Goal: Task Accomplishment & Management: Manage account settings

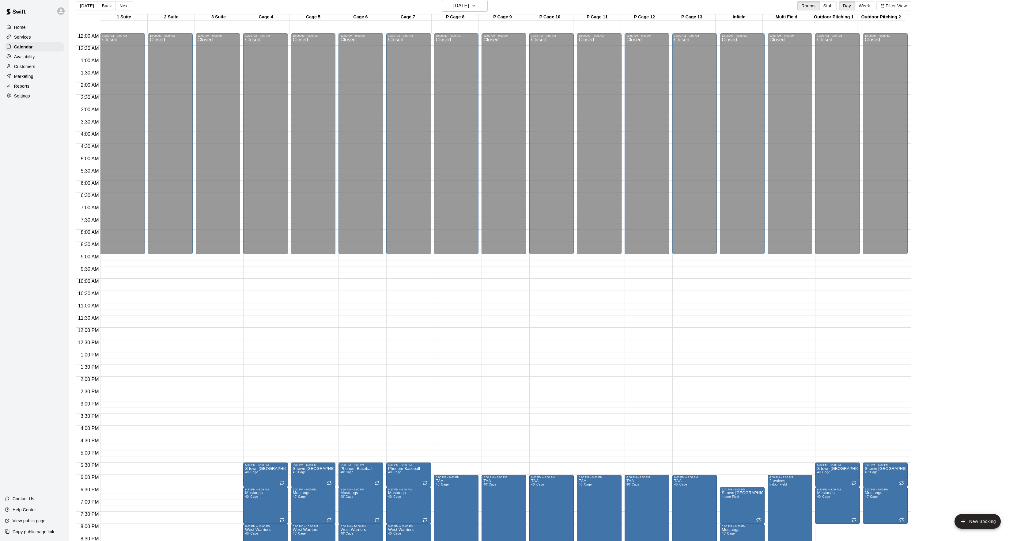
scroll to position [82, 0]
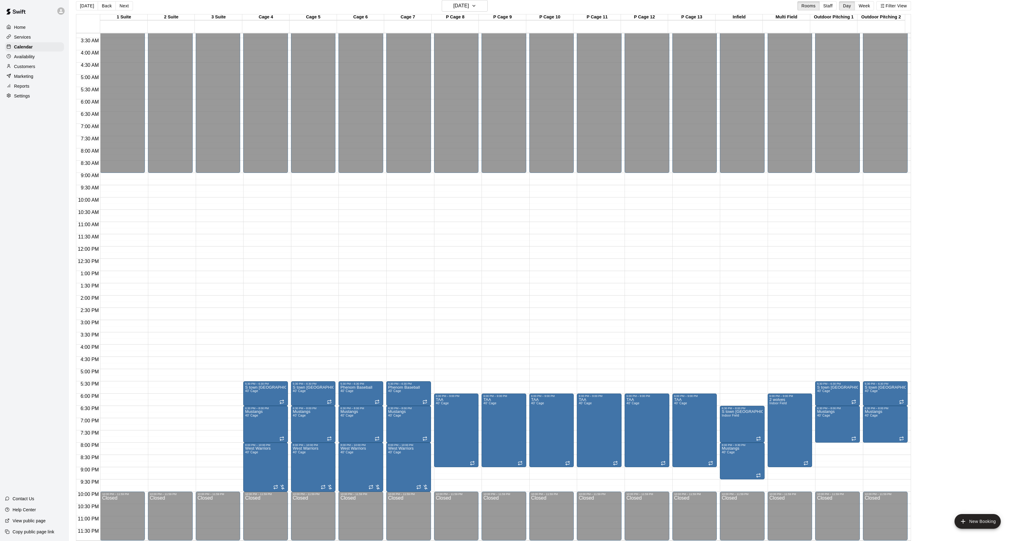
drag, startPoint x: 88, startPoint y: 10, endPoint x: 92, endPoint y: 0, distance: 10.4
click at [90, 7] on button "[DATE]" at bounding box center [87, 5] width 22 height 9
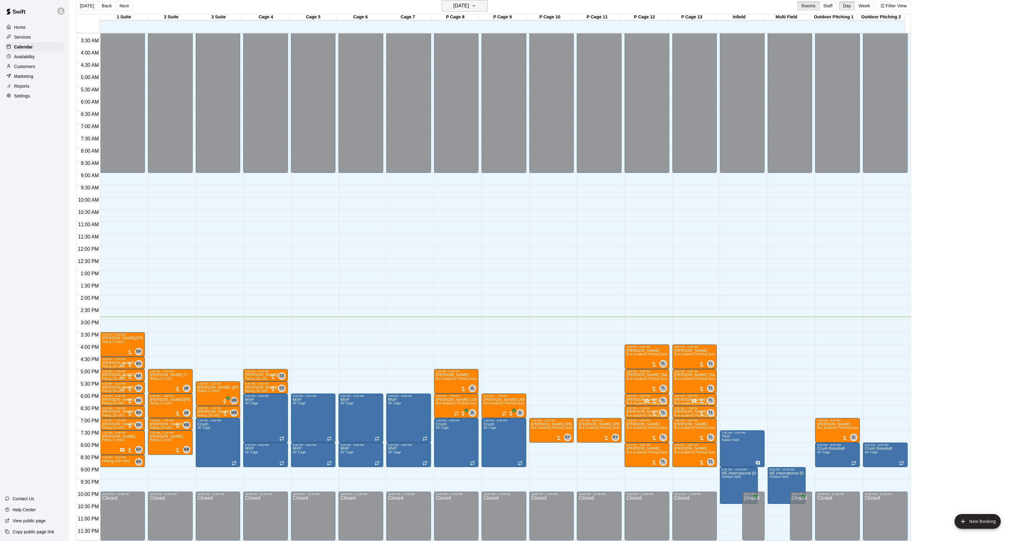
click at [453, 4] on h6 "[DATE]" at bounding box center [461, 6] width 16 height 9
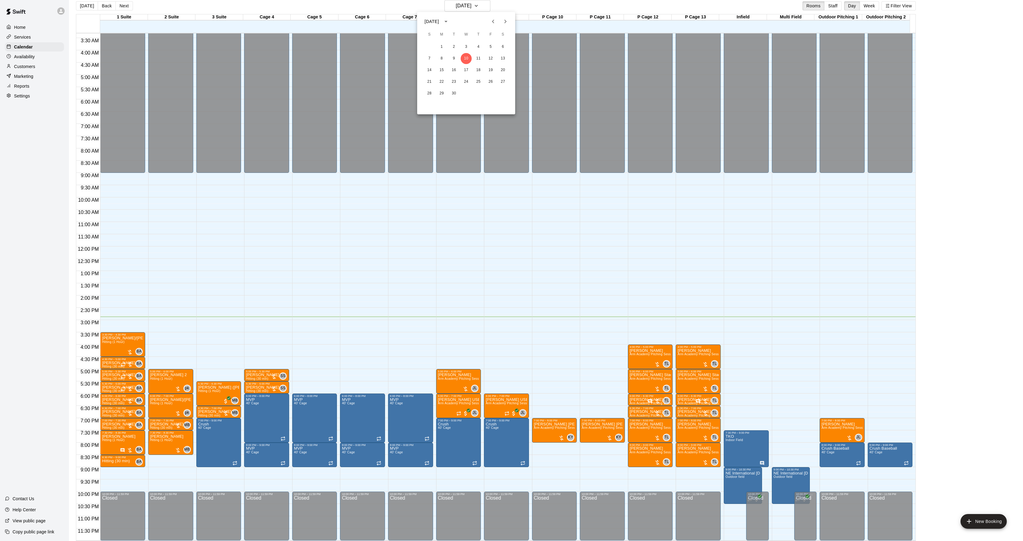
click at [502, 22] on icon "Next month" at bounding box center [505, 21] width 7 height 7
click at [454, 94] on button "25" at bounding box center [453, 93] width 11 height 11
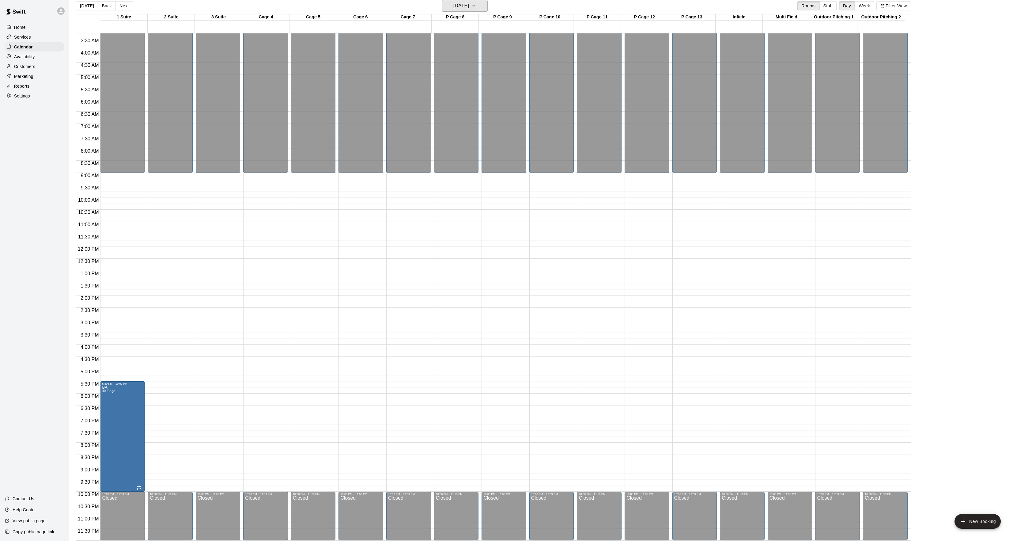
scroll to position [41, 0]
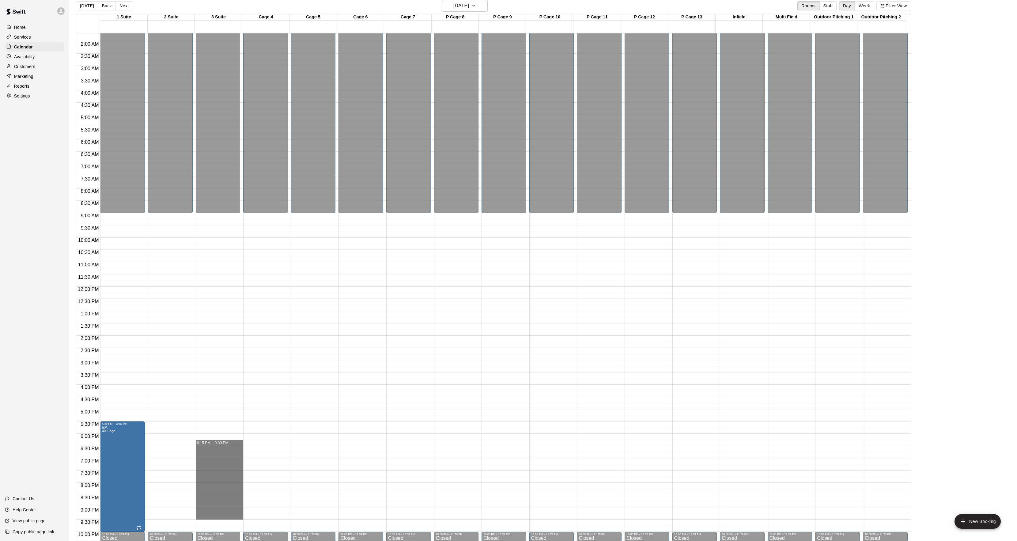
drag, startPoint x: 211, startPoint y: 446, endPoint x: 210, endPoint y: 517, distance: 71.4
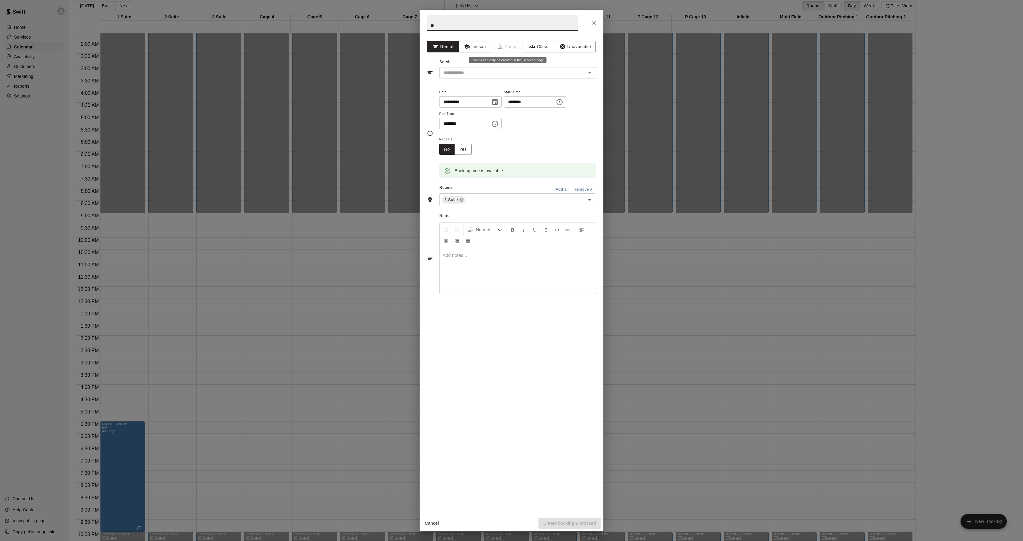
type input "*"
type input "**********"
click at [465, 75] on input "text" at bounding box center [508, 73] width 135 height 8
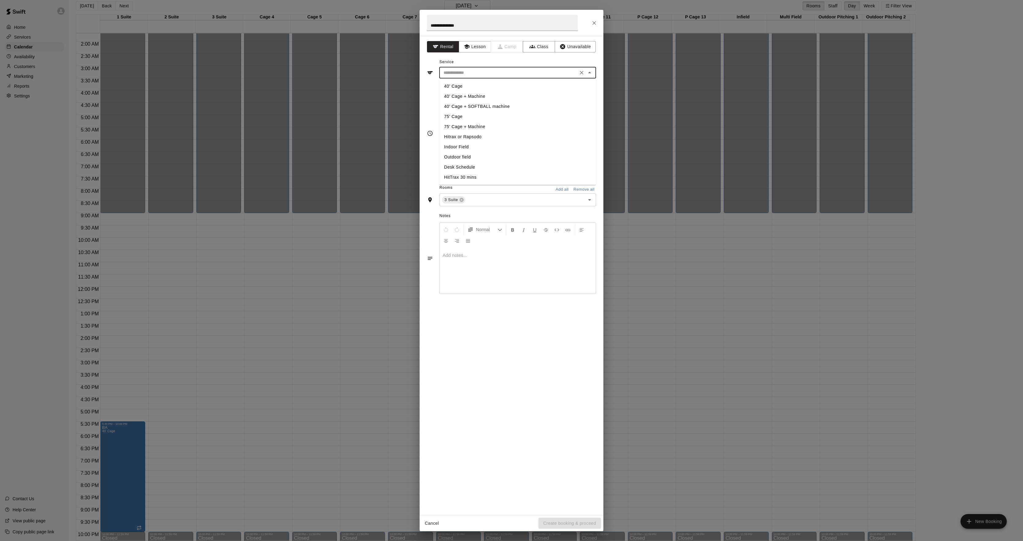
click at [459, 83] on li "40' Cage" at bounding box center [517, 86] width 157 height 10
type input "********"
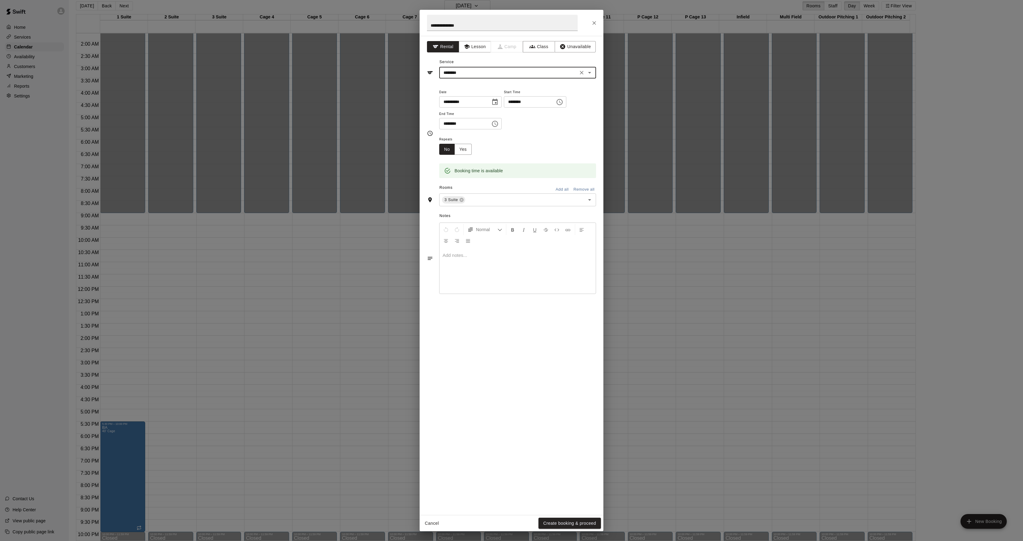
click at [525, 101] on input "********" at bounding box center [527, 101] width 47 height 11
type input "********"
click at [441, 124] on input "********" at bounding box center [462, 123] width 47 height 11
type input "********"
click at [466, 145] on button "Yes" at bounding box center [463, 149] width 17 height 11
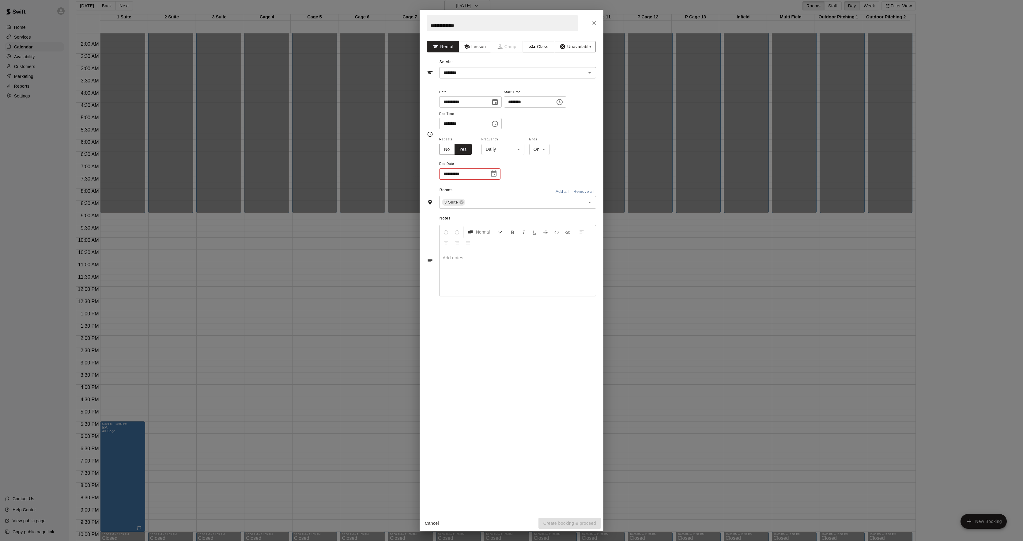
click at [499, 157] on div "**********" at bounding box center [517, 157] width 157 height 45
click at [500, 156] on div "**********" at bounding box center [517, 157] width 157 height 45
click at [502, 147] on body "Home Services Calendar Availability Customers Marketing Reports Settings Contac…" at bounding box center [511, 268] width 1023 height 550
click at [502, 174] on li "Weekly [DATE]" at bounding box center [503, 173] width 77 height 10
type input "******"
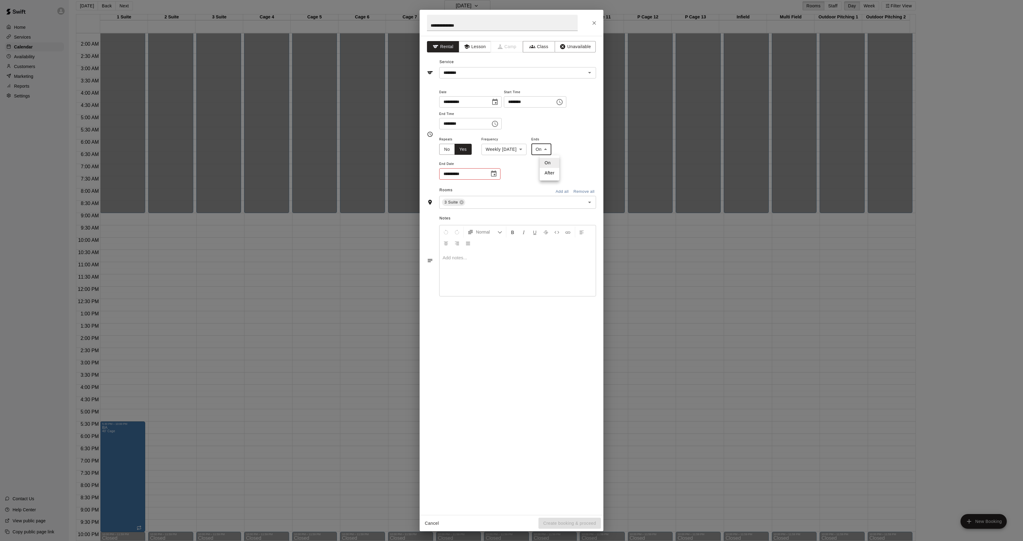
click at [547, 151] on body "Home Services Calendar Availability Customers Marketing Reports Settings Contac…" at bounding box center [511, 268] width 1023 height 550
click at [543, 175] on li "After" at bounding box center [550, 173] width 20 height 10
type input "*****"
click at [451, 175] on input "*" at bounding box center [455, 173] width 32 height 11
type input "**"
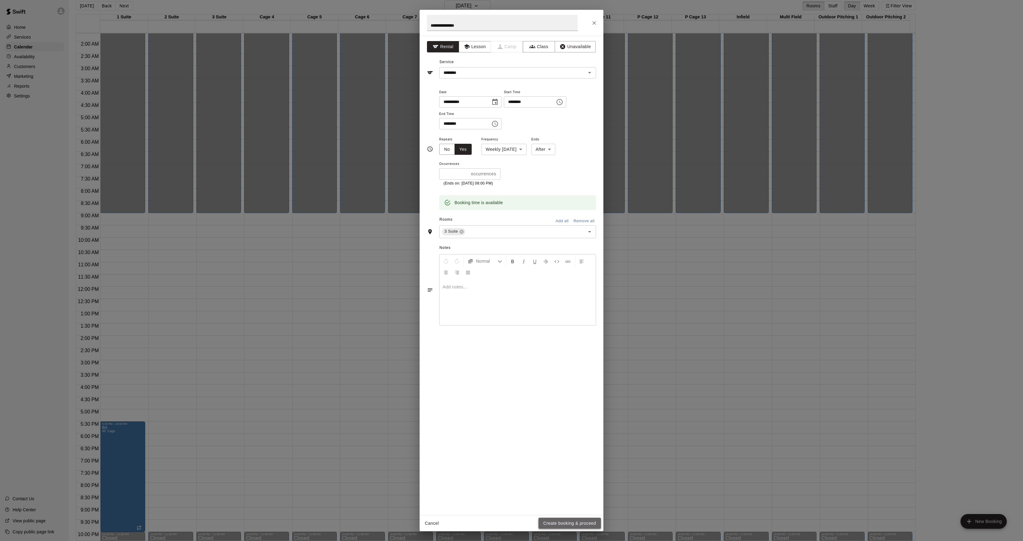
click at [558, 525] on button "Create booking & proceed" at bounding box center [569, 522] width 62 height 11
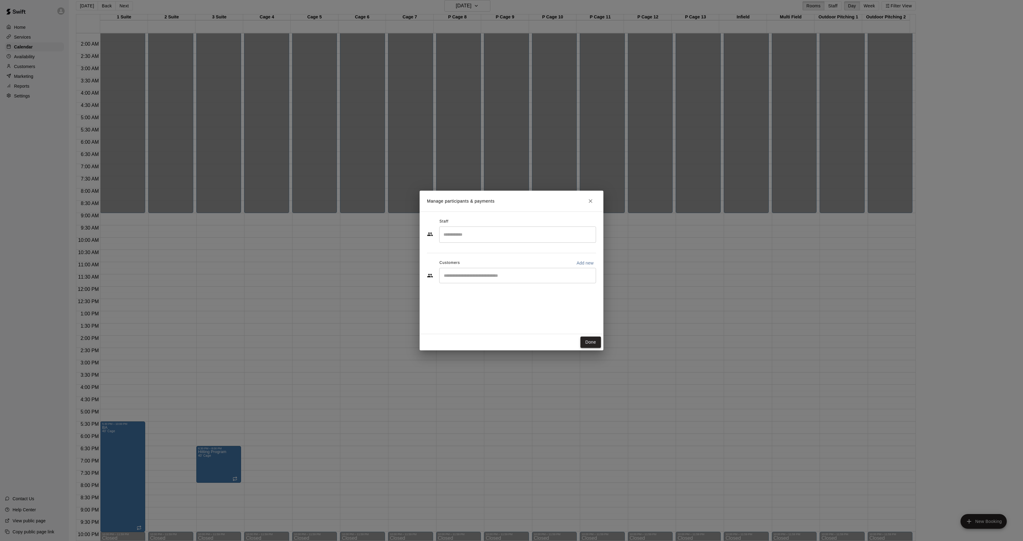
click at [587, 344] on button "Done" at bounding box center [590, 341] width 21 height 11
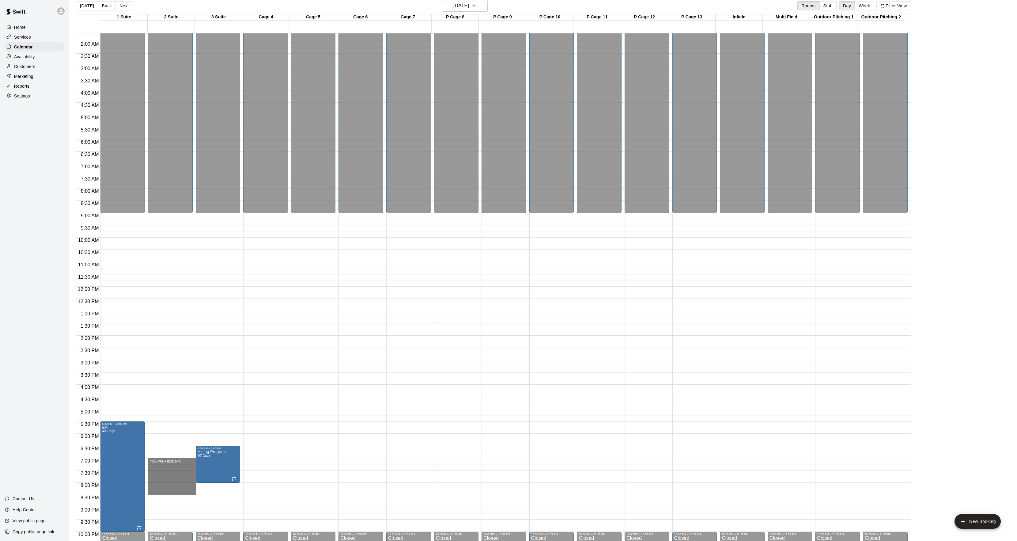
drag, startPoint x: 165, startPoint y: 460, endPoint x: 164, endPoint y: 492, distance: 31.9
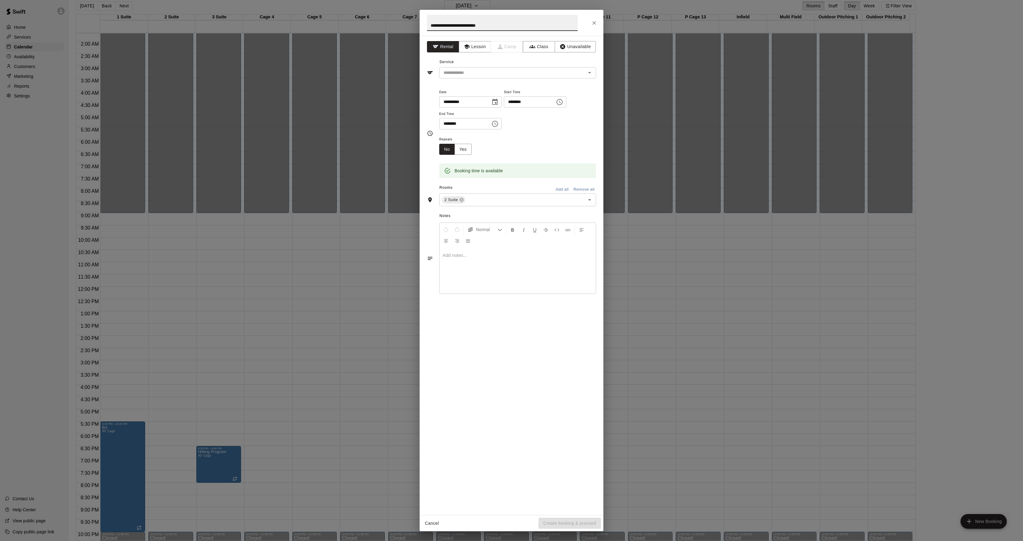
type input "**********"
click at [455, 32] on h2 "**********" at bounding box center [502, 23] width 165 height 26
click at [454, 26] on input "**********" at bounding box center [502, 23] width 151 height 16
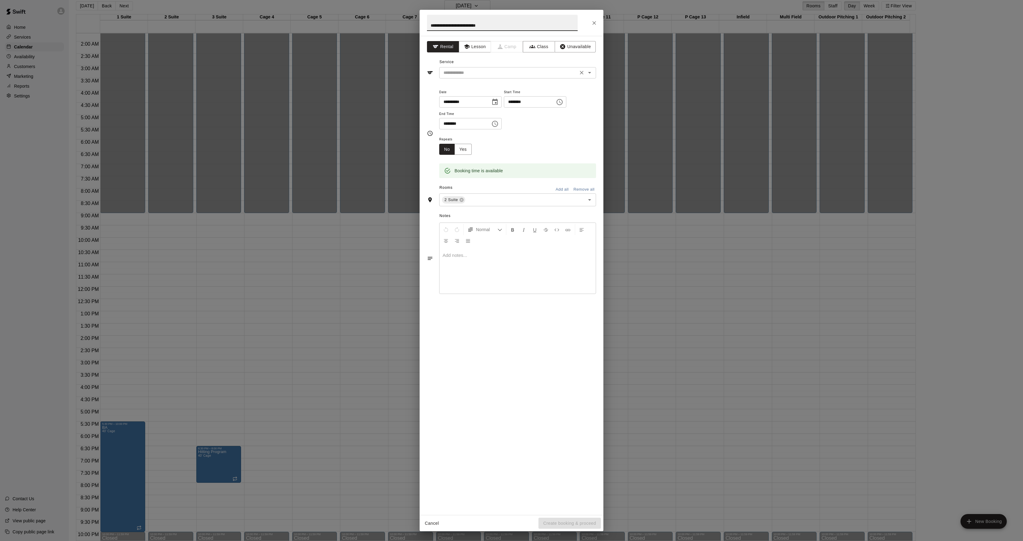
click at [458, 73] on input "text" at bounding box center [508, 73] width 135 height 8
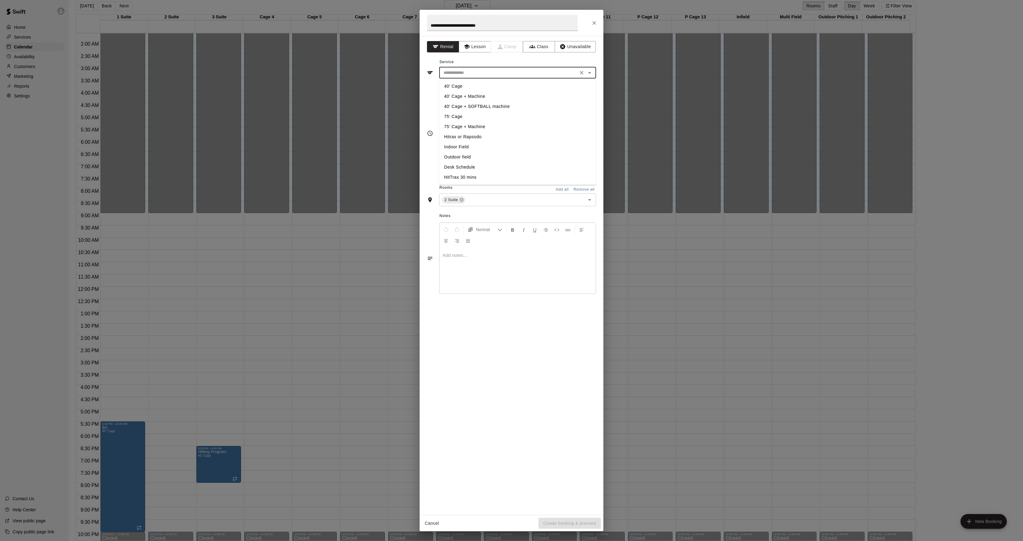
click at [451, 88] on li "40' Cage" at bounding box center [517, 86] width 157 height 10
type input "********"
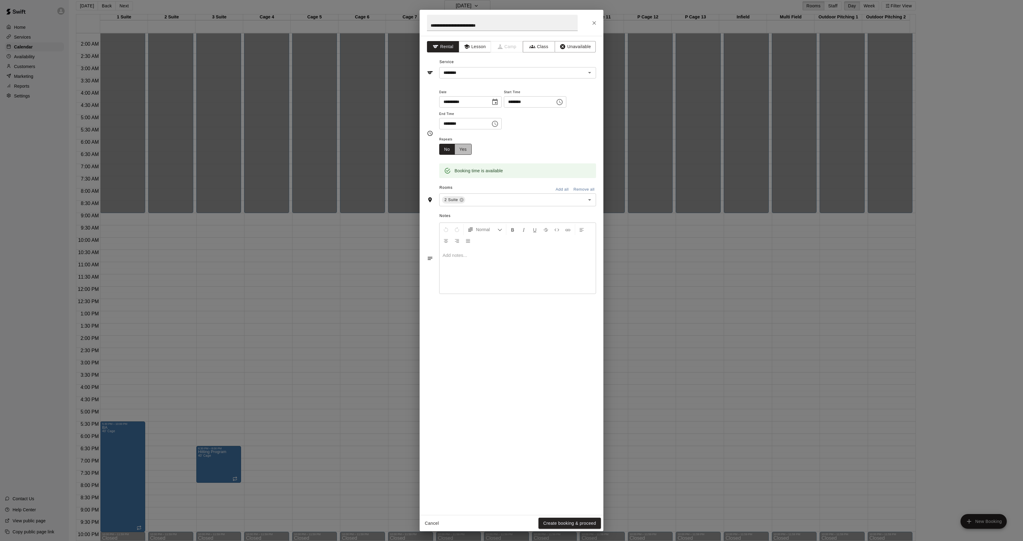
click at [470, 153] on button "Yes" at bounding box center [463, 149] width 17 height 11
click at [488, 151] on body "Home Services Calendar Availability Customers Marketing Reports Settings Contac…" at bounding box center [511, 268] width 1023 height 550
click at [485, 175] on li "Weekly [DATE]" at bounding box center [503, 173] width 77 height 10
type input "******"
click at [546, 147] on body "Home Services Calendar Availability Customers Marketing Reports Settings Contac…" at bounding box center [511, 268] width 1023 height 550
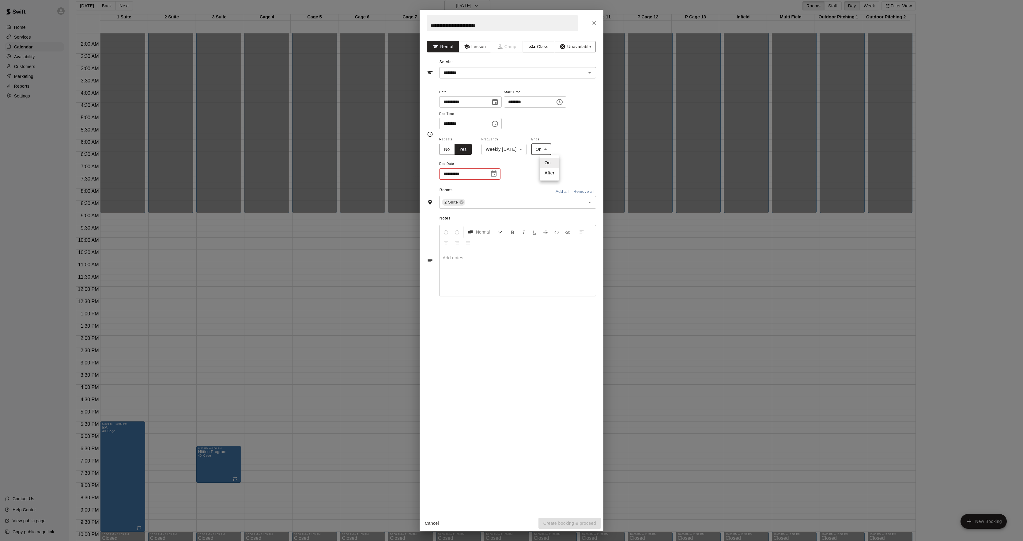
click at [543, 171] on li "After" at bounding box center [550, 173] width 20 height 10
type input "*****"
click at [474, 175] on p "occurrence" at bounding box center [484, 174] width 23 height 6
drag, startPoint x: 474, startPoint y: 175, endPoint x: 452, endPoint y: 172, distance: 22.3
click at [452, 172] on input "*" at bounding box center [455, 173] width 32 height 11
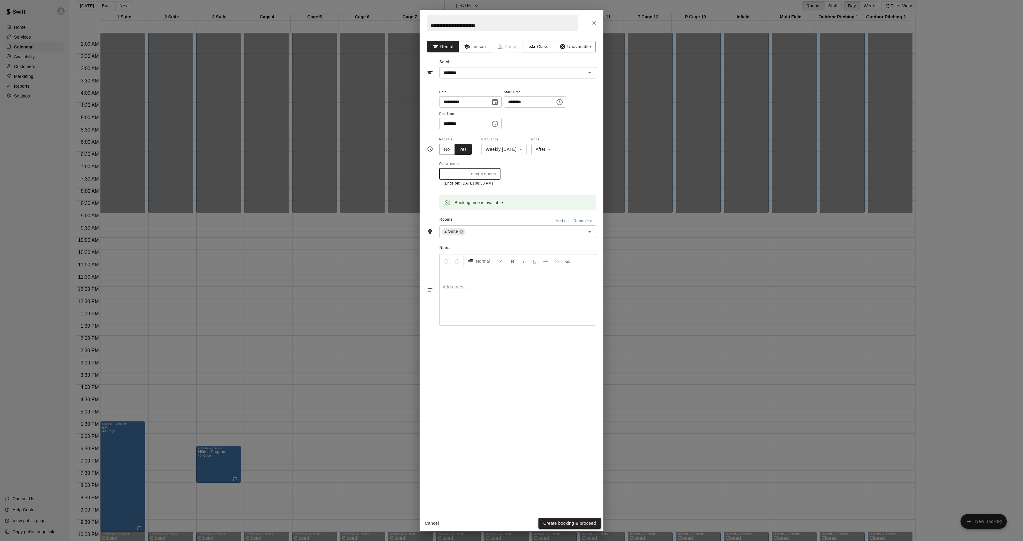
type input "**"
click at [563, 521] on button "Create booking & proceed" at bounding box center [569, 522] width 62 height 11
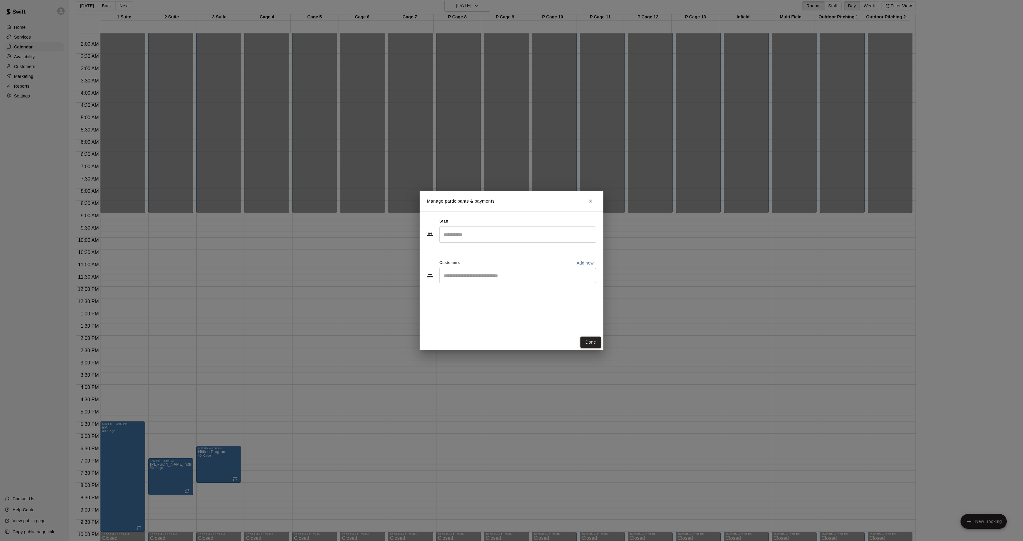
click at [594, 343] on button "Done" at bounding box center [590, 341] width 21 height 11
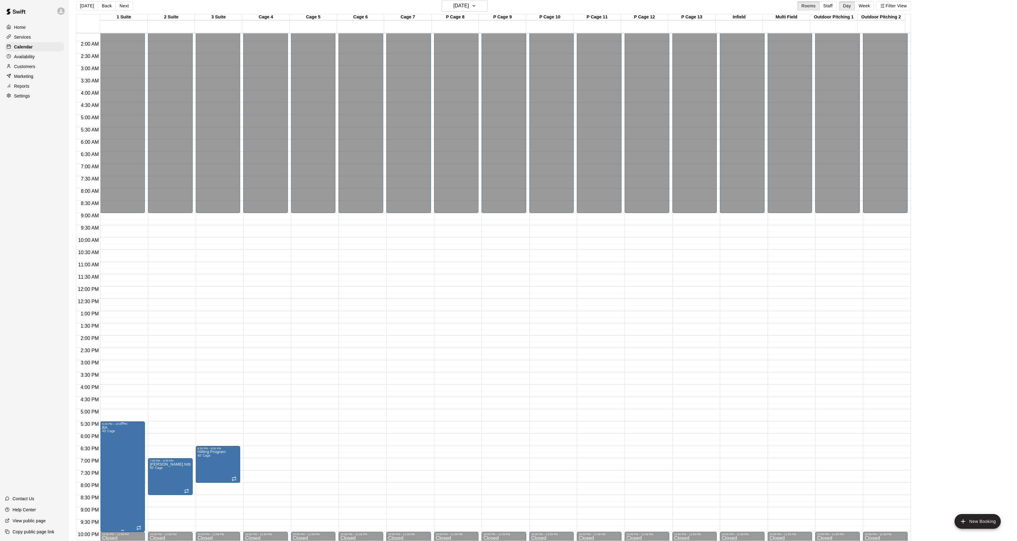
click at [120, 454] on div at bounding box center [511, 270] width 1023 height 541
click at [106, 436] on icon "edit" at bounding box center [107, 432] width 7 height 7
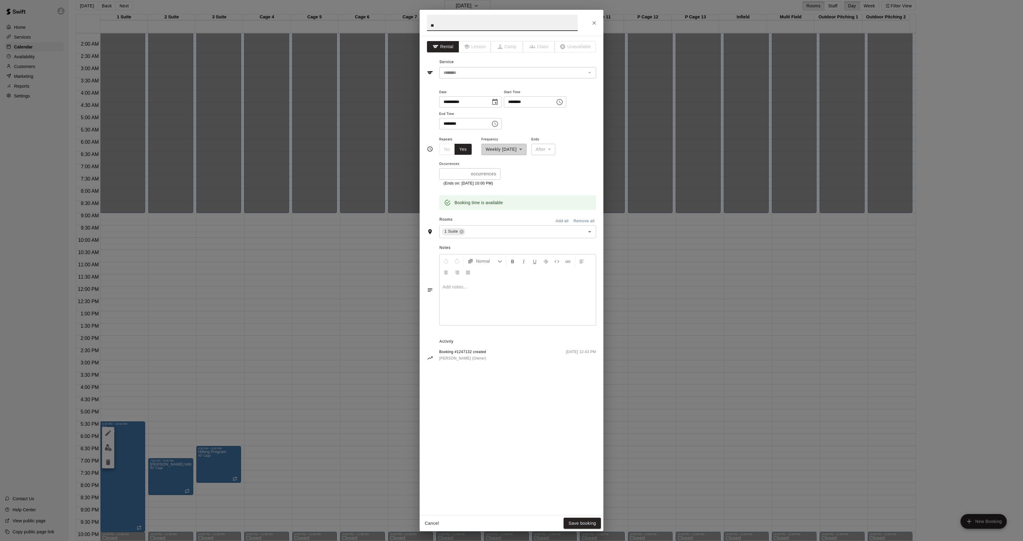
click at [444, 125] on input "********" at bounding box center [462, 123] width 47 height 11
type input "********"
click at [576, 523] on button "Save booking" at bounding box center [582, 522] width 37 height 11
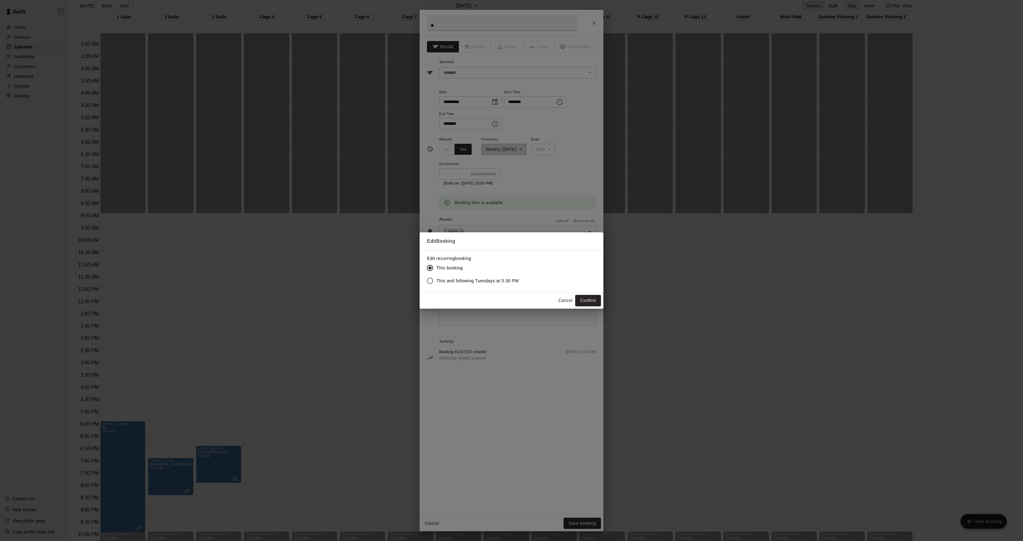
click at [480, 283] on span "This and following Tuesdays at 5:30 PM" at bounding box center [477, 280] width 82 height 6
click at [588, 303] on button "Confirm" at bounding box center [588, 300] width 26 height 11
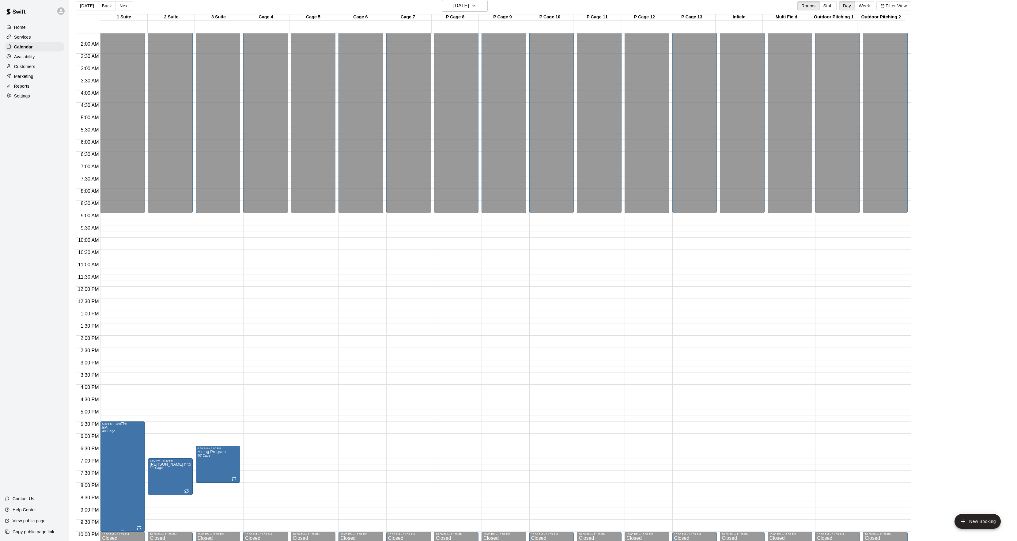
click at [112, 464] on button "delete" at bounding box center [108, 462] width 12 height 12
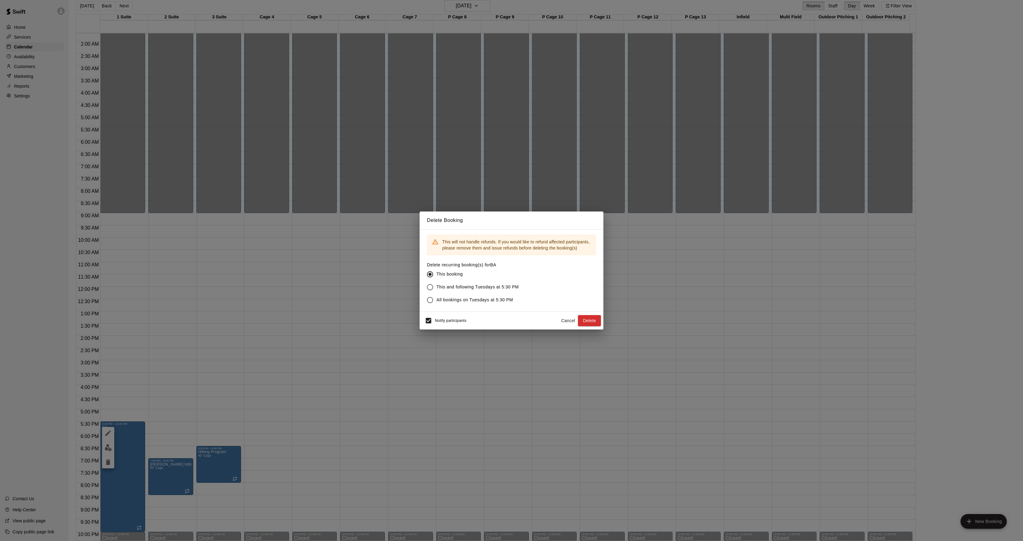
click at [235, 461] on div "Delete Booking This will not handle refunds. If you would like to refund affect…" at bounding box center [511, 270] width 1023 height 541
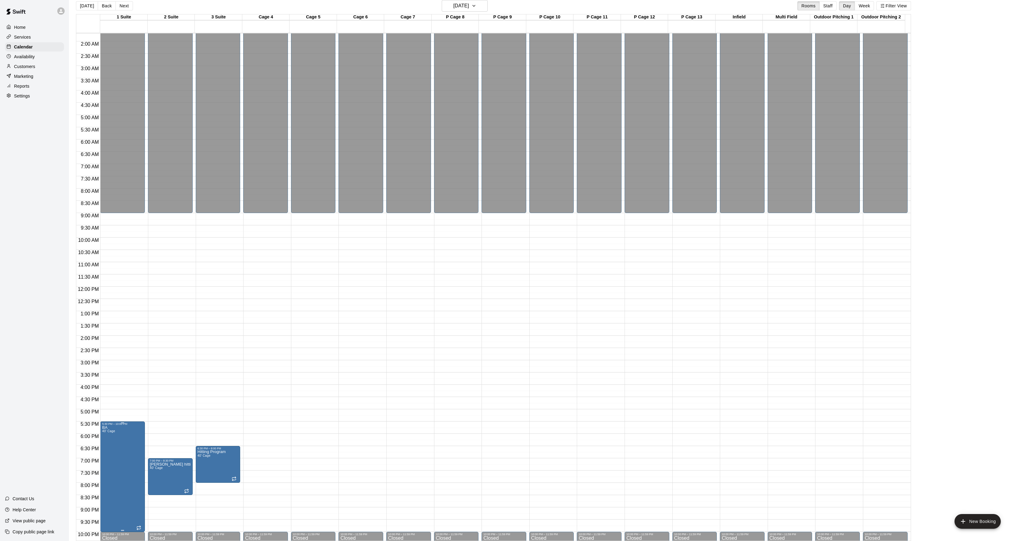
click at [103, 460] on button "delete" at bounding box center [108, 462] width 12 height 12
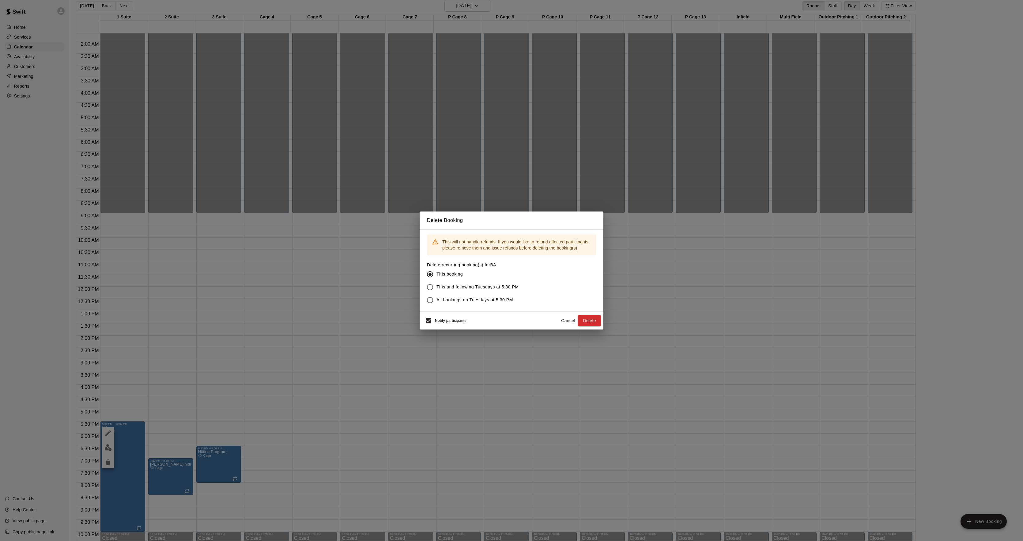
click at [493, 287] on span "This and following Tuesdays at 5:30 PM" at bounding box center [477, 287] width 82 height 6
click at [594, 317] on button "Delete" at bounding box center [589, 320] width 23 height 11
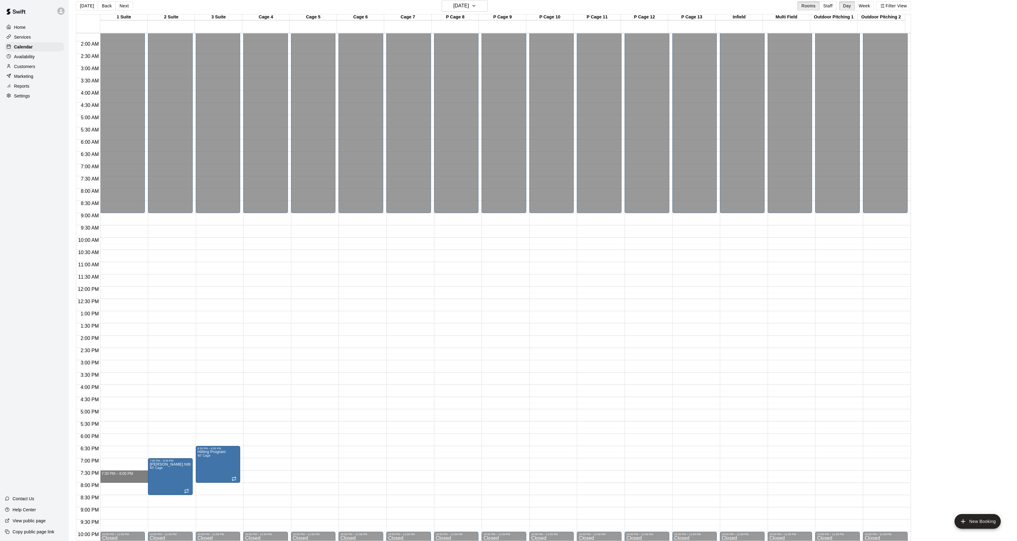
drag, startPoint x: 115, startPoint y: 474, endPoint x: 115, endPoint y: 478, distance: 4.0
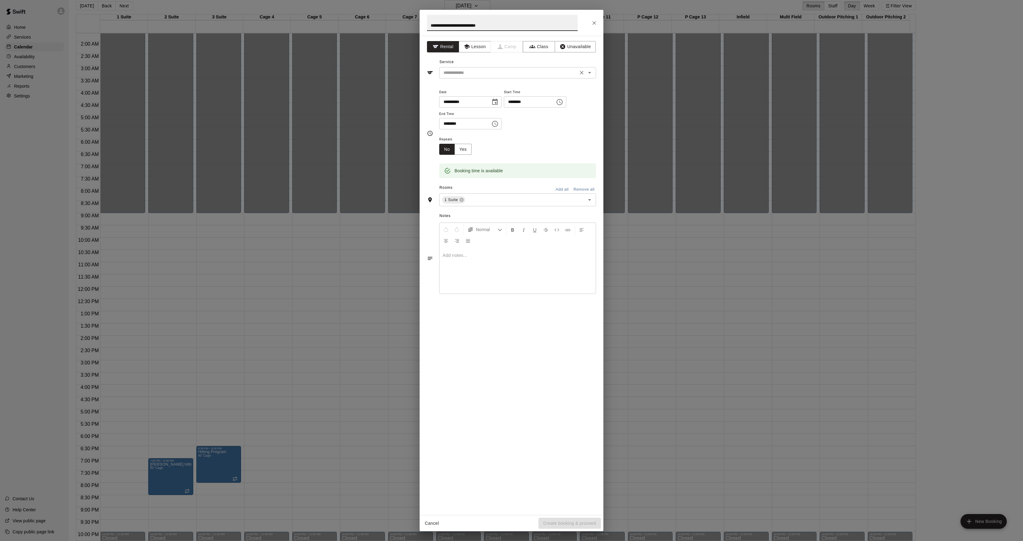
type input "**********"
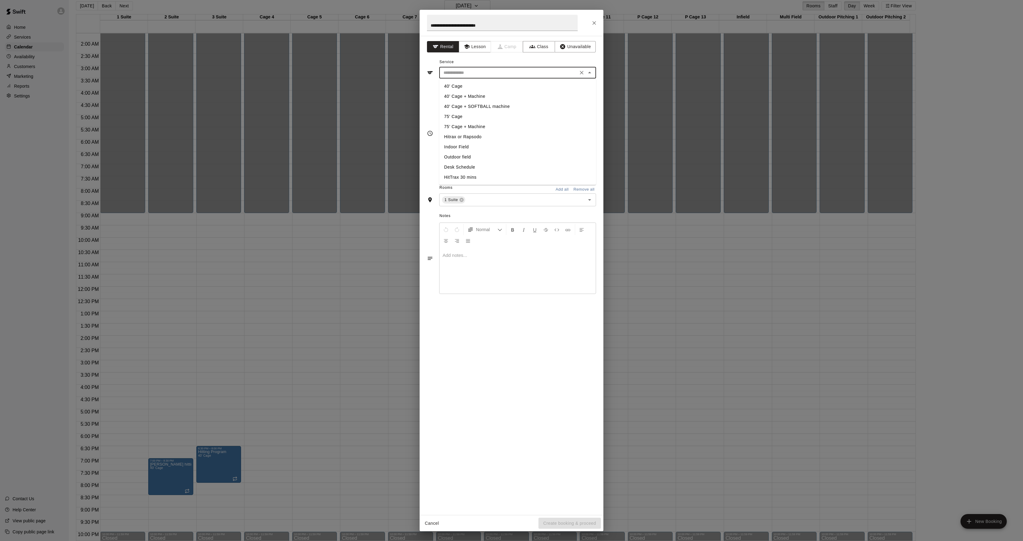
click at [451, 74] on input "text" at bounding box center [508, 73] width 135 height 8
click at [455, 86] on li "40' Cage" at bounding box center [517, 86] width 157 height 10
type input "********"
click at [464, 145] on button "Yes" at bounding box center [463, 149] width 17 height 11
click at [511, 148] on body "Home Services Calendar Availability Customers Marketing Reports Settings Contac…" at bounding box center [511, 268] width 1023 height 550
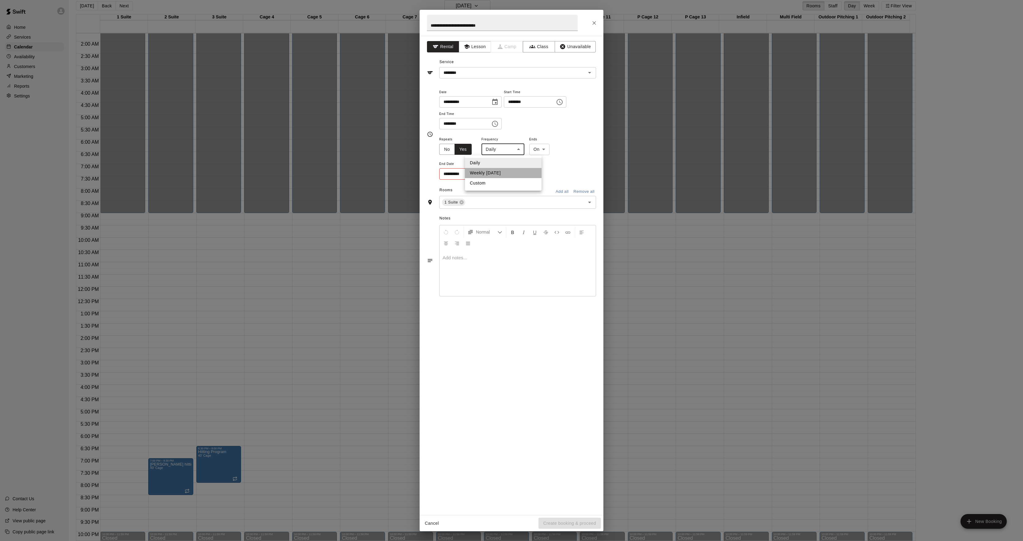
click at [498, 172] on li "Weekly [DATE]" at bounding box center [503, 173] width 77 height 10
type input "******"
click at [543, 150] on body "Home Services Calendar Availability Customers Marketing Reports Settings Contac…" at bounding box center [511, 268] width 1023 height 550
click at [544, 172] on li "After" at bounding box center [550, 173] width 20 height 10
type input "*****"
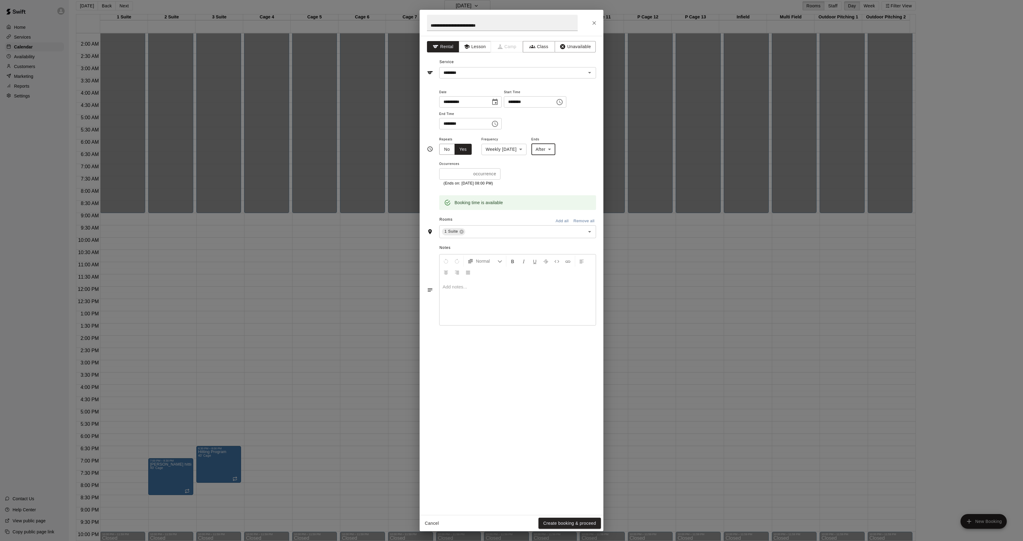
click at [461, 180] on div "Occurrences * occurrence ​ (Ends on: [DATE] 08:00 PM)" at bounding box center [469, 173] width 61 height 27
click at [461, 177] on input "*" at bounding box center [455, 173] width 32 height 11
type input "**"
click at [557, 519] on button "Create booking & proceed" at bounding box center [569, 522] width 62 height 11
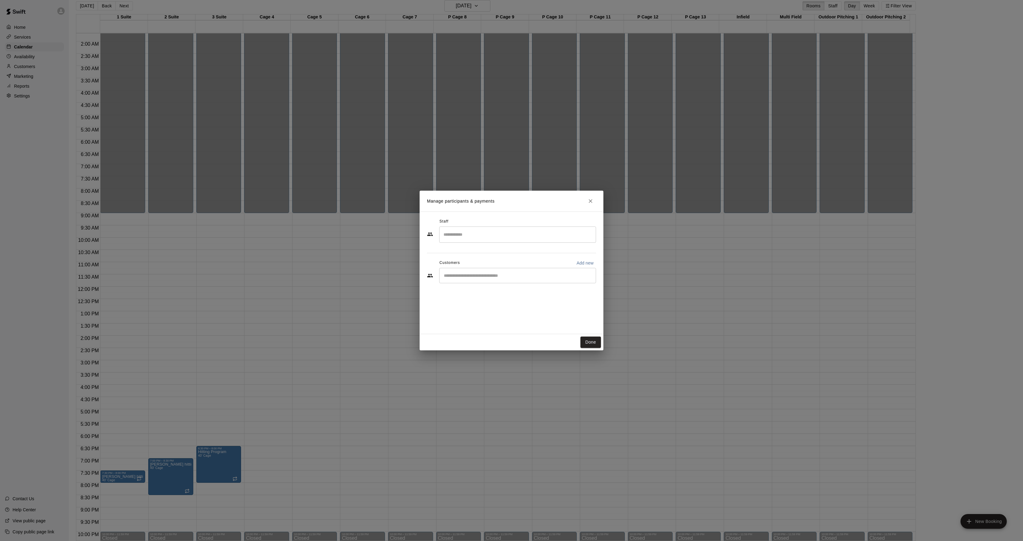
click at [586, 345] on button "Done" at bounding box center [590, 341] width 21 height 11
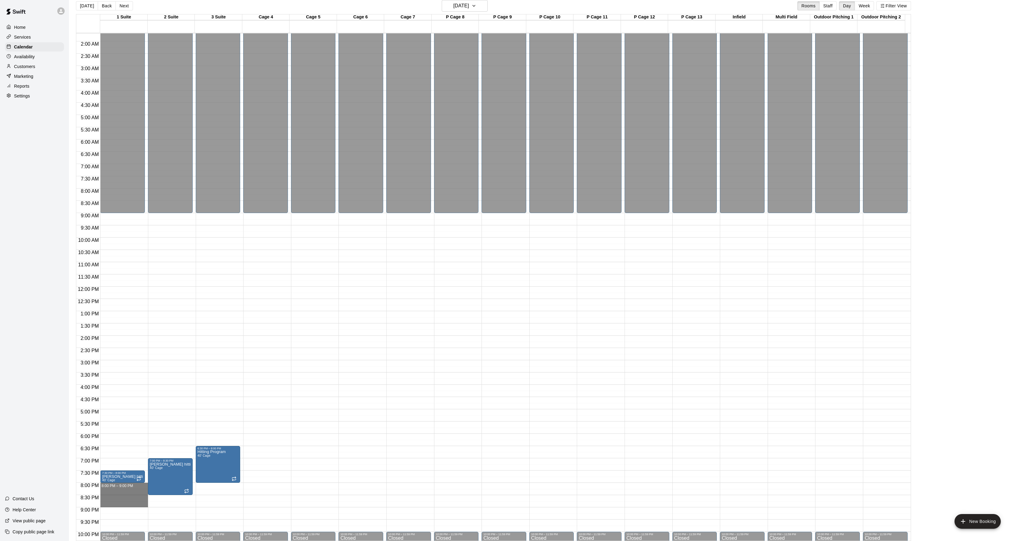
drag, startPoint x: 110, startPoint y: 484, endPoint x: 106, endPoint y: 504, distance: 20.3
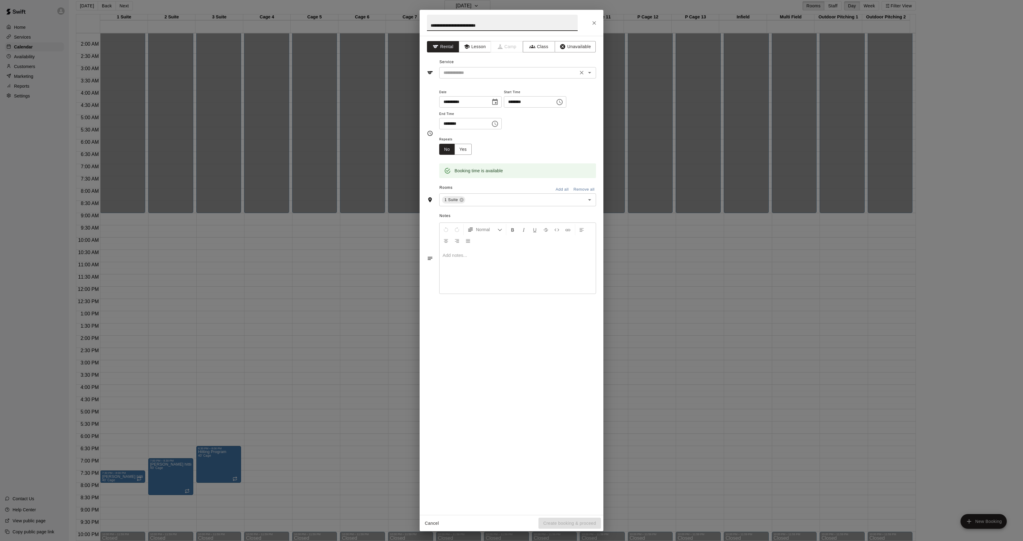
type input "**********"
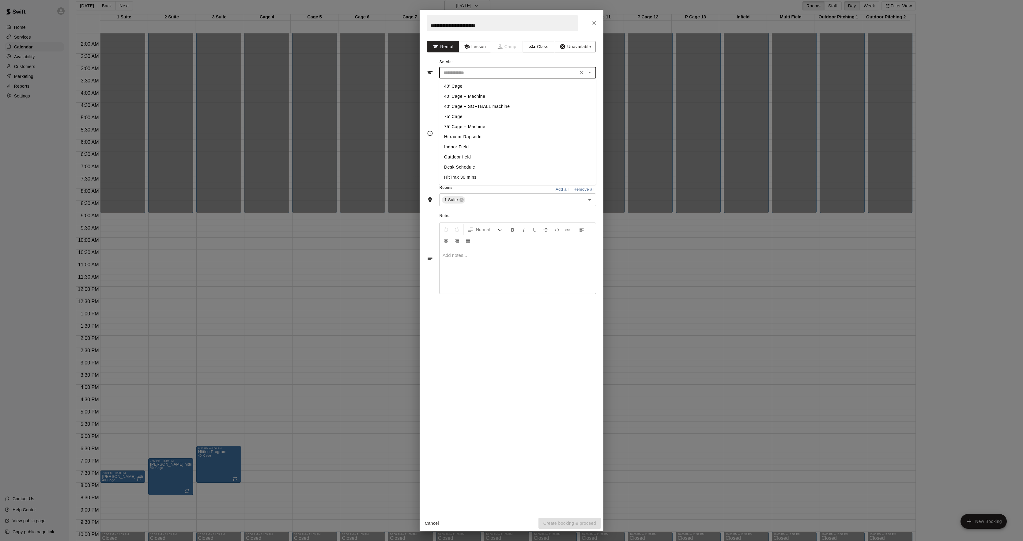
click at [467, 74] on input "text" at bounding box center [508, 73] width 135 height 8
click at [457, 80] on ul "40' Cage 40’ Cage + Machine 40' Cage + SOFTBALL machine 75' Cage 75’ Cage + Mac…" at bounding box center [517, 132] width 157 height 106
click at [455, 83] on li "40' Cage" at bounding box center [517, 86] width 157 height 10
type input "********"
click at [465, 150] on button "Yes" at bounding box center [463, 149] width 17 height 11
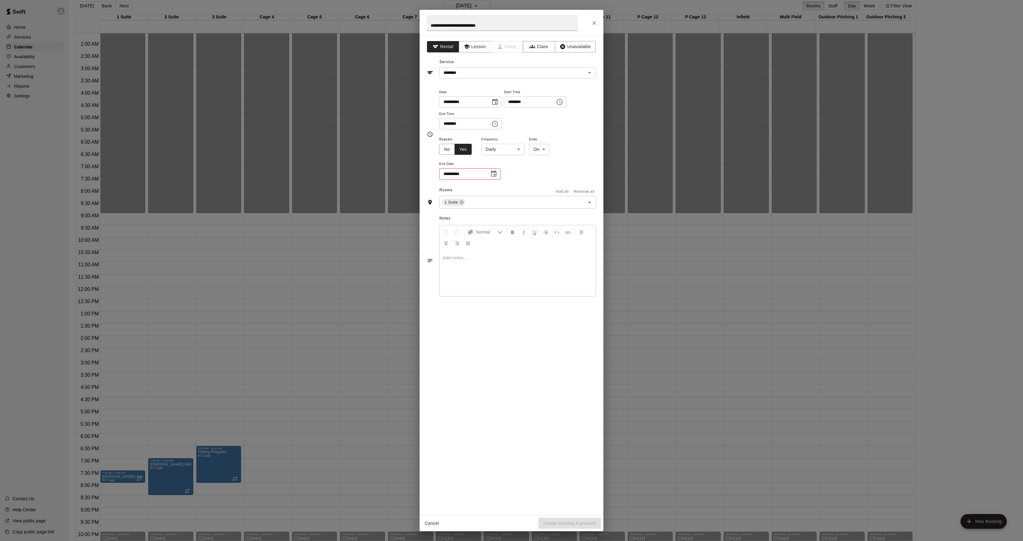
click at [487, 150] on body "Home Services Calendar Availability Customers Marketing Reports Settings Contac…" at bounding box center [511, 268] width 1023 height 550
click at [491, 174] on li "Weekly [DATE]" at bounding box center [503, 173] width 77 height 10
type input "******"
click at [553, 151] on body "Home Services Calendar Availability Customers Marketing Reports Settings Contac…" at bounding box center [511, 268] width 1023 height 550
click at [545, 172] on li "After" at bounding box center [550, 173] width 20 height 10
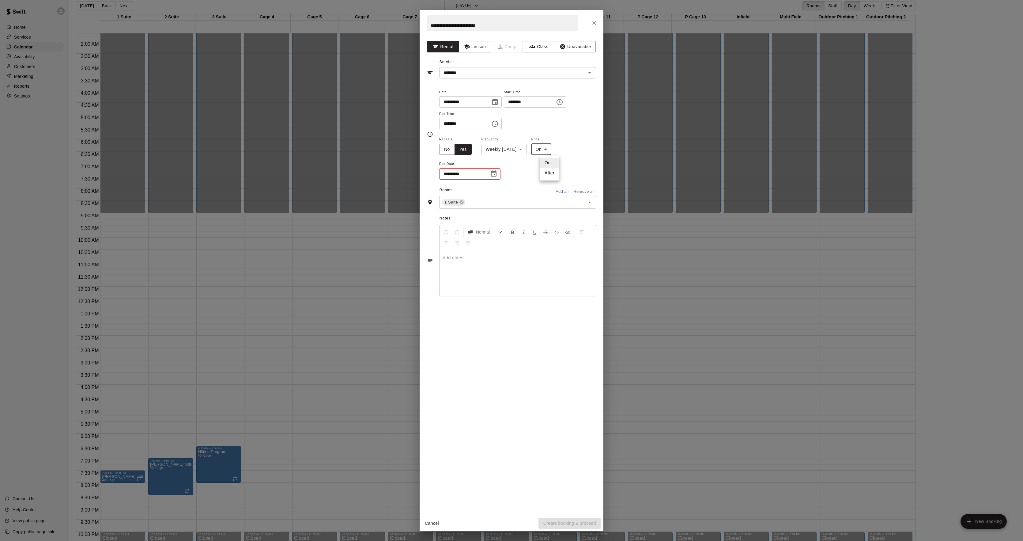
type input "*****"
click at [470, 176] on div "* occurrence ​" at bounding box center [469, 173] width 61 height 11
type input "**"
click at [576, 521] on button "Create booking & proceed" at bounding box center [569, 522] width 62 height 11
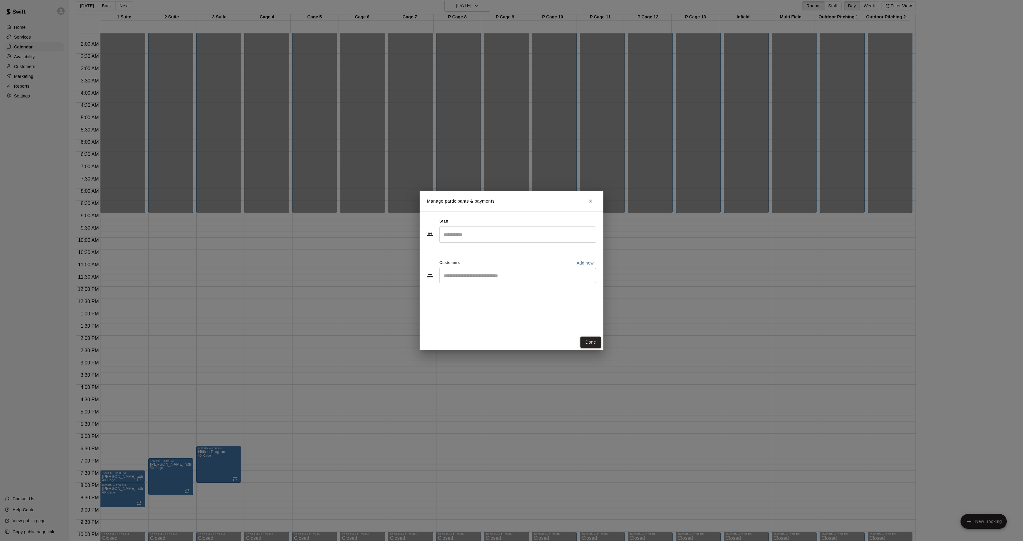
click at [592, 343] on button "Done" at bounding box center [590, 341] width 21 height 11
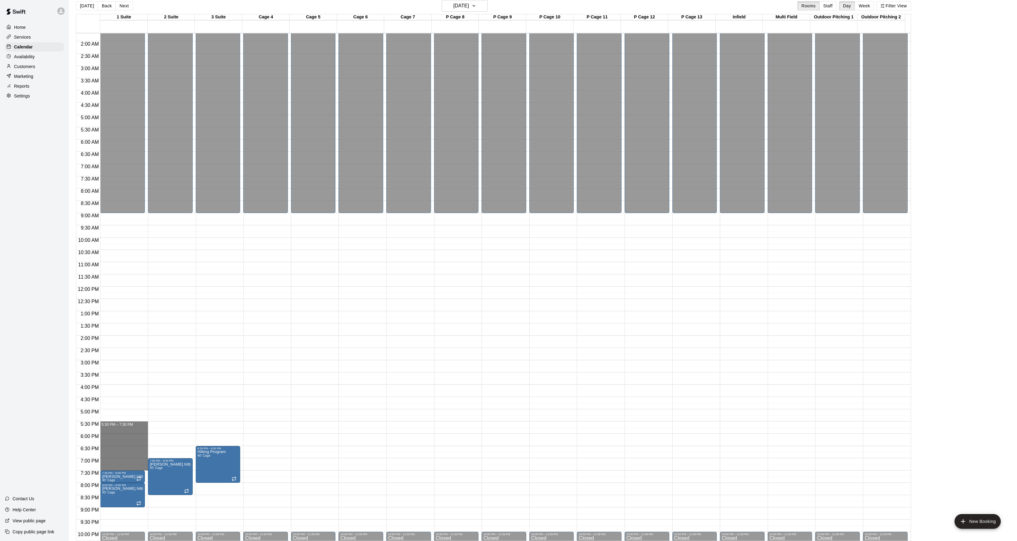
drag, startPoint x: 108, startPoint y: 422, endPoint x: 108, endPoint y: 467, distance: 45.3
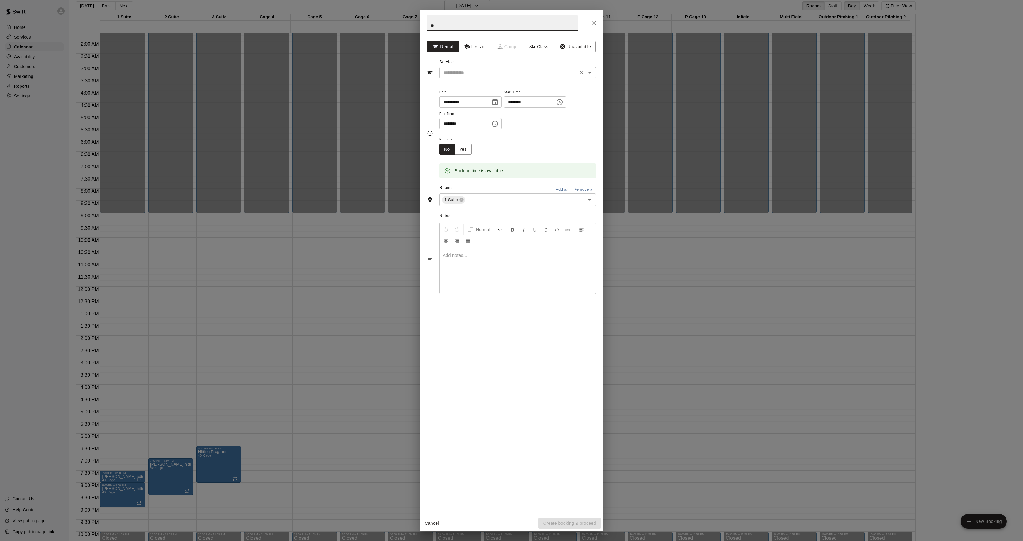
type input "**"
drag, startPoint x: 451, startPoint y: 71, endPoint x: 451, endPoint y: 77, distance: 6.4
click at [451, 72] on input "text" at bounding box center [508, 73] width 135 height 8
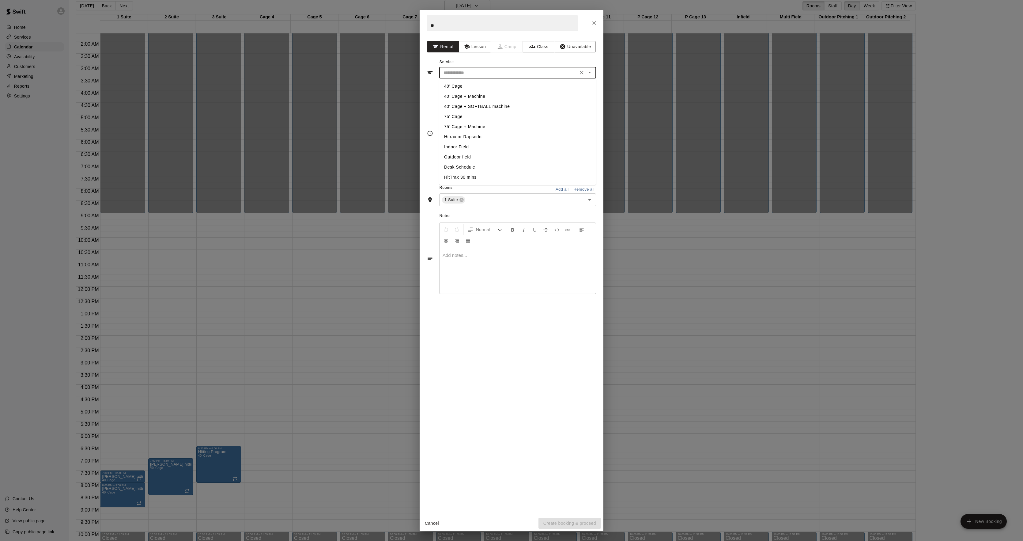
click at [452, 84] on li "40' Cage" at bounding box center [517, 86] width 157 height 10
type input "********"
click at [462, 154] on button "Yes" at bounding box center [463, 149] width 17 height 11
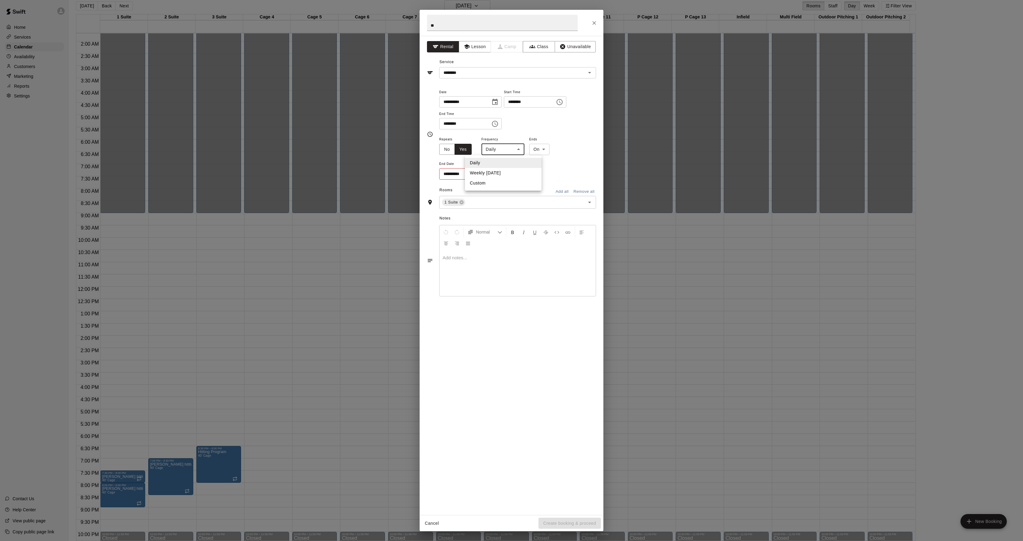
click at [498, 147] on body "Home Services Calendar Availability Customers Marketing Reports Settings Contac…" at bounding box center [511, 268] width 1023 height 550
click at [493, 169] on li "Weekly [DATE]" at bounding box center [503, 173] width 77 height 10
type input "******"
click at [554, 150] on body "Home Services Calendar Availability Customers Marketing Reports Settings Contac…" at bounding box center [511, 268] width 1023 height 550
click at [551, 173] on li "After" at bounding box center [550, 173] width 20 height 10
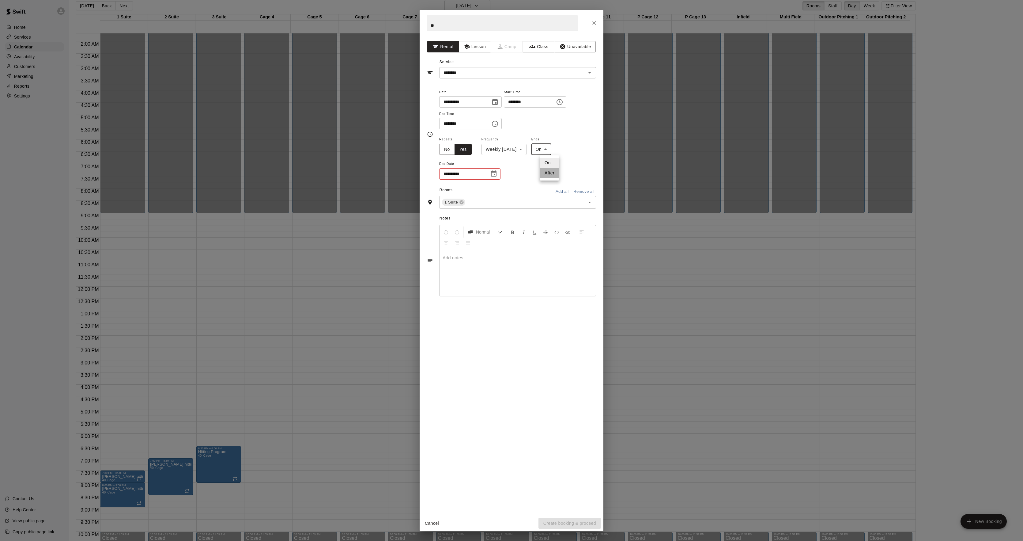
type input "*****"
click at [450, 175] on input "*" at bounding box center [455, 173] width 32 height 11
type input "**"
click at [559, 523] on button "Create booking & proceed" at bounding box center [569, 522] width 62 height 11
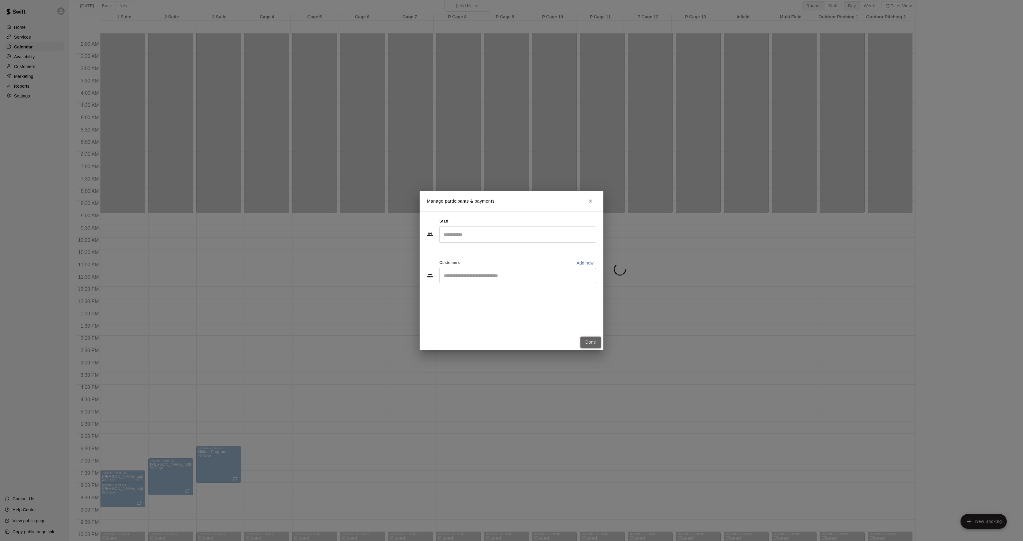
click at [593, 339] on button "Done" at bounding box center [590, 341] width 21 height 11
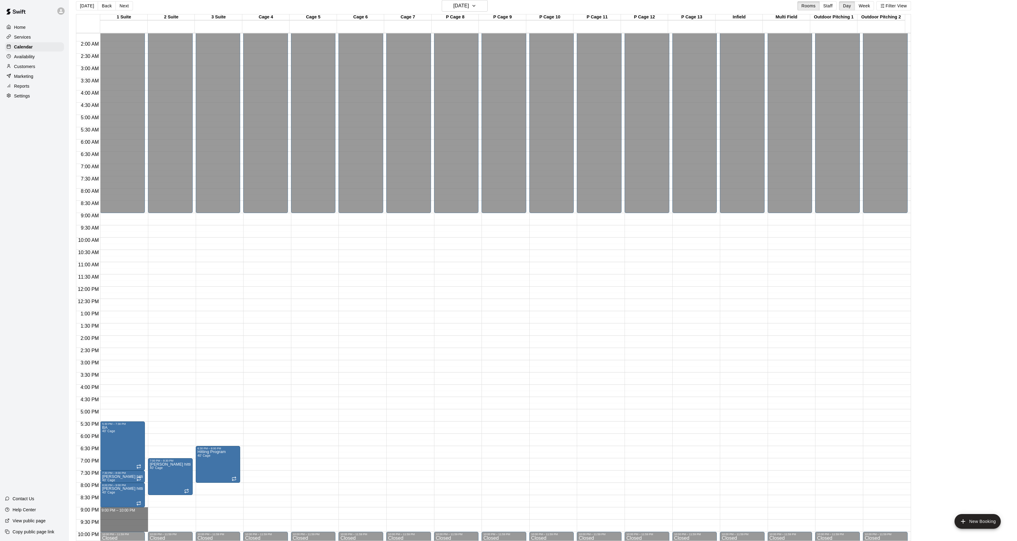
drag, startPoint x: 111, startPoint y: 512, endPoint x: 111, endPoint y: 527, distance: 14.7
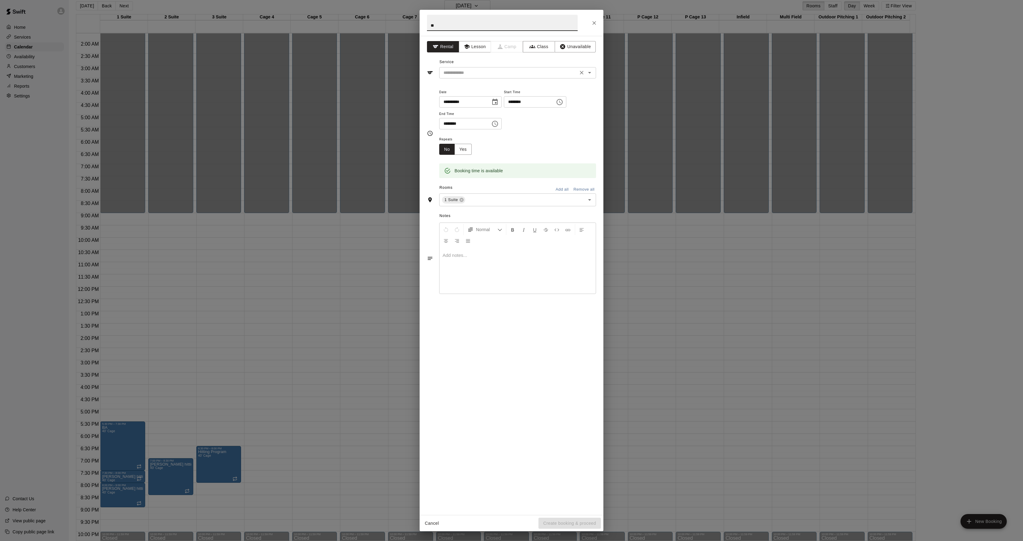
click at [446, 78] on div "​" at bounding box center [517, 72] width 157 height 11
type input "**"
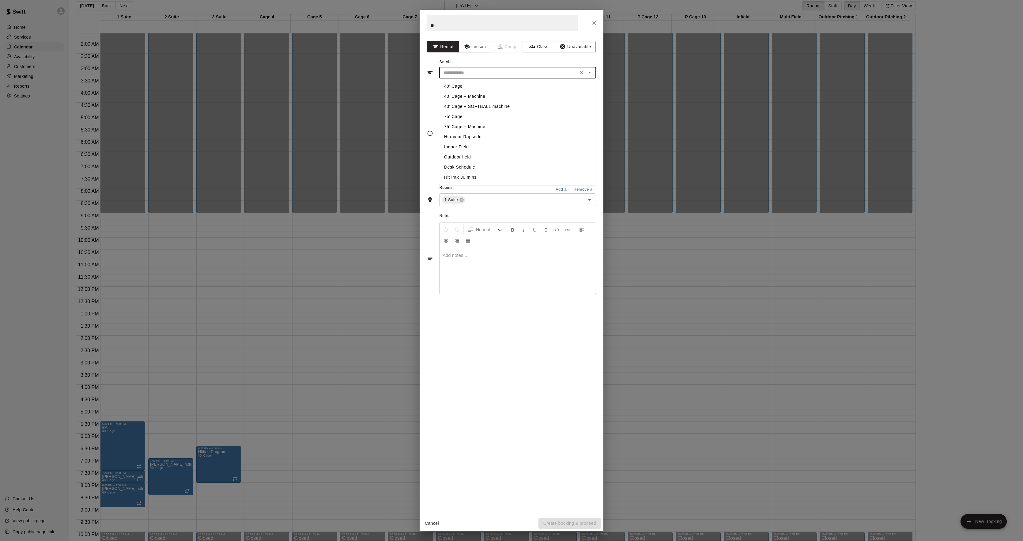
click at [451, 85] on li "40' Cage" at bounding box center [517, 86] width 157 height 10
type input "********"
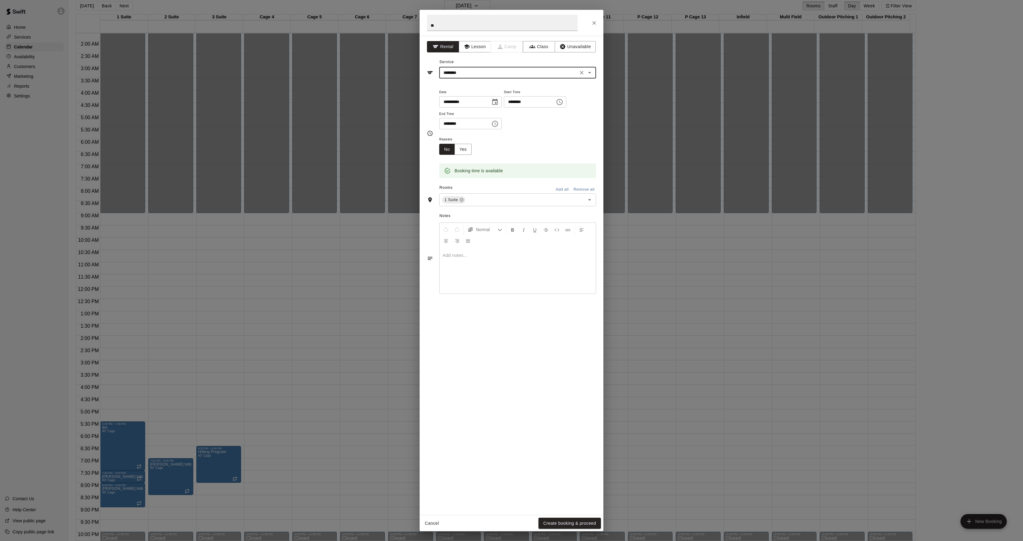
click at [470, 156] on div "Booking time is available" at bounding box center [517, 166] width 157 height 23
click at [467, 153] on button "Yes" at bounding box center [463, 149] width 17 height 11
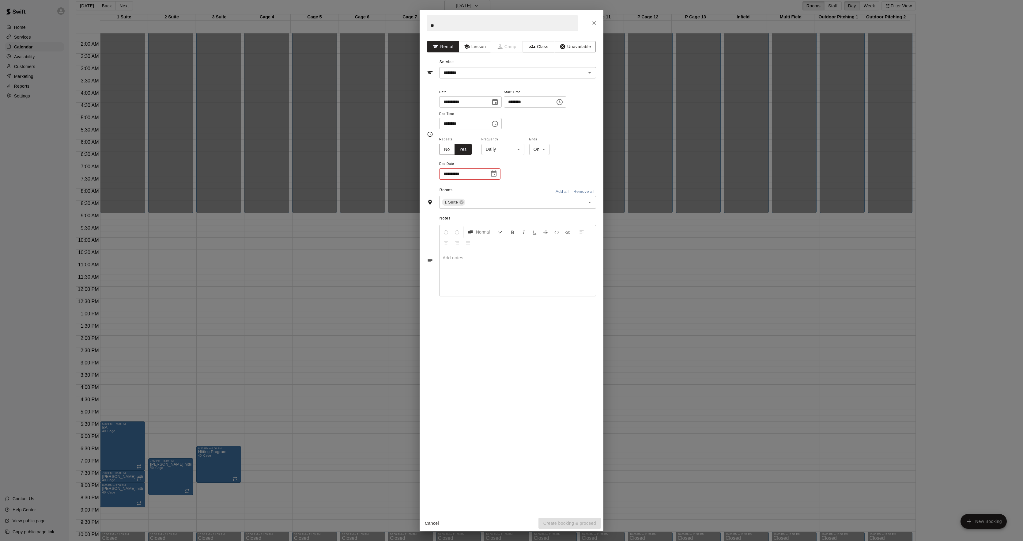
click at [489, 151] on body "Home Services Calendar Availability Customers Marketing Reports Settings Contac…" at bounding box center [511, 268] width 1023 height 550
click at [483, 171] on li "Weekly [DATE]" at bounding box center [503, 173] width 77 height 10
type input "******"
click at [546, 153] on body "Home Services Calendar Availability Customers Marketing Reports Settings Contac…" at bounding box center [511, 268] width 1023 height 550
drag, startPoint x: 546, startPoint y: 171, endPoint x: 539, endPoint y: 172, distance: 6.8
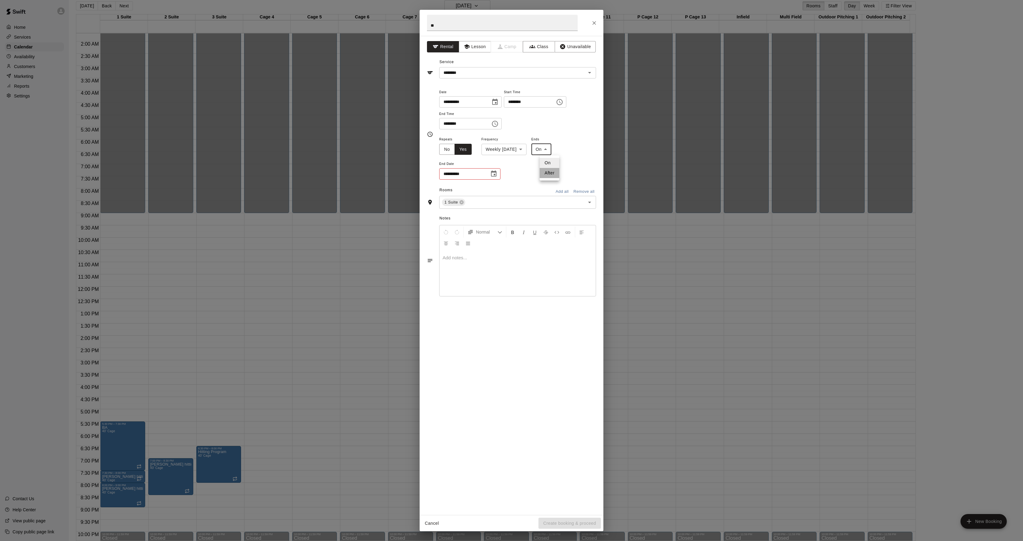
click at [545, 172] on li "After" at bounding box center [550, 173] width 20 height 10
type input "*****"
click at [453, 174] on input "*" at bounding box center [455, 173] width 32 height 11
type input "**"
drag, startPoint x: 556, startPoint y: 518, endPoint x: 556, endPoint y: 510, distance: 8.3
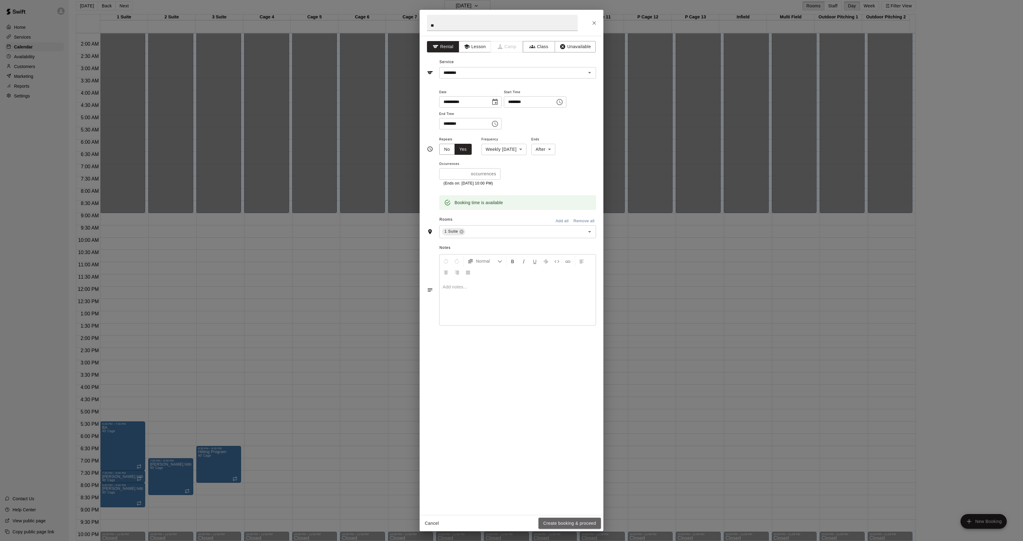
click at [556, 519] on button "Create booking & proceed" at bounding box center [569, 522] width 62 height 11
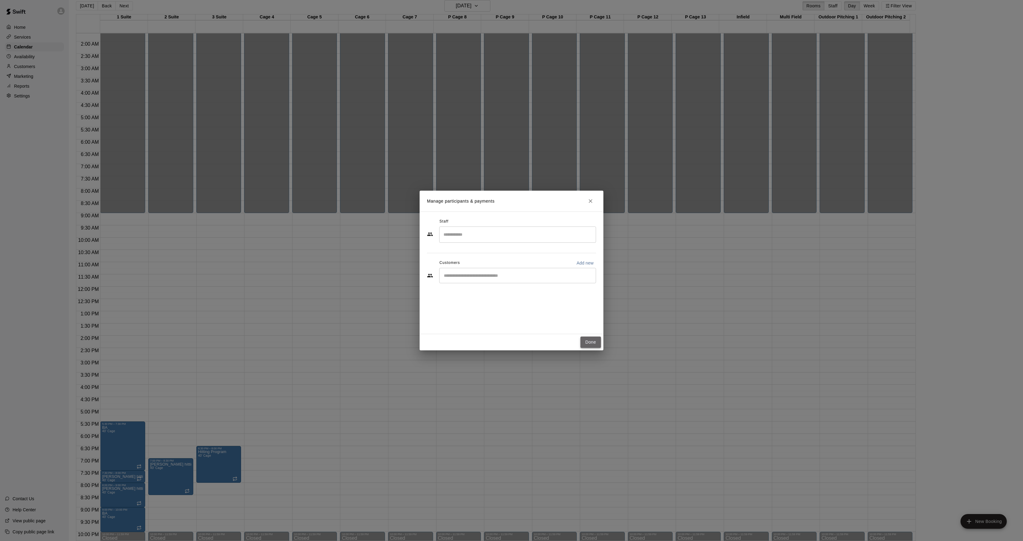
click at [592, 346] on button "Done" at bounding box center [590, 341] width 21 height 11
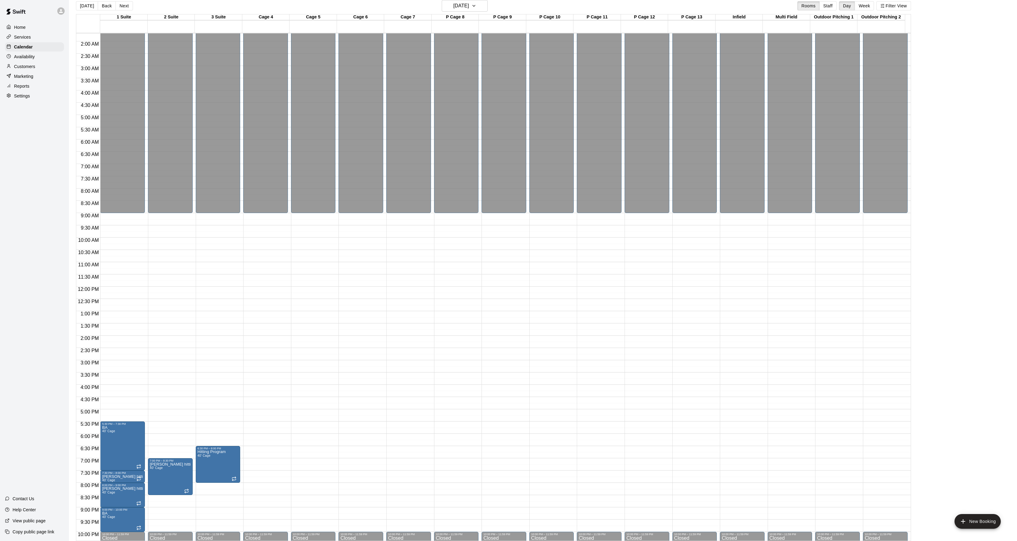
click at [123, 9] on button "Next" at bounding box center [123, 5] width 17 height 9
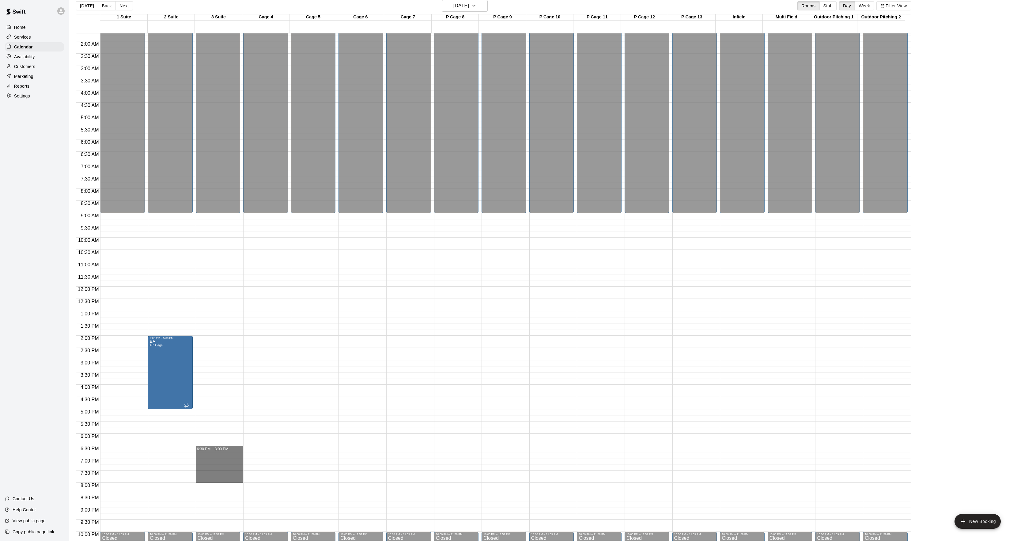
drag, startPoint x: 207, startPoint y: 449, endPoint x: 206, endPoint y: 483, distance: 34.0
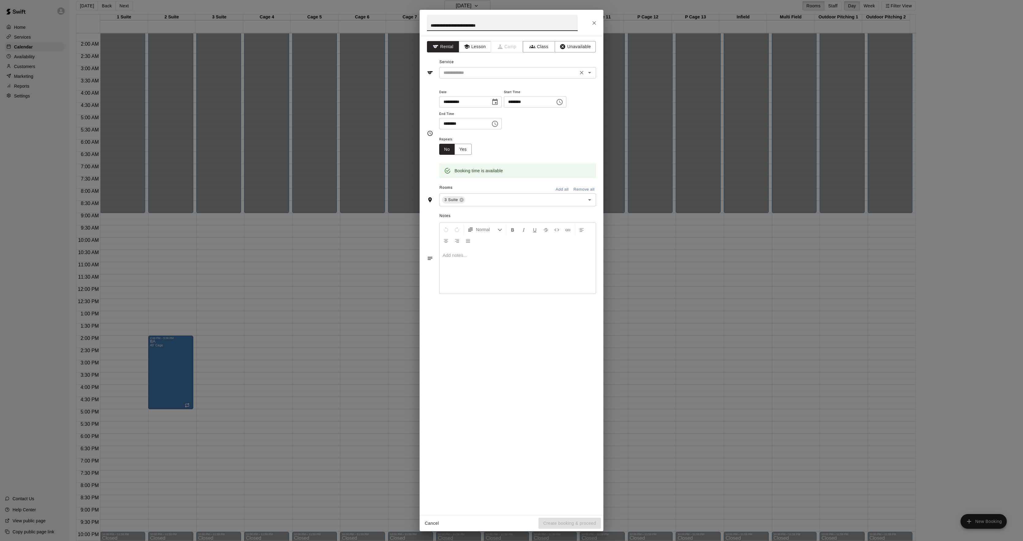
type input "**********"
click at [455, 74] on input "text" at bounding box center [508, 73] width 135 height 8
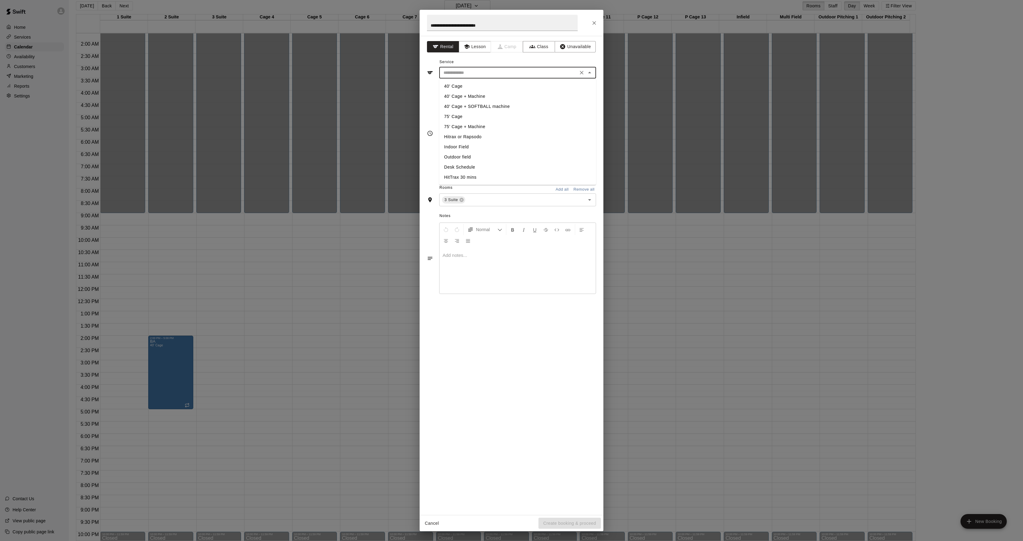
click at [456, 81] on ul "40' Cage 40’ Cage + Machine 40' Cage + SOFTBALL machine 75' Cage 75’ Cage + Mac…" at bounding box center [517, 132] width 157 height 106
click at [456, 82] on li "40' Cage" at bounding box center [517, 86] width 157 height 10
type input "********"
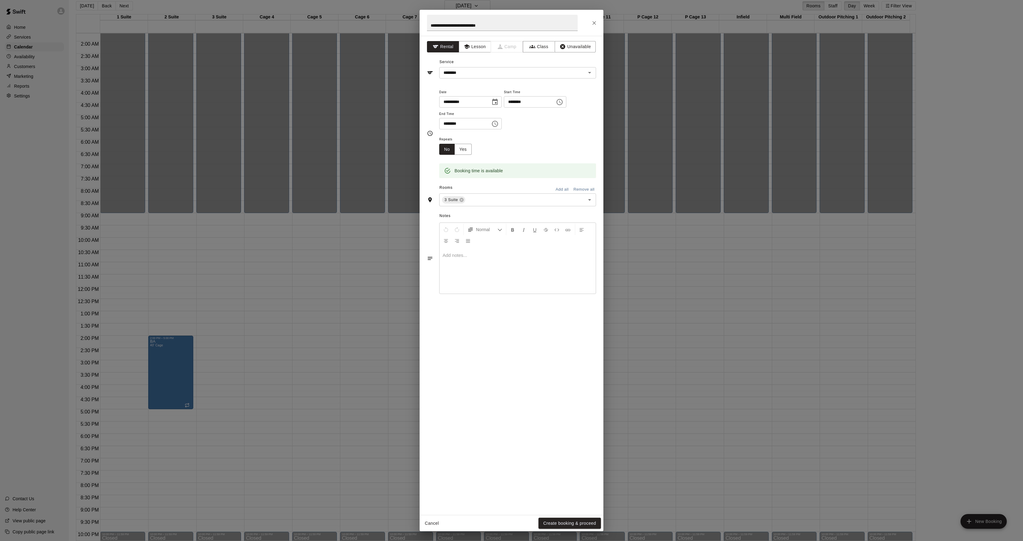
click at [462, 142] on span "Repeats" at bounding box center [457, 139] width 37 height 8
click at [466, 151] on button "Yes" at bounding box center [463, 149] width 17 height 11
click at [486, 153] on body "Home Services Calendar Availability Customers Marketing Reports Settings Contac…" at bounding box center [511, 268] width 1023 height 550
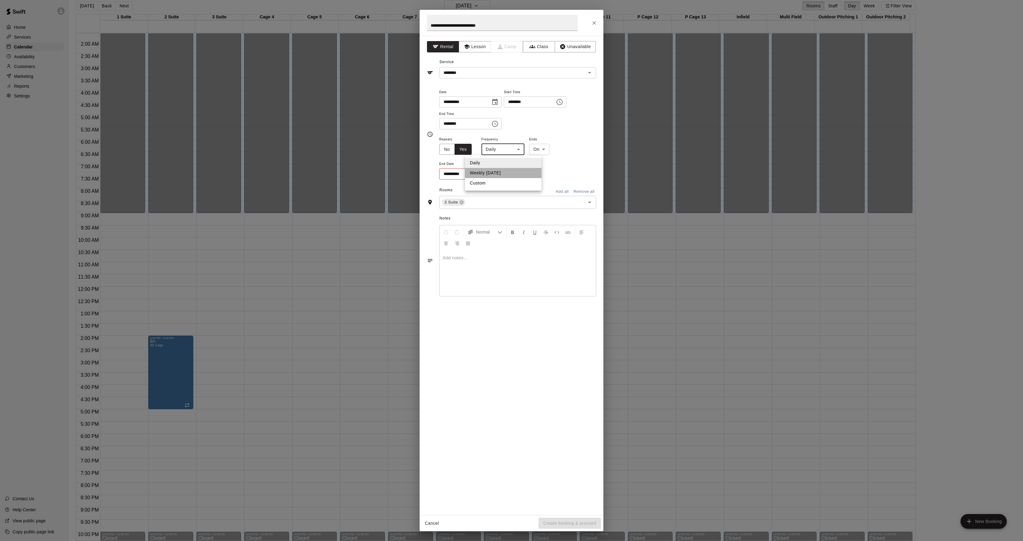
click at [487, 170] on li "Weekly [DATE]" at bounding box center [503, 173] width 77 height 10
type input "******"
click at [556, 150] on body "Home Services Calendar Availability Customers Marketing Reports Settings Contac…" at bounding box center [511, 268] width 1023 height 550
click at [555, 176] on li "After" at bounding box center [556, 173] width 20 height 10
type input "*****"
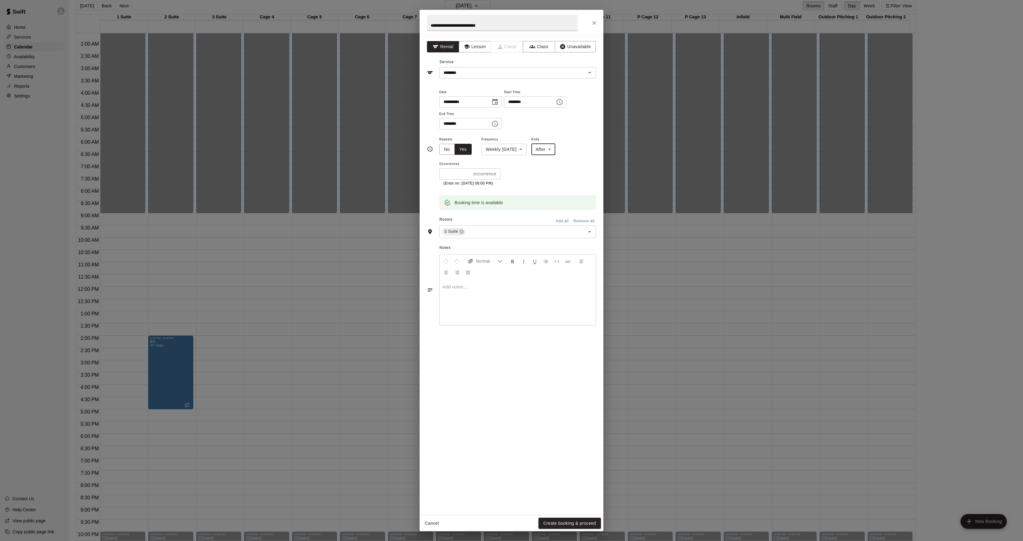
click at [452, 175] on input "*" at bounding box center [455, 173] width 32 height 11
type input "**"
click at [583, 203] on p "Show More" at bounding box center [580, 202] width 23 height 6
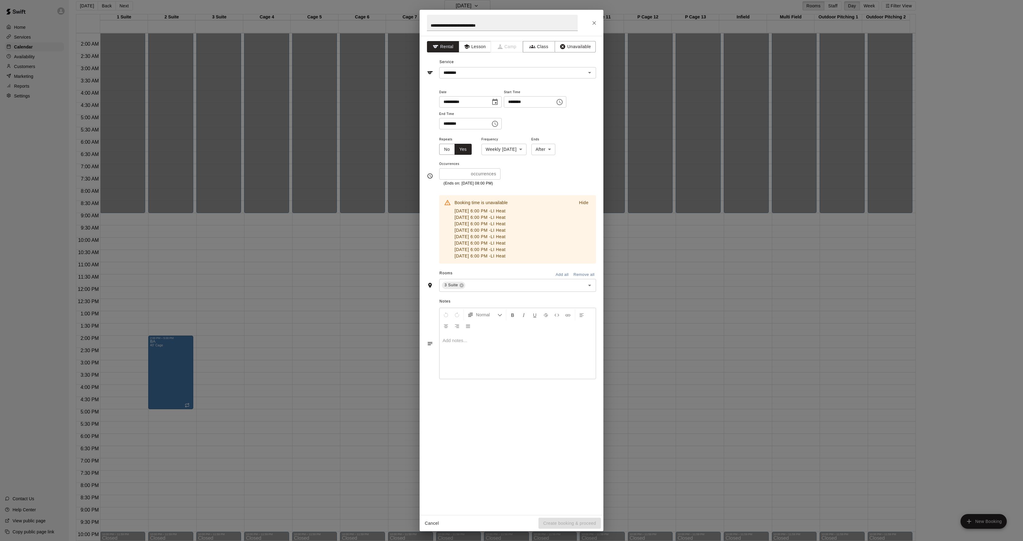
click at [201, 100] on div "**********" at bounding box center [511, 270] width 1023 height 541
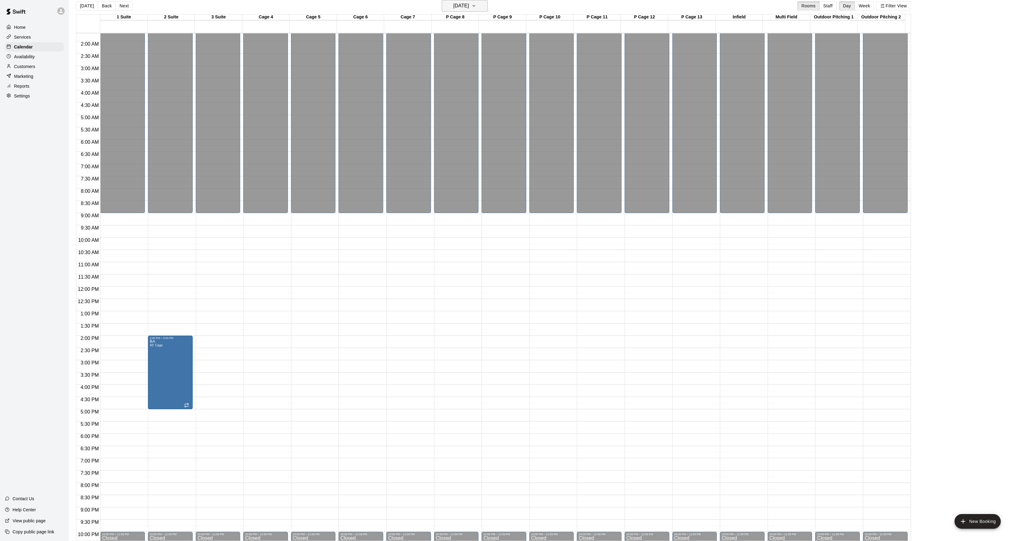
click at [453, 6] on h6 "[DATE]" at bounding box center [461, 6] width 16 height 9
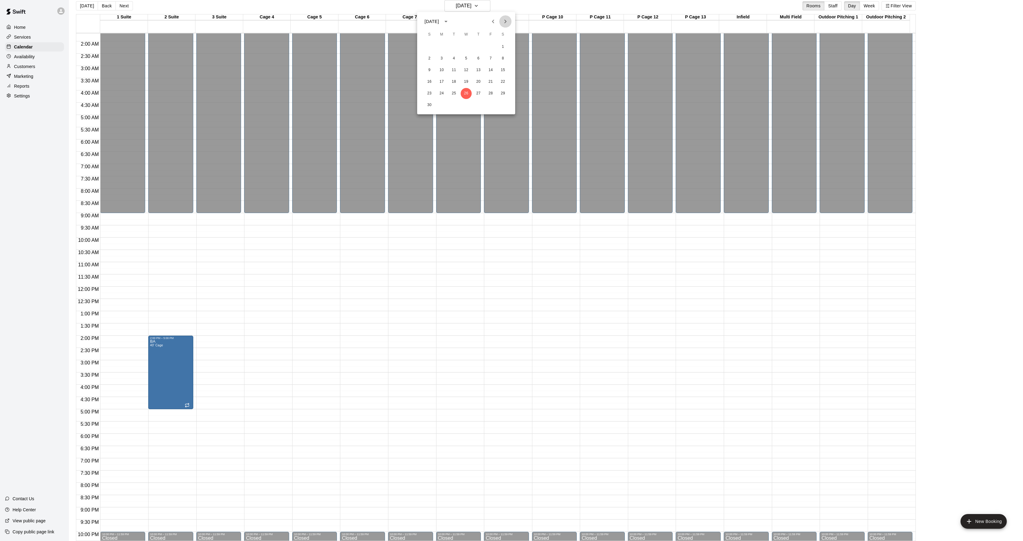
click at [505, 21] on icon "Next month" at bounding box center [505, 22] width 2 height 4
click at [492, 22] on icon "Previous month" at bounding box center [492, 21] width 7 height 7
click at [464, 89] on button "28" at bounding box center [466, 93] width 11 height 11
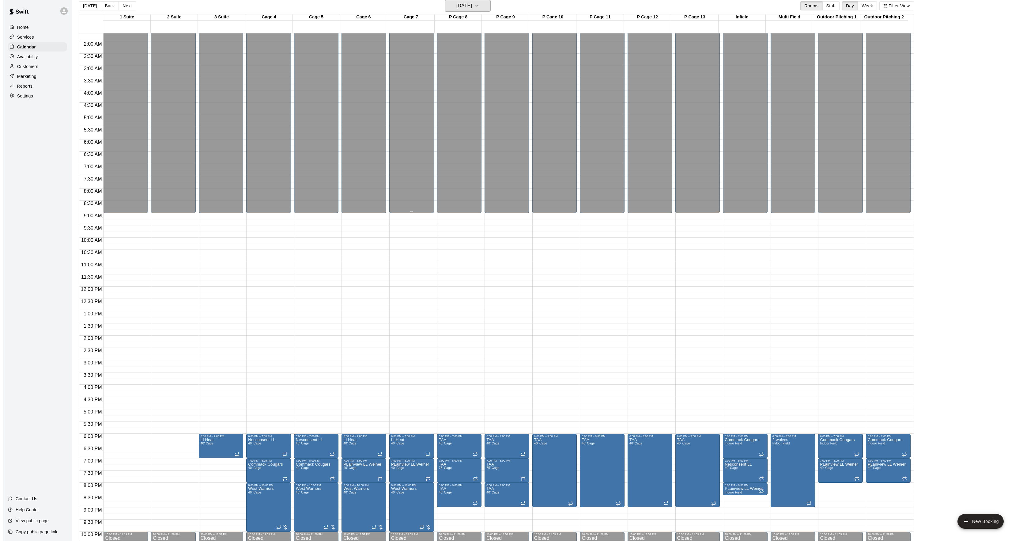
scroll to position [82, 0]
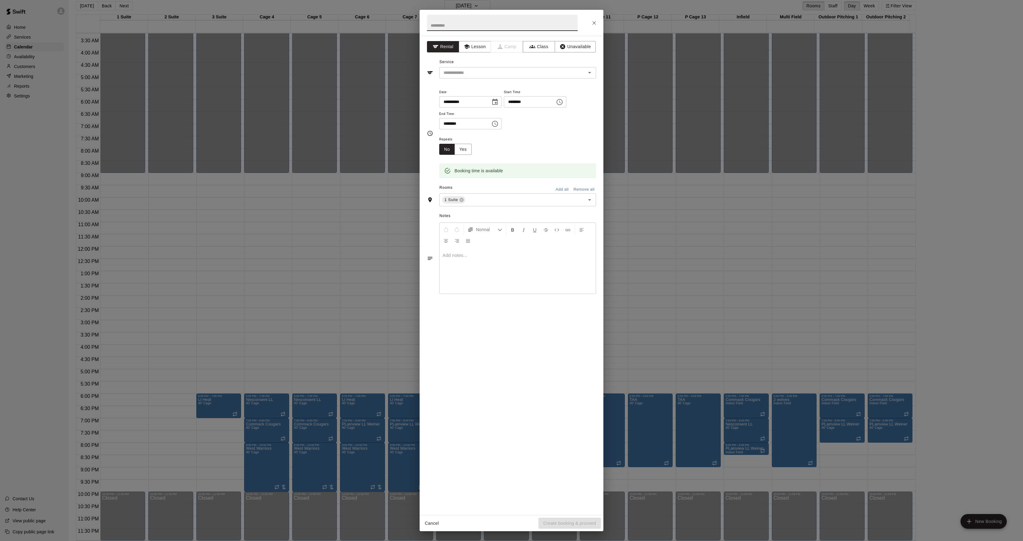
drag, startPoint x: 108, startPoint y: 440, endPoint x: 496, endPoint y: 146, distance: 487.3
click at [496, 146] on div "Repeats No Yes" at bounding box center [517, 144] width 157 height 19
click at [452, 27] on input "text" at bounding box center [502, 23] width 151 height 16
paste input "**********"
type input "**********"
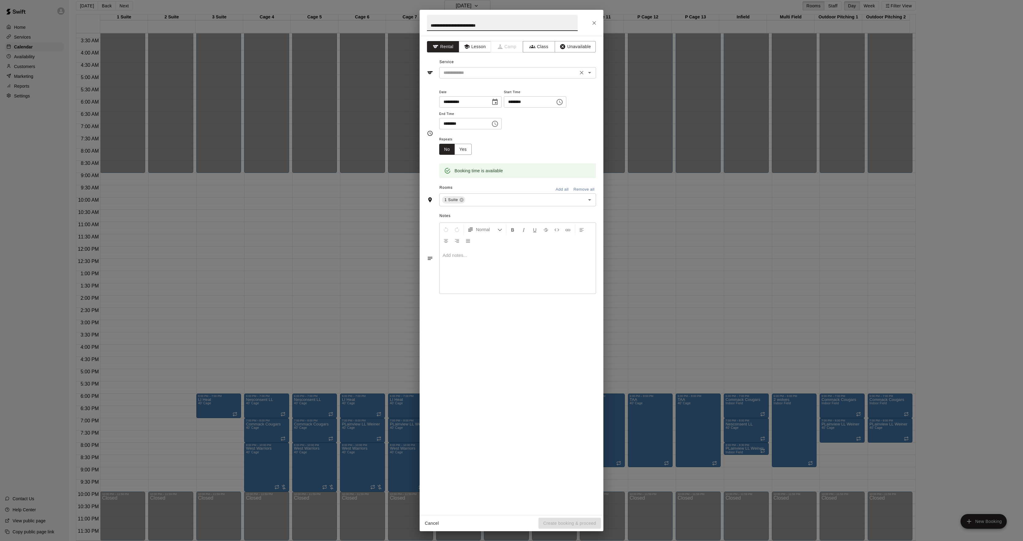
click at [461, 72] on input "text" at bounding box center [508, 73] width 135 height 8
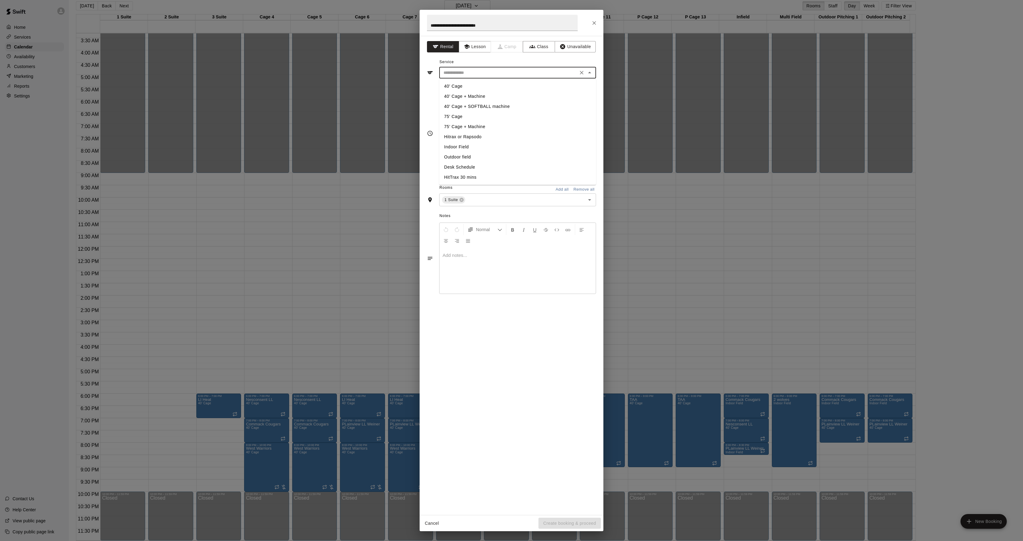
click at [455, 83] on li "40' Cage" at bounding box center [517, 86] width 157 height 10
type input "********"
click at [463, 151] on button "Yes" at bounding box center [463, 149] width 17 height 11
click at [506, 152] on body "Home Services Calendar Availability Customers Marketing Reports Settings Contac…" at bounding box center [511, 268] width 1023 height 550
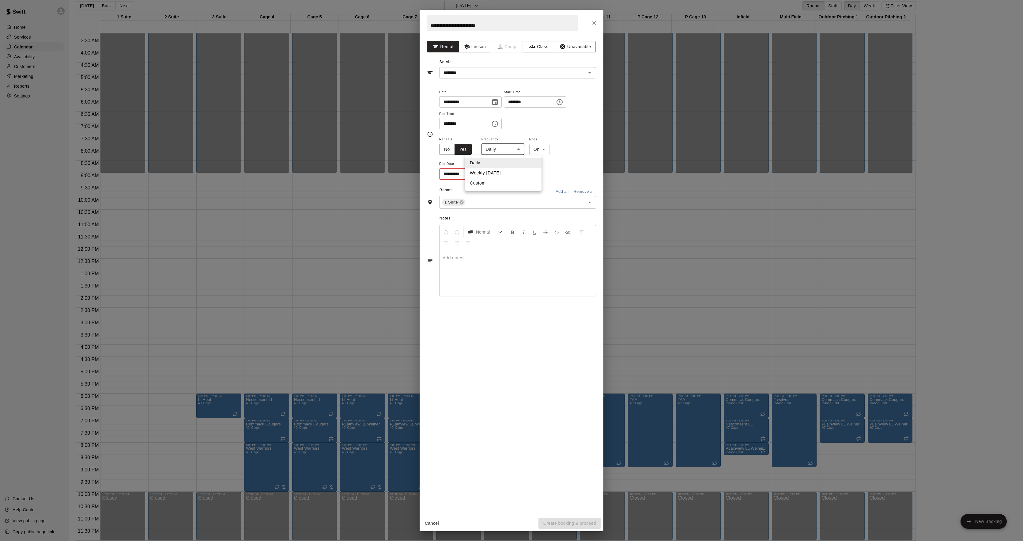
click at [497, 172] on li "Weekly [DATE]" at bounding box center [503, 173] width 77 height 10
type input "******"
click at [551, 150] on body "Home Services Calendar Availability Customers Marketing Reports Settings Contac…" at bounding box center [511, 268] width 1023 height 550
click at [549, 177] on li "After" at bounding box center [556, 173] width 20 height 10
type input "*****"
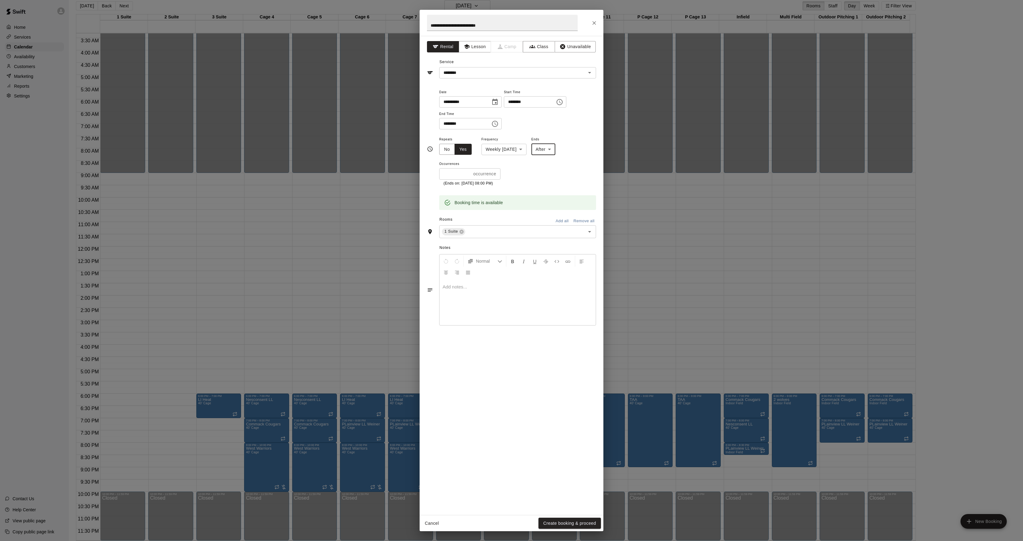
click at [455, 174] on input "*" at bounding box center [455, 173] width 32 height 11
type input "**"
click at [559, 526] on button "Create booking & proceed" at bounding box center [569, 522] width 62 height 11
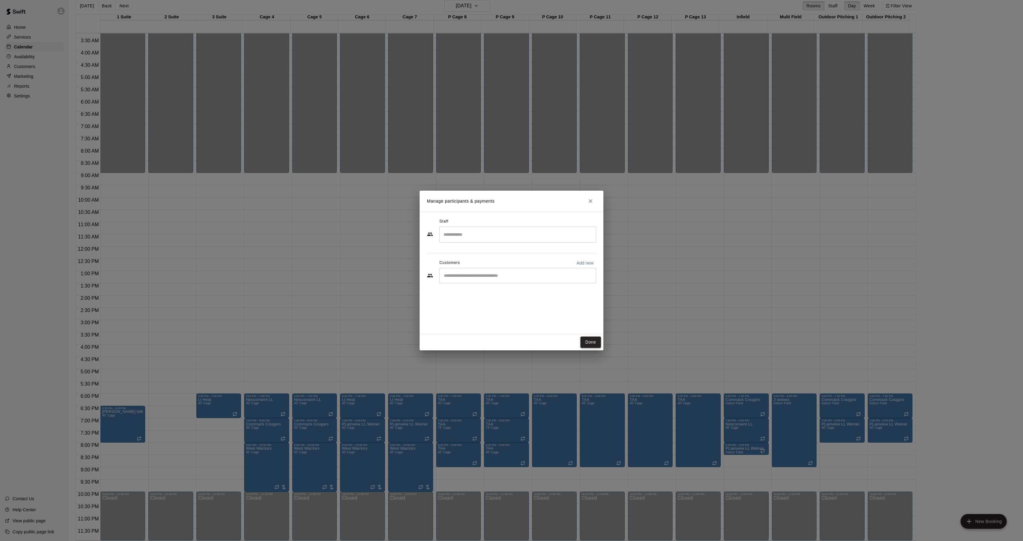
click at [590, 341] on button "Done" at bounding box center [590, 341] width 21 height 11
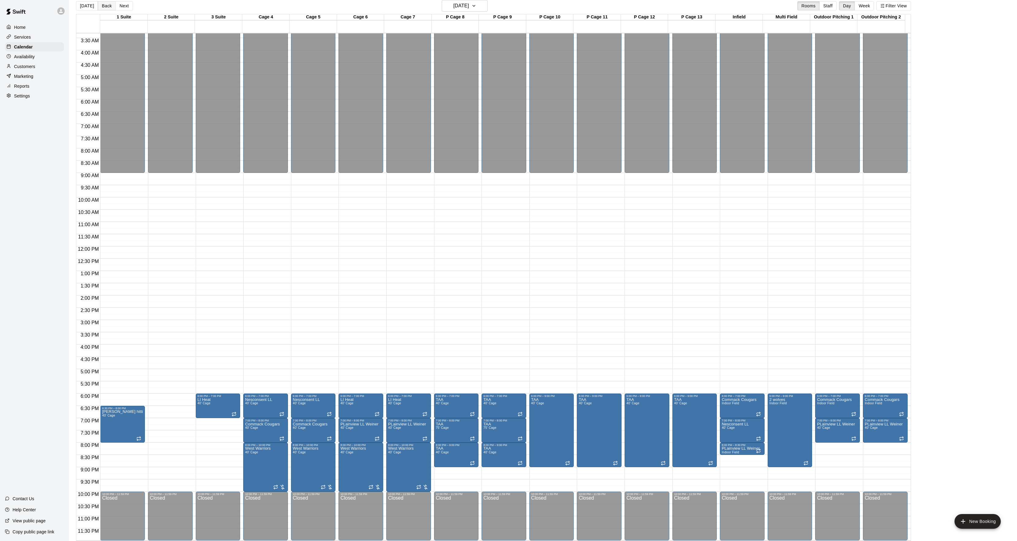
click at [102, 2] on button "Back" at bounding box center [107, 5] width 18 height 9
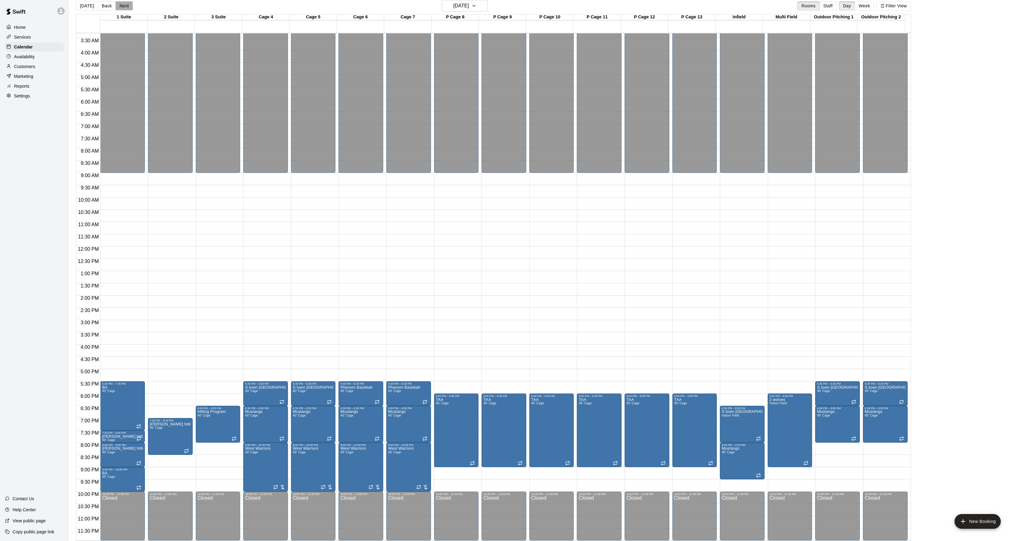
click at [119, 9] on button "Next" at bounding box center [123, 5] width 17 height 9
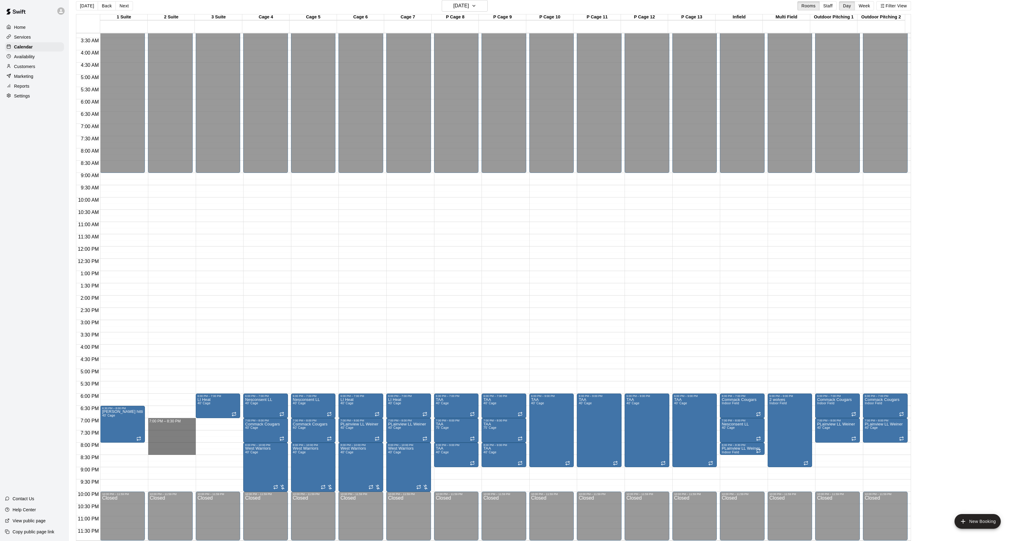
drag, startPoint x: 160, startPoint y: 421, endPoint x: 156, endPoint y: 451, distance: 29.8
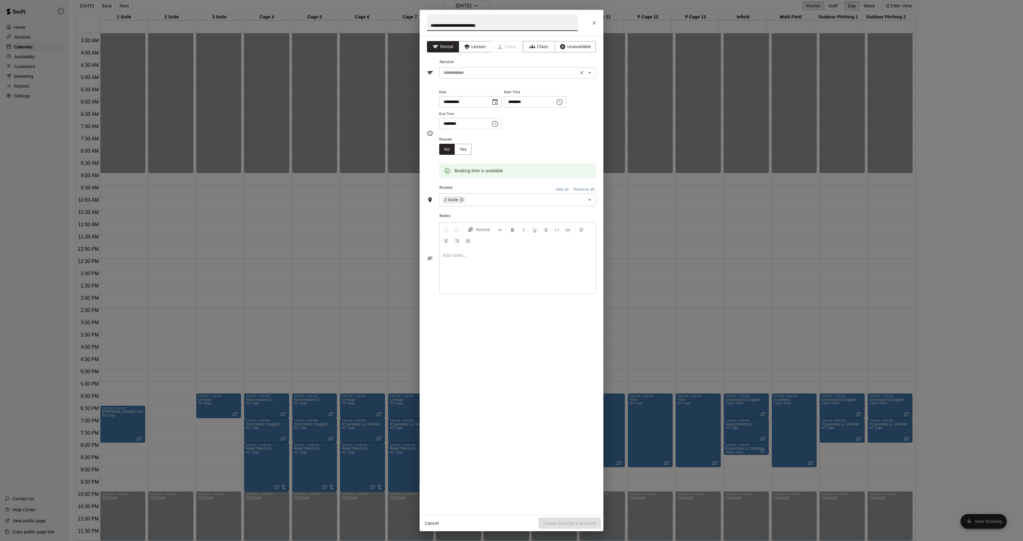
type input "**********"
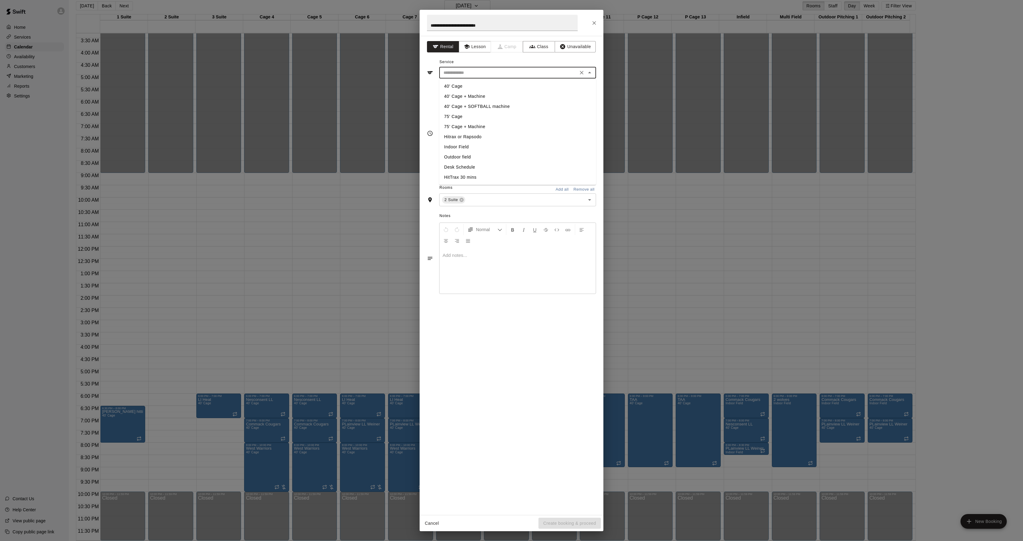
click at [456, 74] on input "text" at bounding box center [508, 73] width 135 height 8
click at [453, 85] on li "40' Cage" at bounding box center [517, 86] width 157 height 10
type input "********"
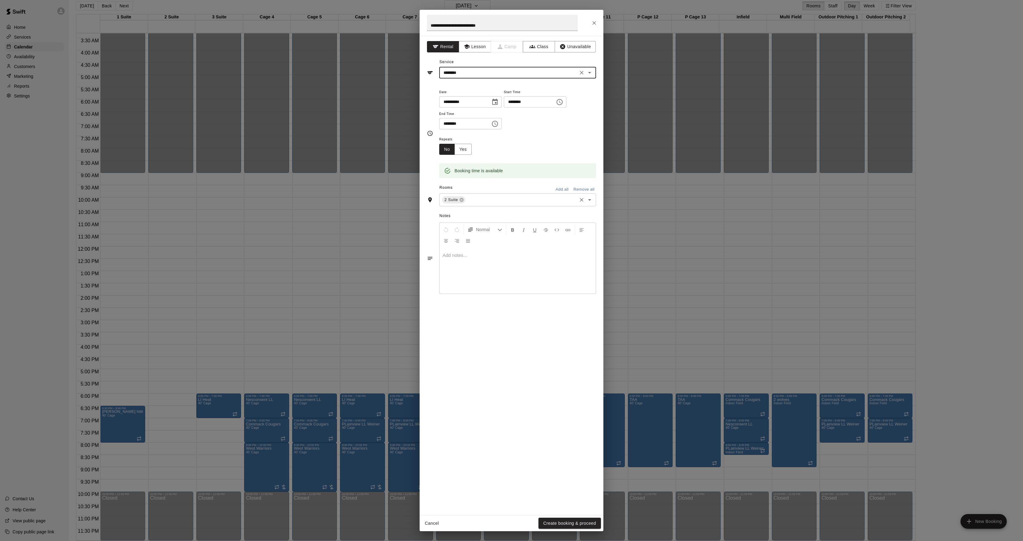
click at [477, 198] on input "text" at bounding box center [521, 200] width 110 height 8
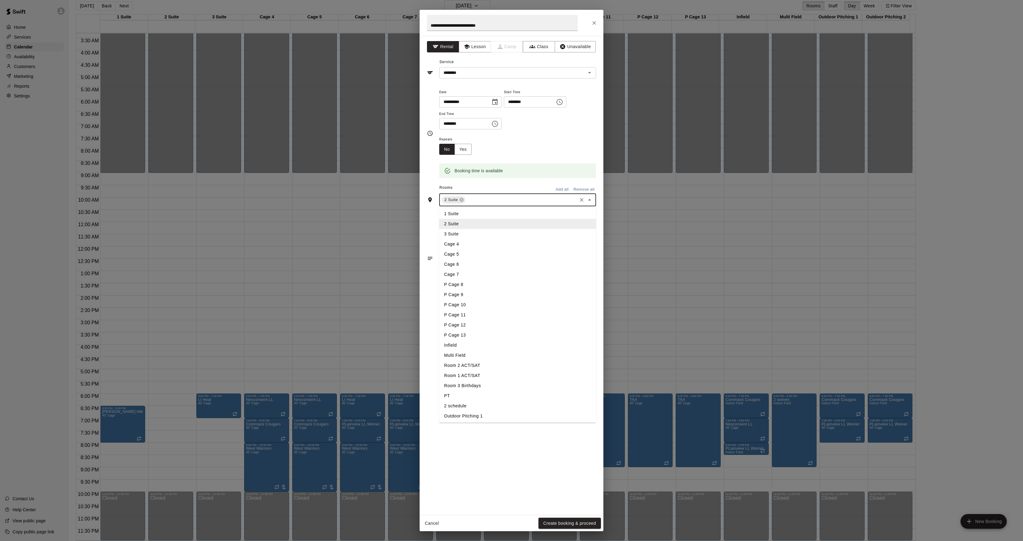
click at [456, 231] on li "3 Suite" at bounding box center [517, 234] width 157 height 10
click at [466, 153] on button "Yes" at bounding box center [463, 149] width 17 height 11
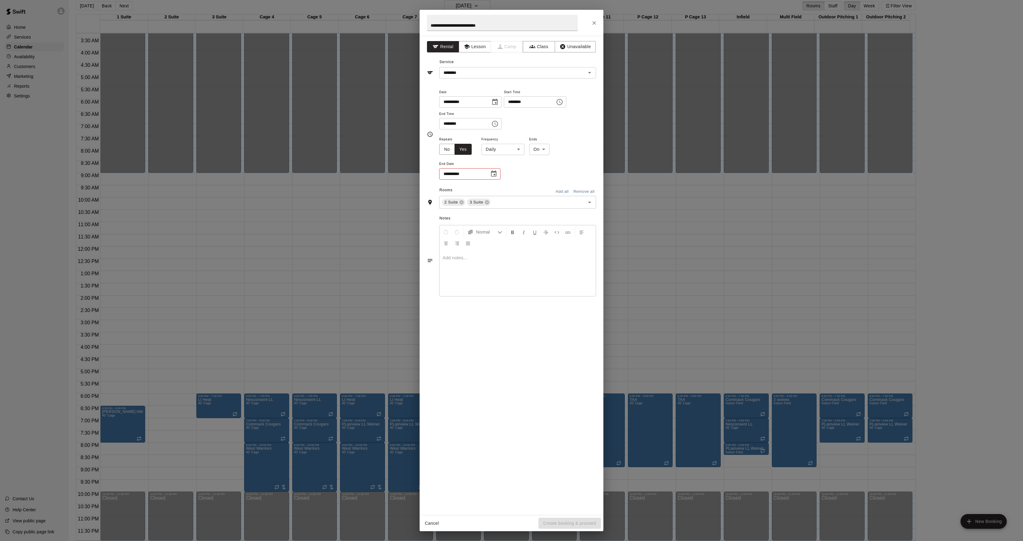
click at [492, 154] on body "Home Services Calendar Availability Customers Marketing Reports Settings Contac…" at bounding box center [511, 268] width 1023 height 550
click at [489, 167] on li "Daily" at bounding box center [503, 163] width 77 height 10
click at [497, 151] on body "Home Services Calendar Availability Customers Marketing Reports Settings Contac…" at bounding box center [511, 268] width 1023 height 550
click at [493, 173] on li "Weekly [DATE]" at bounding box center [503, 173] width 77 height 10
type input "******"
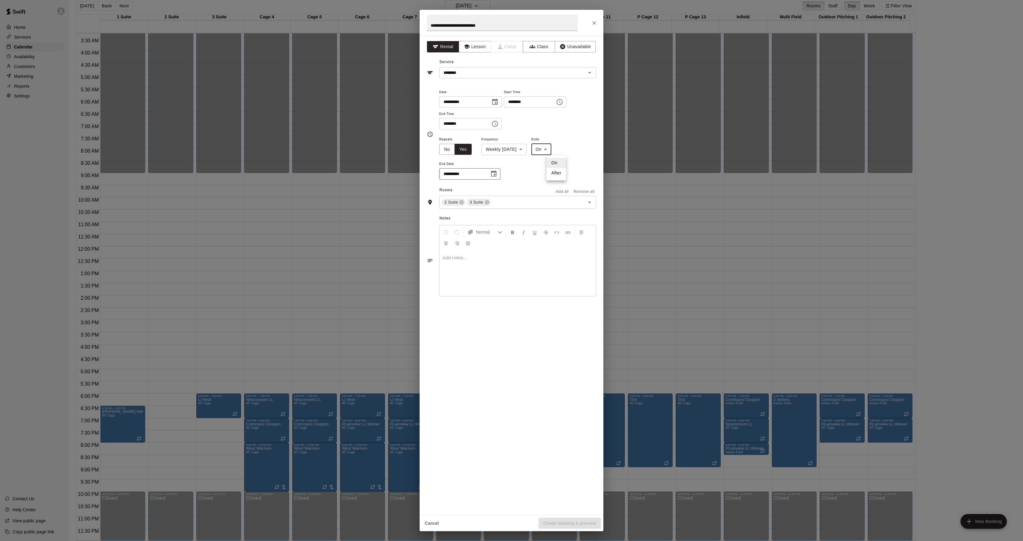
click at [560, 148] on body "Home Services Calendar Availability Customers Marketing Reports Settings Contac…" at bounding box center [511, 268] width 1023 height 550
click at [553, 176] on li "After" at bounding box center [556, 173] width 20 height 10
type input "*****"
click at [477, 174] on p "occurrence" at bounding box center [484, 174] width 23 height 6
click at [464, 172] on input "*" at bounding box center [455, 173] width 32 height 11
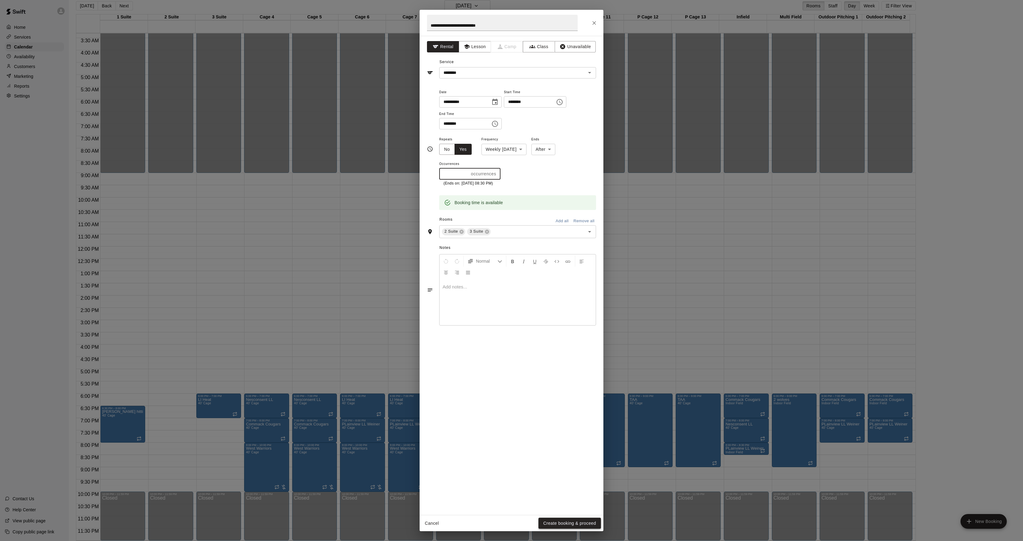
type input "**"
click at [565, 519] on button "Create booking & proceed" at bounding box center [569, 522] width 62 height 11
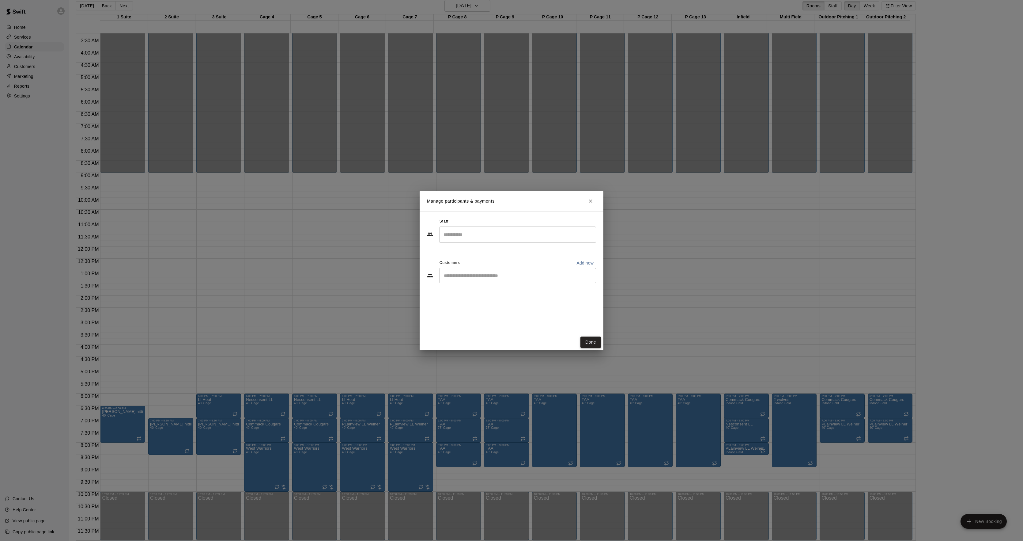
click at [588, 338] on button "Done" at bounding box center [590, 341] width 21 height 11
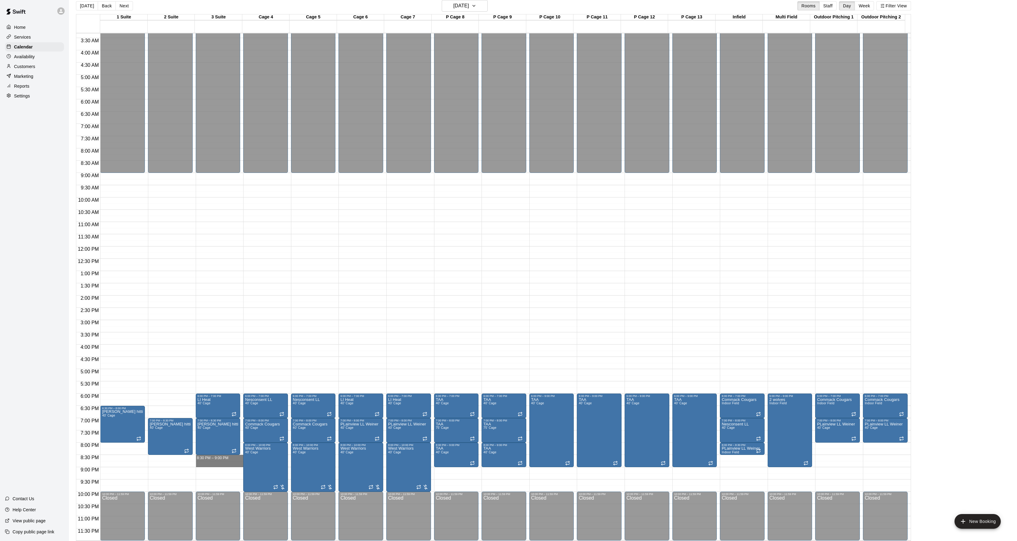
drag, startPoint x: 204, startPoint y: 457, endPoint x: 205, endPoint y: 463, distance: 5.9
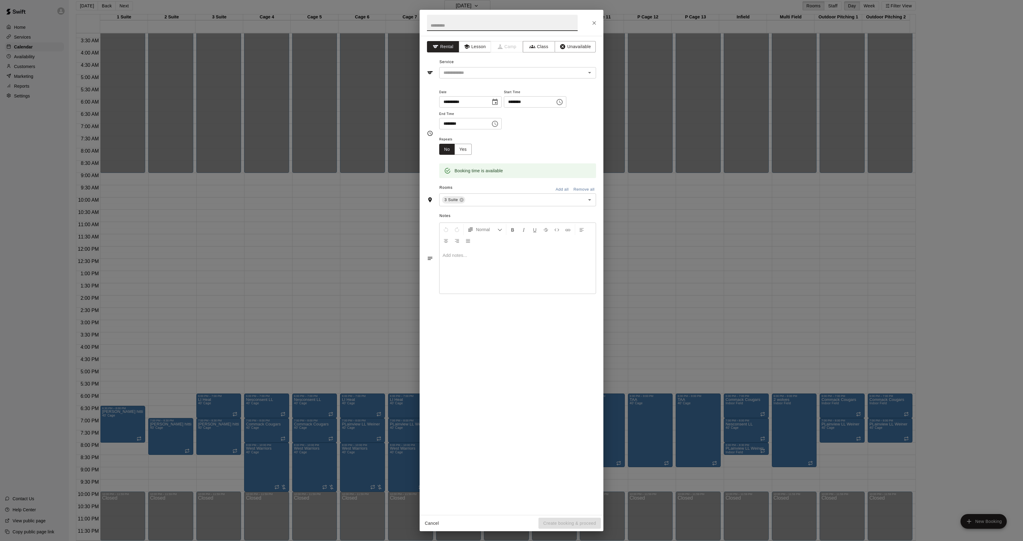
click at [137, 195] on div "**********" at bounding box center [511, 270] width 1023 height 541
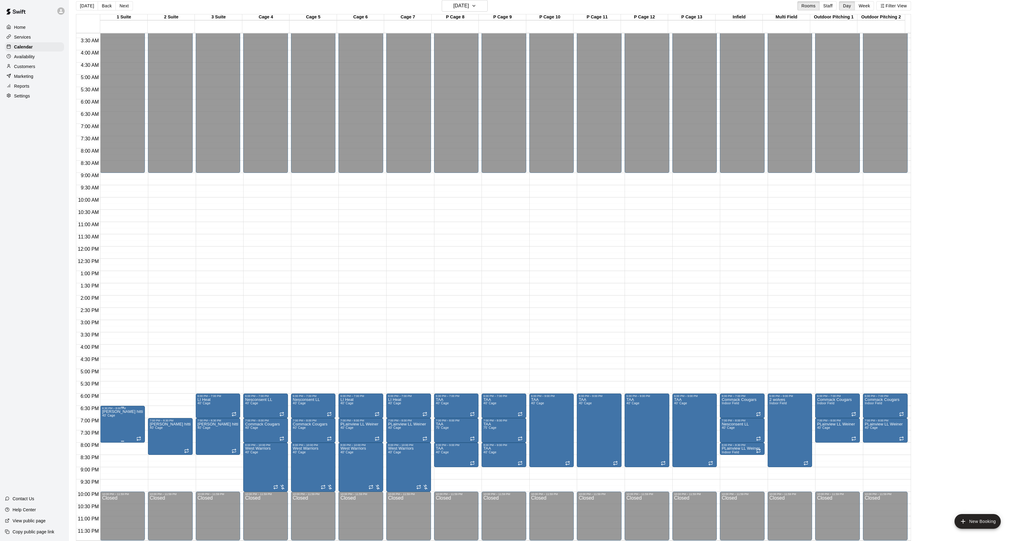
click at [128, 411] on p "[PERSON_NAME] hitting program" at bounding box center [122, 411] width 41 height 0
click at [104, 415] on icon "edit" at bounding box center [107, 418] width 7 height 7
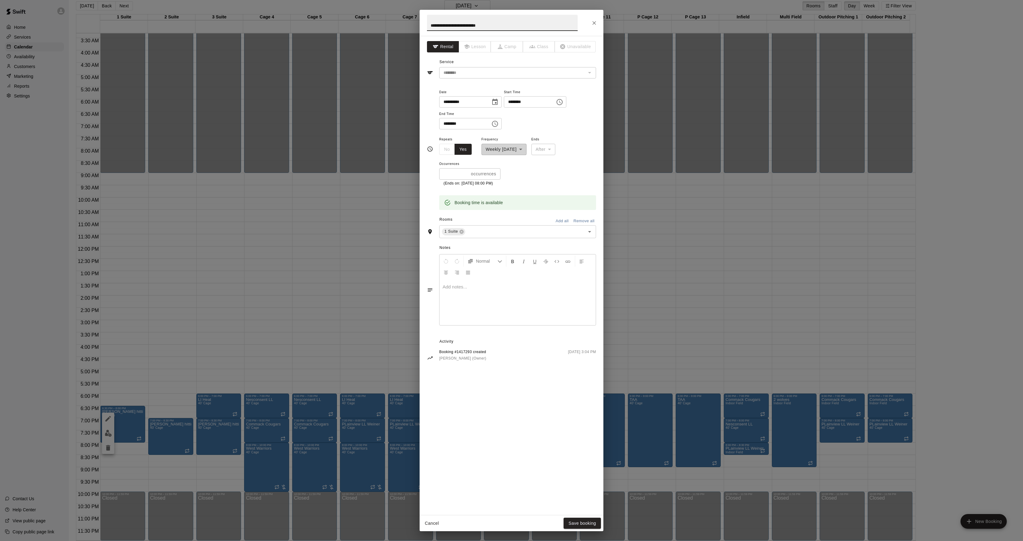
click at [451, 123] on input "********" at bounding box center [462, 123] width 47 height 11
type input "********"
click at [590, 520] on button "Save booking" at bounding box center [582, 522] width 37 height 11
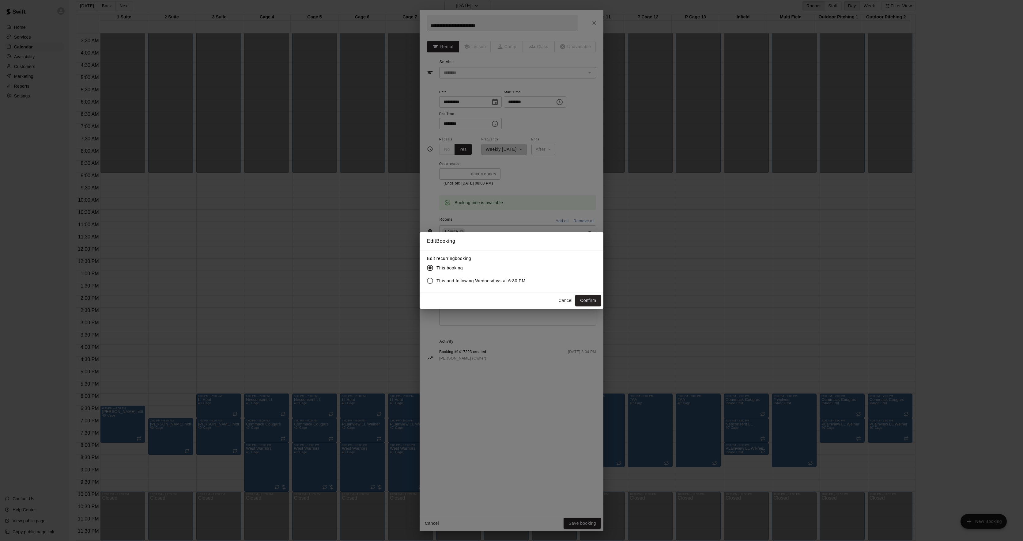
click at [476, 285] on label "This and following Wednesdays at 6:30 PM" at bounding box center [475, 280] width 102 height 13
click at [590, 303] on button "Confirm" at bounding box center [588, 300] width 26 height 11
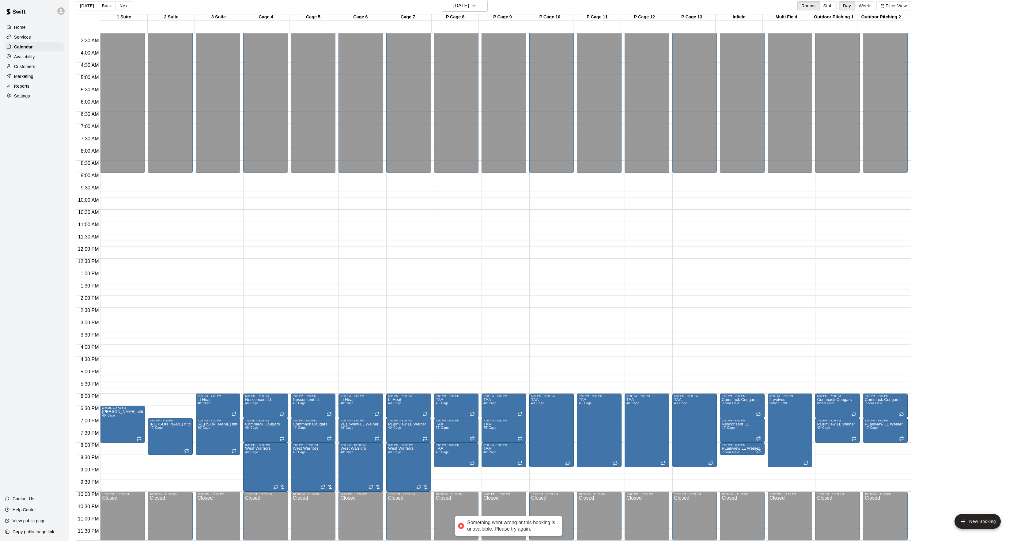
click at [156, 428] on icon "edit" at bounding box center [156, 429] width 6 height 6
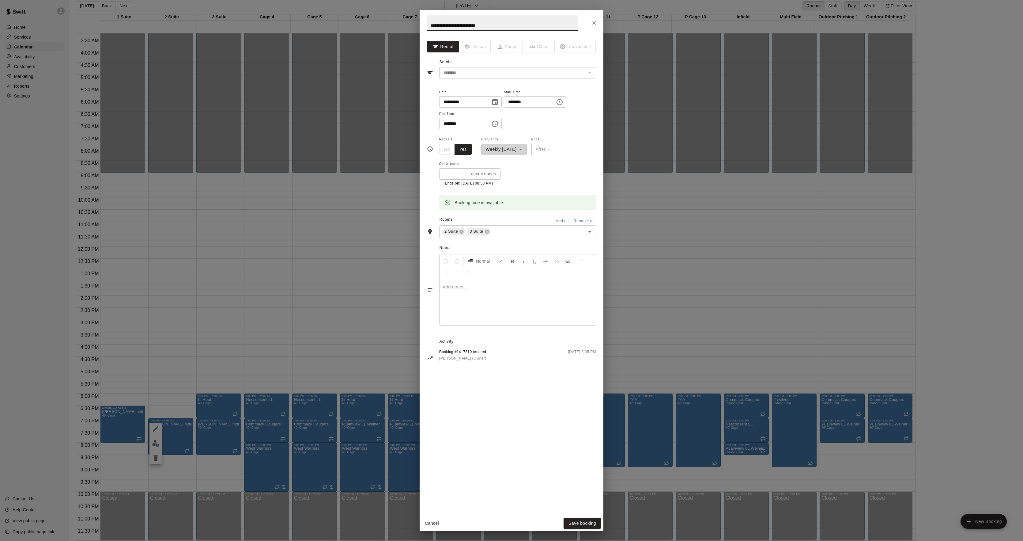
click at [240, 417] on div "**********" at bounding box center [511, 270] width 1023 height 541
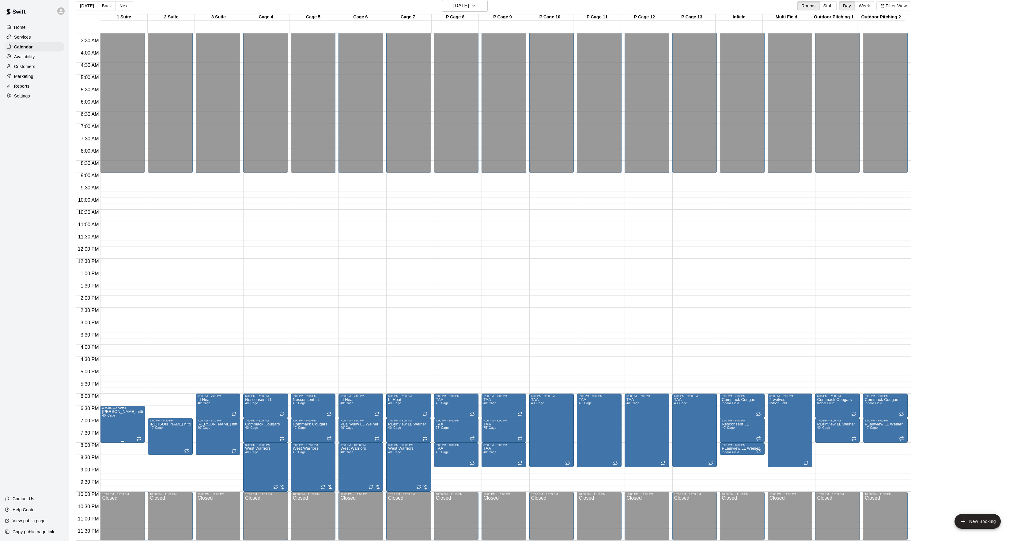
click at [111, 414] on icon "edit" at bounding box center [108, 416] width 6 height 6
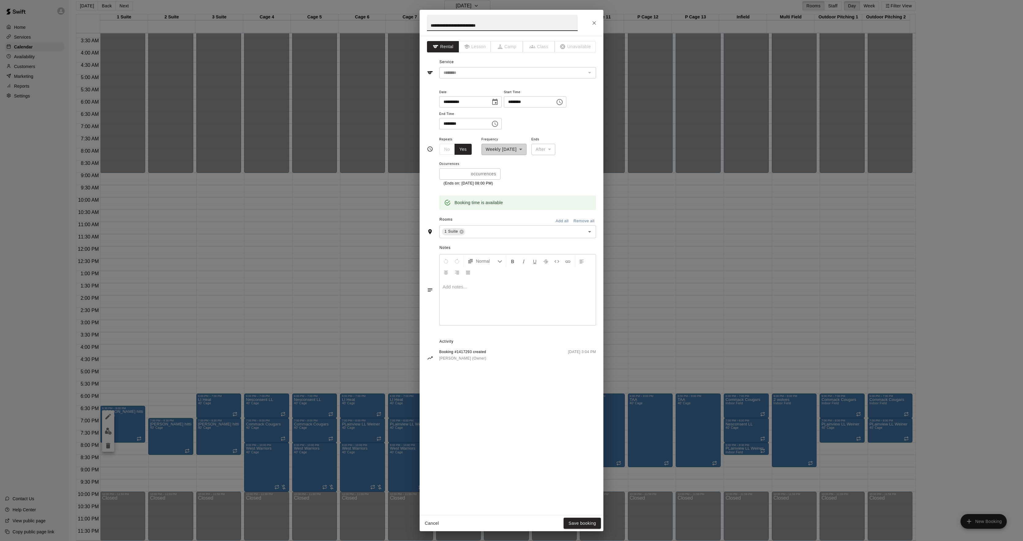
click at [451, 122] on input "********" at bounding box center [462, 123] width 47 height 11
type input "********"
click at [572, 523] on button "Save booking" at bounding box center [582, 522] width 37 height 11
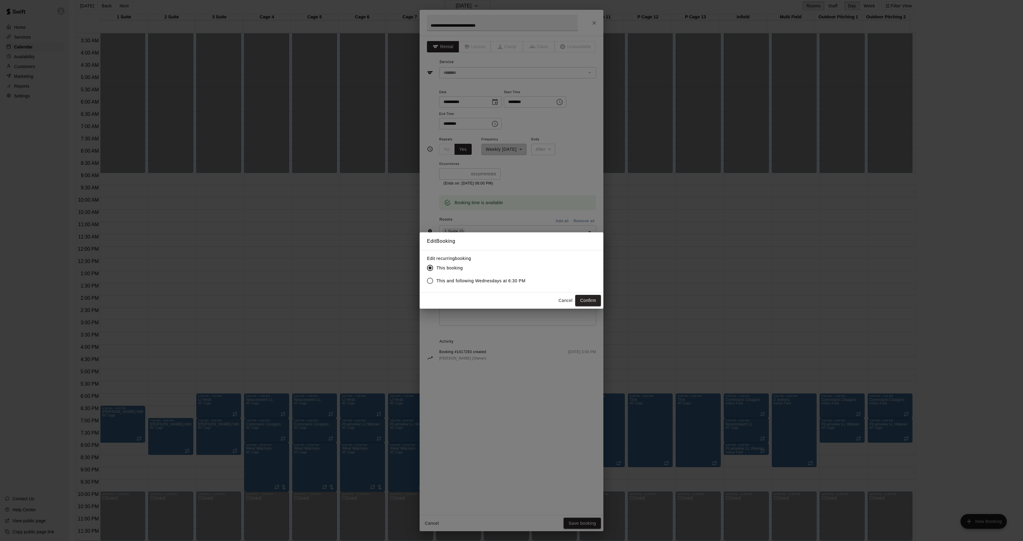
click at [474, 278] on span "This and following Wednesdays at 6:30 PM" at bounding box center [480, 280] width 89 height 6
click at [589, 302] on button "Confirm" at bounding box center [588, 300] width 26 height 11
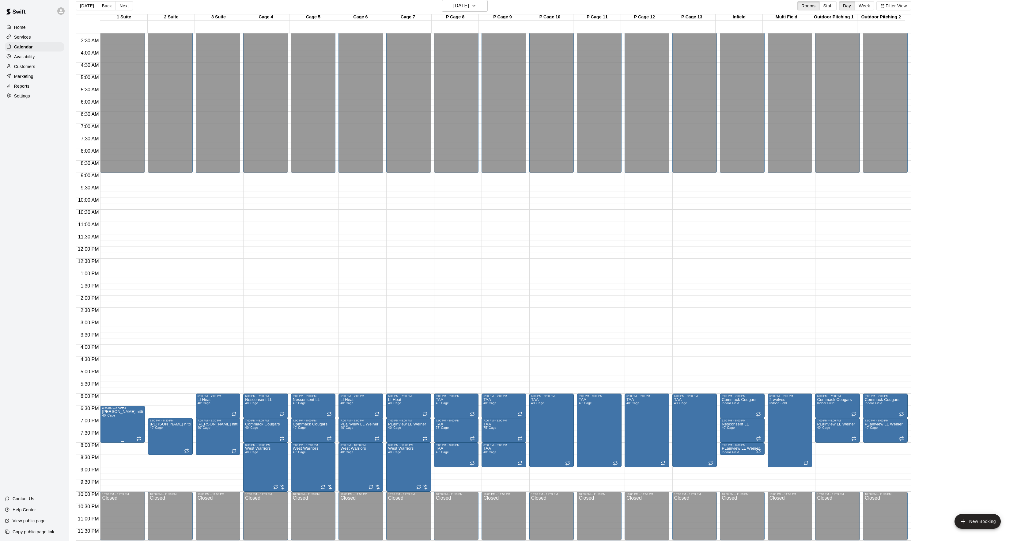
click at [146, 446] on div at bounding box center [511, 270] width 1023 height 541
click at [108, 443] on icon "delete" at bounding box center [108, 446] width 4 height 6
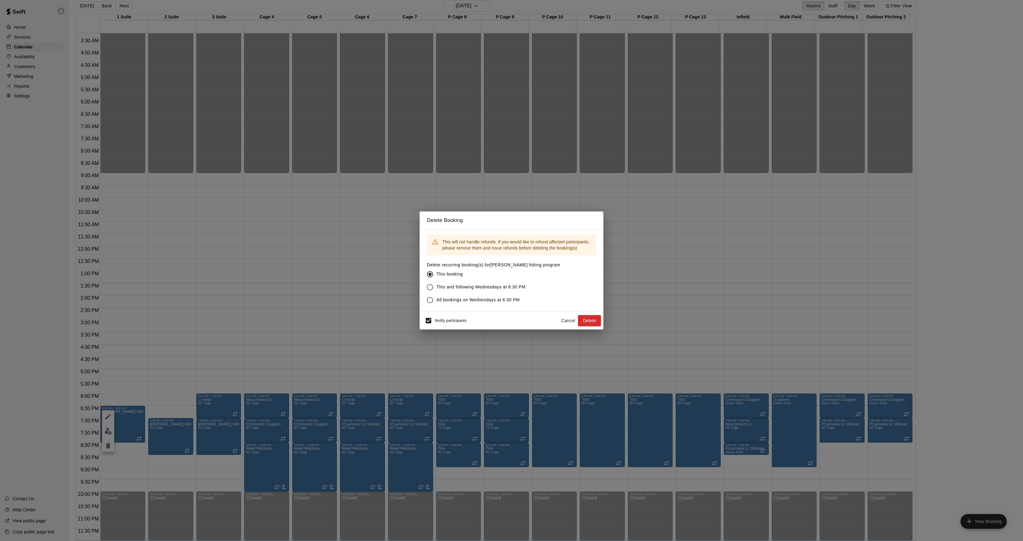
click at [454, 287] on span "This and following Wednesdays at 6:30 PM" at bounding box center [480, 287] width 89 height 6
click at [592, 323] on button "Delete" at bounding box center [589, 320] width 23 height 11
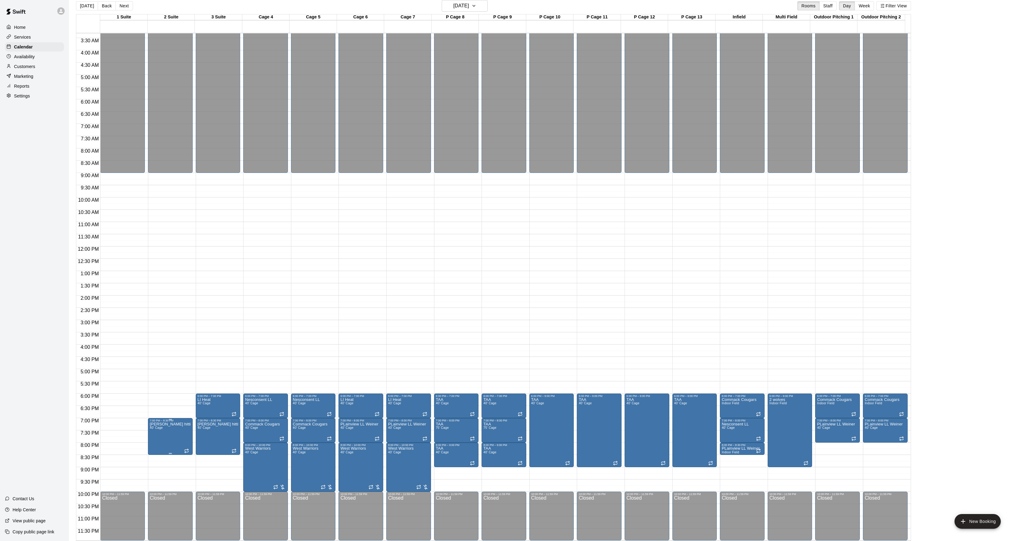
click at [151, 453] on button "delete" at bounding box center [155, 457] width 12 height 12
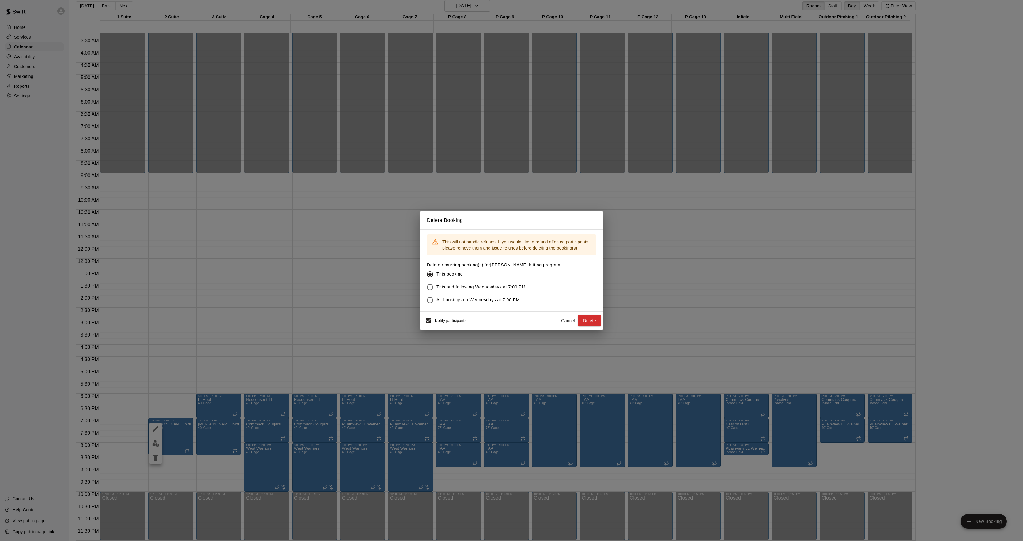
click at [484, 289] on span "This and following Wednesdays at 7:00 PM" at bounding box center [480, 287] width 89 height 6
click at [588, 325] on button "Delete" at bounding box center [589, 320] width 23 height 11
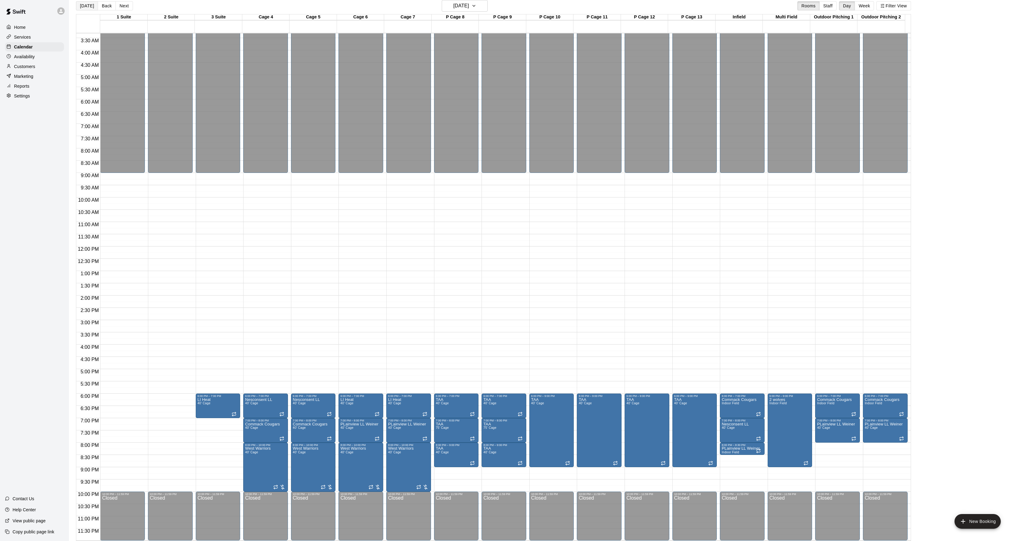
click at [88, 6] on button "[DATE]" at bounding box center [87, 5] width 22 height 9
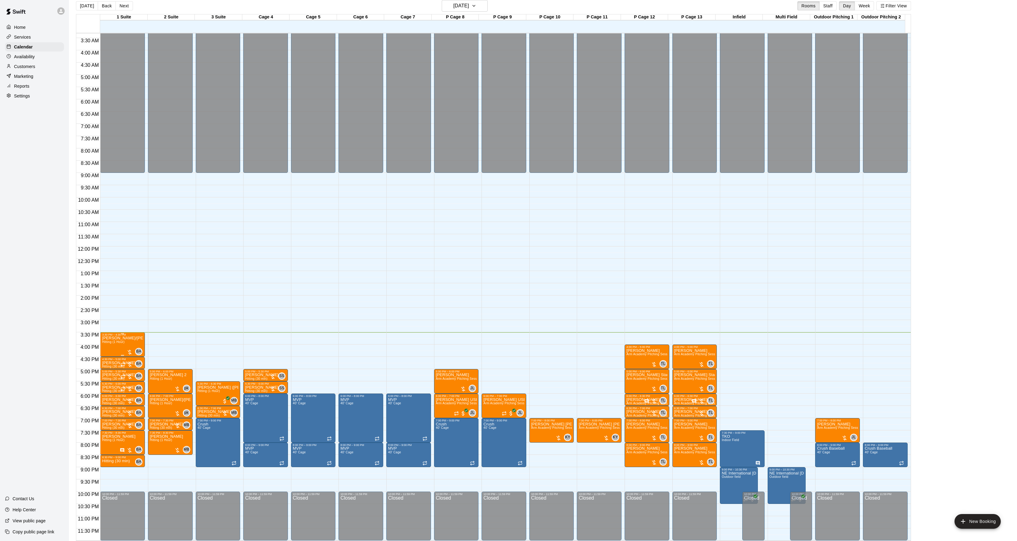
click at [113, 342] on span "Hitting (1 Hour)" at bounding box center [113, 341] width 22 height 3
click at [108, 361] on img "edit" at bounding box center [108, 361] width 7 height 7
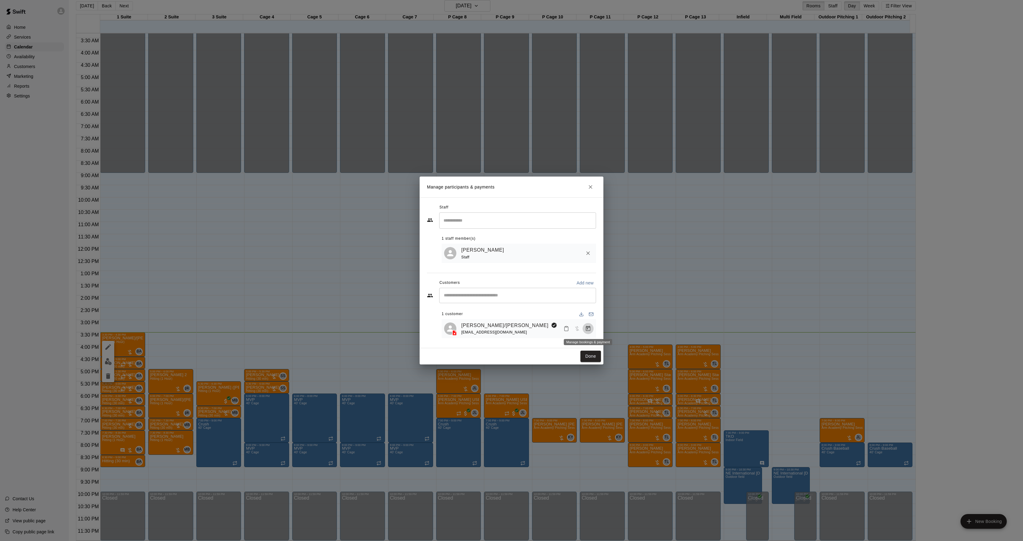
click at [587, 330] on icon "Manage bookings & payment" at bounding box center [588, 328] width 6 height 6
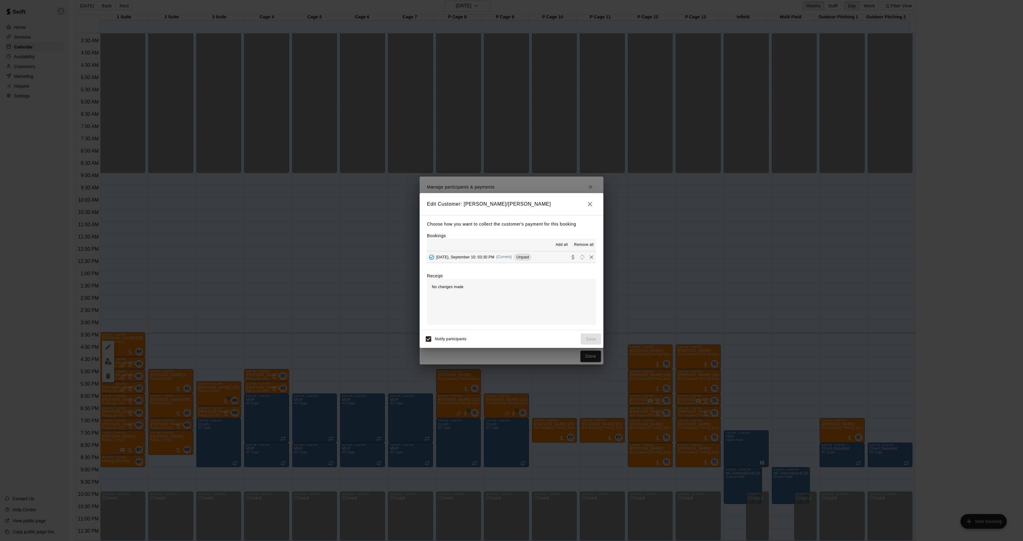
click at [121, 364] on div "Edit Customer: [PERSON_NAME]/[PERSON_NAME] Choose how you want to collect the c…" at bounding box center [511, 270] width 1023 height 541
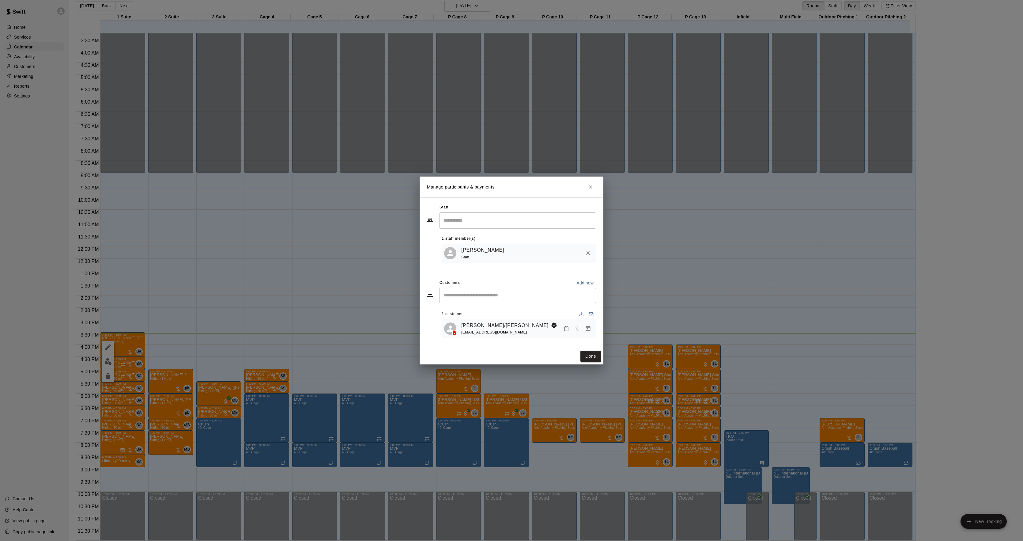
click at [186, 352] on div "Manage participants & payments Staff ​ 1 staff member(s) [PERSON_NAME] Staff Cu…" at bounding box center [511, 270] width 1023 height 541
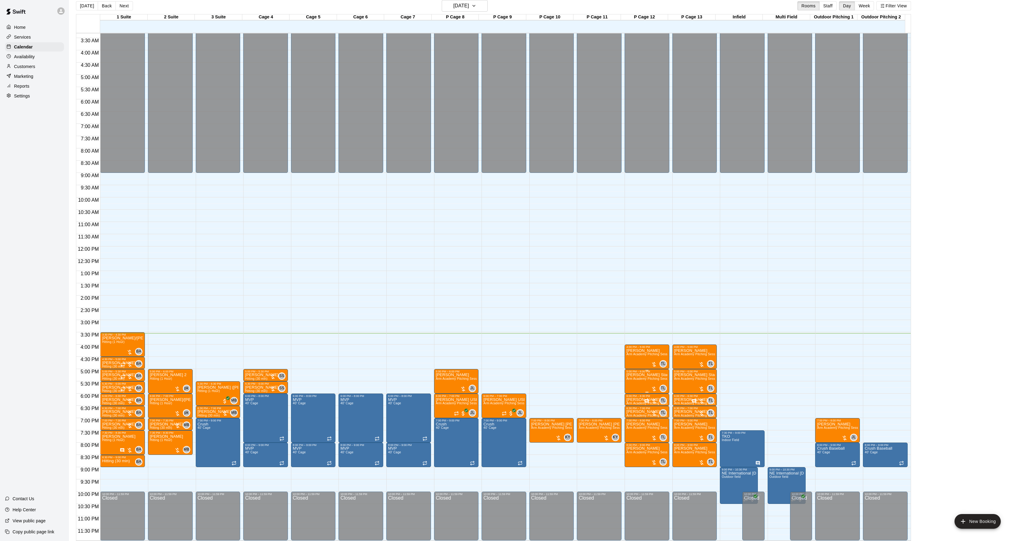
click at [634, 396] on img "edit" at bounding box center [631, 394] width 7 height 7
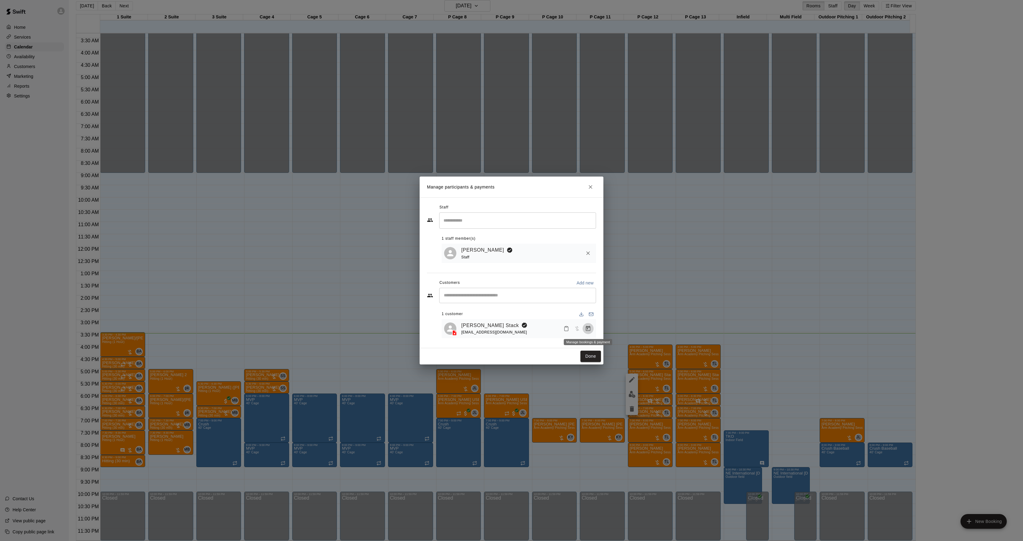
click at [588, 333] on button "Manage bookings & payment" at bounding box center [588, 328] width 11 height 11
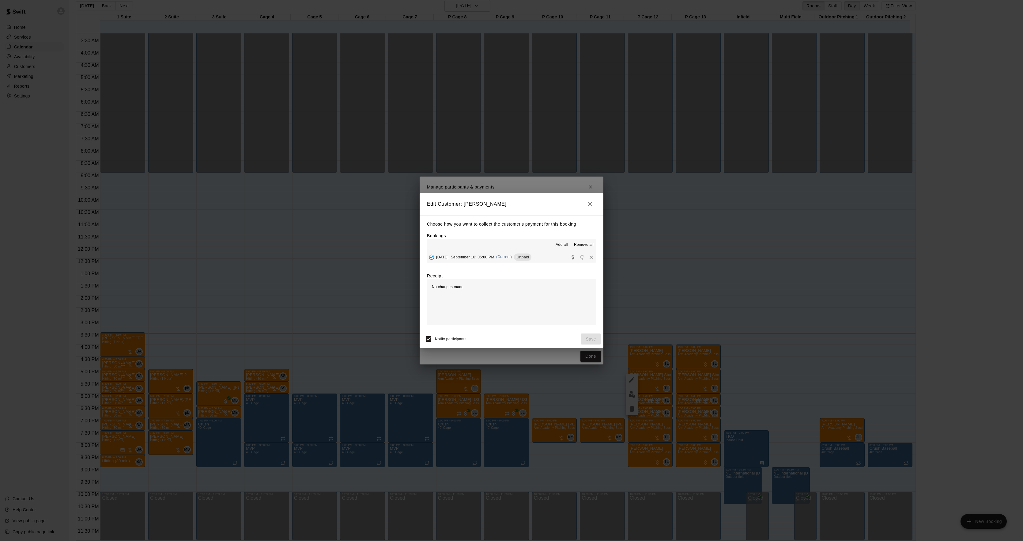
click at [483, 260] on div "[DATE], September 10: 05:00 PM (Current) Unpaid" at bounding box center [479, 256] width 104 height 9
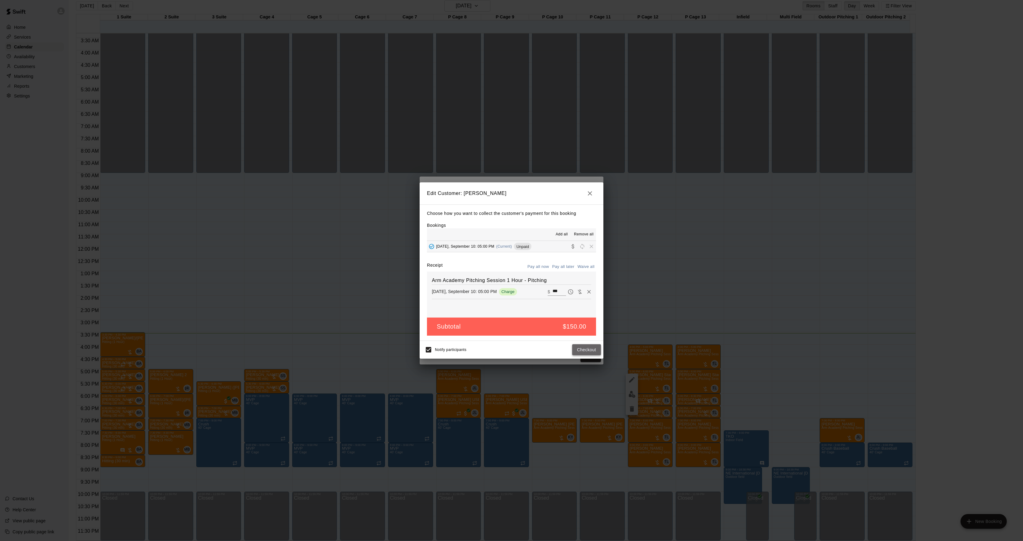
click at [578, 355] on button "Checkout" at bounding box center [586, 349] width 29 height 11
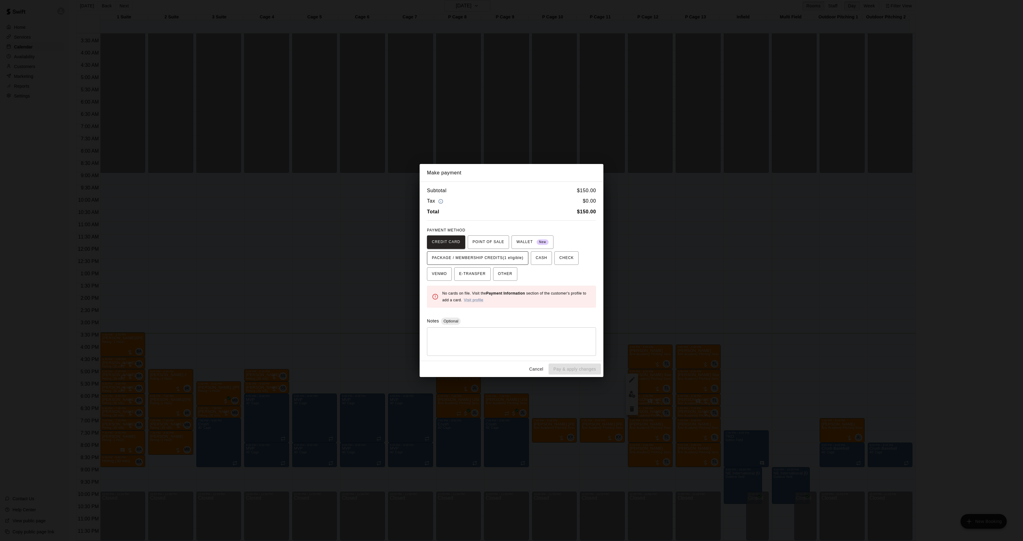
click at [479, 257] on span "PACKAGE / MEMBERSHIP CREDITS (1 eligible)" at bounding box center [478, 258] width 92 height 10
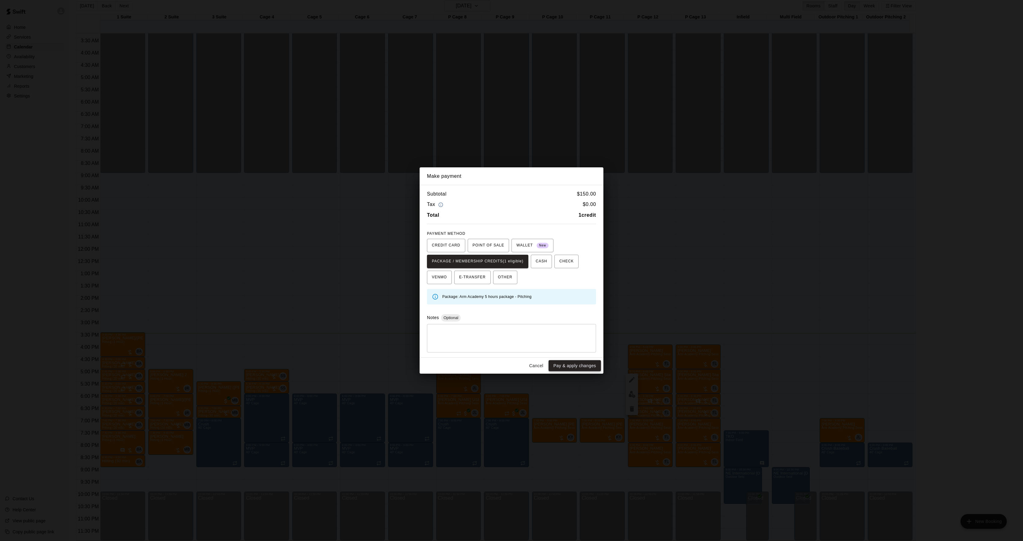
click at [565, 363] on button "Pay & apply changes" at bounding box center [575, 365] width 52 height 11
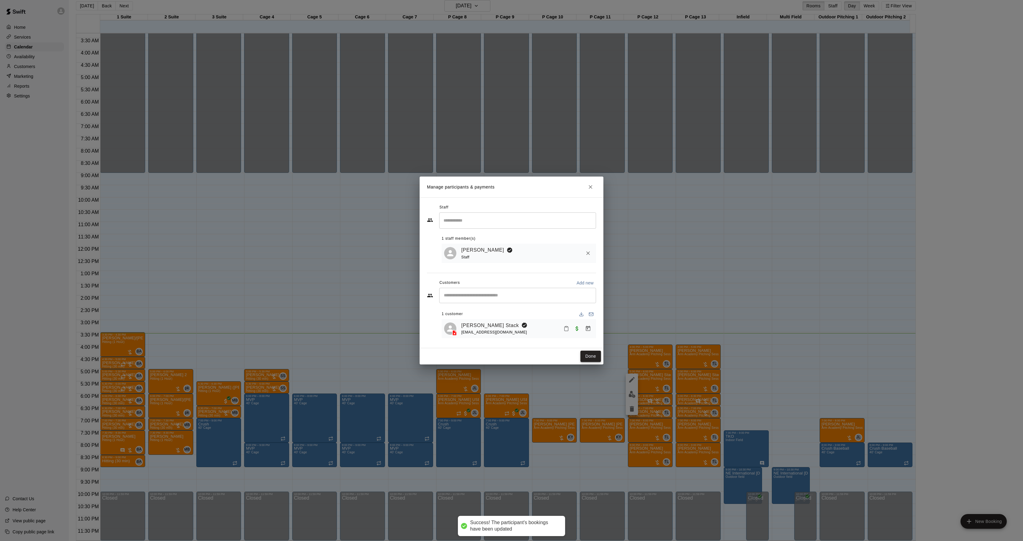
click at [598, 359] on button "Done" at bounding box center [590, 355] width 21 height 11
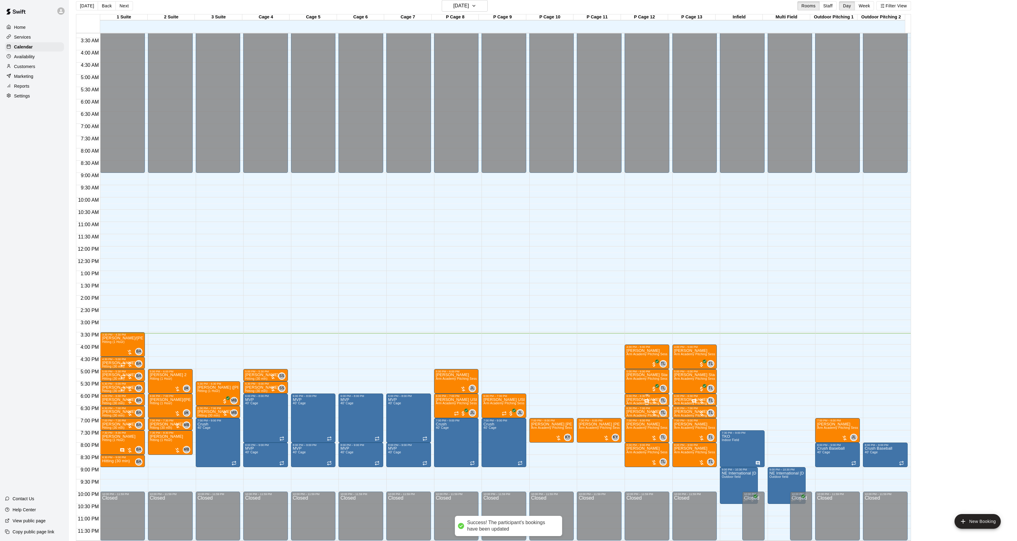
click at [632, 403] on span "Arm Academy Pitching Session 30 min - Pitching" at bounding box center [661, 402] width 71 height 3
click at [632, 418] on button "edit" at bounding box center [632, 423] width 12 height 12
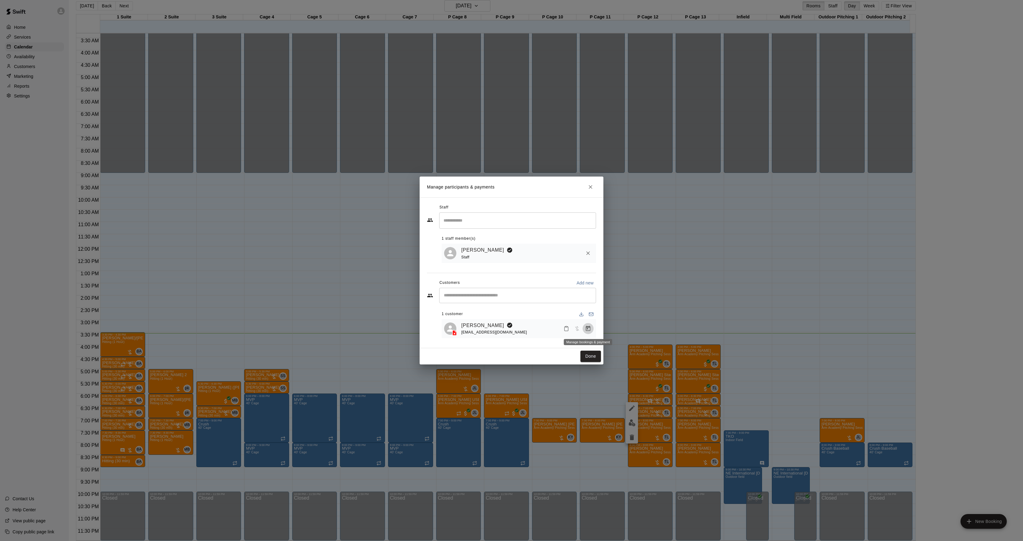
click at [591, 330] on icon "Manage bookings & payment" at bounding box center [588, 328] width 6 height 6
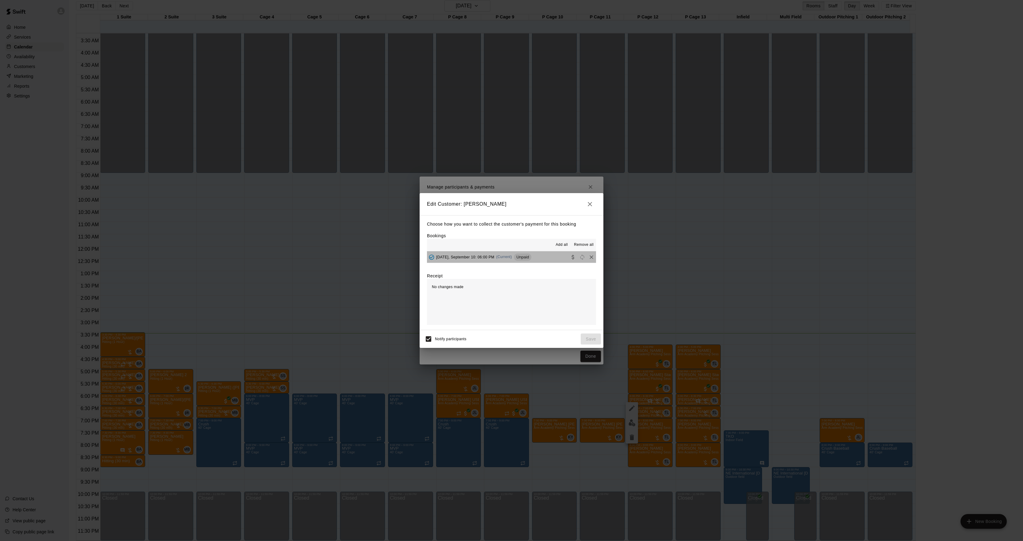
click at [512, 257] on span "(Current)" at bounding box center [504, 257] width 16 height 4
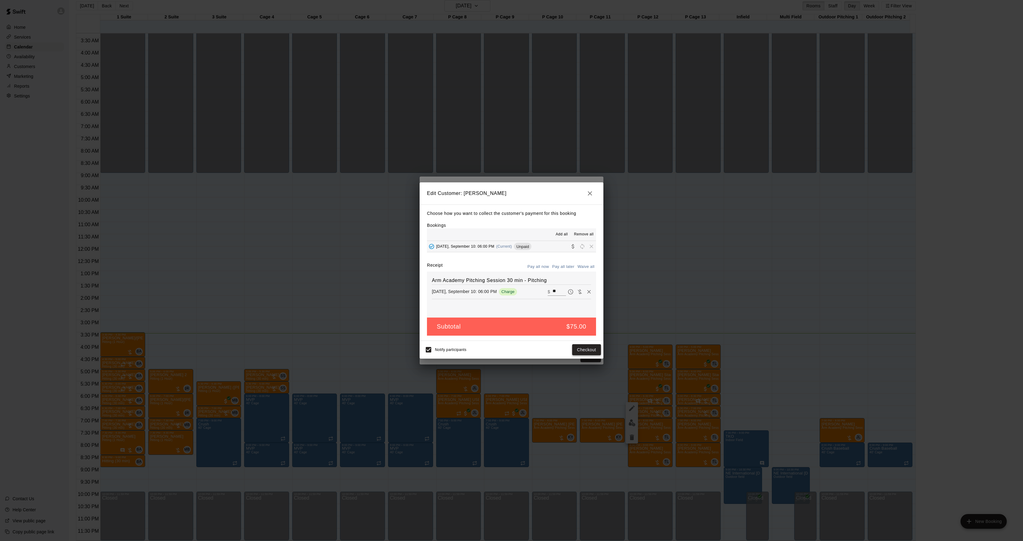
click at [594, 352] on button "Checkout" at bounding box center [586, 349] width 29 height 11
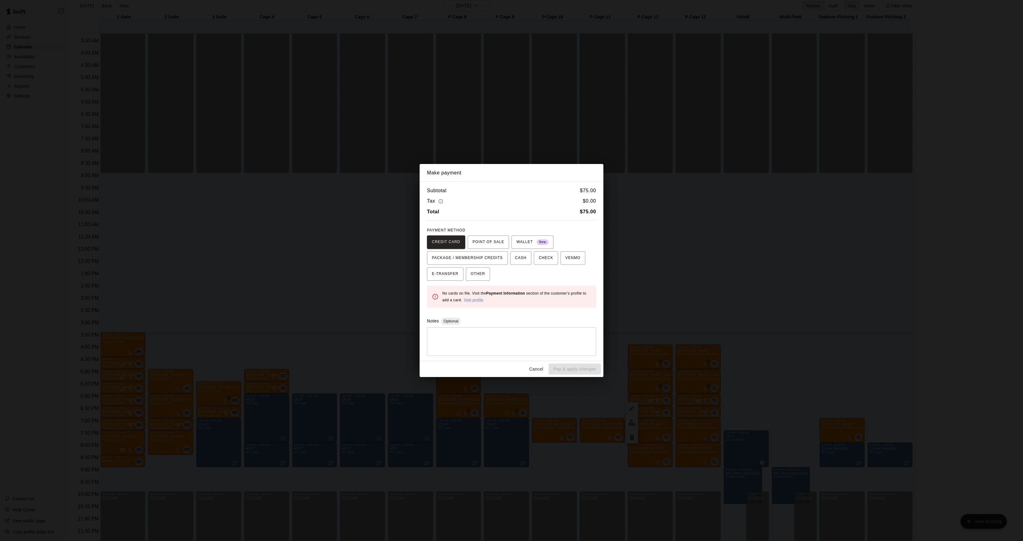
click at [701, 305] on div "Make payment Subtotal $ 75.00 Tax $ 0.00 Total $ 75.00 PAYMENT METHOD CREDIT CA…" at bounding box center [511, 270] width 1023 height 541
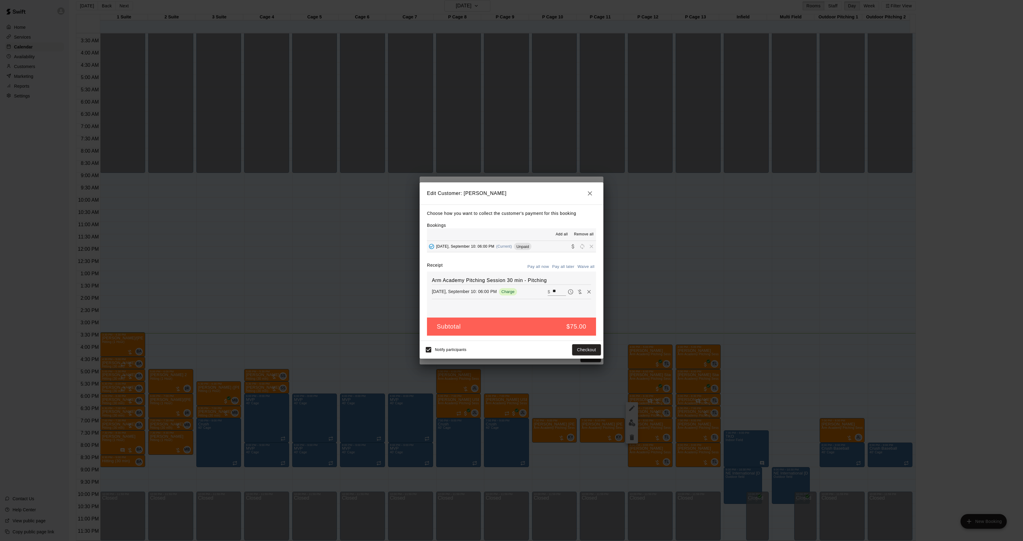
click at [701, 305] on div "Edit Customer: [PERSON_NAME] Choose how you want to collect the customer's paym…" at bounding box center [511, 270] width 1023 height 541
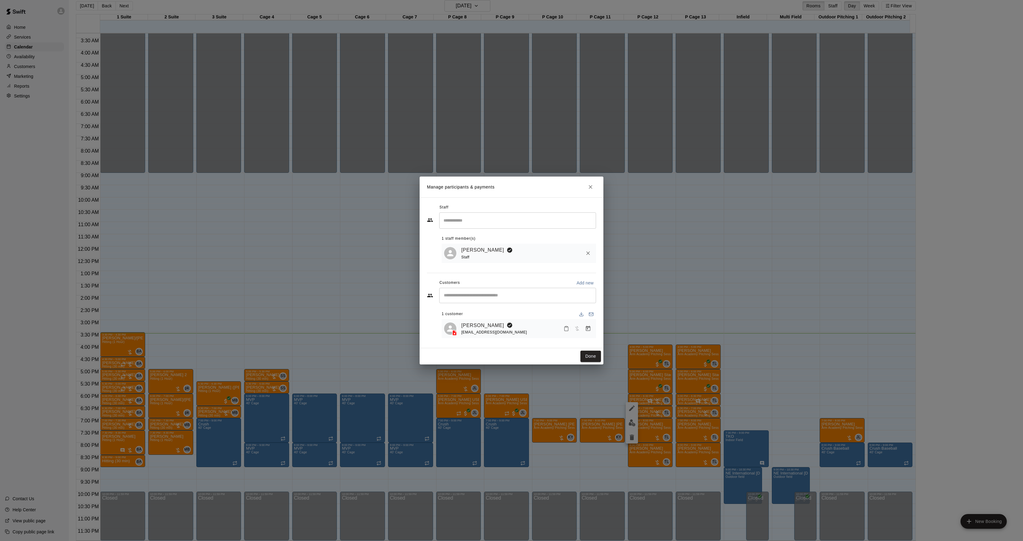
click at [693, 328] on div "Manage participants & payments Staff ​ 1 staff member(s) [PERSON_NAME] Staff Cu…" at bounding box center [511, 270] width 1023 height 541
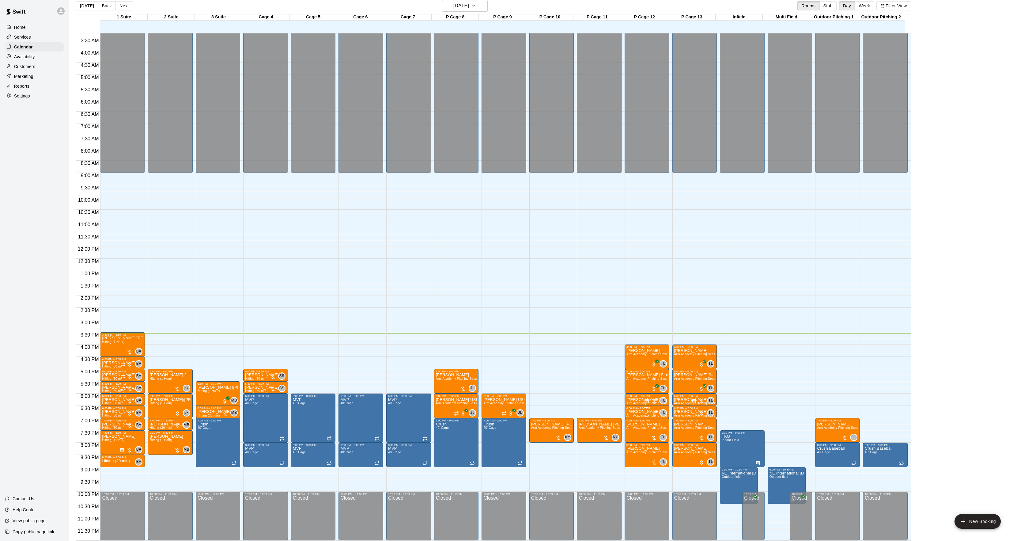
click at [638, 411] on p "[PERSON_NAME]" at bounding box center [646, 411] width 41 height 0
click at [634, 429] on button "edit" at bounding box center [632, 433] width 12 height 12
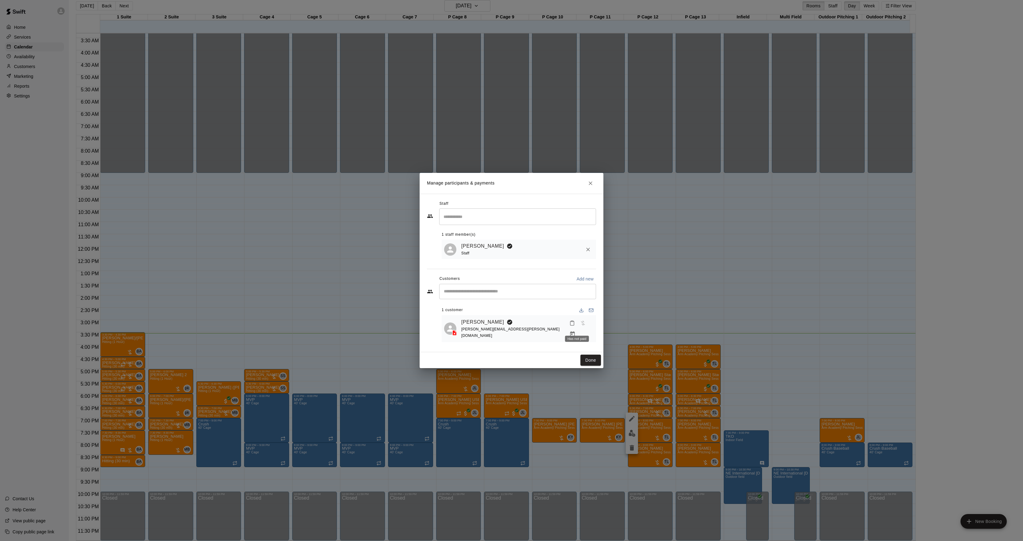
click at [584, 335] on div "Has not paid" at bounding box center [577, 338] width 24 height 6
click at [587, 332] on div "Has not paid" at bounding box center [576, 336] width 25 height 11
click at [589, 331] on div "Has not paid" at bounding box center [576, 336] width 25 height 11
click at [575, 331] on icon "Manage bookings & payment" at bounding box center [572, 333] width 5 height 5
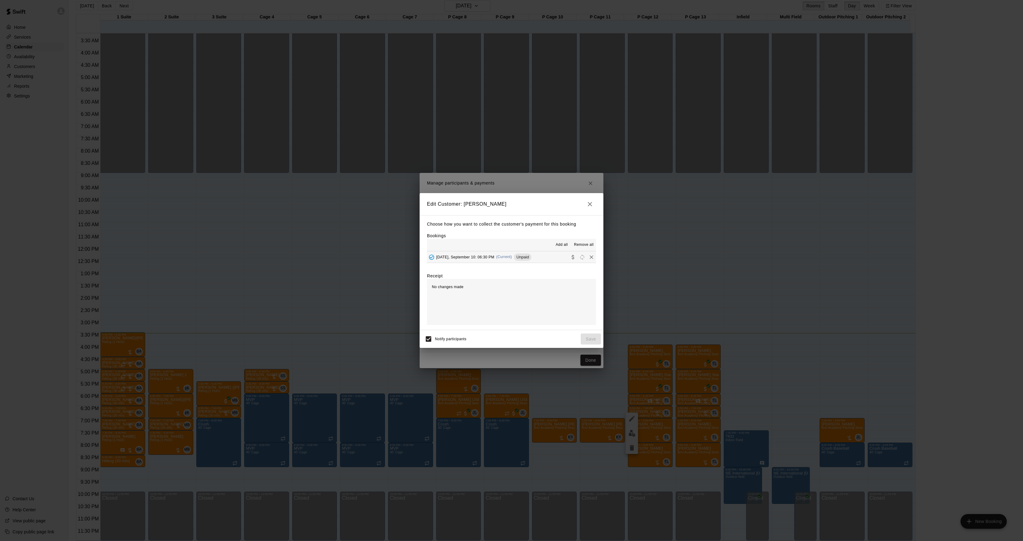
click at [489, 257] on span "[DATE], September 10: 06:30 PM" at bounding box center [465, 257] width 58 height 4
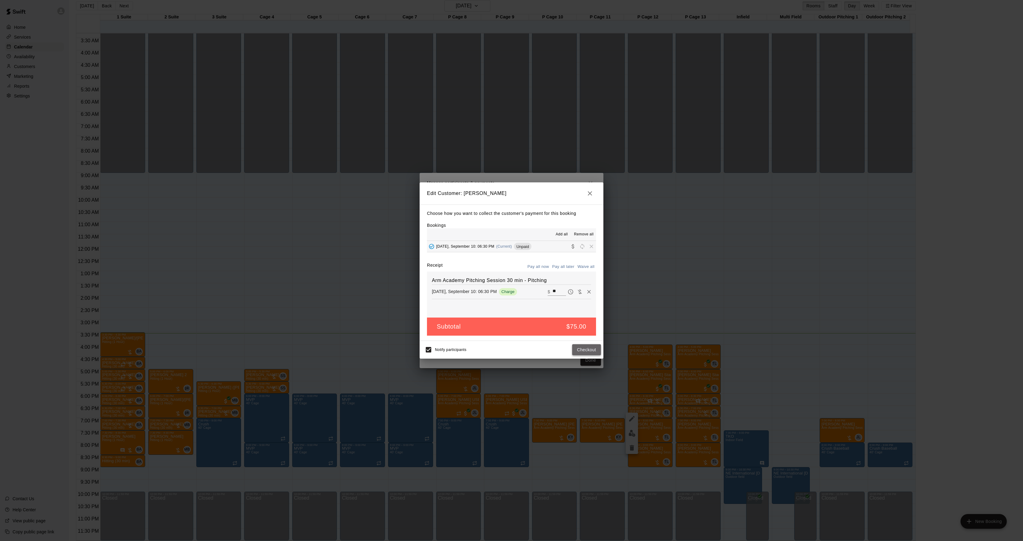
click at [586, 348] on button "Checkout" at bounding box center [586, 349] width 29 height 11
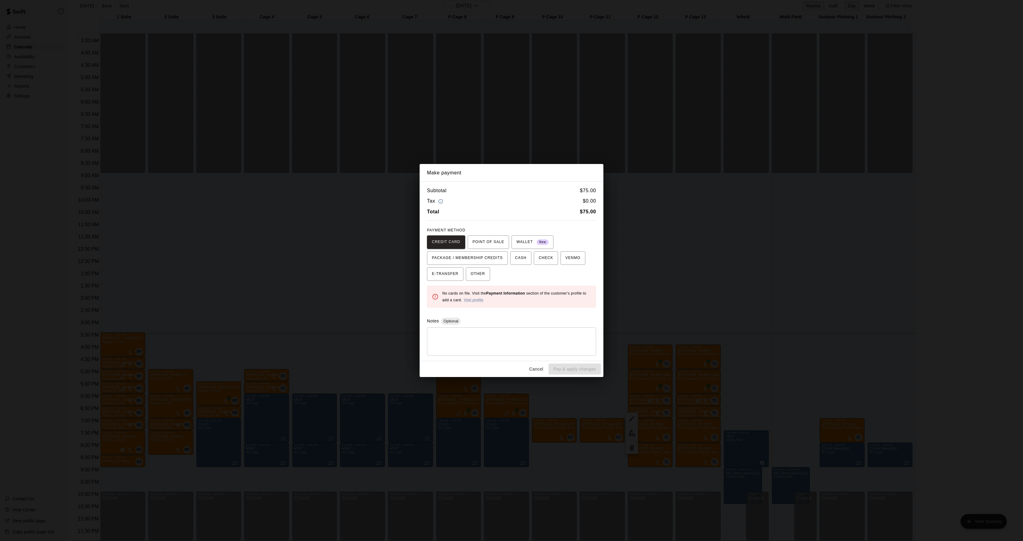
click at [710, 296] on div "Make payment Subtotal $ 75.00 Tax $ 0.00 Total $ 75.00 PAYMENT METHOD CREDIT CA…" at bounding box center [511, 270] width 1023 height 541
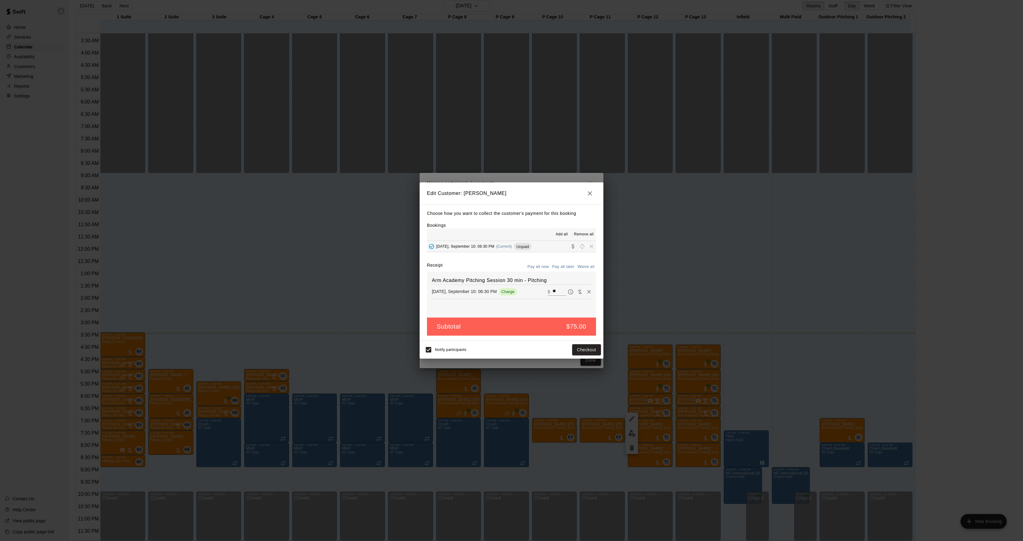
click at [710, 296] on div "Edit Customer: [PERSON_NAME] Choose how you want to collect the customer's paym…" at bounding box center [511, 270] width 1023 height 541
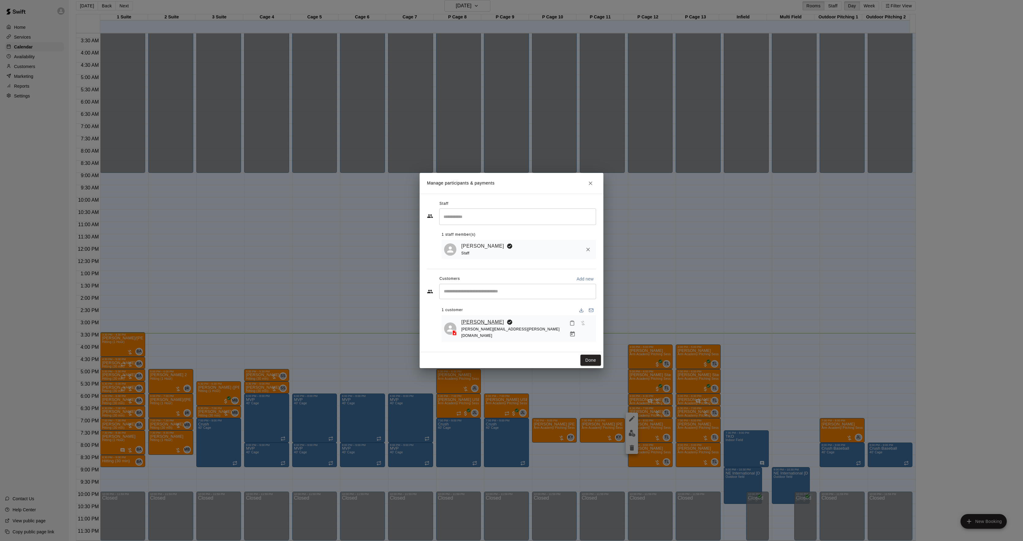
click at [481, 324] on link "[PERSON_NAME]" at bounding box center [482, 322] width 43 height 8
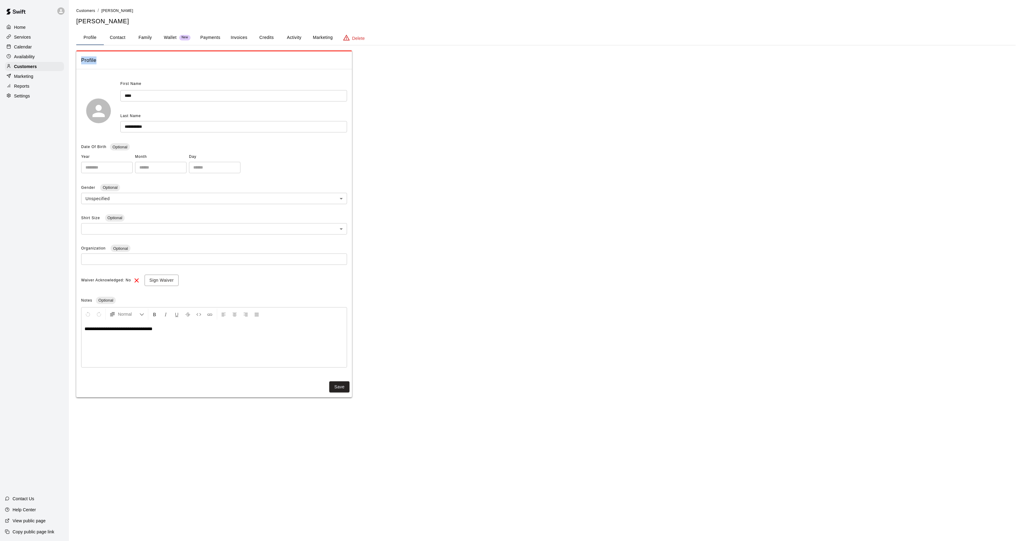
click at [293, 44] on div "**********" at bounding box center [545, 202] width 939 height 390
drag, startPoint x: 293, startPoint y: 44, endPoint x: 292, endPoint y: 41, distance: 3.4
click at [292, 40] on button "Activity" at bounding box center [294, 37] width 28 height 15
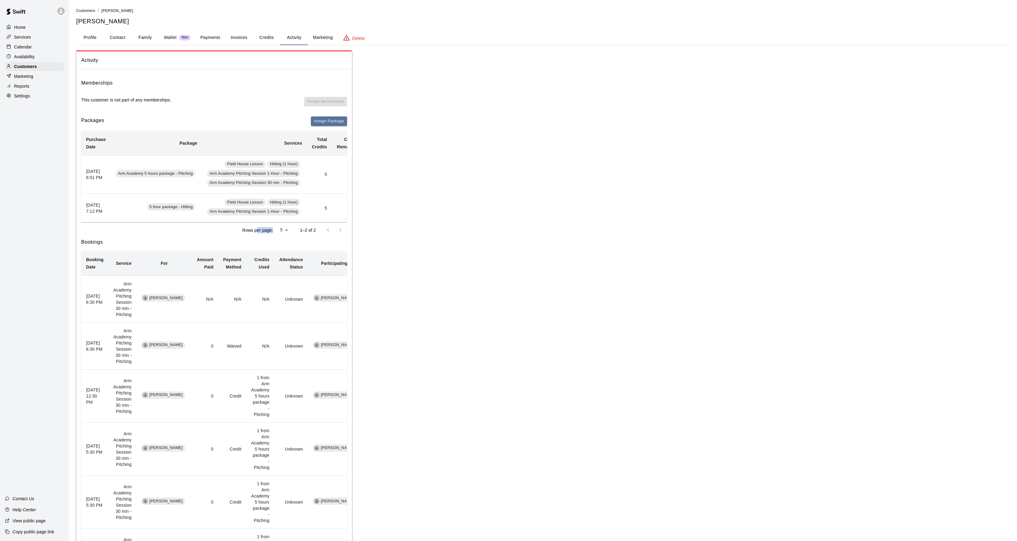
drag, startPoint x: 257, startPoint y: 231, endPoint x: 272, endPoint y: 232, distance: 15.0
click at [272, 232] on div "Rows per page: 5 * 1–2 of 2" at bounding box center [214, 230] width 266 height 16
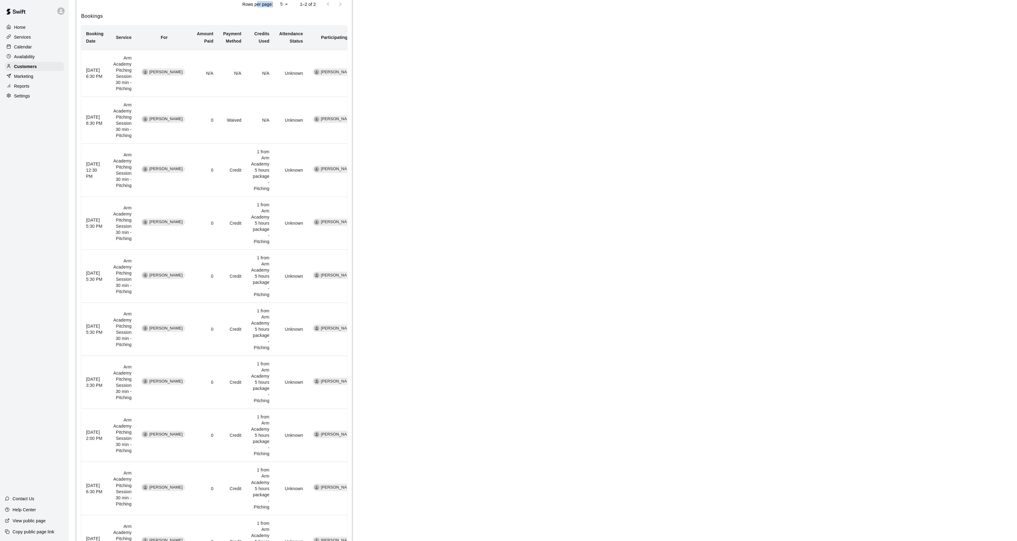
scroll to position [246, 0]
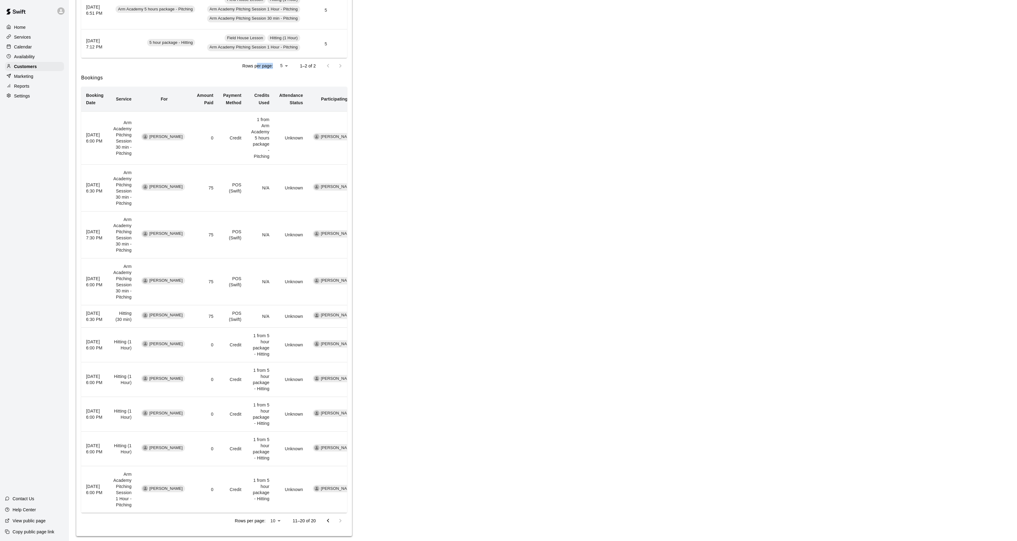
scroll to position [178, 0]
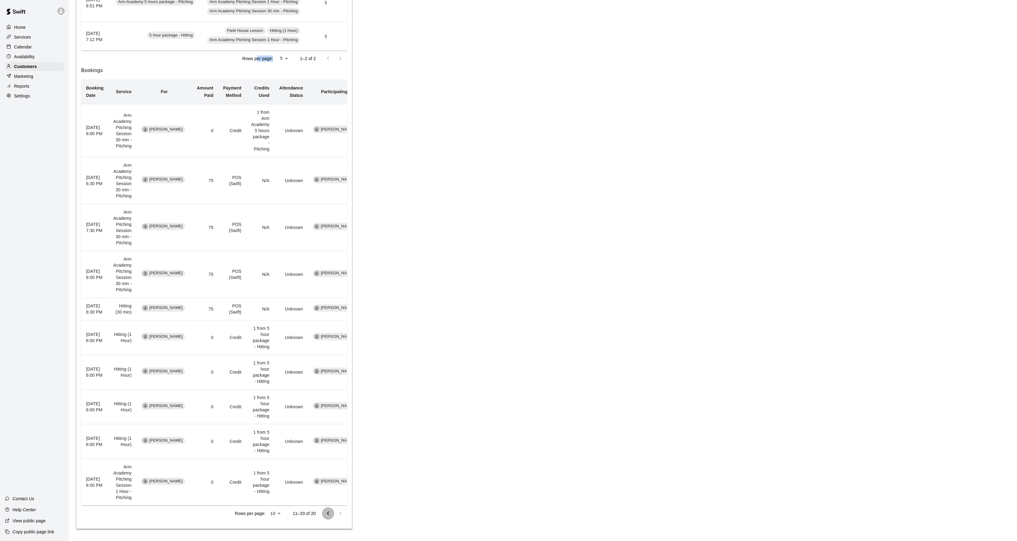
click at [329, 513] on icon "Go to previous page" at bounding box center [327, 512] width 7 height 7
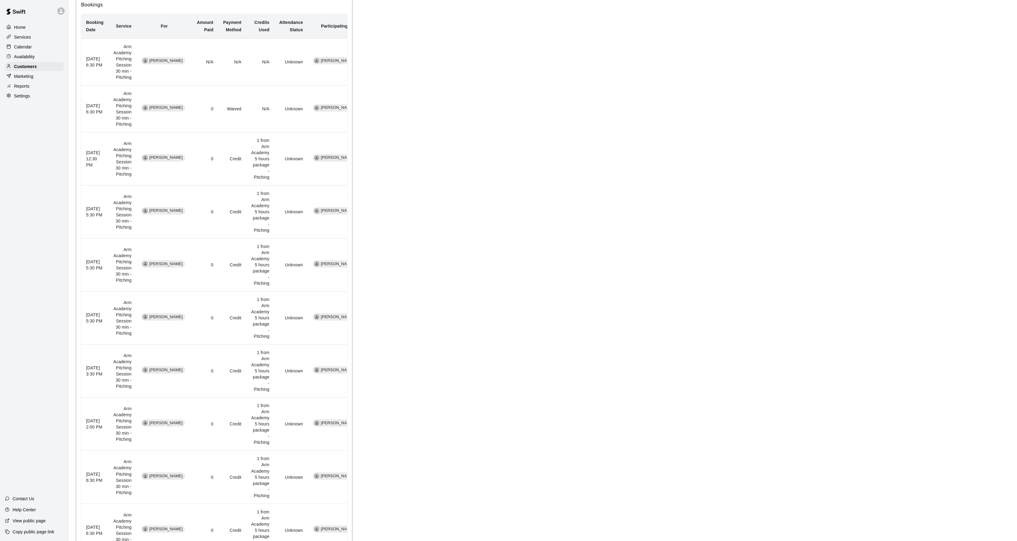
scroll to position [246, 0]
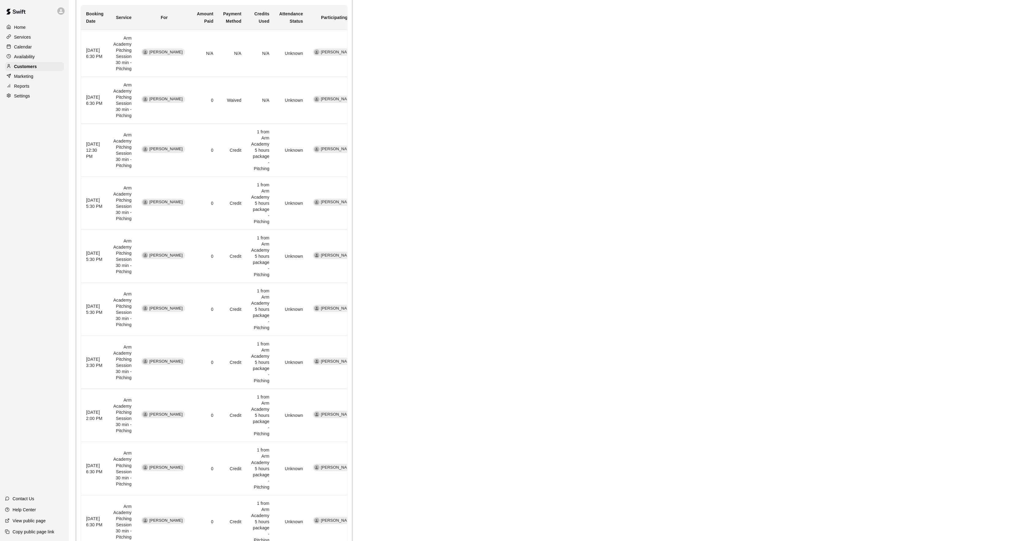
click at [130, 442] on td "Arm Academy Pitching Session 30 min - Pitching" at bounding box center [122, 468] width 28 height 53
click at [135, 389] on td "Arm Academy Pitching Session 30 min - Pitching" at bounding box center [122, 415] width 28 height 53
click at [131, 349] on td "Arm Academy Pitching Session 30 min - Pitching" at bounding box center [122, 362] width 28 height 53
click at [134, 311] on td "Arm Academy Pitching Session 30 min - Pitching" at bounding box center [122, 309] width 28 height 53
click at [130, 244] on td "Arm Academy Pitching Session 30 min - Pitching" at bounding box center [122, 256] width 28 height 53
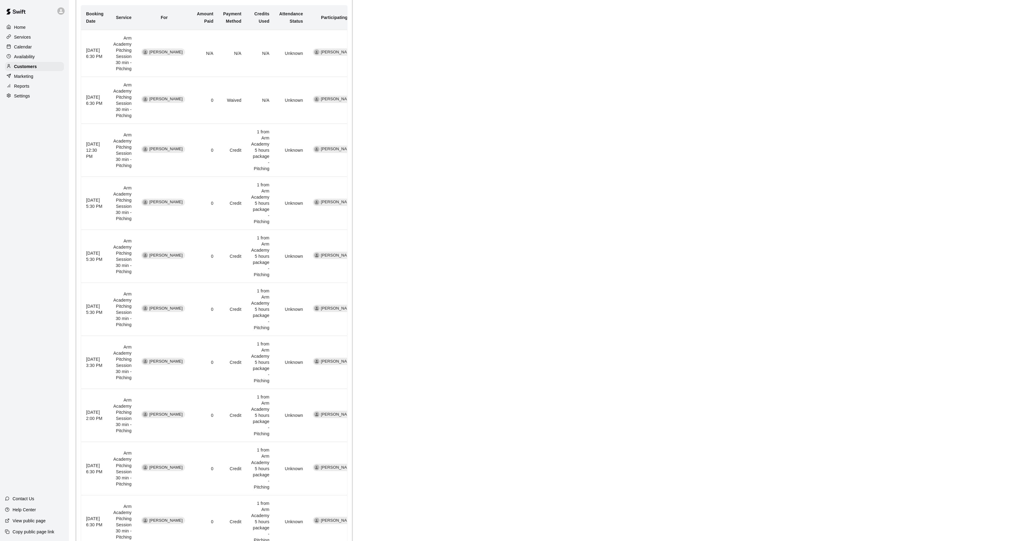
click at [136, 206] on td "Arm Academy Pitching Session 30 min - Pitching" at bounding box center [122, 202] width 28 height 53
click at [123, 149] on td "Arm Academy Pitching Session 30 min - Pitching" at bounding box center [122, 149] width 28 height 53
click at [130, 119] on td "Arm Academy Pitching Session 30 min - Pitching" at bounding box center [122, 100] width 28 height 47
click at [32, 49] on div "Calendar" at bounding box center [34, 46] width 59 height 9
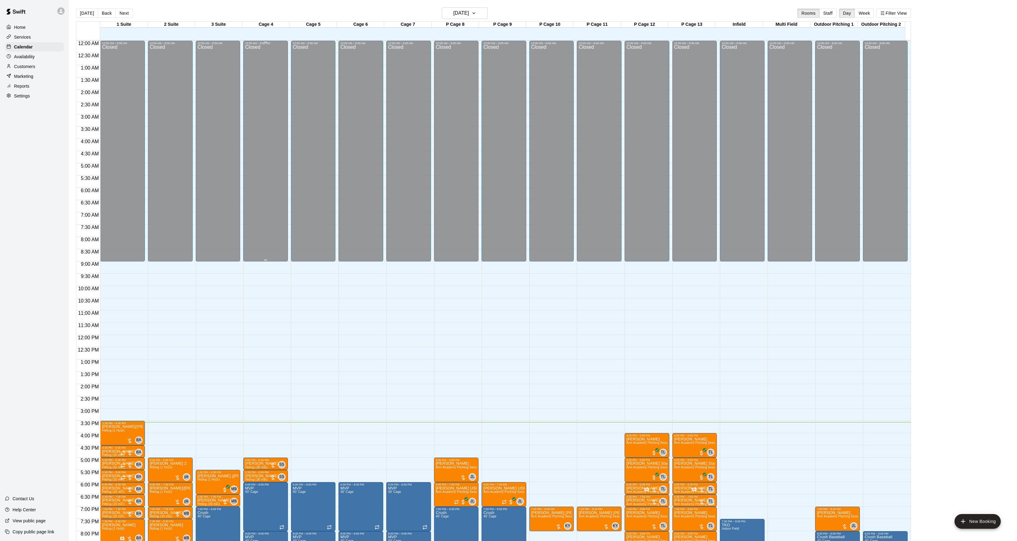
scroll to position [63, 0]
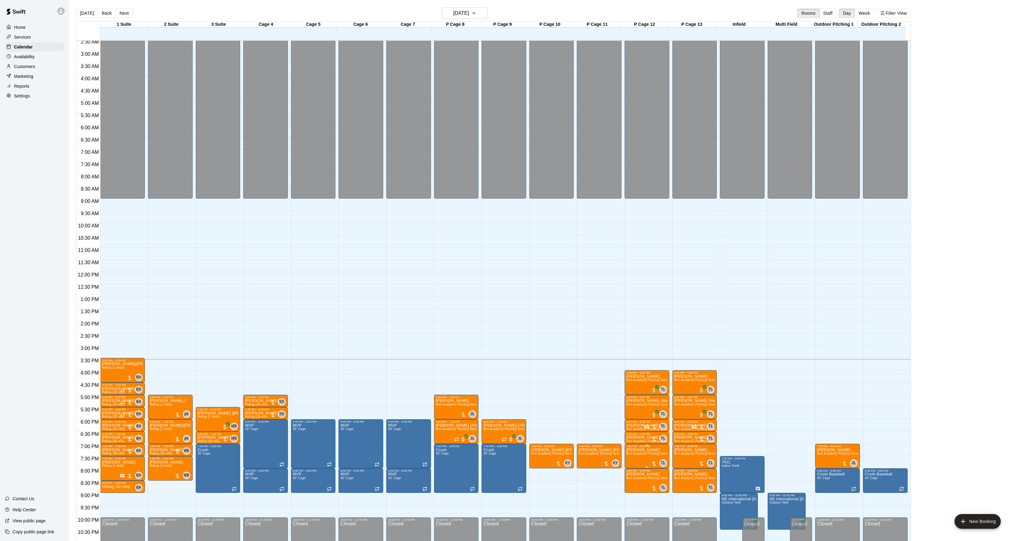
click at [631, 470] on img "edit" at bounding box center [631, 469] width 7 height 7
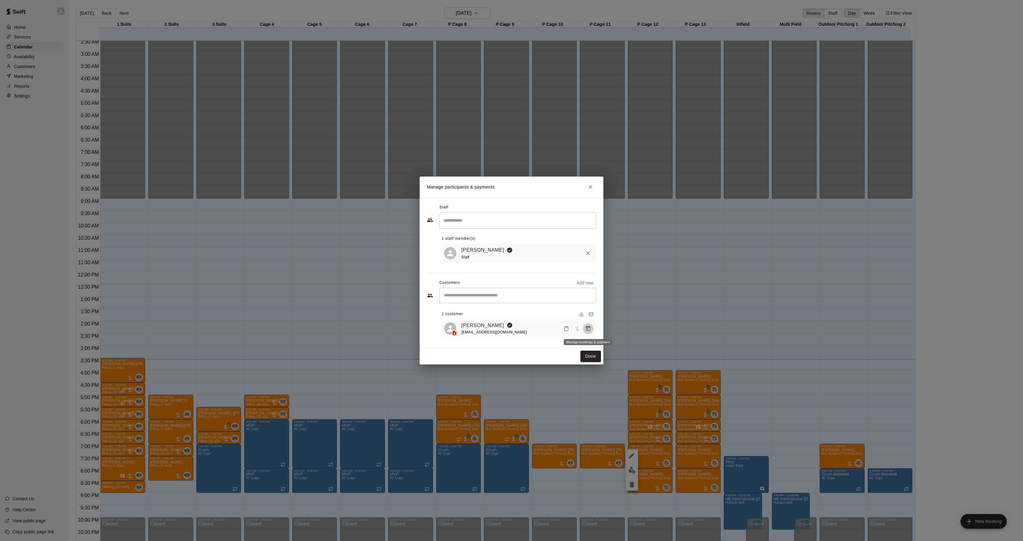
click at [590, 331] on icon "Manage bookings & payment" at bounding box center [588, 328] width 6 height 6
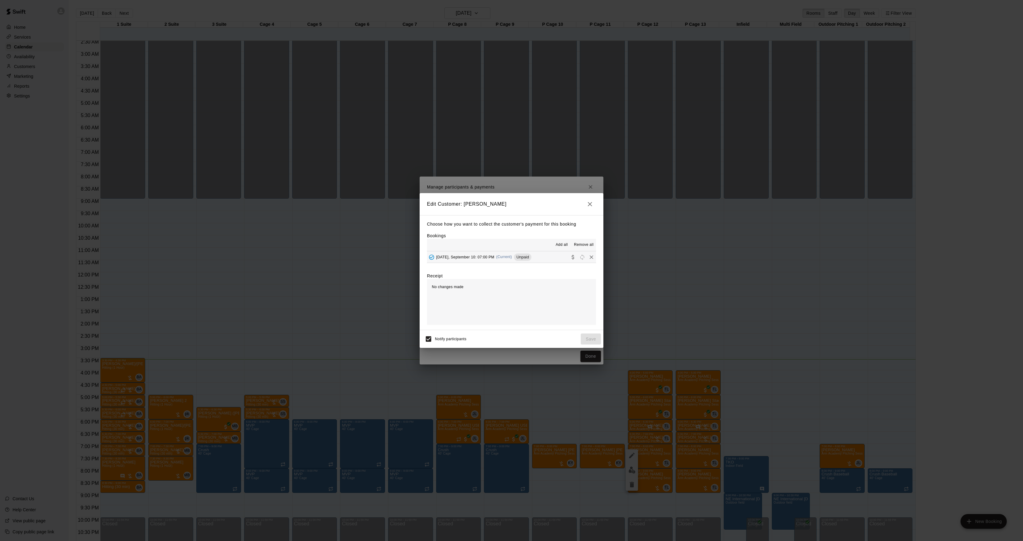
click at [478, 255] on span "[DATE], September 10: 07:00 PM" at bounding box center [465, 257] width 58 height 4
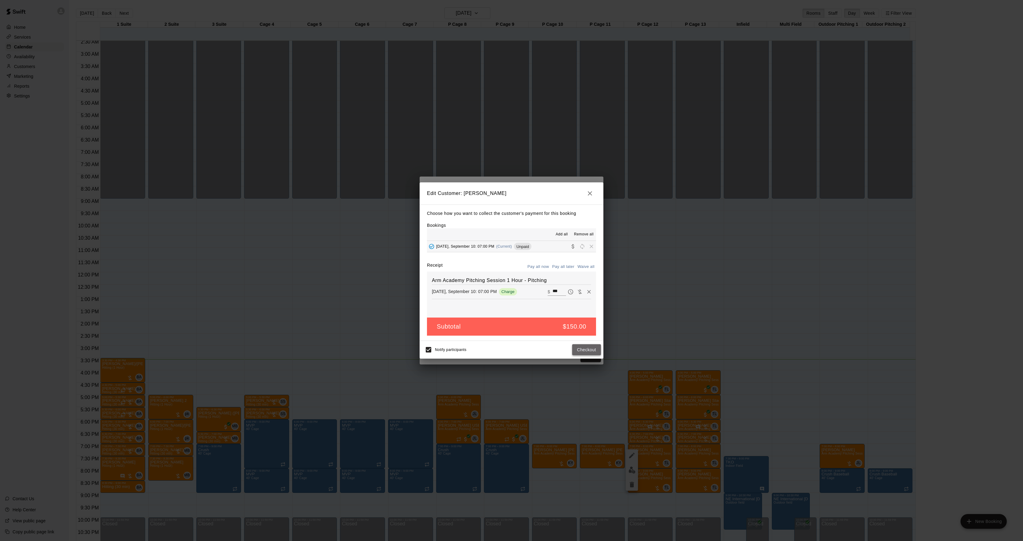
click at [590, 352] on button "Checkout" at bounding box center [586, 349] width 29 height 11
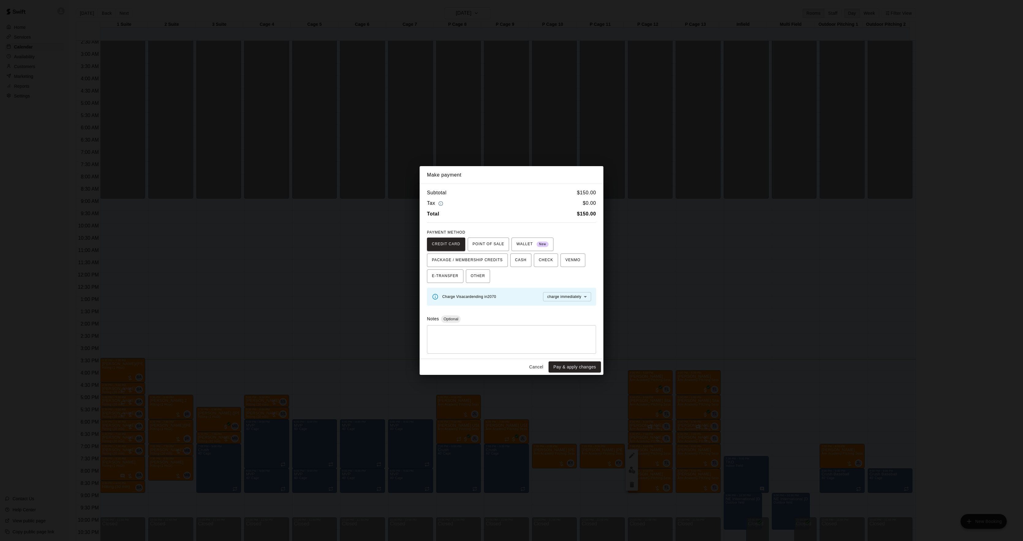
click at [676, 285] on div "Make payment Subtotal $ 150.00 Tax $ 0.00 Total $ 150.00 PAYMENT METHOD CREDIT …" at bounding box center [511, 270] width 1023 height 541
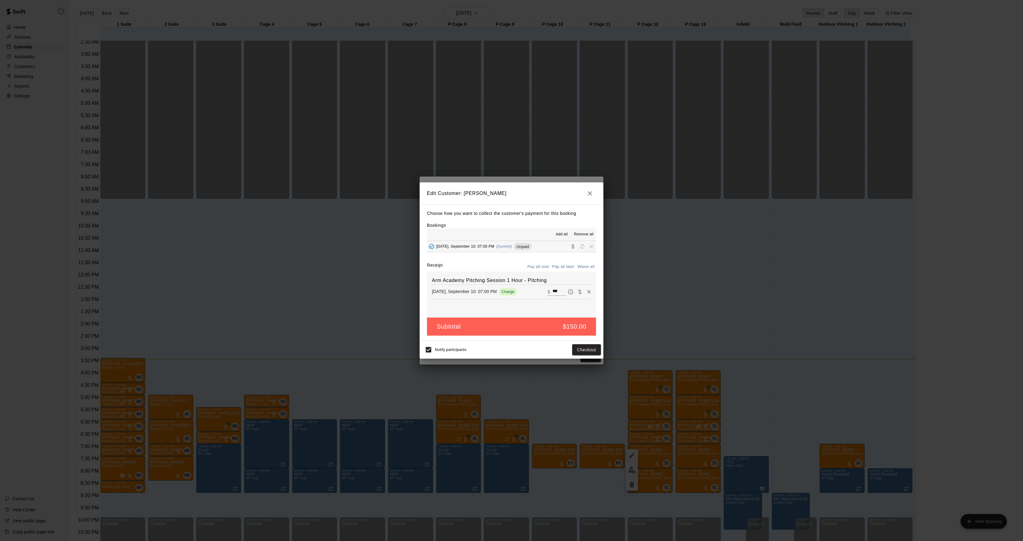
click at [676, 285] on div "Edit Customer: [PERSON_NAME] Choose how you want to collect the customer's paym…" at bounding box center [511, 270] width 1023 height 541
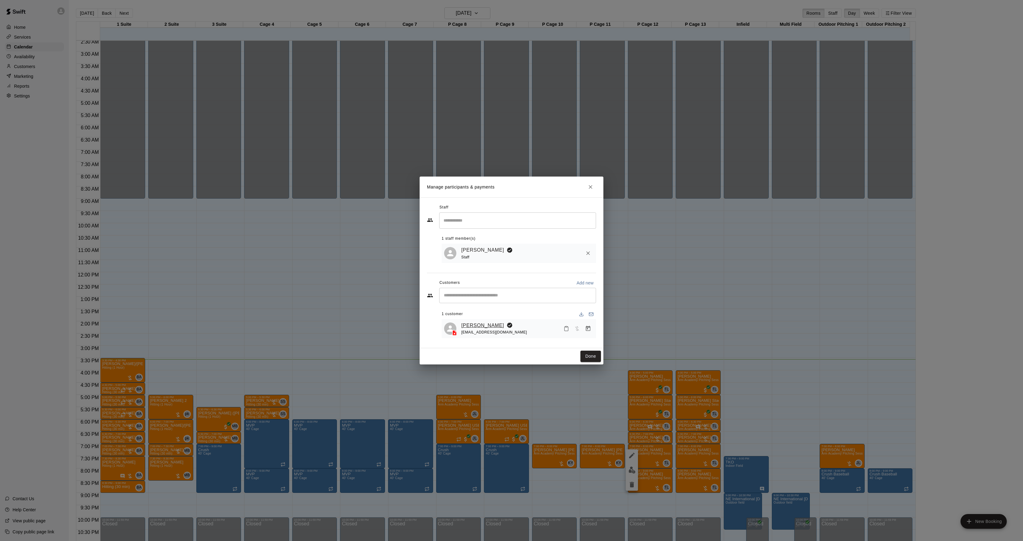
click at [468, 325] on link "[PERSON_NAME]" at bounding box center [482, 325] width 43 height 8
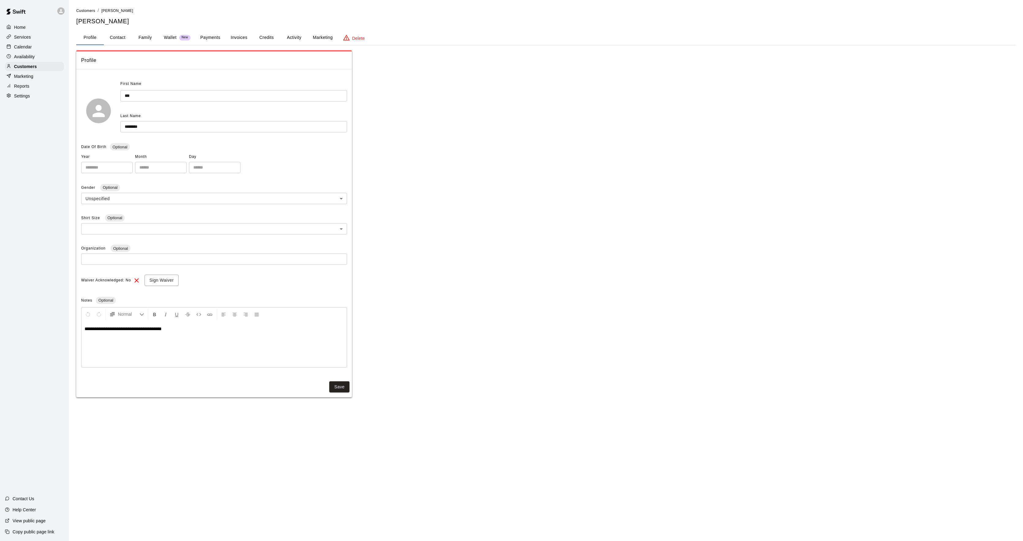
click at [308, 37] on button "Marketing" at bounding box center [323, 37] width 30 height 15
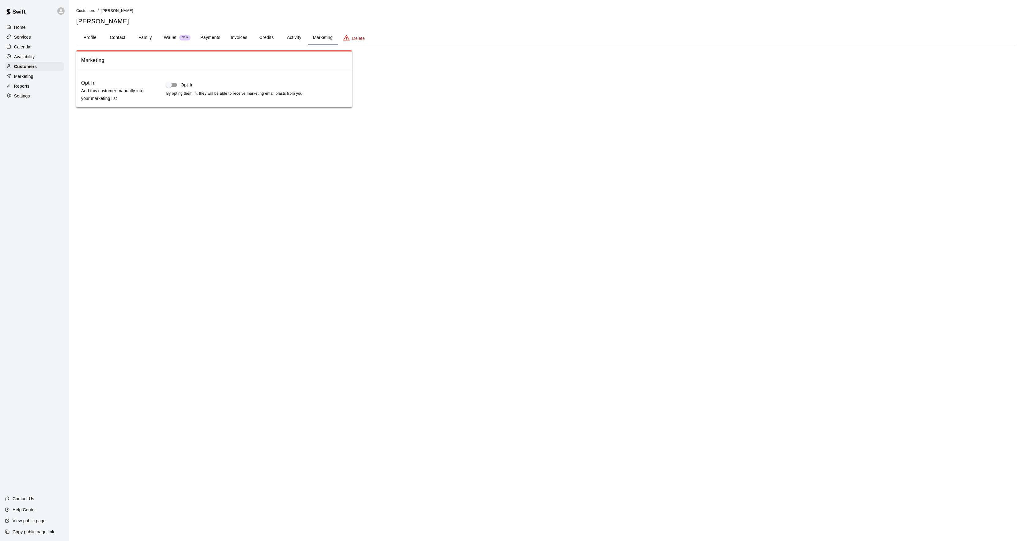
click at [299, 42] on button "Activity" at bounding box center [294, 37] width 28 height 15
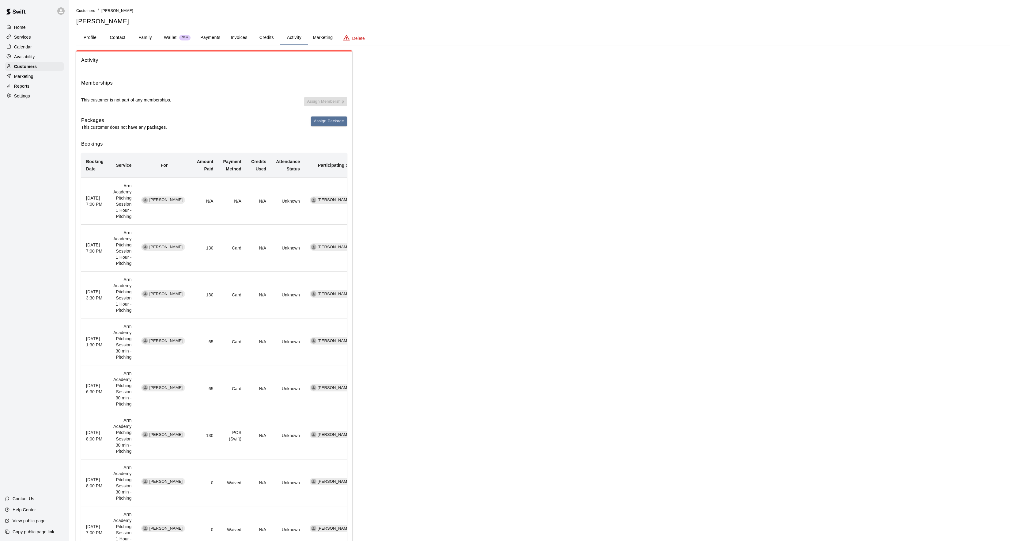
click at [40, 50] on div "Calendar" at bounding box center [34, 46] width 59 height 9
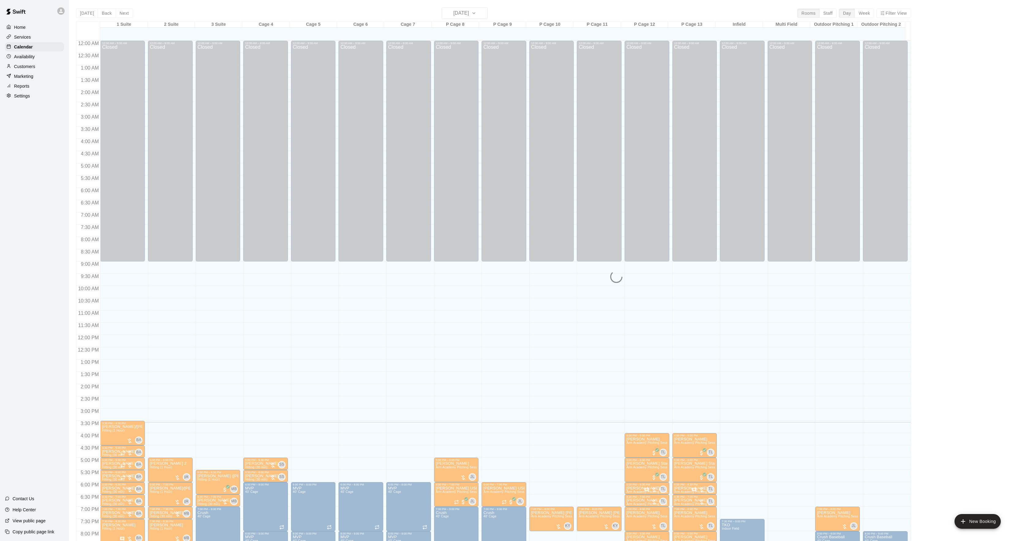
scroll to position [63, 0]
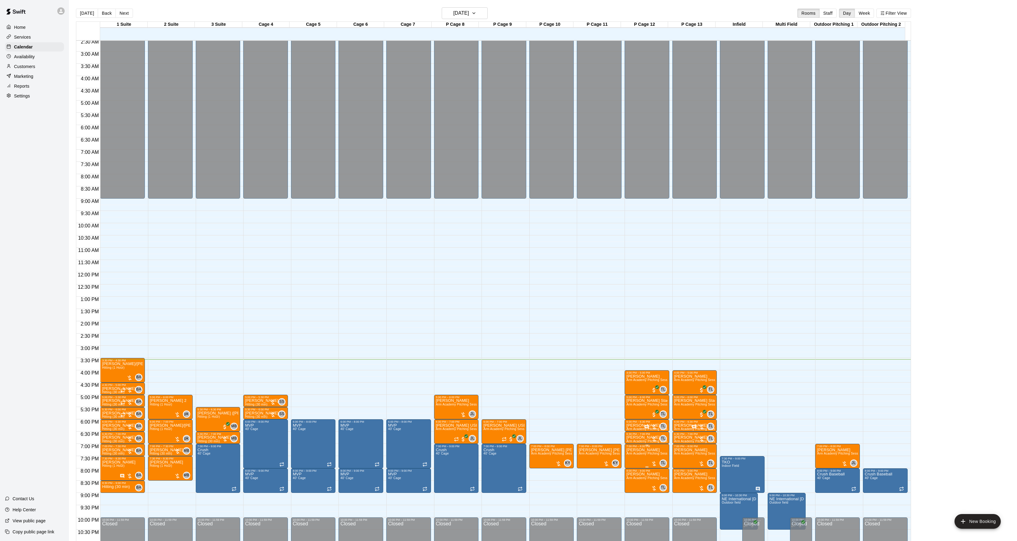
click at [633, 456] on icon "edit" at bounding box center [631, 454] width 7 height 7
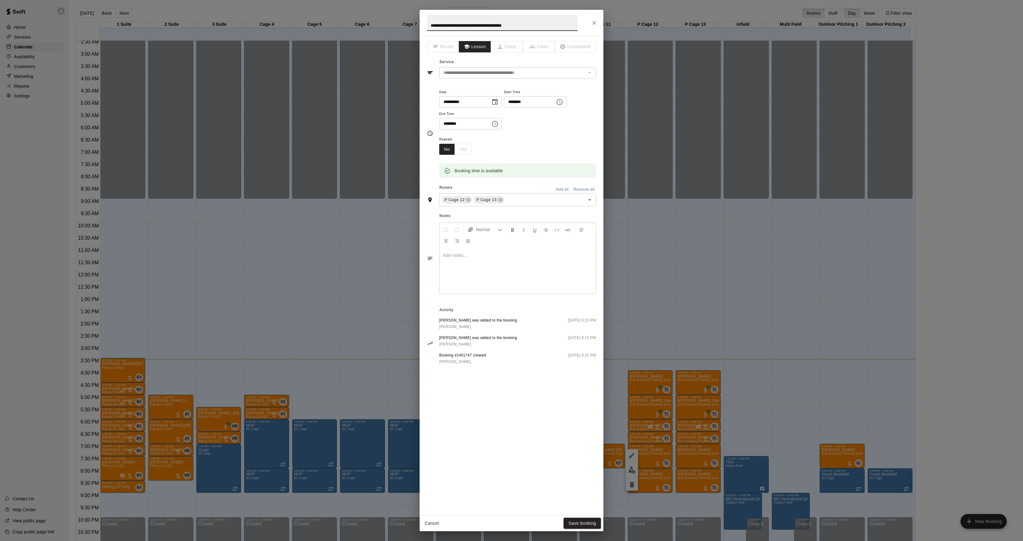
click at [466, 276] on div at bounding box center [518, 270] width 156 height 46
click at [578, 523] on button "Save booking" at bounding box center [582, 522] width 37 height 11
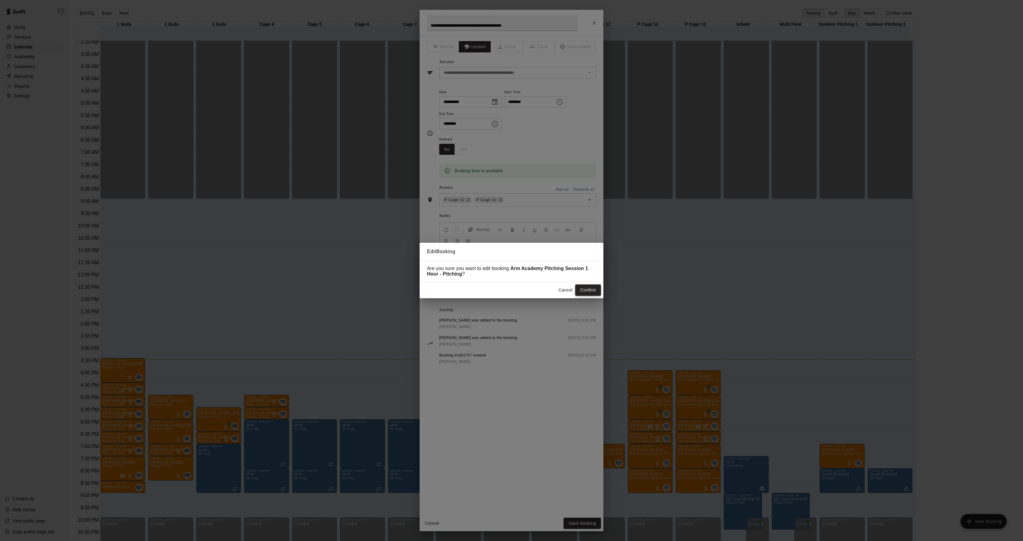
click at [596, 289] on button "Confirm" at bounding box center [588, 289] width 26 height 11
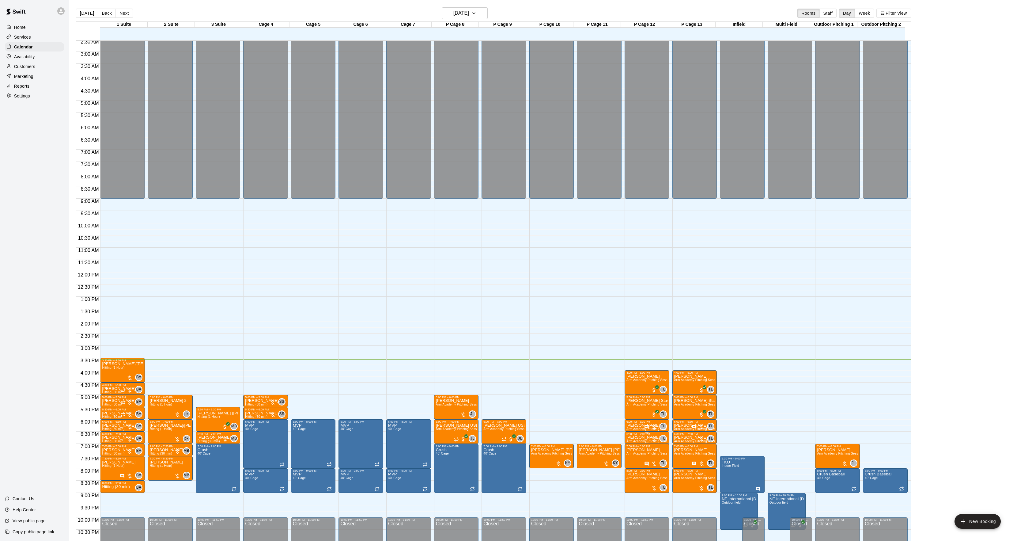
click at [634, 437] on p "[PERSON_NAME]" at bounding box center [646, 437] width 41 height 0
click at [631, 441] on icon "edit" at bounding box center [631, 444] width 7 height 7
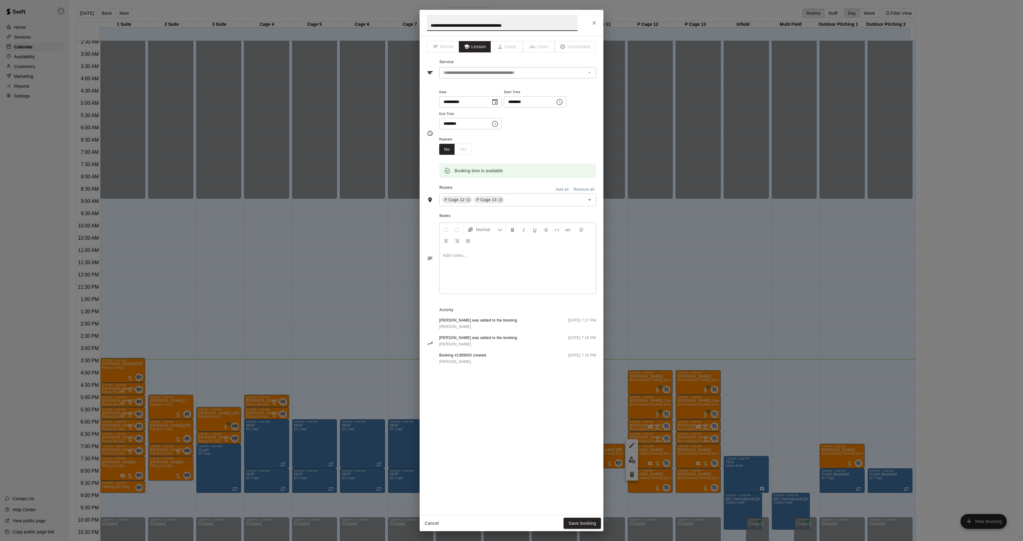
click at [461, 258] on p at bounding box center [518, 255] width 150 height 6
click at [577, 525] on button "Save booking" at bounding box center [582, 522] width 37 height 11
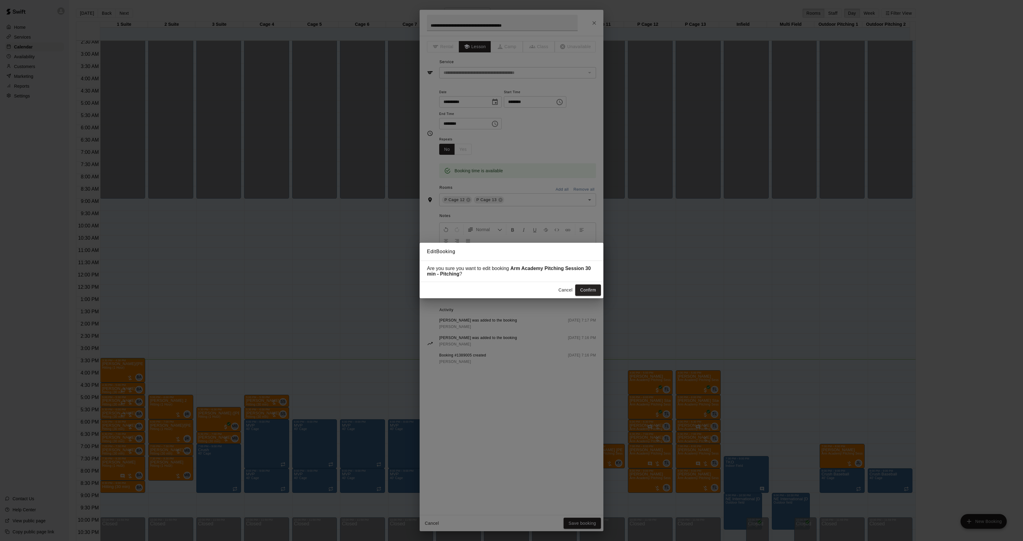
click at [588, 280] on div "Are you sure you want to edit booking Arm Academy Pitching Session 30 min - Pit…" at bounding box center [512, 270] width 184 height 21
click at [588, 286] on button "Confirm" at bounding box center [588, 289] width 26 height 11
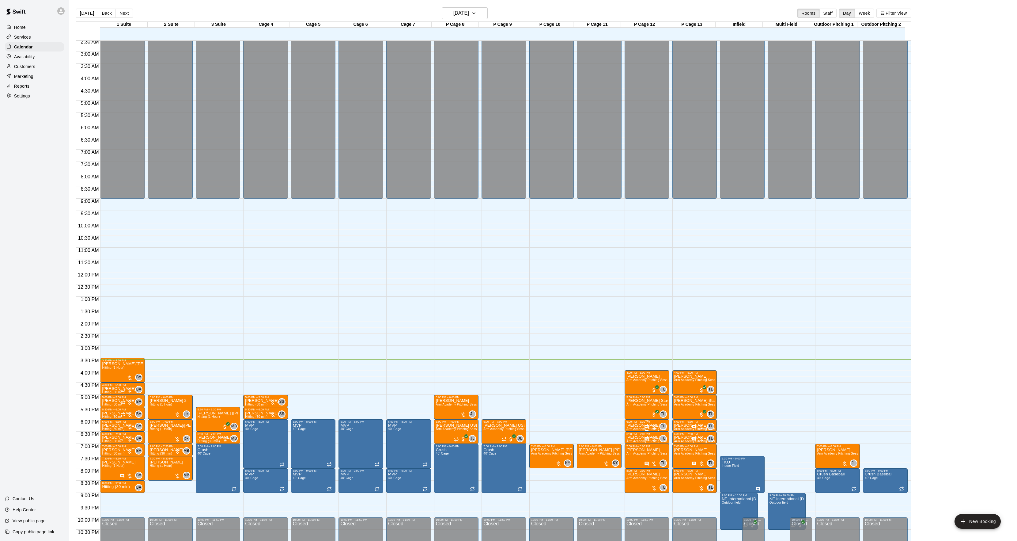
click at [636, 425] on p "[PERSON_NAME]" at bounding box center [646, 425] width 41 height 0
click at [632, 449] on img "edit" at bounding box center [631, 447] width 7 height 7
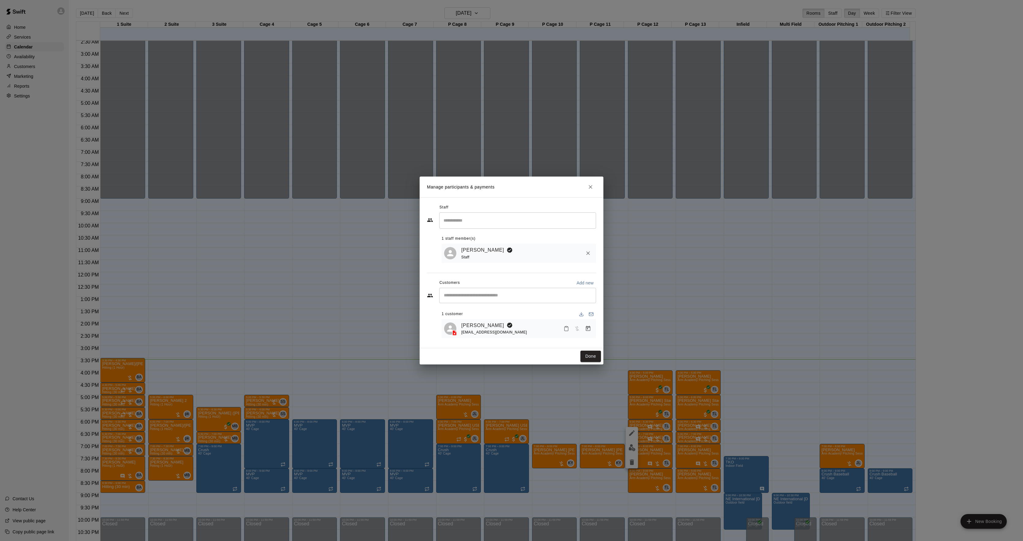
click at [457, 324] on div "[PERSON_NAME] [EMAIL_ADDRESS][DOMAIN_NAME]" at bounding box center [518, 328] width 149 height 14
click at [460, 325] on div "[PERSON_NAME] [EMAIL_ADDRESS][DOMAIN_NAME]" at bounding box center [518, 328] width 149 height 14
click at [462, 325] on link "[PERSON_NAME]" at bounding box center [482, 325] width 43 height 8
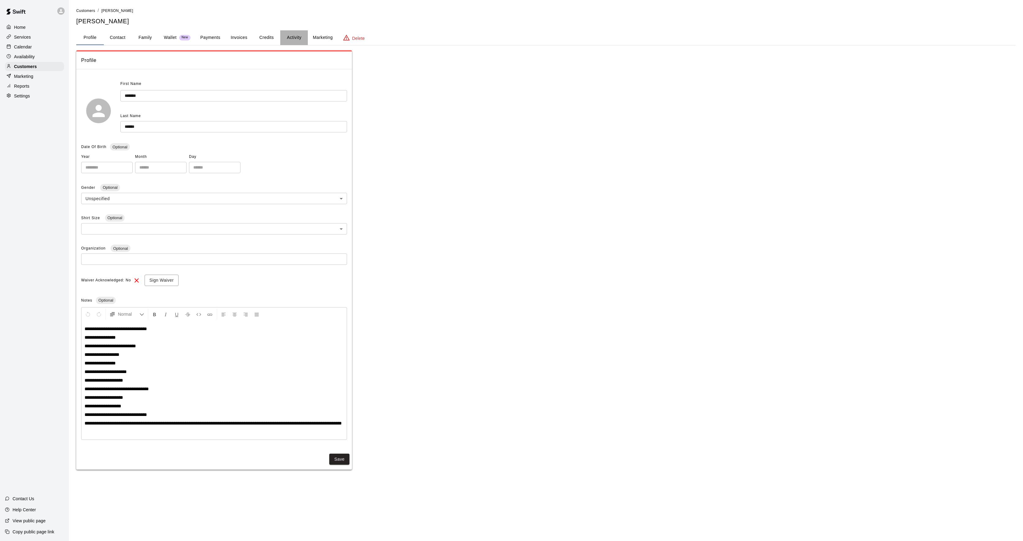
click at [298, 30] on button "Activity" at bounding box center [294, 37] width 28 height 15
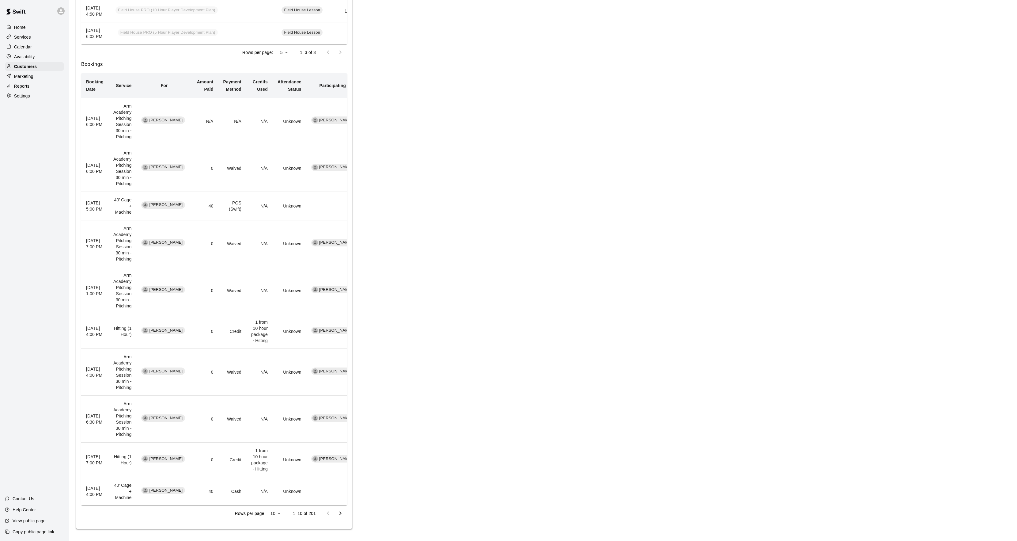
scroll to position [219, 0]
click at [343, 515] on icon "Go to next page" at bounding box center [340, 512] width 7 height 7
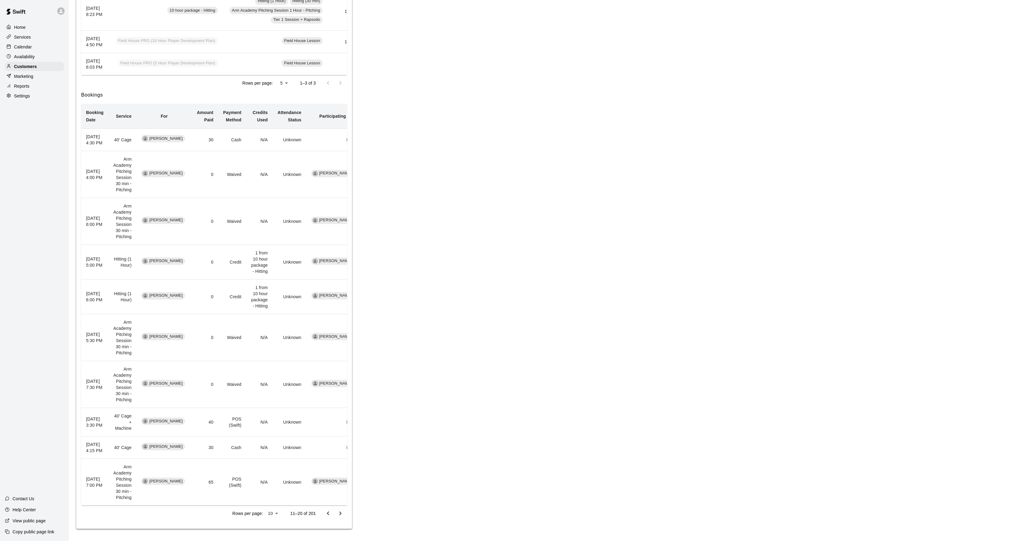
scroll to position [201, 0]
click at [325, 515] on icon "Go to previous page" at bounding box center [327, 512] width 7 height 7
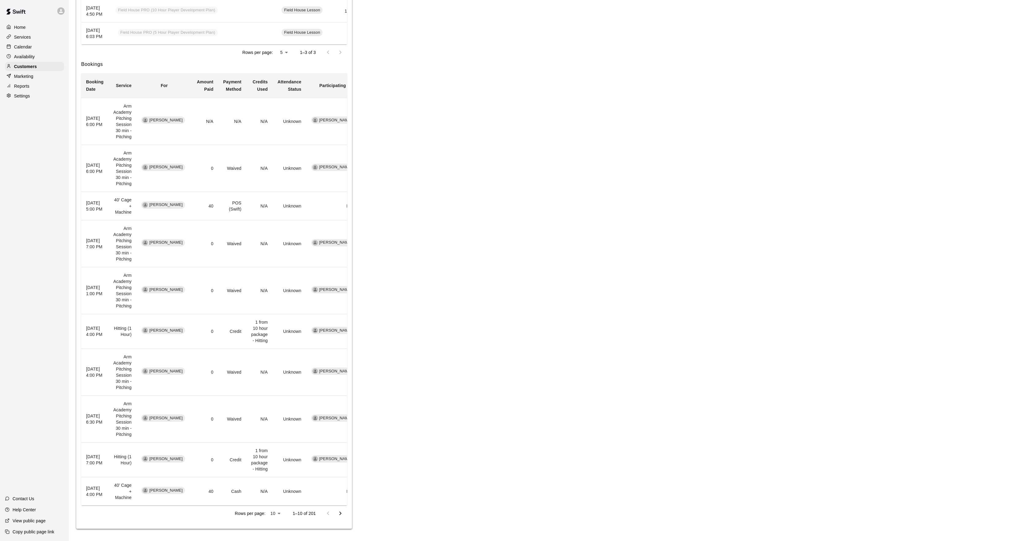
click at [41, 51] on div "Calendar" at bounding box center [34, 46] width 59 height 9
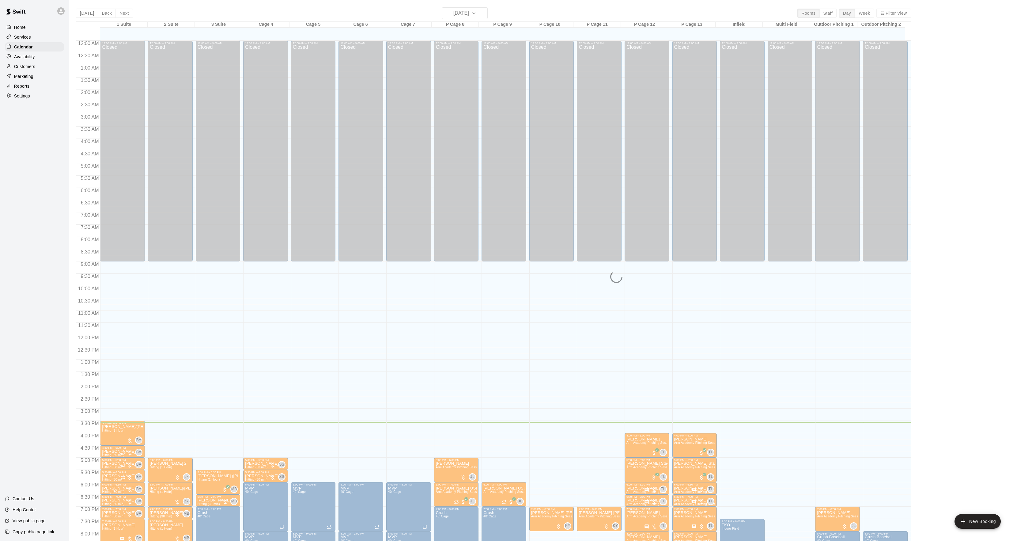
scroll to position [63, 0]
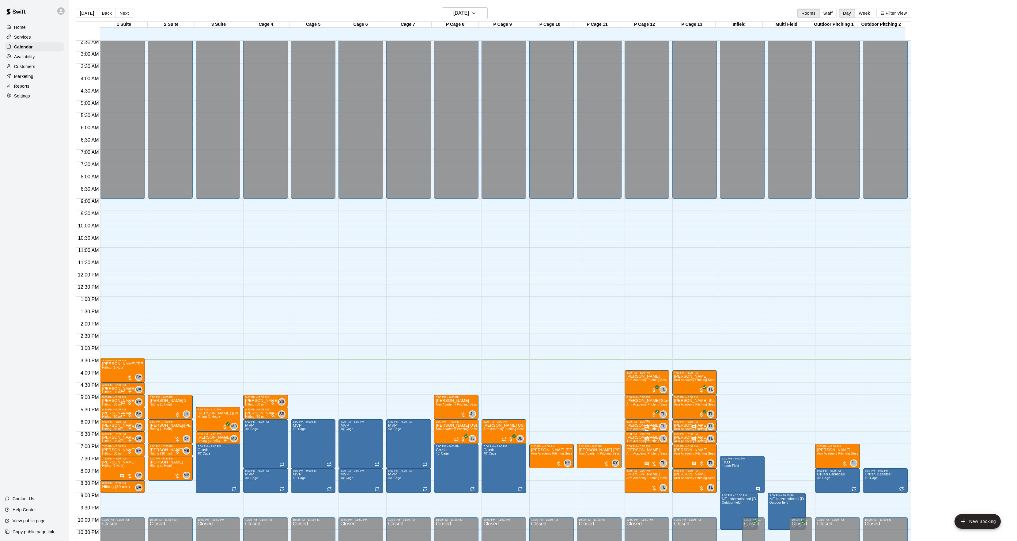
click at [630, 425] on p "[PERSON_NAME]" at bounding box center [646, 425] width 41 height 0
click at [631, 445] on img "edit" at bounding box center [631, 447] width 7 height 7
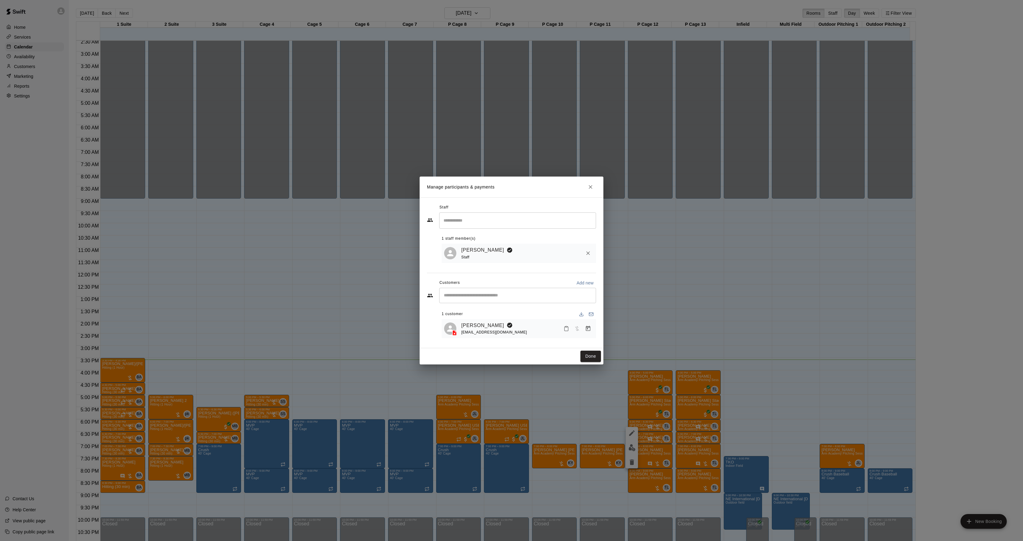
click at [586, 326] on icon "Manage bookings & payment" at bounding box center [588, 328] width 6 height 6
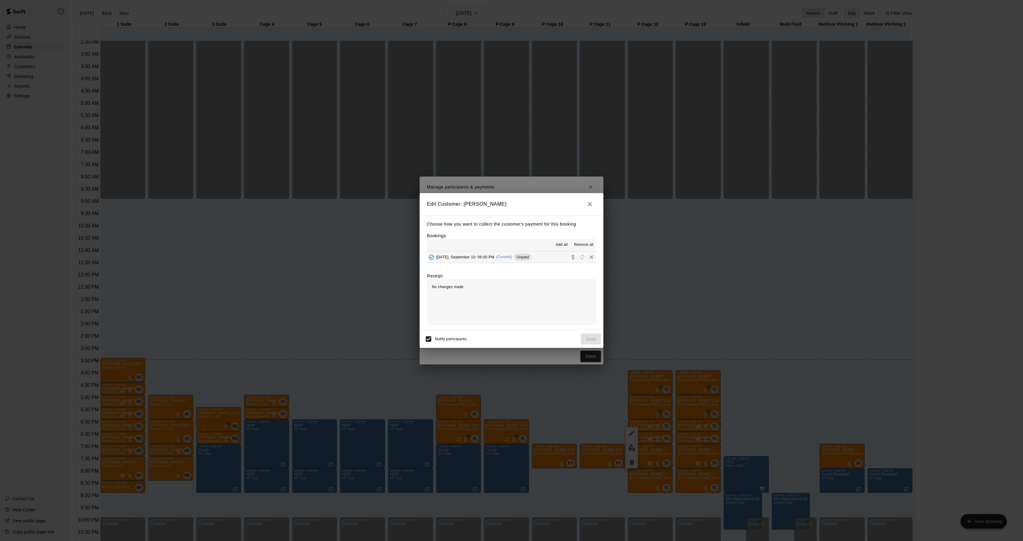
click at [510, 251] on button "[DATE], September 10: 06:00 PM (Current) Unpaid" at bounding box center [511, 256] width 169 height 11
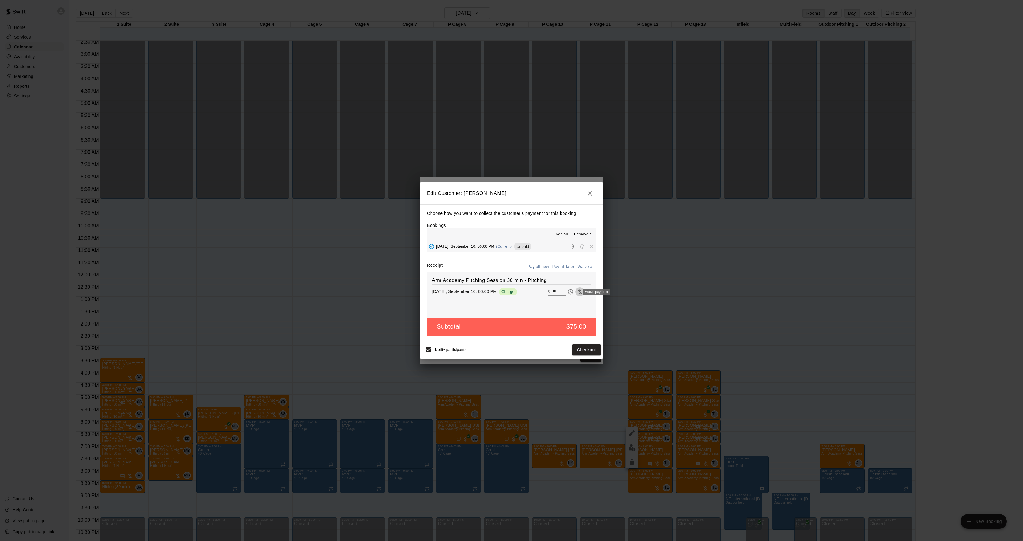
click at [577, 292] on icon "Waive payment" at bounding box center [580, 292] width 6 height 6
type input "*"
click at [592, 349] on button "Save" at bounding box center [591, 349] width 20 height 11
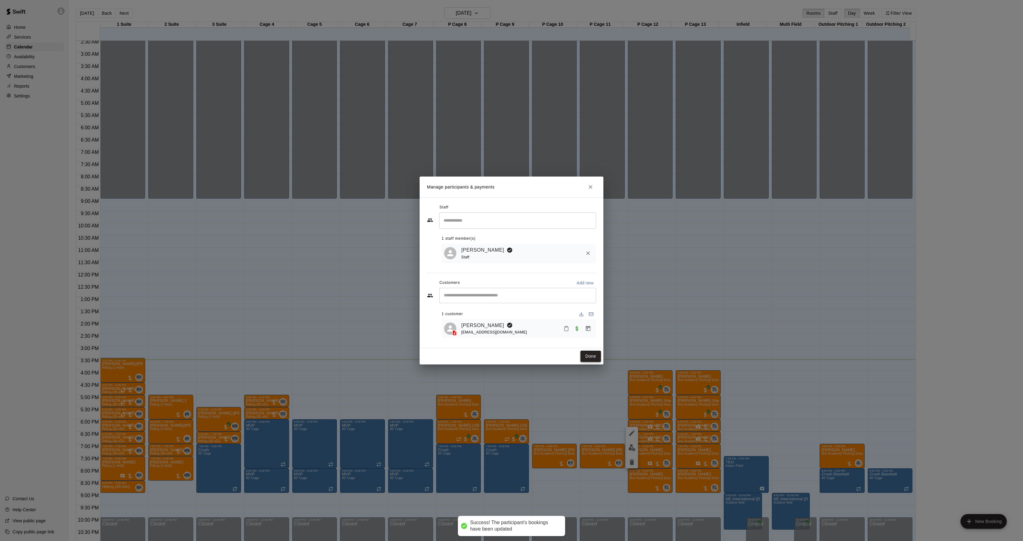
click at [592, 351] on button "Done" at bounding box center [590, 355] width 21 height 11
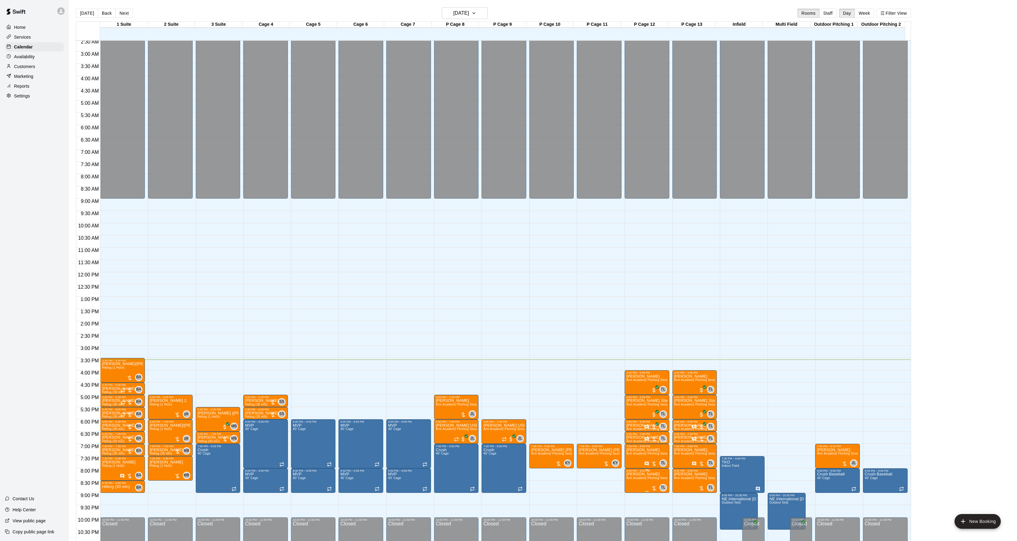
click at [632, 494] on img "edit" at bounding box center [631, 494] width 7 height 7
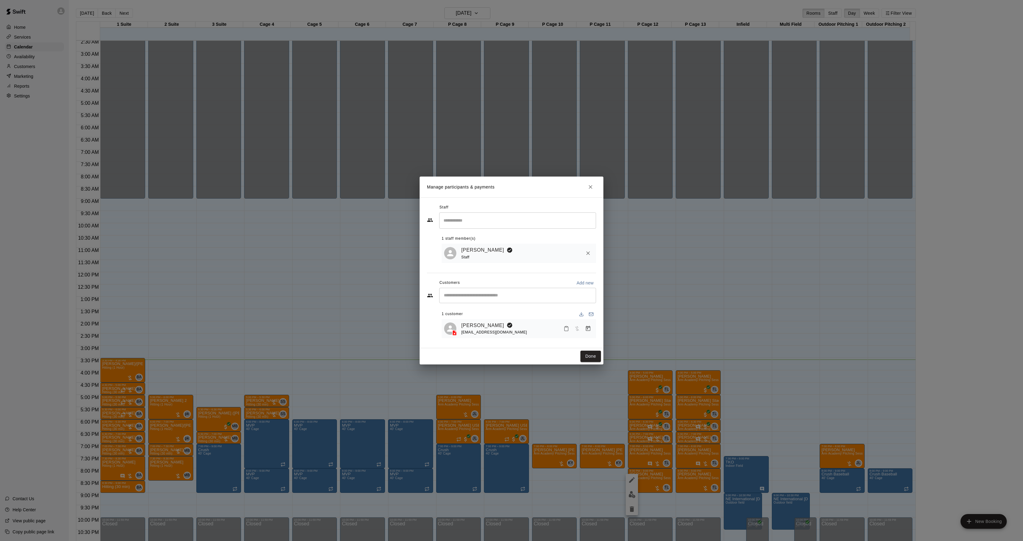
click at [589, 327] on icon "Manage bookings & payment" at bounding box center [588, 328] width 5 height 5
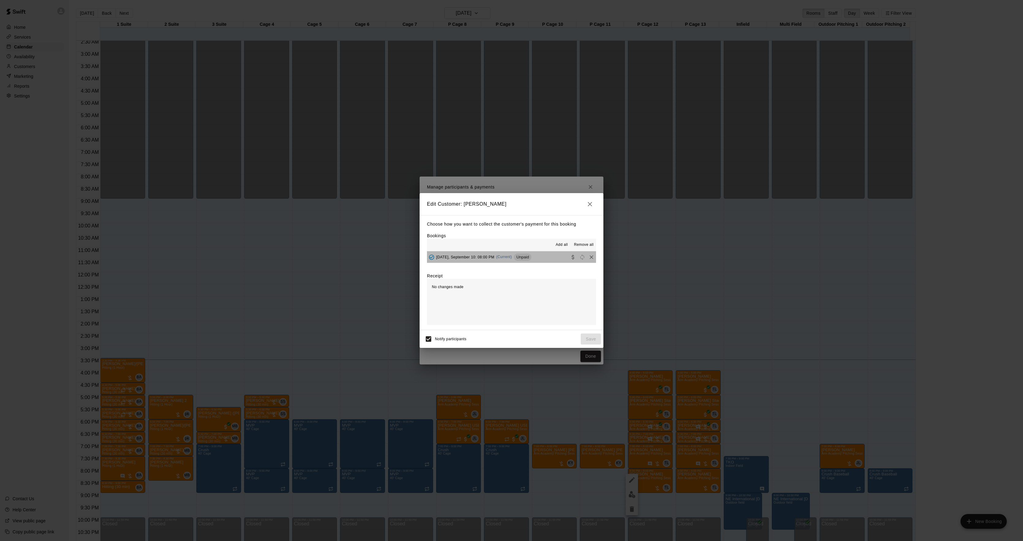
click at [512, 258] on span "(Current)" at bounding box center [504, 257] width 16 height 4
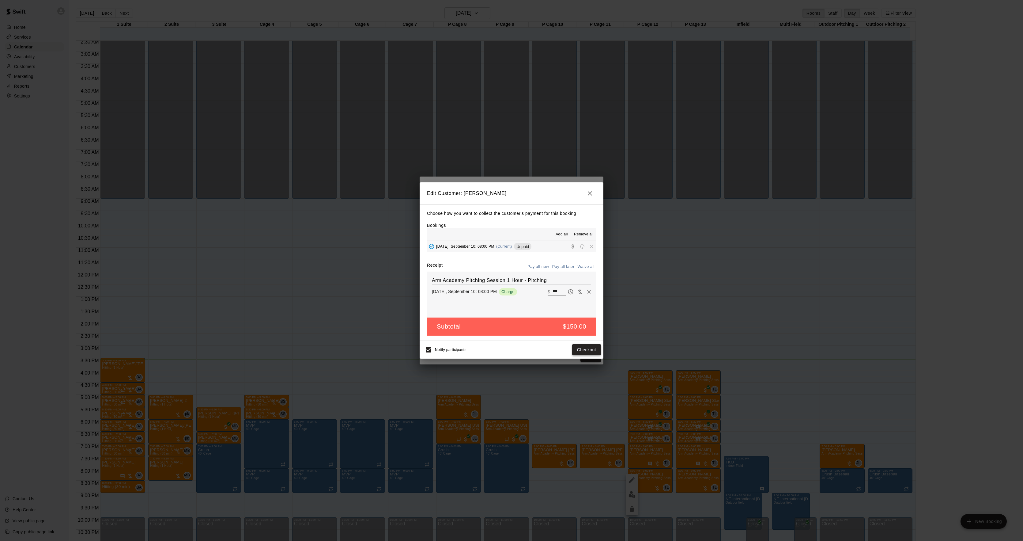
click at [583, 351] on button "Checkout" at bounding box center [586, 349] width 29 height 11
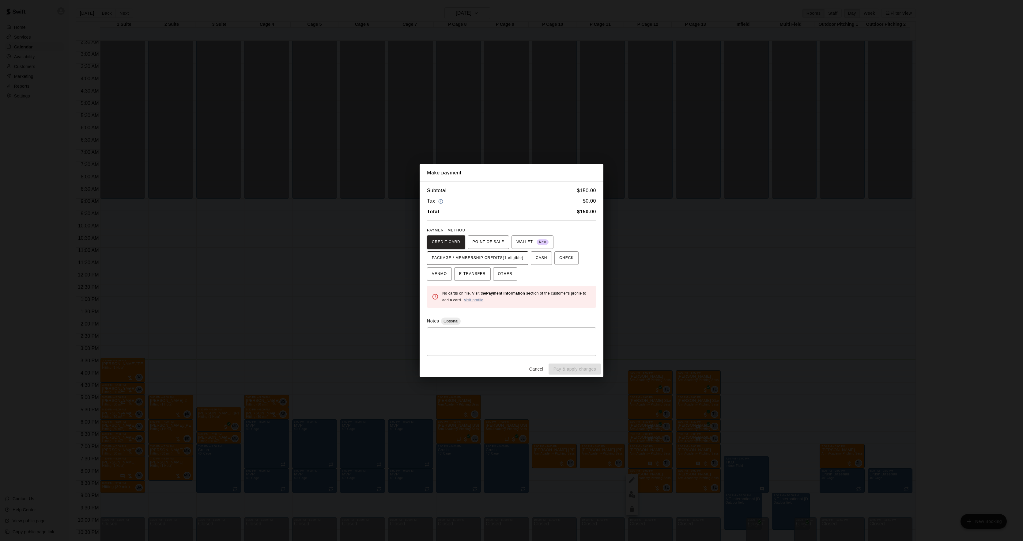
click at [508, 251] on button "PACKAGE / MEMBERSHIP CREDITS (1 eligible)" at bounding box center [477, 257] width 101 height 13
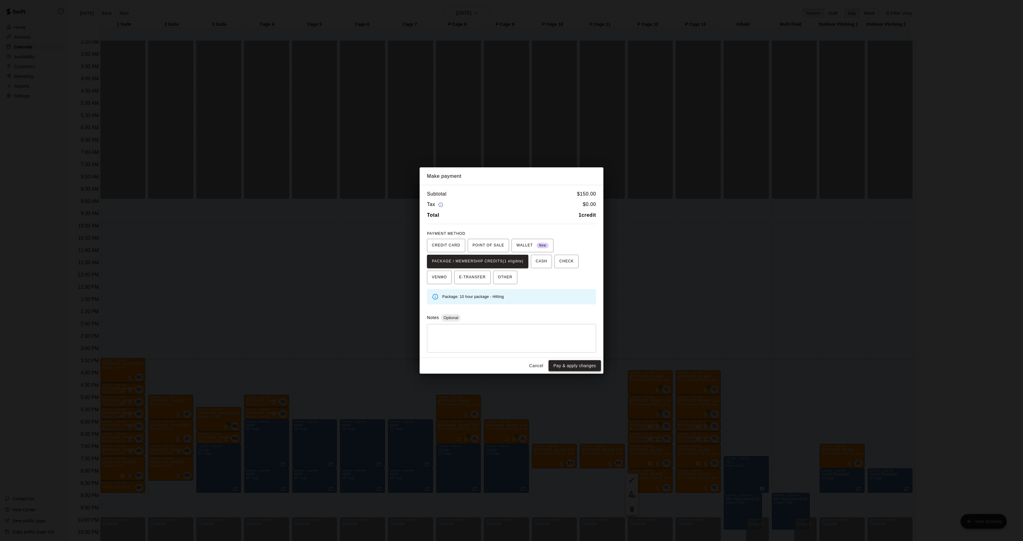
click at [564, 367] on button "Pay & apply changes" at bounding box center [575, 365] width 52 height 11
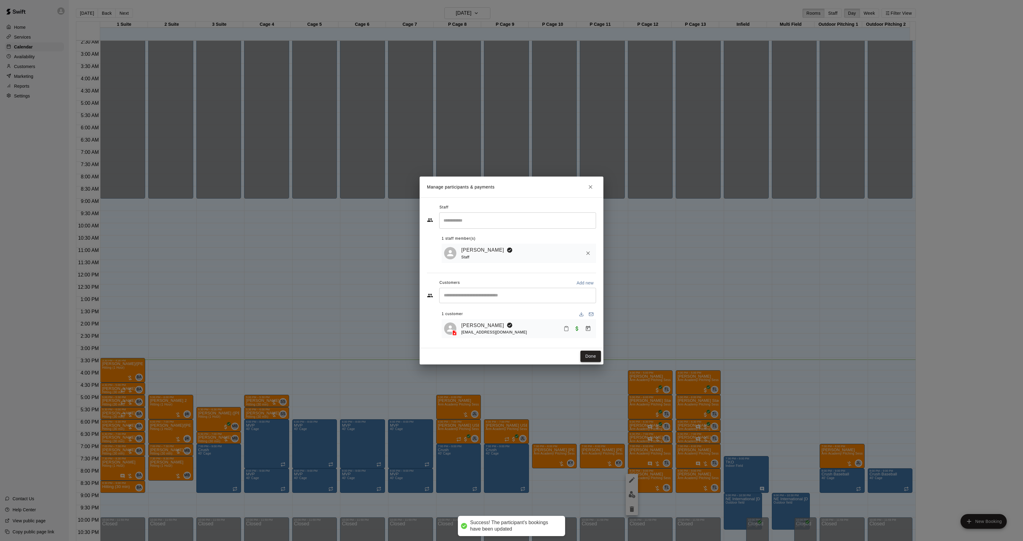
click at [590, 360] on button "Done" at bounding box center [590, 355] width 21 height 11
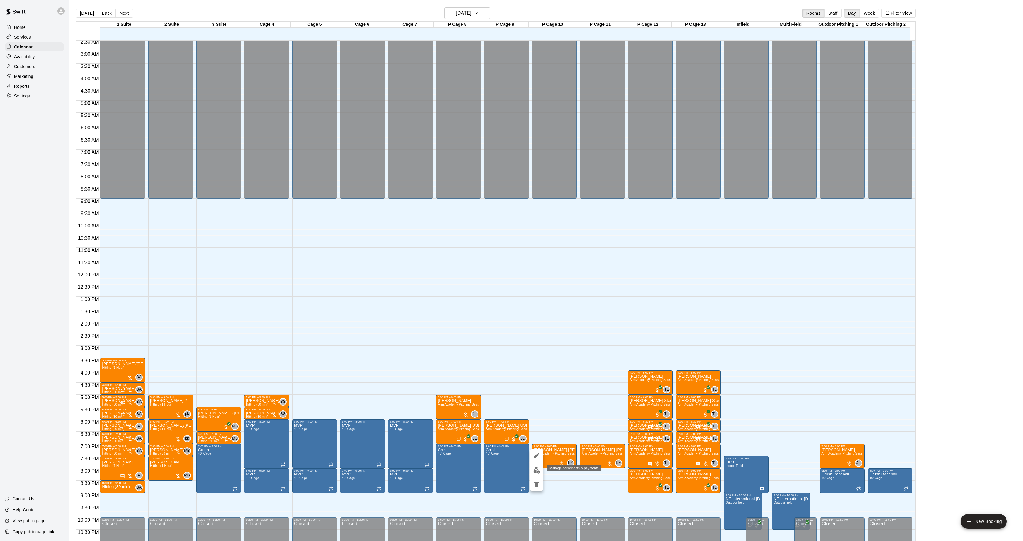
click at [540, 466] on button "edit" at bounding box center [536, 470] width 12 height 12
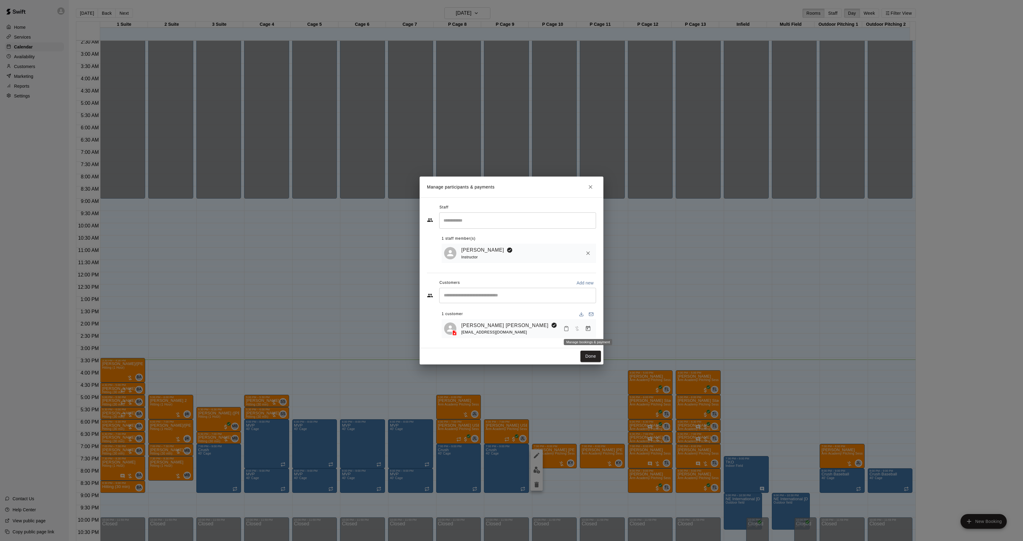
click at [588, 330] on icon "Manage bookings & payment" at bounding box center [588, 328] width 6 height 6
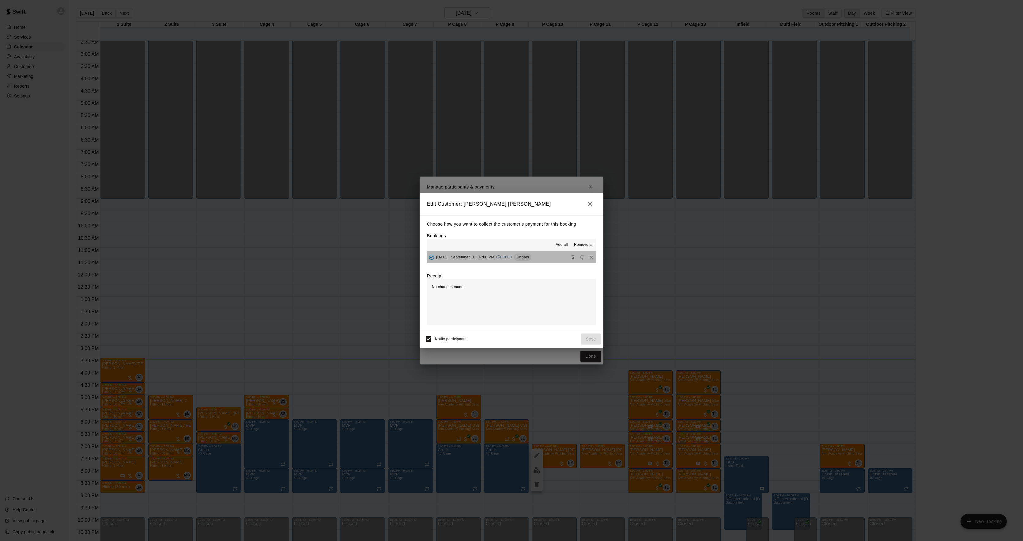
click at [523, 256] on span "Unpaid" at bounding box center [522, 257] width 17 height 5
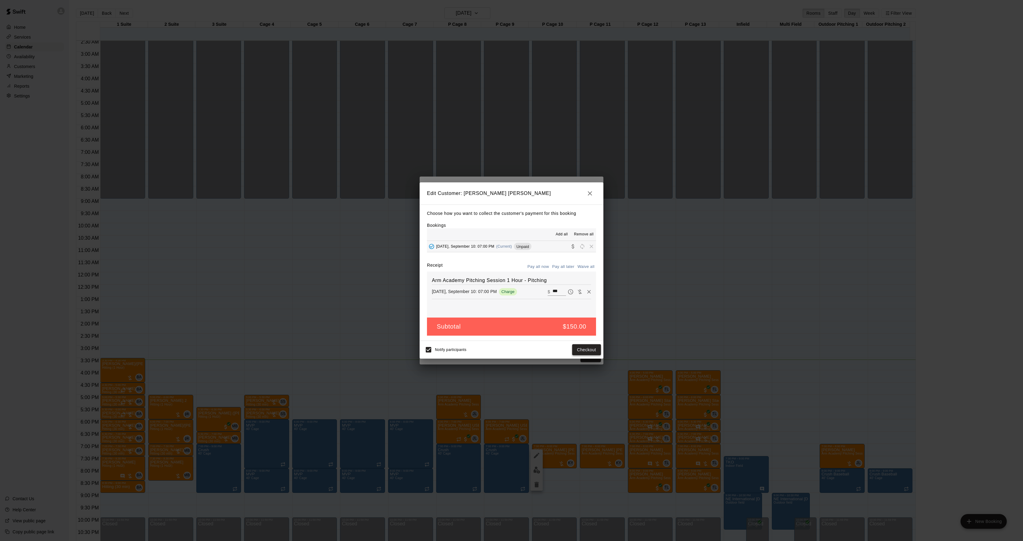
click at [583, 347] on button "Checkout" at bounding box center [586, 349] width 29 height 11
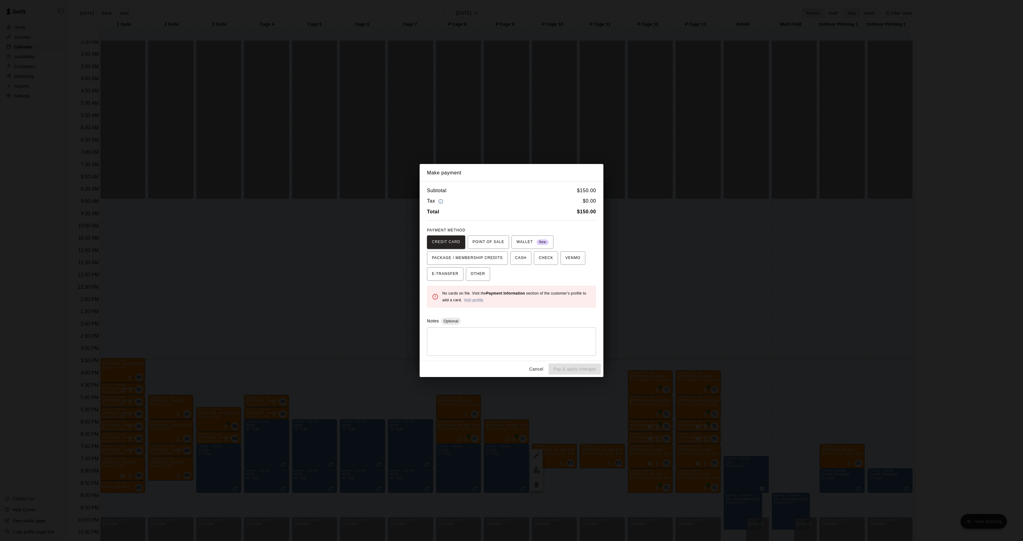
click at [750, 298] on div "Make payment Subtotal $ 150.00 Tax $ 0.00 Total $ 150.00 PAYMENT METHOD CREDIT …" at bounding box center [511, 270] width 1023 height 541
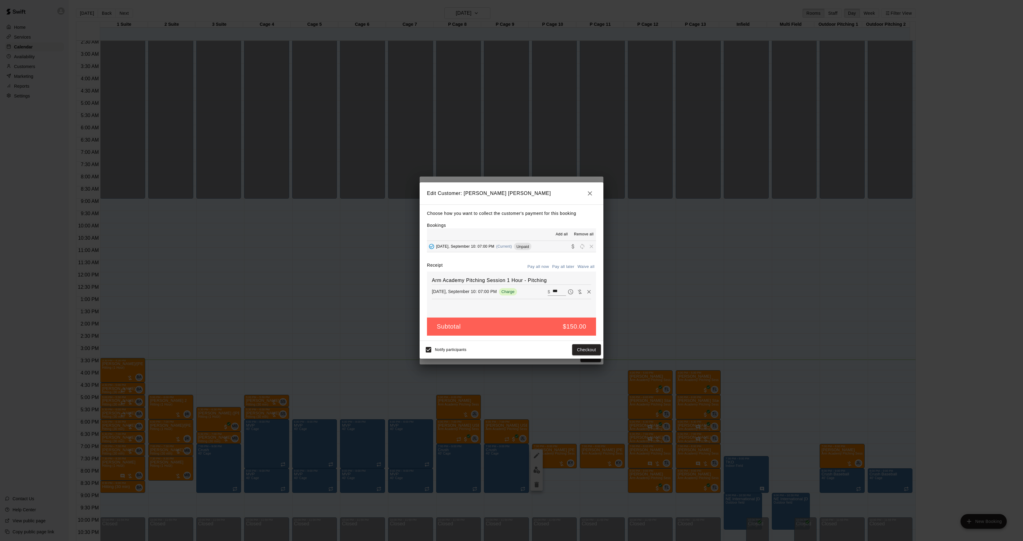
click at [746, 299] on div "Edit Customer: [PERSON_NAME] [PERSON_NAME] Choose how you want to collect the c…" at bounding box center [511, 270] width 1023 height 541
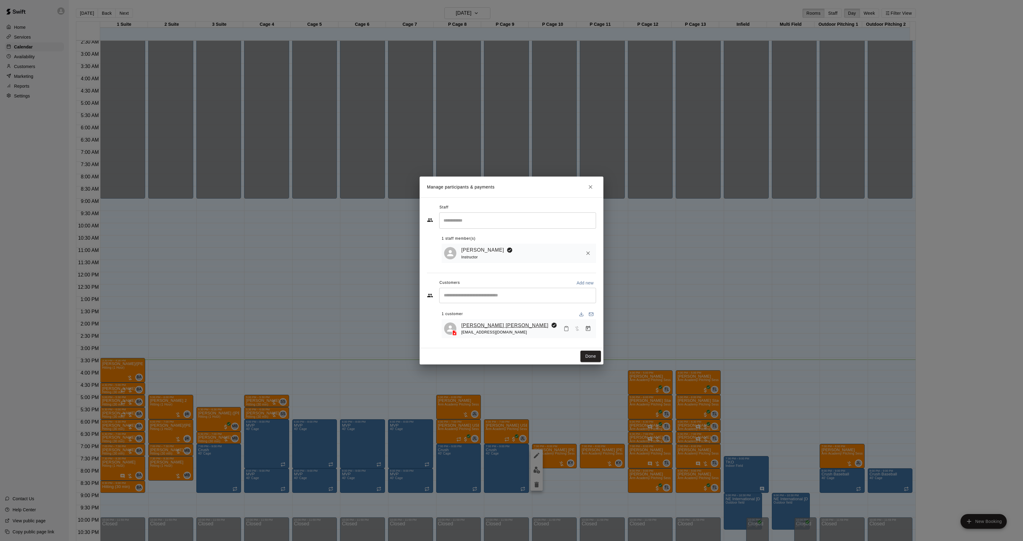
click at [485, 325] on link "[PERSON_NAME] [PERSON_NAME]" at bounding box center [504, 325] width 87 height 8
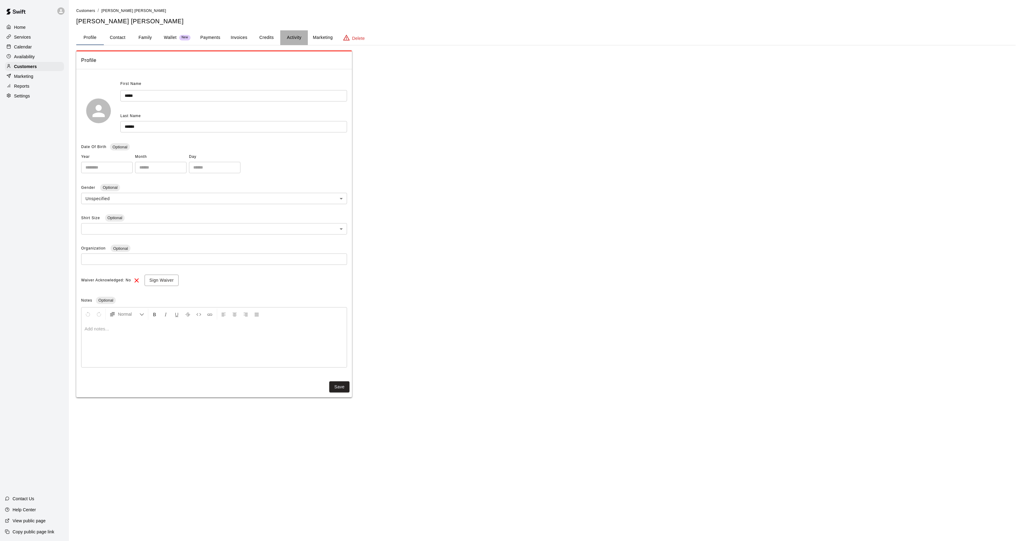
click at [300, 35] on button "Activity" at bounding box center [294, 37] width 28 height 15
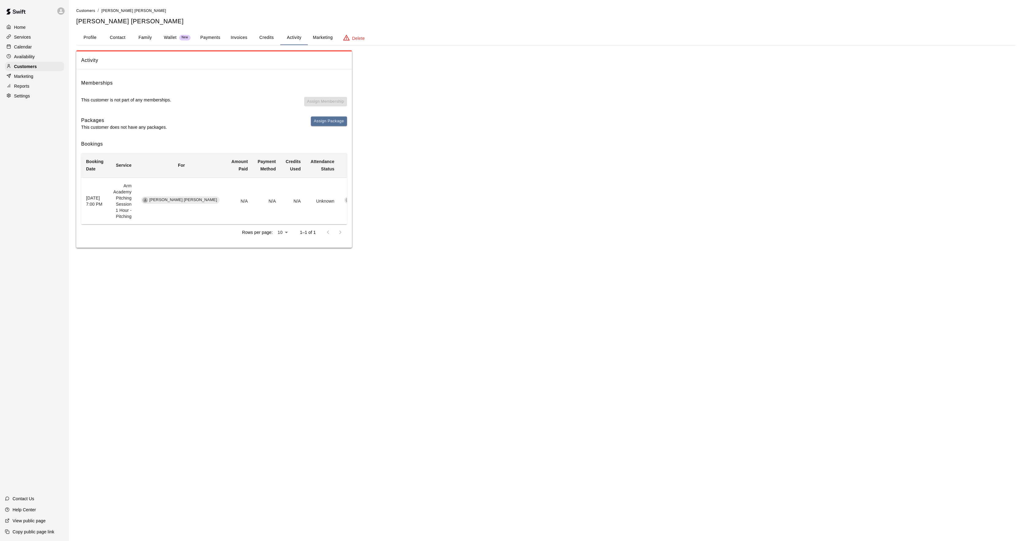
click at [21, 47] on p "Calendar" at bounding box center [23, 47] width 18 height 6
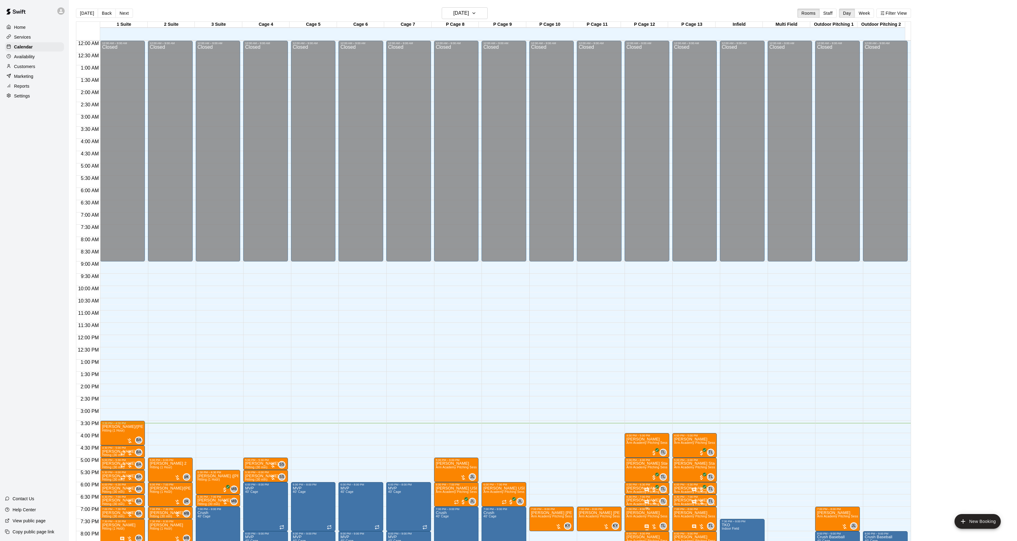
scroll to position [63, 0]
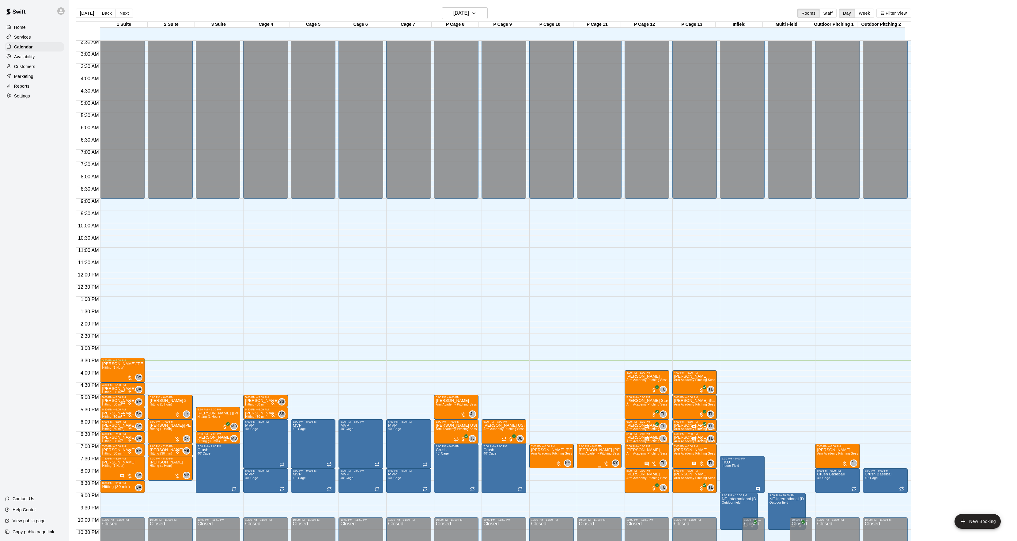
click at [599, 455] on span "Arm Academy Pitching Session 1 Hour - Pitching" at bounding box center [614, 452] width 71 height 3
click at [581, 451] on div at bounding box center [511, 270] width 1023 height 541
click at [583, 455] on span "Arm Academy Pitching Session 1 Hour - Pitching" at bounding box center [614, 452] width 71 height 3
click at [583, 455] on button "edit" at bounding box center [584, 459] width 12 height 12
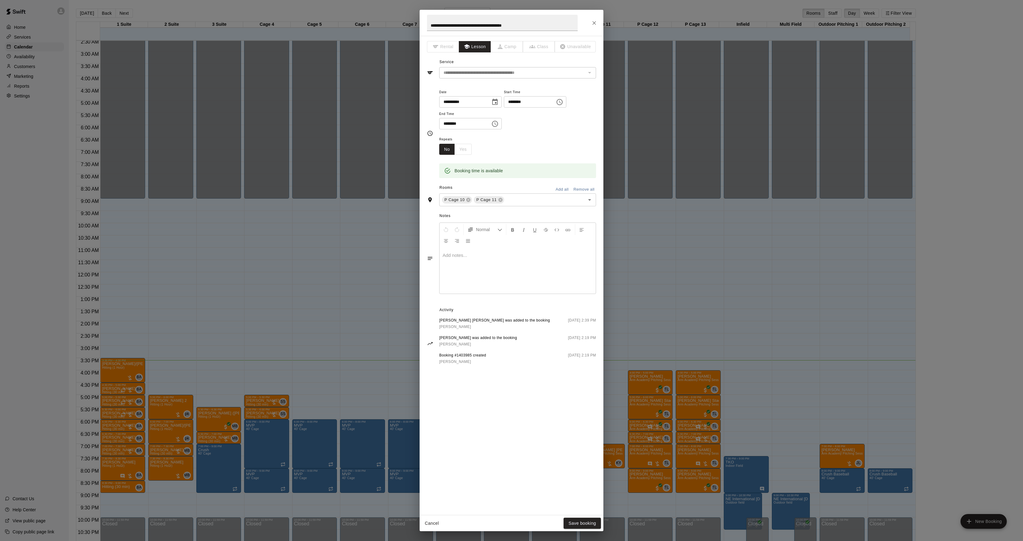
click at [466, 252] on p at bounding box center [518, 255] width 150 height 6
click at [573, 524] on button "Save booking" at bounding box center [582, 522] width 37 height 11
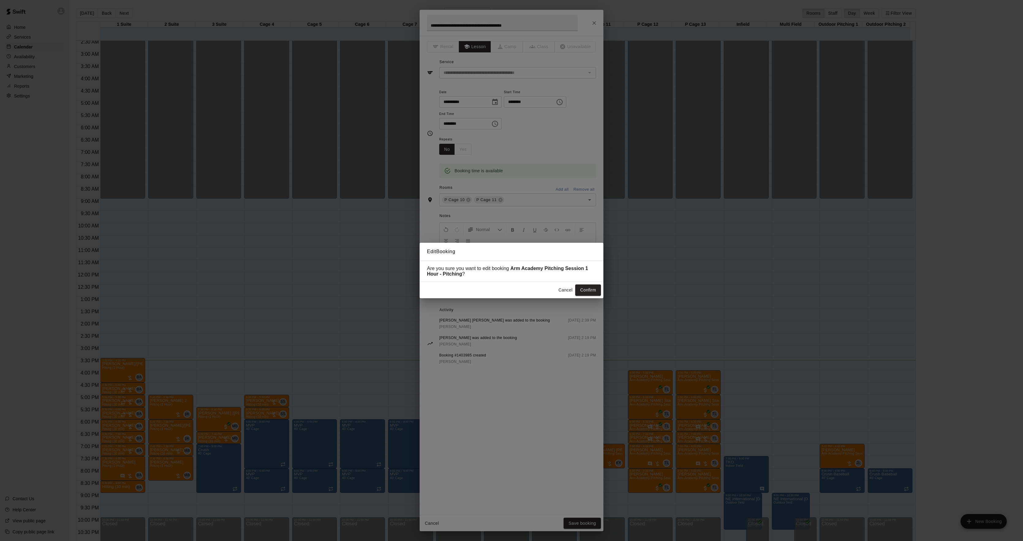
drag, startPoint x: 584, startPoint y: 296, endPoint x: 583, endPoint y: 304, distance: 8.4
click at [584, 300] on div "Edit Booking Are you sure you want to edit booking Arm Academy Pitching Session…" at bounding box center [511, 270] width 1023 height 541
click at [586, 298] on div "Cancel Confirm" at bounding box center [512, 290] width 184 height 16
click at [586, 289] on button "Confirm" at bounding box center [588, 289] width 26 height 11
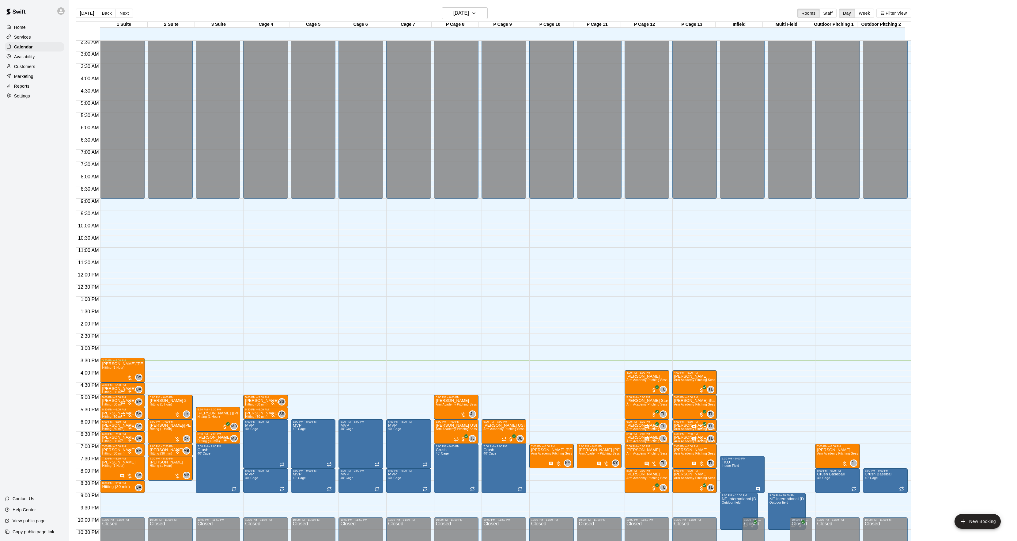
click at [723, 467] on span "Indoor Field" at bounding box center [730, 465] width 17 height 3
click at [723, 467] on icon "edit" at bounding box center [726, 470] width 7 height 7
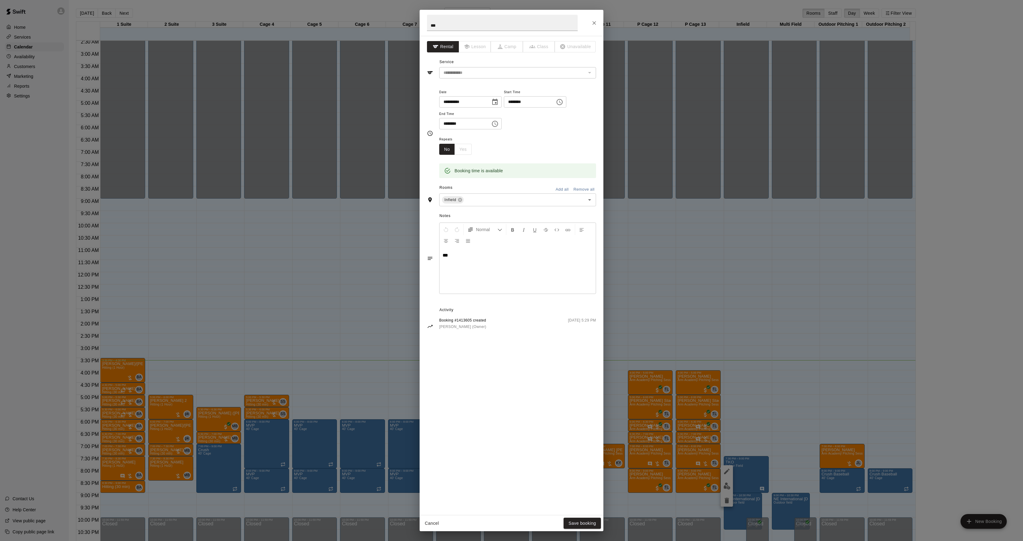
click at [708, 431] on div "**********" at bounding box center [511, 270] width 1023 height 541
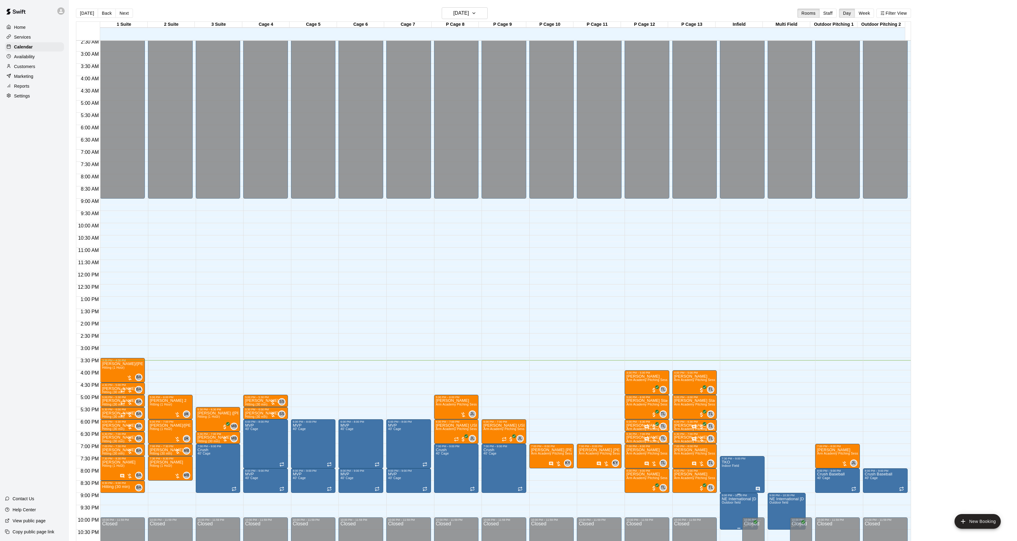
click at [728, 501] on icon "edit" at bounding box center [726, 500] width 7 height 7
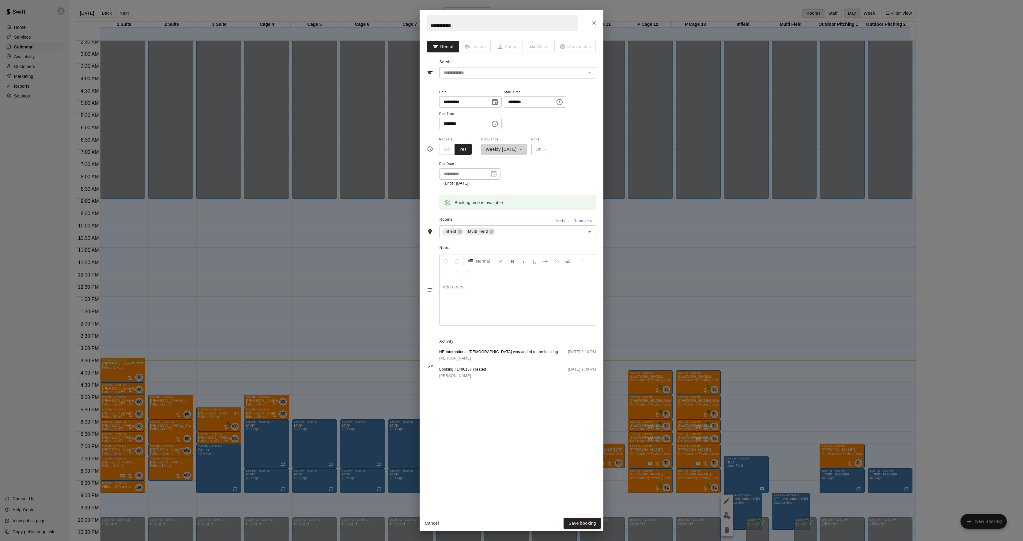
click at [491, 290] on p at bounding box center [518, 287] width 150 height 6
click at [572, 524] on button "Save booking" at bounding box center [582, 522] width 37 height 11
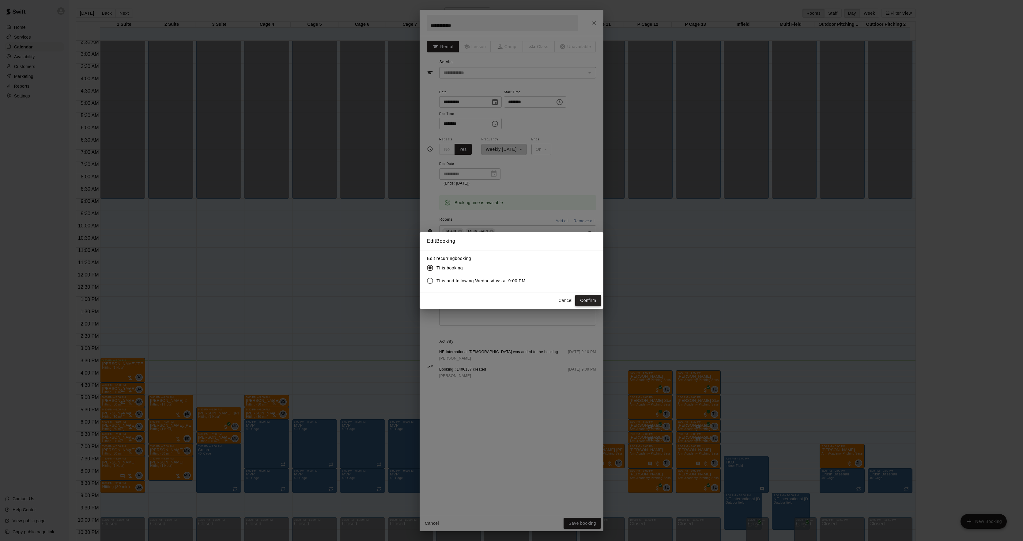
click at [587, 297] on button "Confirm" at bounding box center [588, 300] width 26 height 11
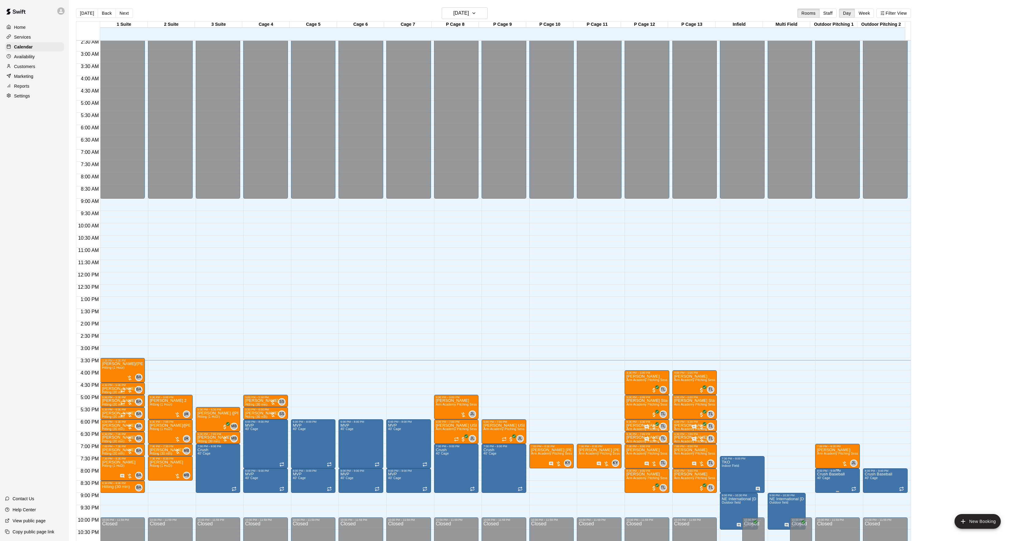
click at [822, 479] on span "40' Cage" at bounding box center [823, 477] width 13 height 3
click at [822, 480] on icon "edit" at bounding box center [821, 483] width 7 height 7
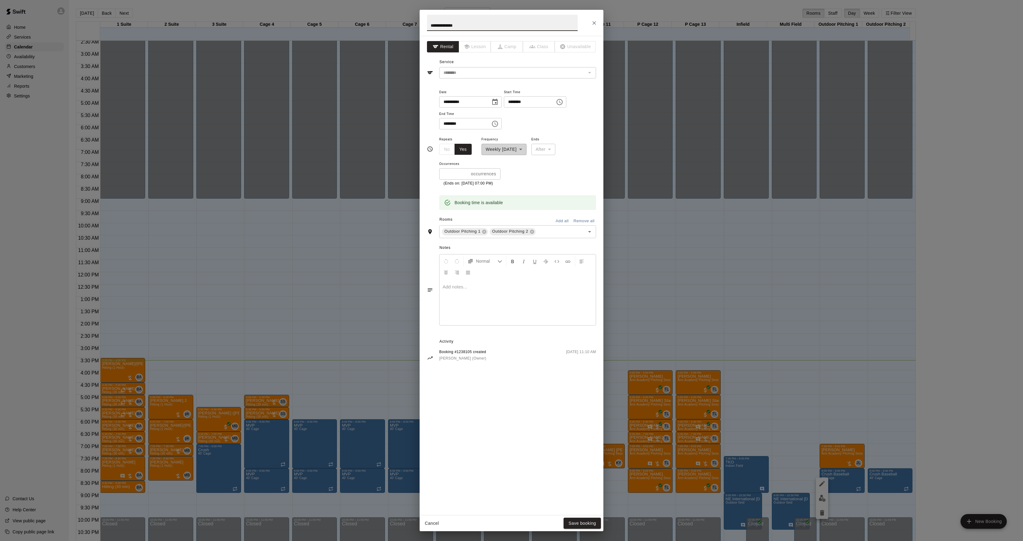
click at [322, 398] on div "**********" at bounding box center [511, 270] width 1023 height 541
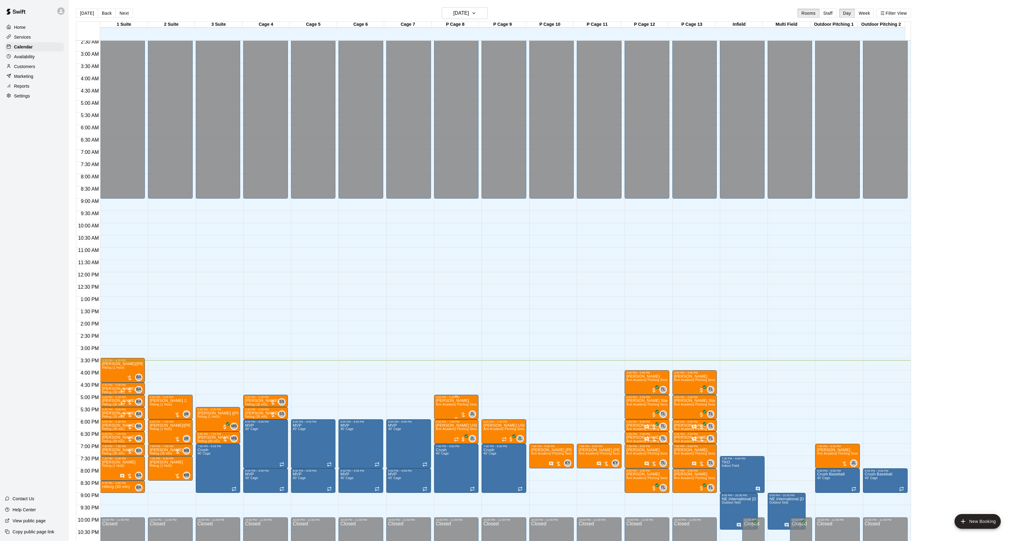
click at [450, 405] on span "Arm Academy Pitching Session 1 Hour - Pitching" at bounding box center [471, 403] width 71 height 3
click at [445, 426] on button "edit" at bounding box center [441, 424] width 12 height 12
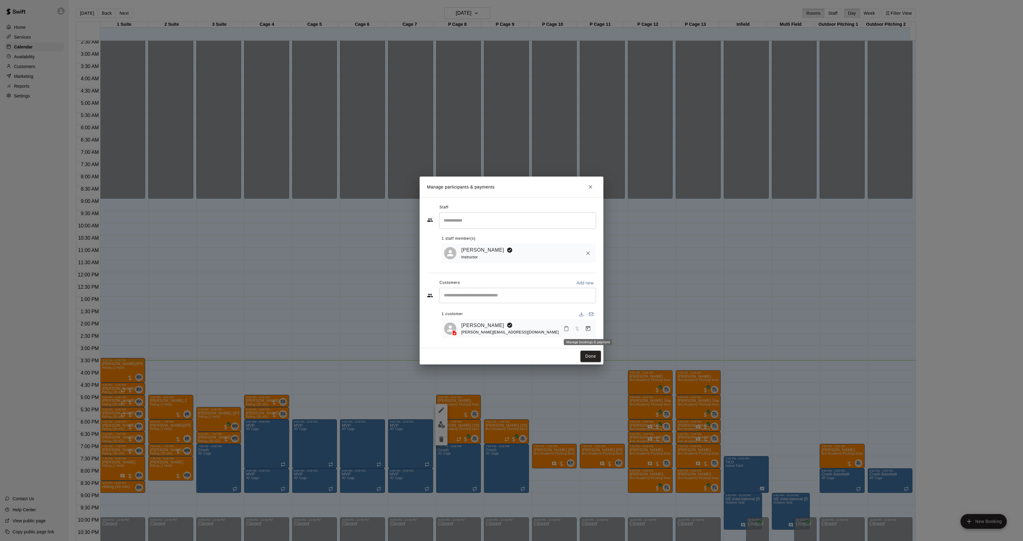
click at [591, 332] on button "Manage bookings & payment" at bounding box center [588, 328] width 11 height 11
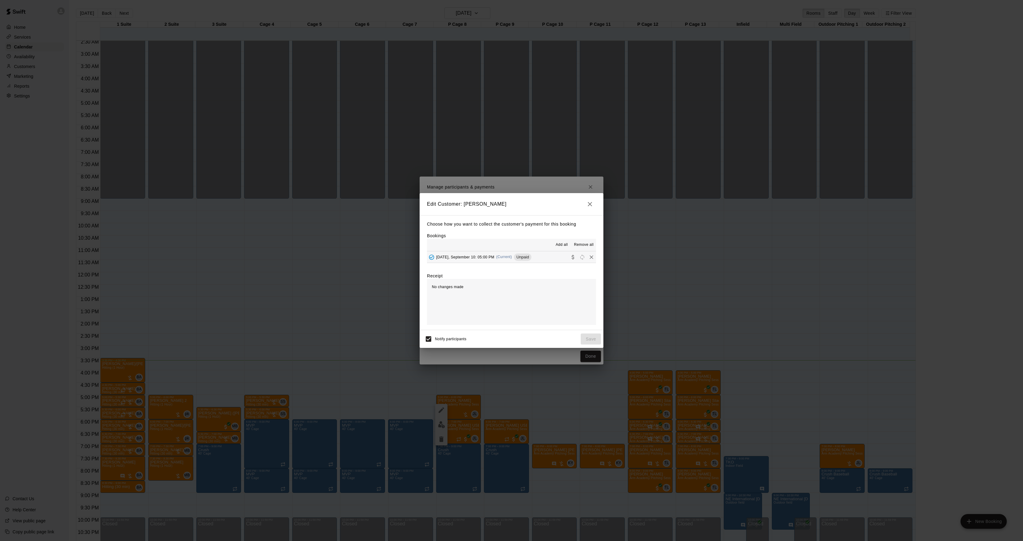
click at [495, 260] on div "[DATE], September 10: 05:00 PM (Current) Unpaid" at bounding box center [479, 256] width 104 height 9
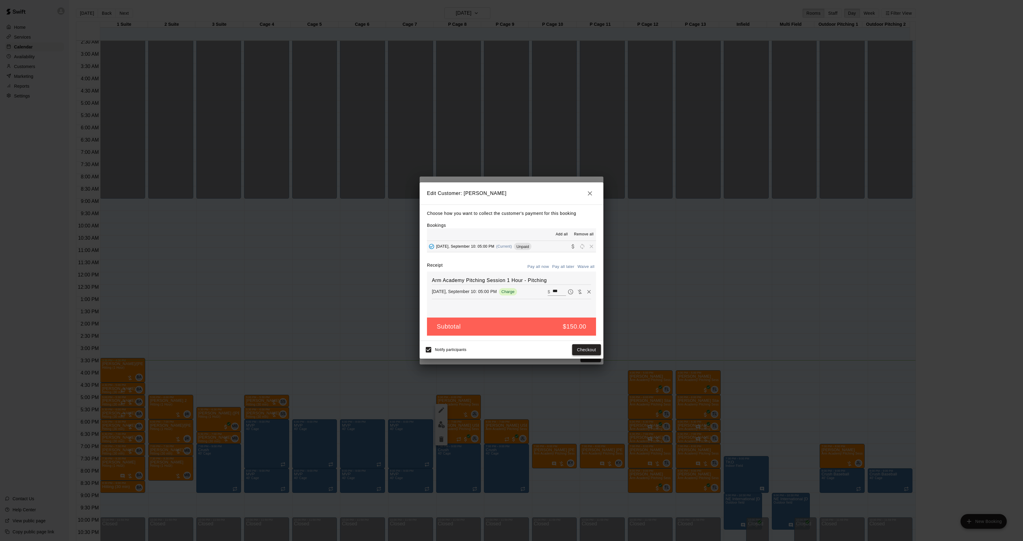
click at [591, 351] on button "Checkout" at bounding box center [586, 349] width 29 height 11
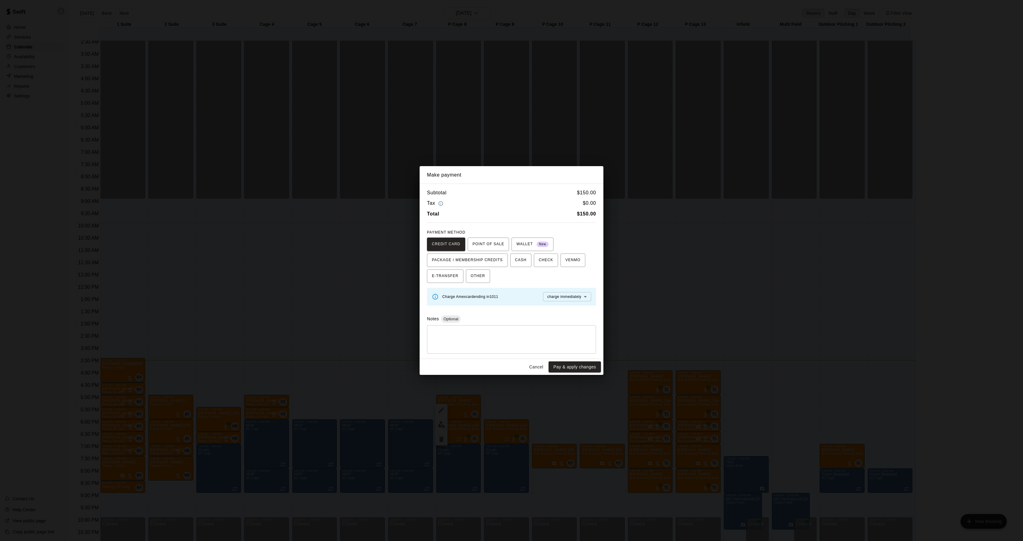
click at [634, 262] on div "Make payment Subtotal $ 150.00 Tax $ 0.00 Total $ 150.00 PAYMENT METHOD CREDIT …" at bounding box center [511, 270] width 1023 height 541
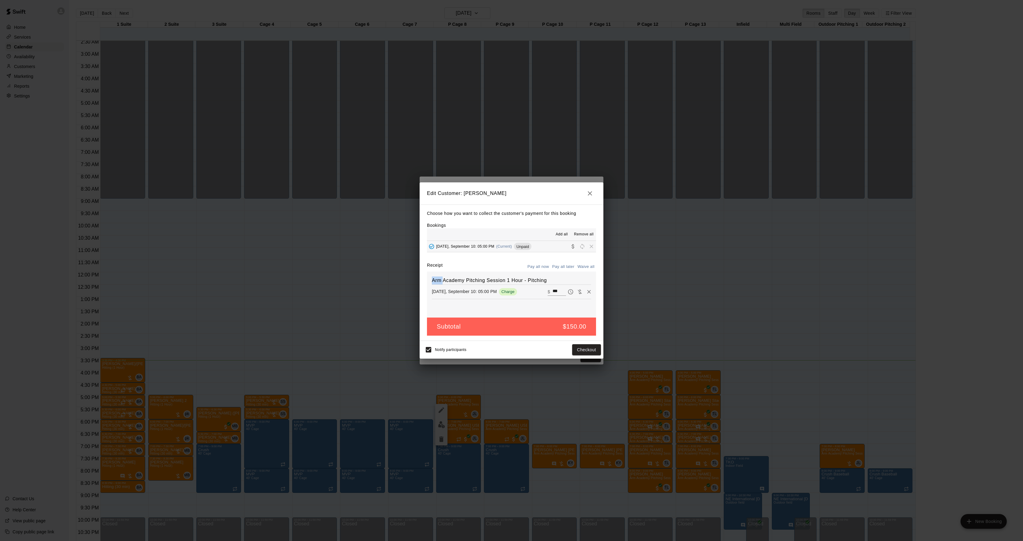
click at [634, 262] on div "Edit Customer: [PERSON_NAME] Choose how you want to collect the customer's paym…" at bounding box center [511, 270] width 1023 height 541
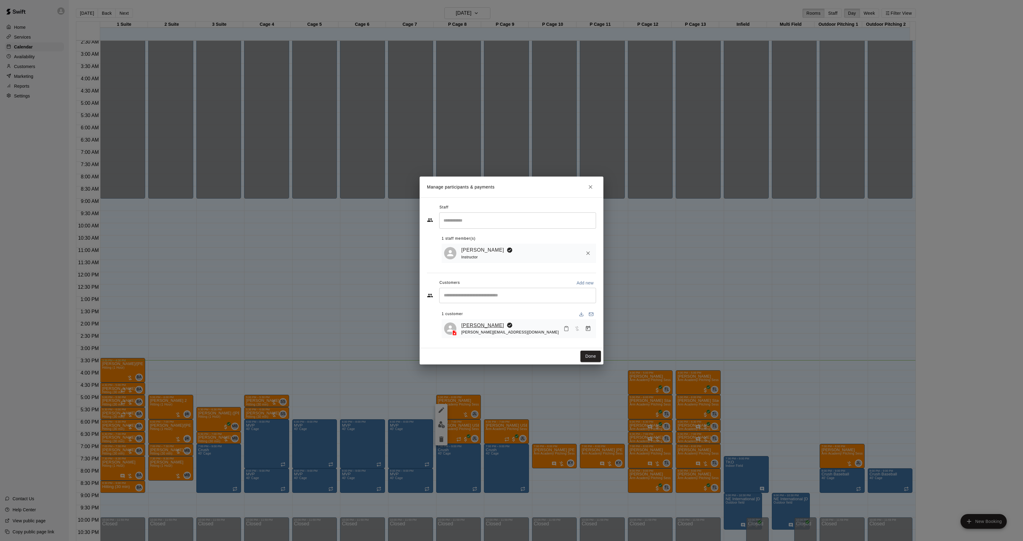
click at [471, 324] on link "[PERSON_NAME]" at bounding box center [482, 325] width 43 height 8
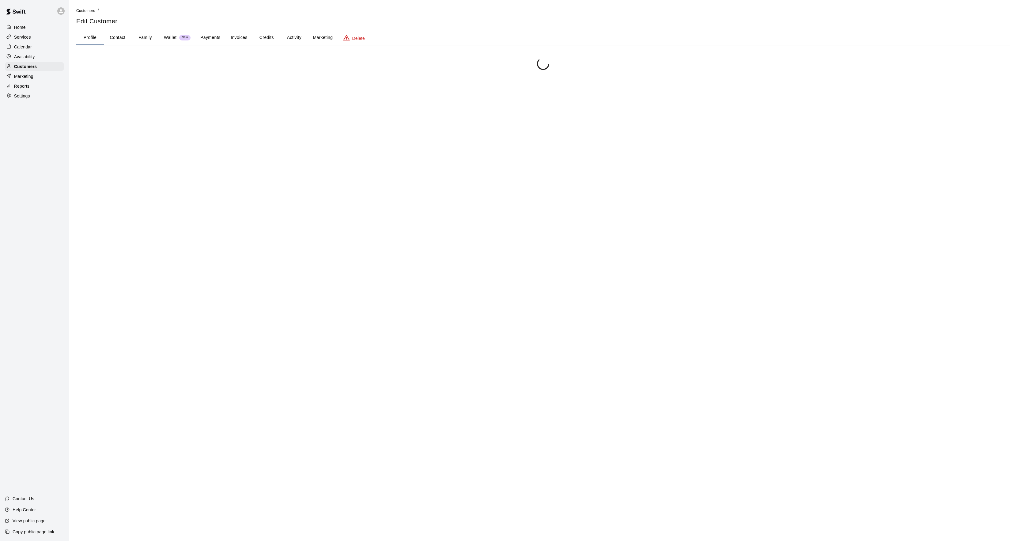
click at [298, 34] on button "Activity" at bounding box center [294, 37] width 28 height 15
click at [86, 43] on button "Profile" at bounding box center [90, 37] width 28 height 15
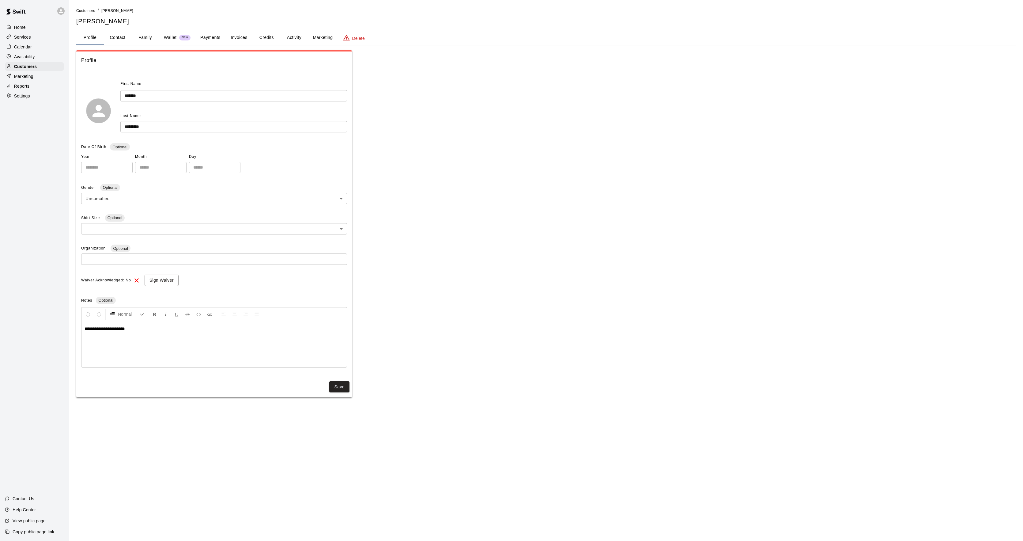
click at [293, 34] on button "Activity" at bounding box center [294, 37] width 28 height 15
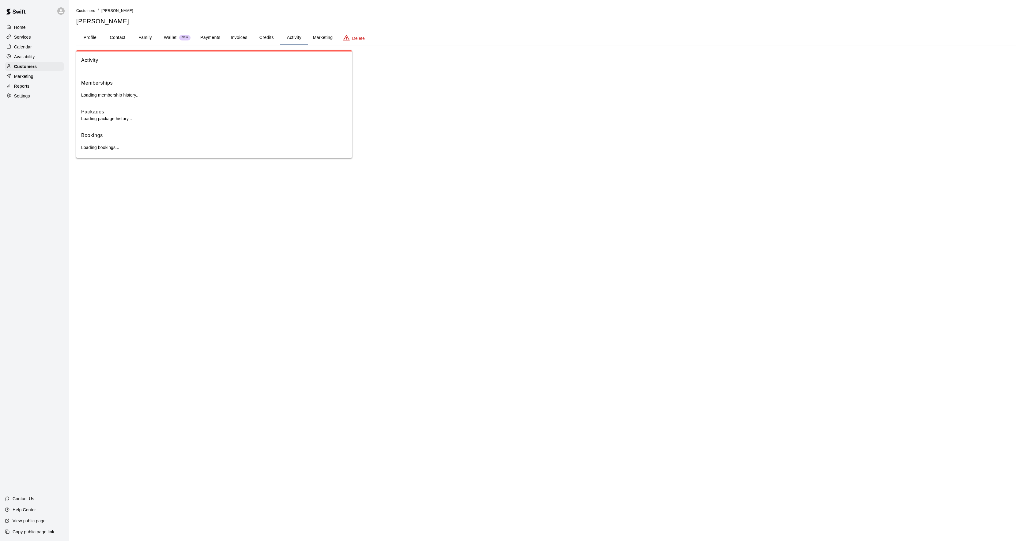
click at [38, 48] on div "Calendar" at bounding box center [34, 46] width 59 height 9
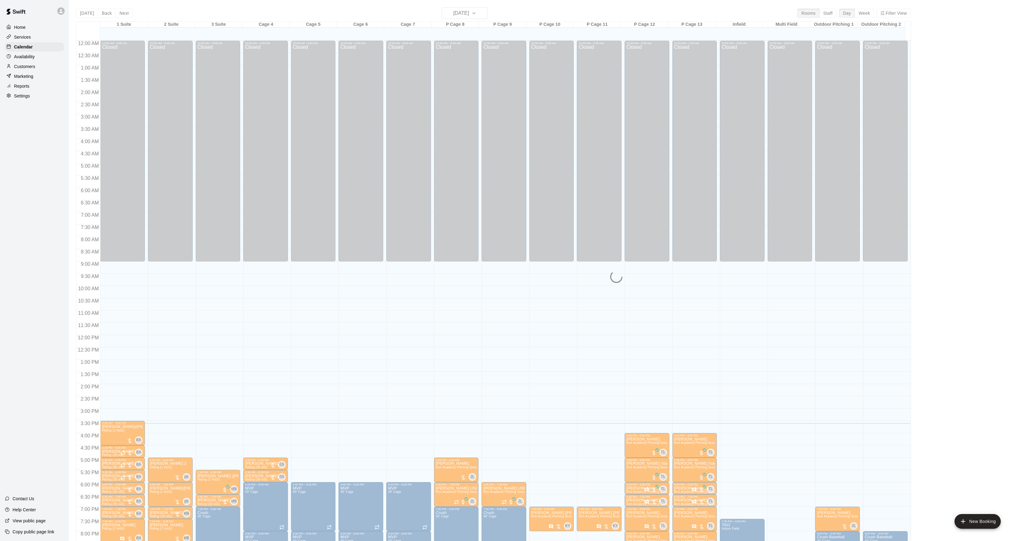
scroll to position [63, 0]
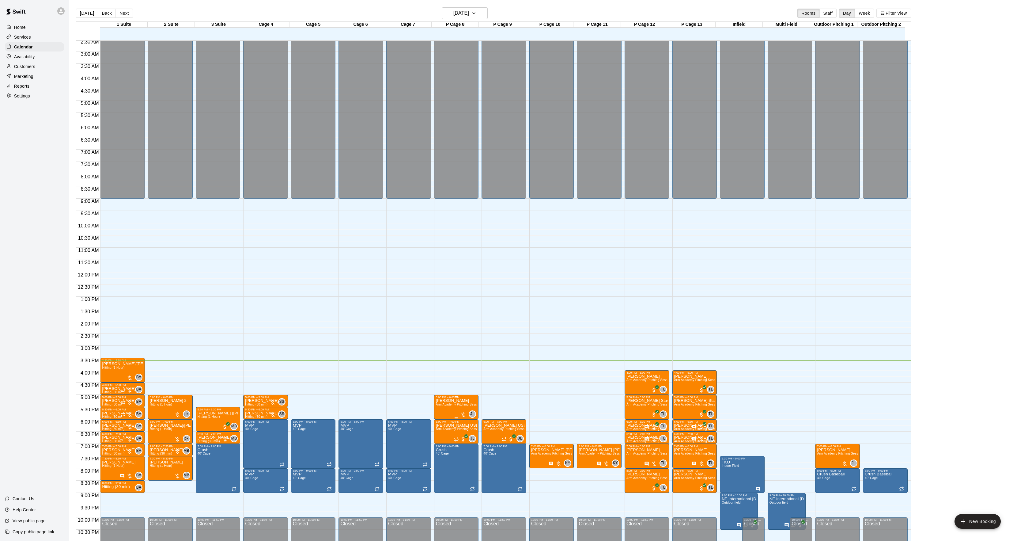
click at [444, 400] on p "[PERSON_NAME]" at bounding box center [456, 400] width 41 height 0
click at [443, 422] on img "edit" at bounding box center [441, 422] width 7 height 7
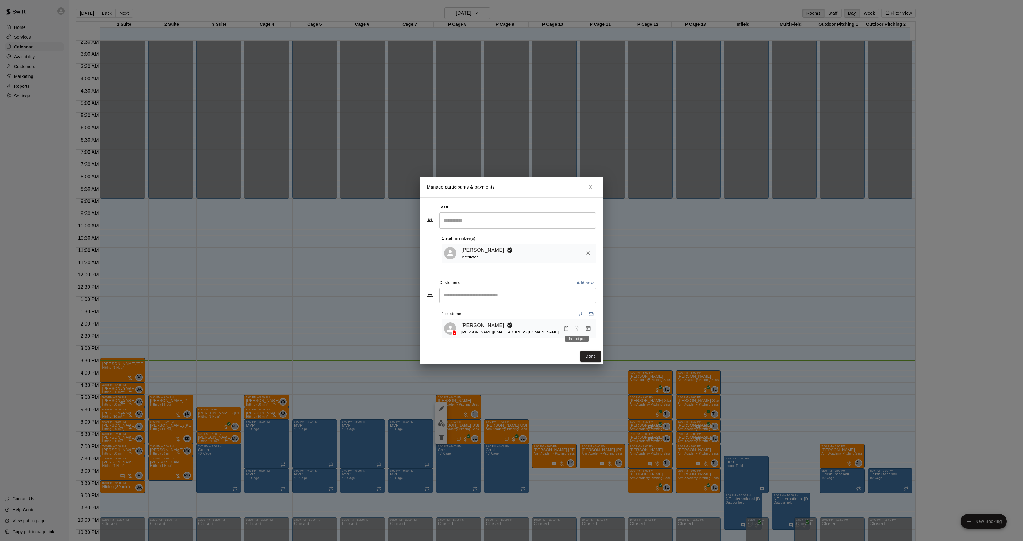
click at [581, 327] on span "Has not paid" at bounding box center [577, 327] width 11 height 5
click at [587, 327] on icon "Manage bookings & payment" at bounding box center [588, 328] width 5 height 5
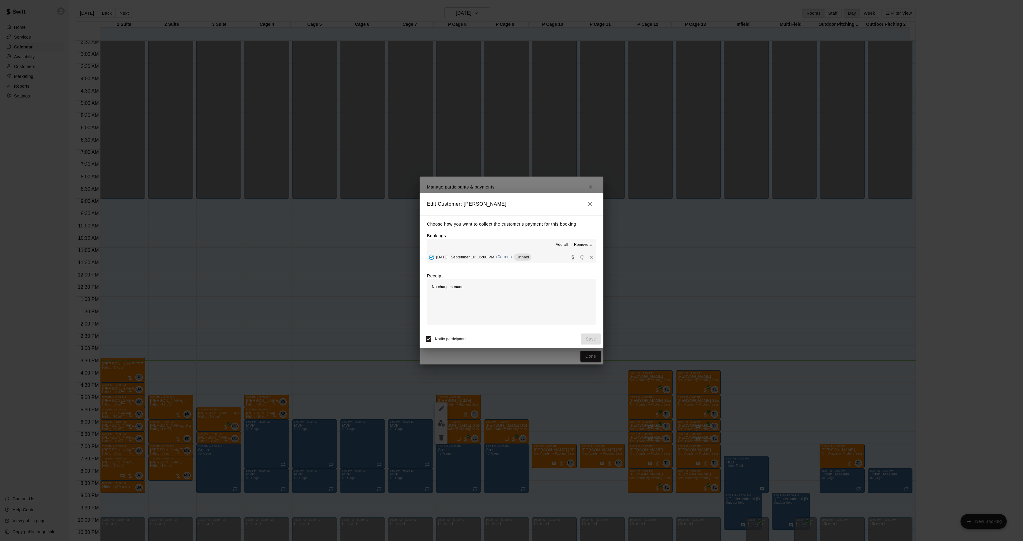
click at [511, 263] on hr at bounding box center [511, 262] width 169 height 0
click at [515, 260] on div "[DATE], September 10: 05:00 PM (Current) Unpaid" at bounding box center [479, 256] width 104 height 9
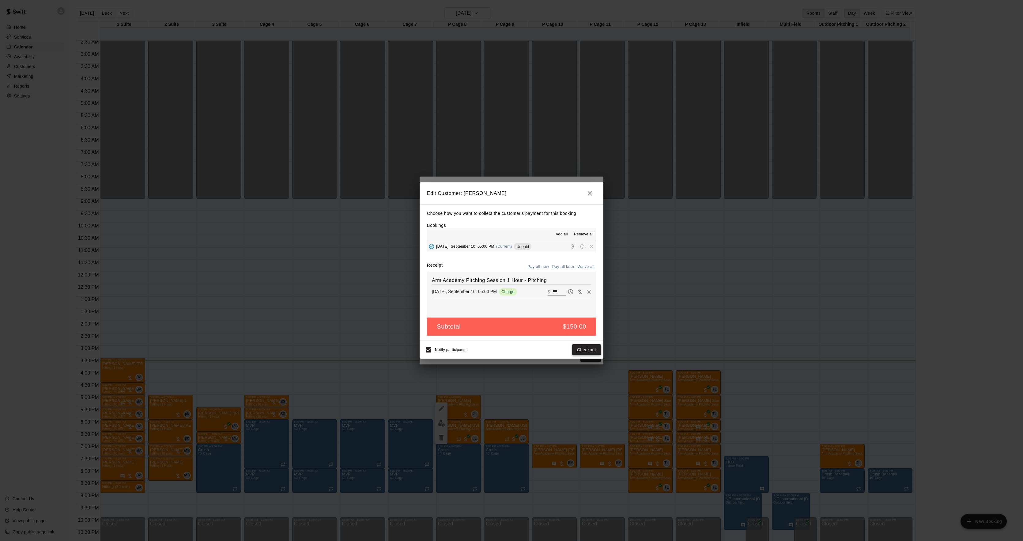
click at [586, 345] on button "Checkout" at bounding box center [586, 349] width 29 height 11
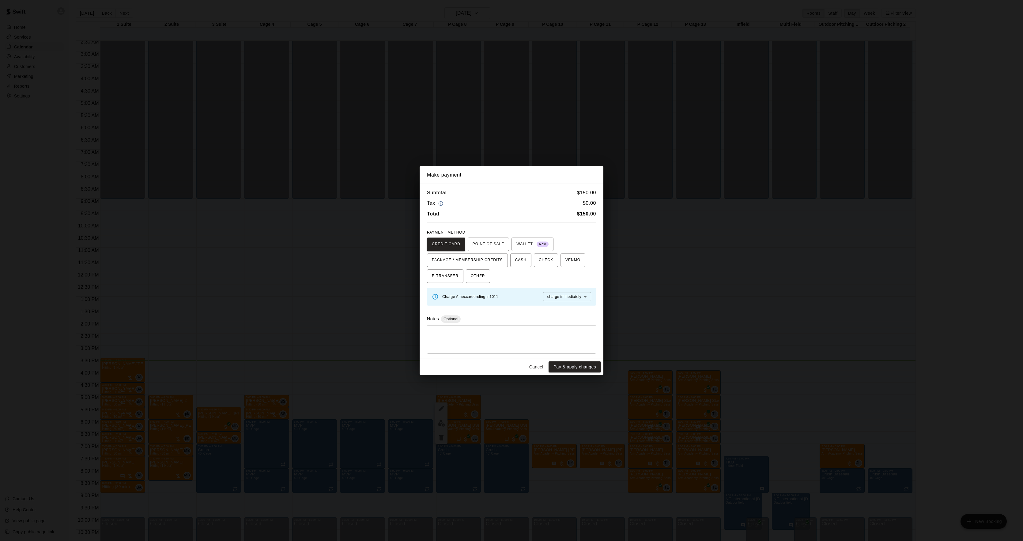
click at [683, 283] on div "Make payment Subtotal $ 150.00 Tax $ 0.00 Total $ 150.00 PAYMENT METHOD CREDIT …" at bounding box center [511, 270] width 1023 height 541
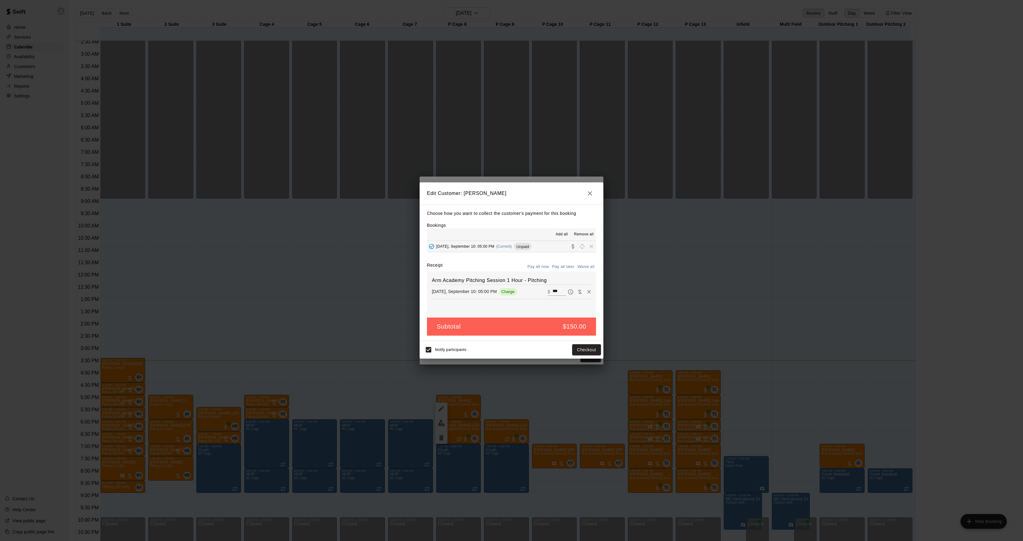
click at [683, 283] on div "Edit Customer: [PERSON_NAME] Choose how you want to collect the customer's paym…" at bounding box center [511, 270] width 1023 height 541
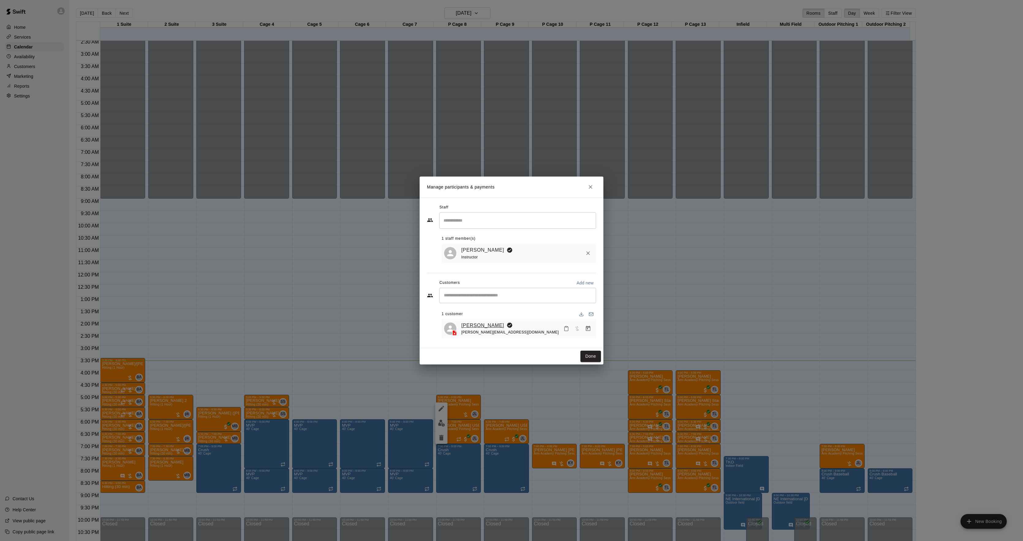
click at [472, 325] on link "[PERSON_NAME]" at bounding box center [482, 325] width 43 height 8
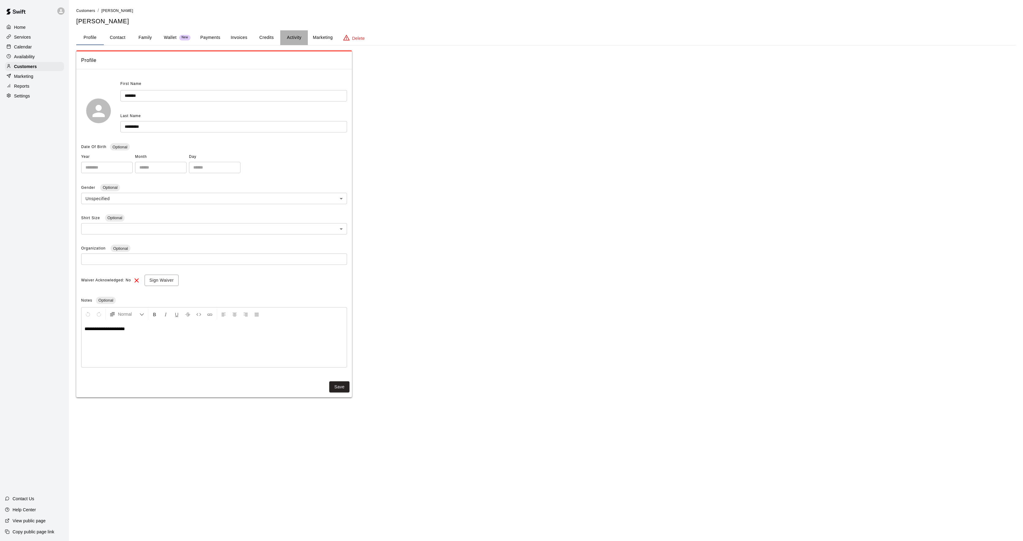
click at [285, 36] on button "Activity" at bounding box center [294, 37] width 28 height 15
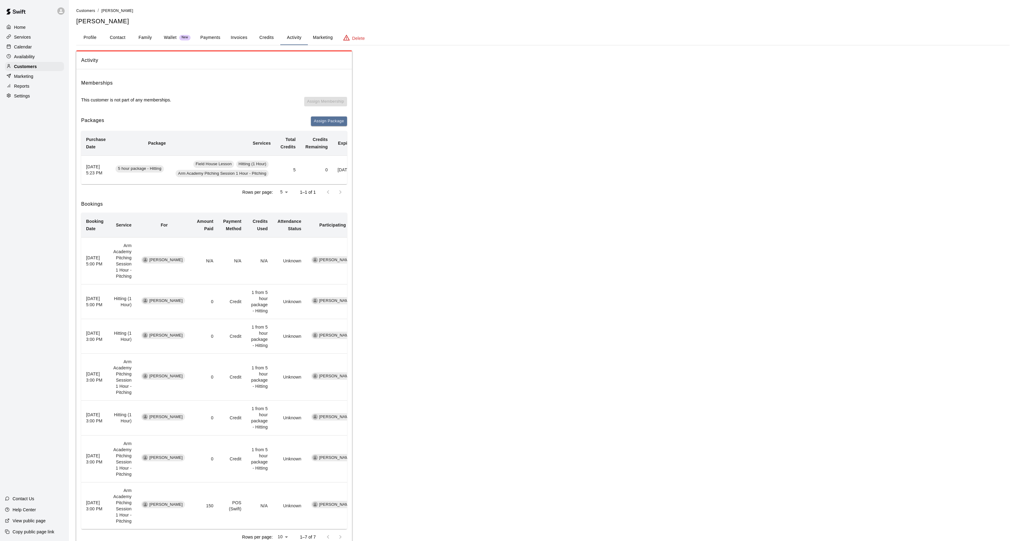
click at [26, 47] on p "Calendar" at bounding box center [23, 47] width 18 height 6
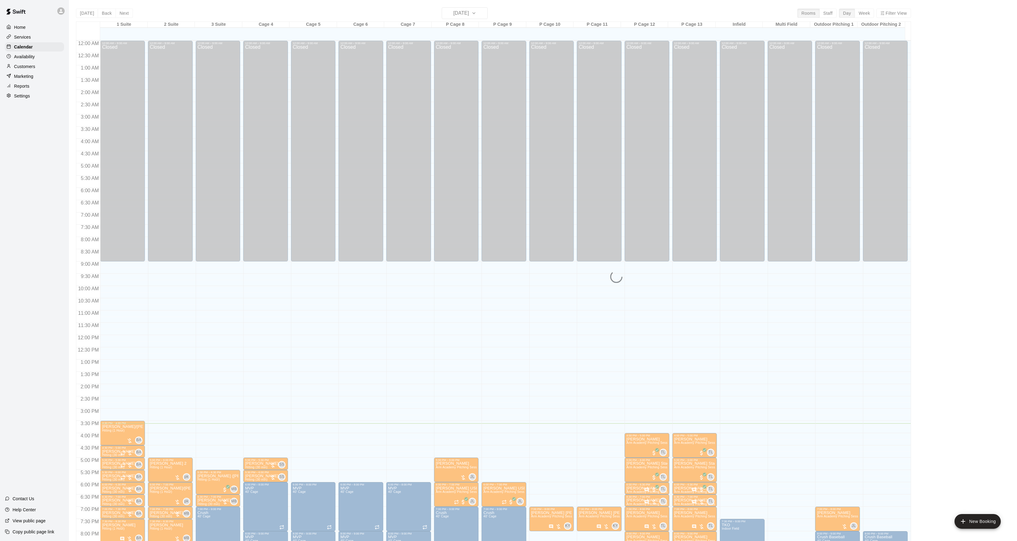
scroll to position [63, 0]
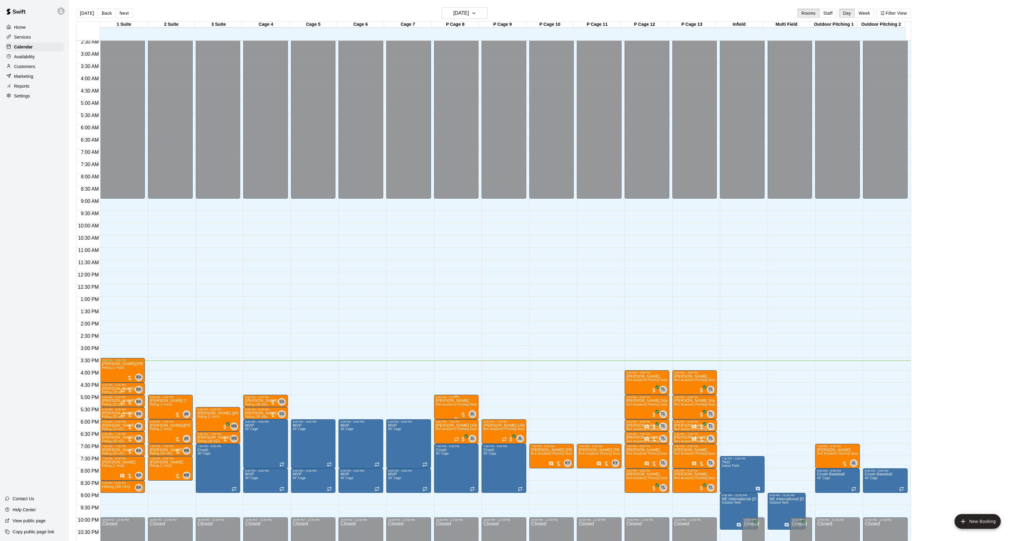
click at [445, 400] on p "[PERSON_NAME]" at bounding box center [456, 400] width 41 height 0
click at [445, 405] on icon "edit" at bounding box center [441, 408] width 7 height 7
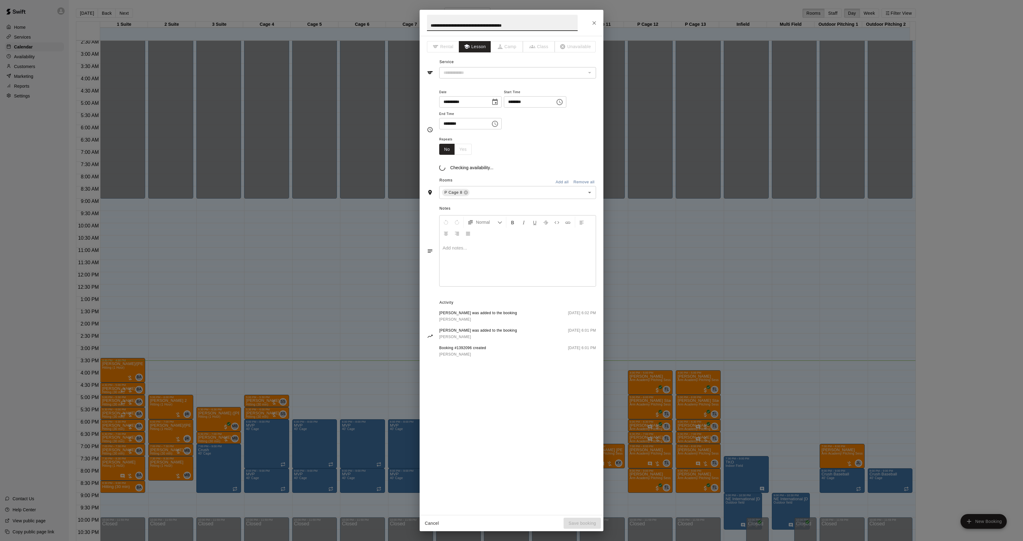
type input "**********"
click at [481, 266] on div at bounding box center [518, 270] width 156 height 46
click at [586, 522] on button "Save booking" at bounding box center [582, 522] width 37 height 11
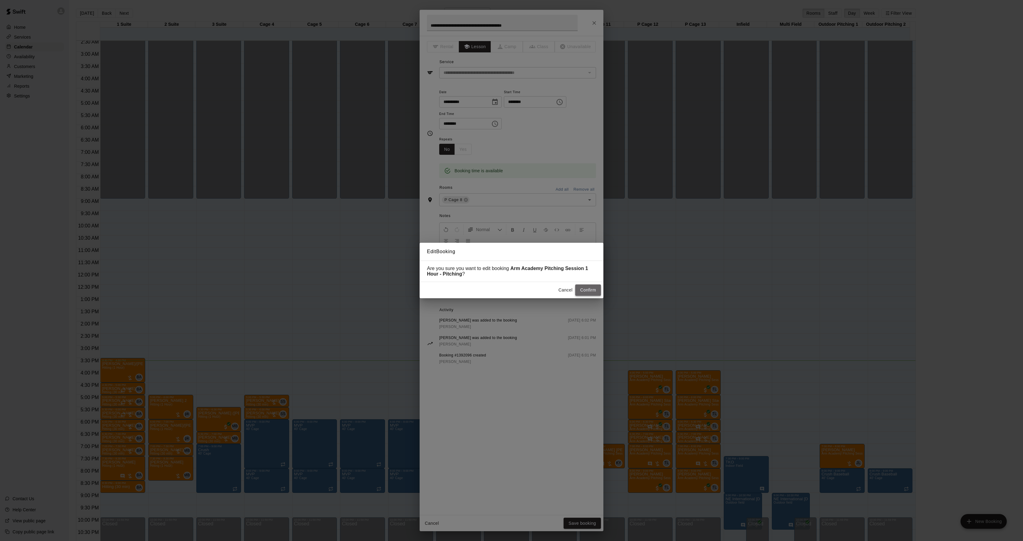
click at [586, 291] on button "Confirm" at bounding box center [588, 289] width 26 height 11
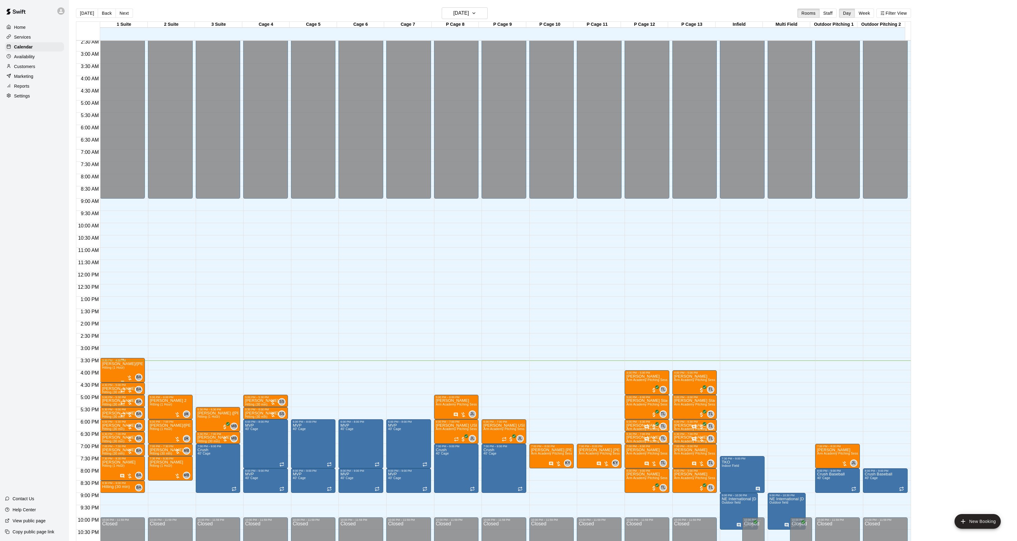
click at [104, 368] on span "Hitting (1 Hour)" at bounding box center [113, 367] width 22 height 3
click at [105, 369] on button "edit" at bounding box center [108, 373] width 12 height 12
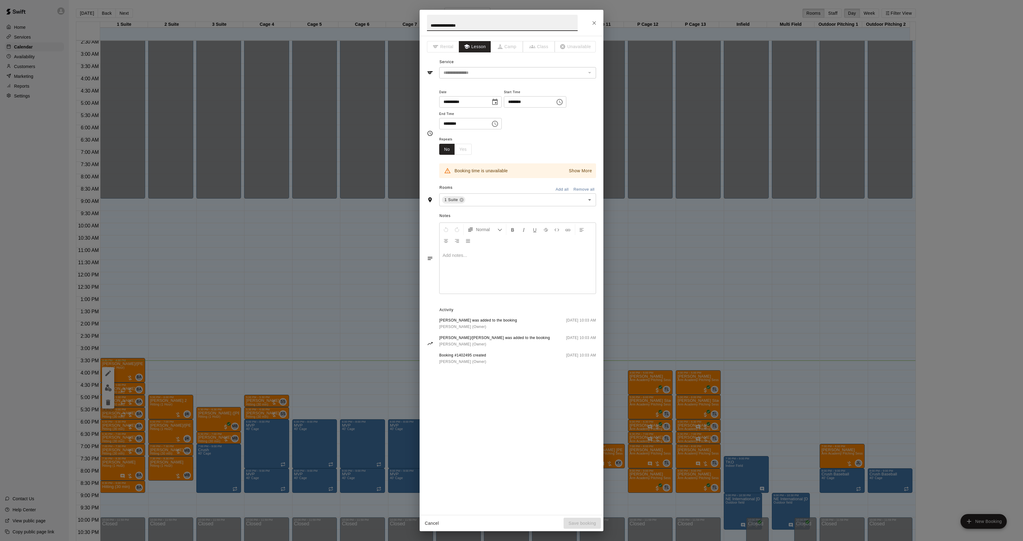
click at [481, 254] on p at bounding box center [518, 255] width 150 height 6
click at [597, 174] on div "**********" at bounding box center [512, 275] width 184 height 479
click at [583, 172] on p "Show More" at bounding box center [580, 171] width 23 height 6
click at [701, 209] on div "**********" at bounding box center [511, 270] width 1023 height 541
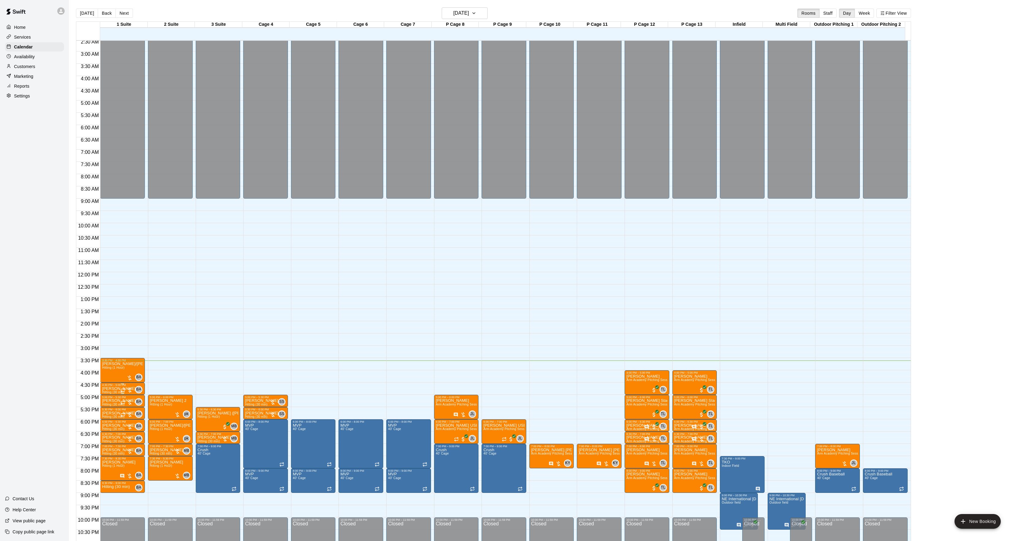
click at [117, 388] on p "[PERSON_NAME]" at bounding box center [118, 388] width 33 height 0
click at [108, 408] on img "edit" at bounding box center [108, 410] width 7 height 7
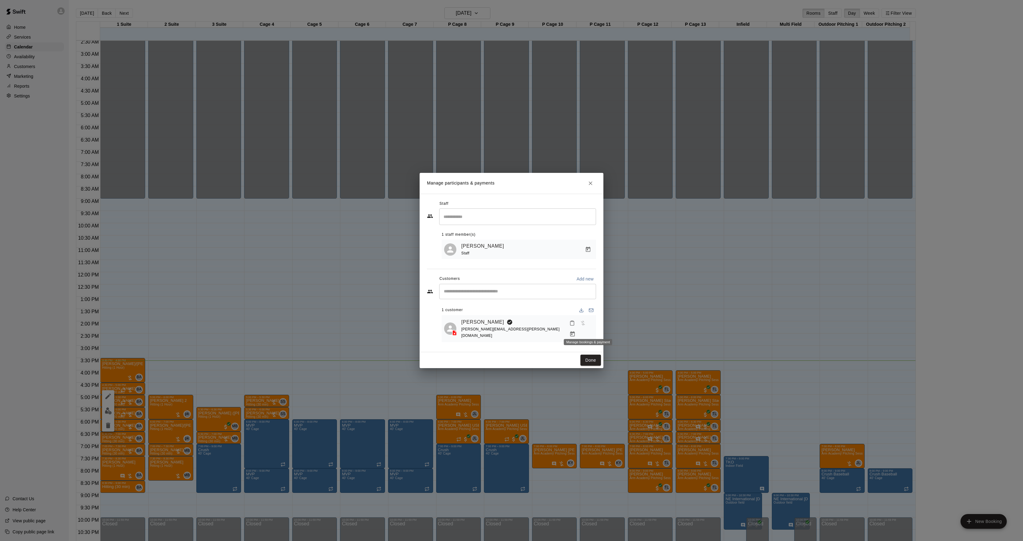
click at [575, 331] on icon "Manage bookings & payment" at bounding box center [572, 333] width 5 height 5
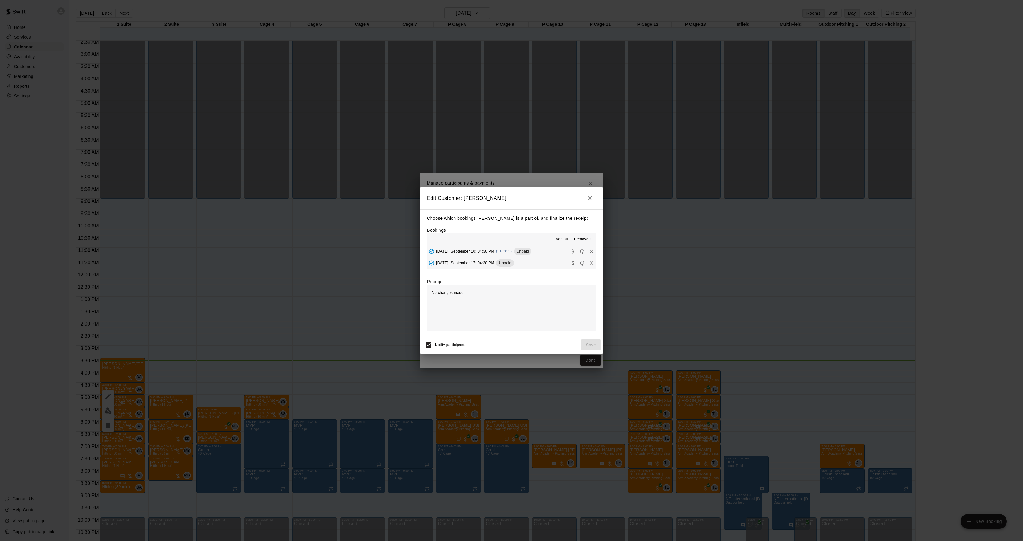
click at [466, 254] on div "[DATE], September 10: 04:30 PM (Current) Unpaid" at bounding box center [479, 251] width 104 height 9
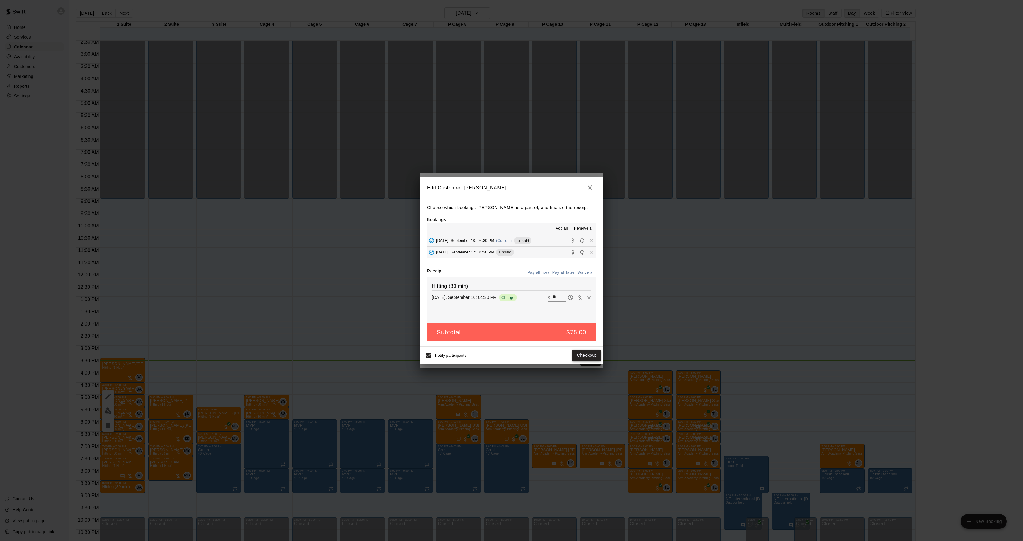
click at [582, 356] on button "Checkout" at bounding box center [586, 354] width 29 height 11
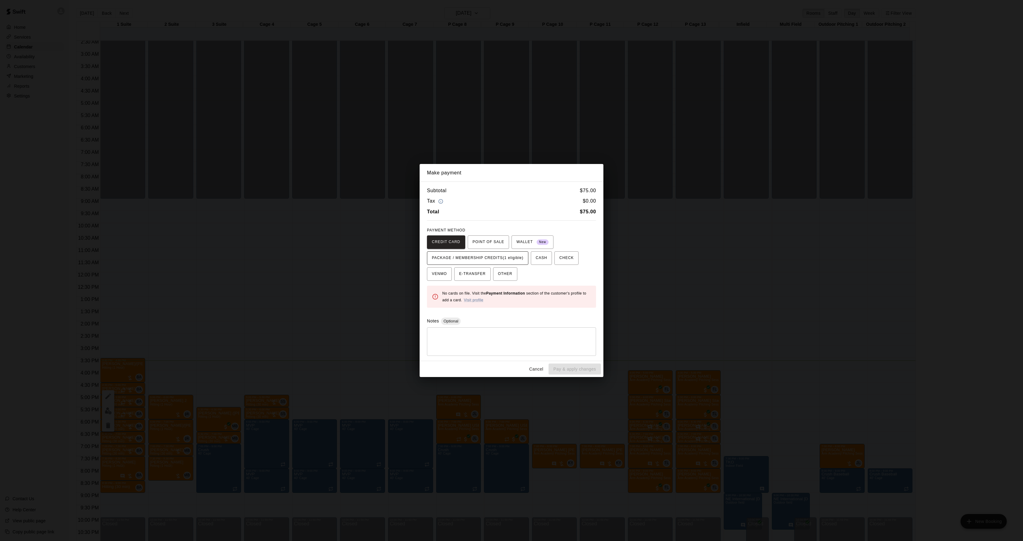
click at [494, 260] on span "PACKAGE / MEMBERSHIP CREDITS (1 eligible)" at bounding box center [478, 258] width 92 height 10
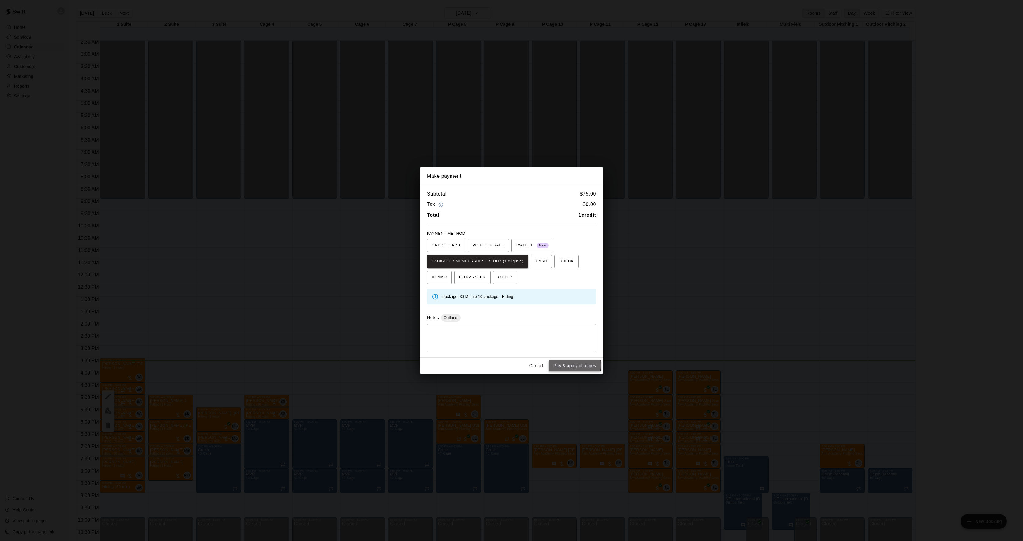
click at [558, 365] on button "Pay & apply changes" at bounding box center [575, 365] width 52 height 11
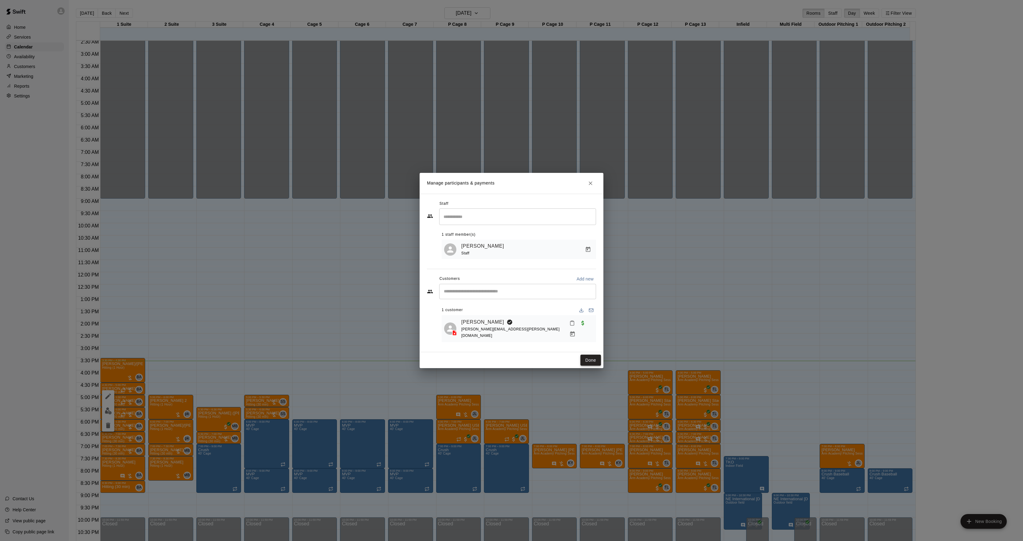
click at [588, 358] on button "Done" at bounding box center [590, 359] width 21 height 11
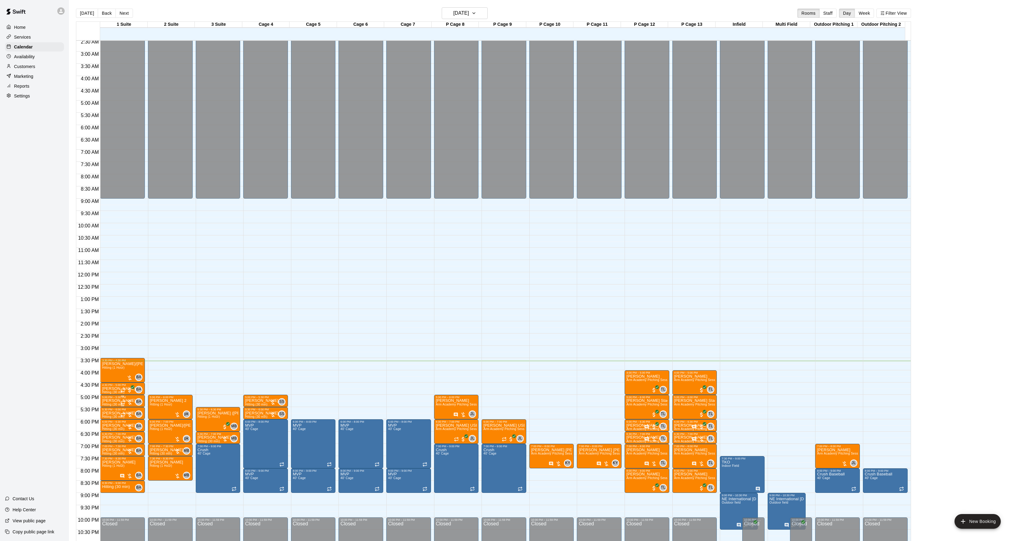
click at [108, 400] on p "[PERSON_NAME]" at bounding box center [118, 400] width 33 height 0
click at [108, 420] on img "edit" at bounding box center [108, 422] width 7 height 7
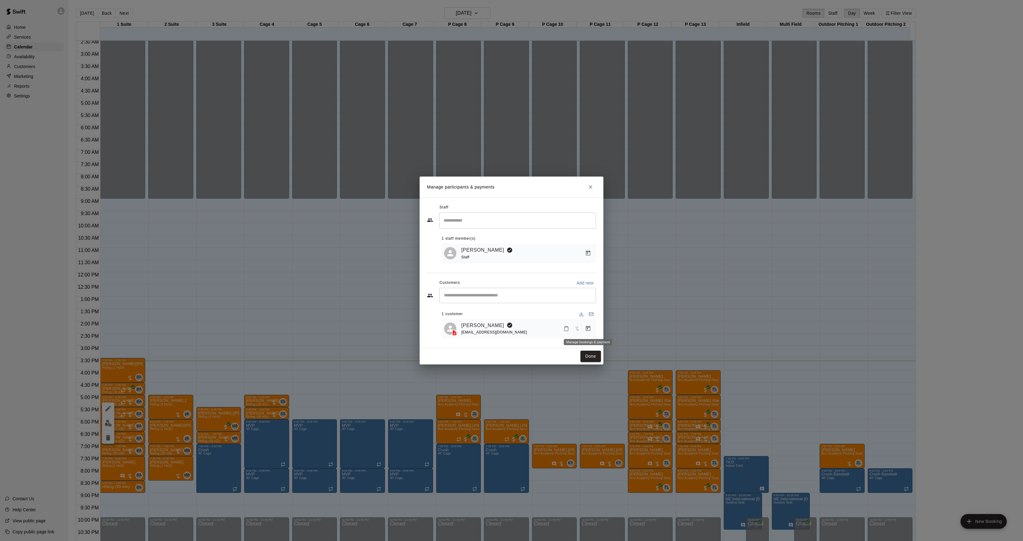
click at [588, 328] on icon "Manage bookings & payment" at bounding box center [588, 328] width 6 height 6
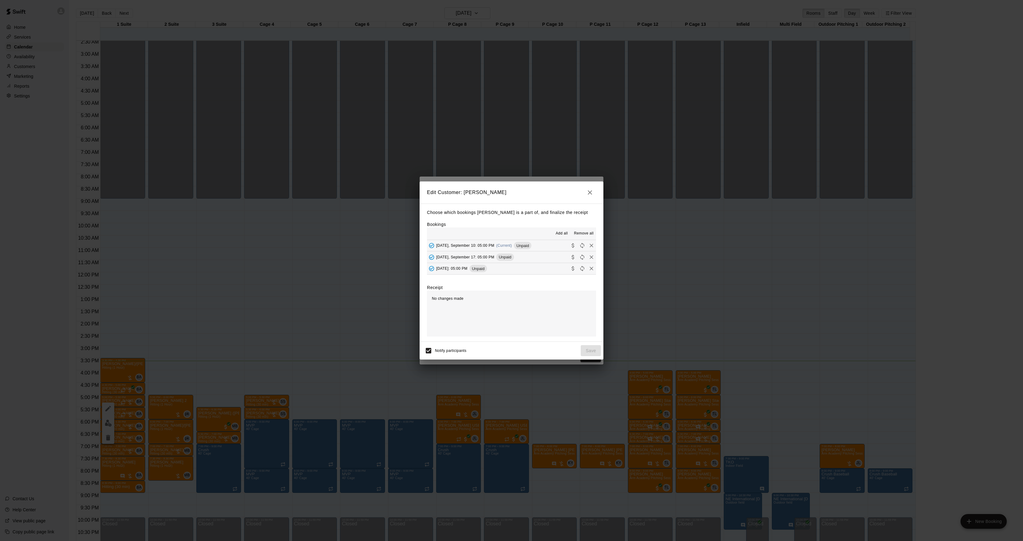
click at [514, 255] on span "Unpaid" at bounding box center [504, 257] width 17 height 5
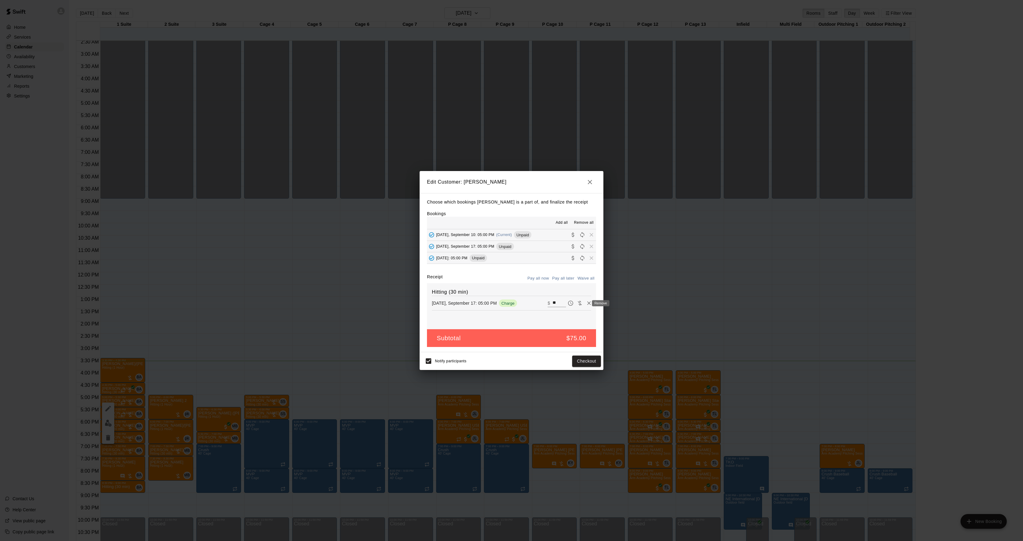
click at [587, 303] on icon "Remove" at bounding box center [589, 303] width 4 height 4
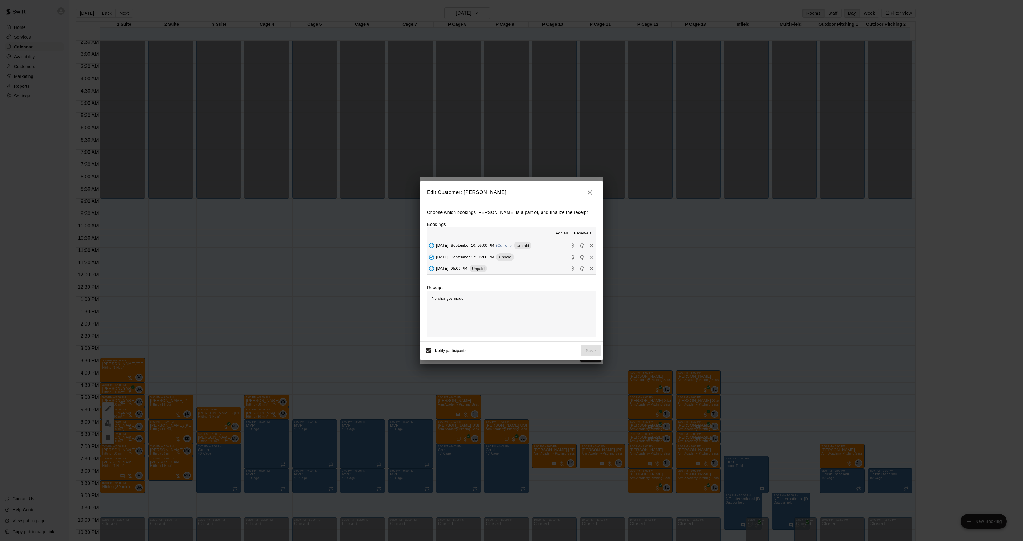
click at [497, 241] on div "[DATE], September 10: 05:00 PM (Current) Unpaid" at bounding box center [479, 245] width 104 height 9
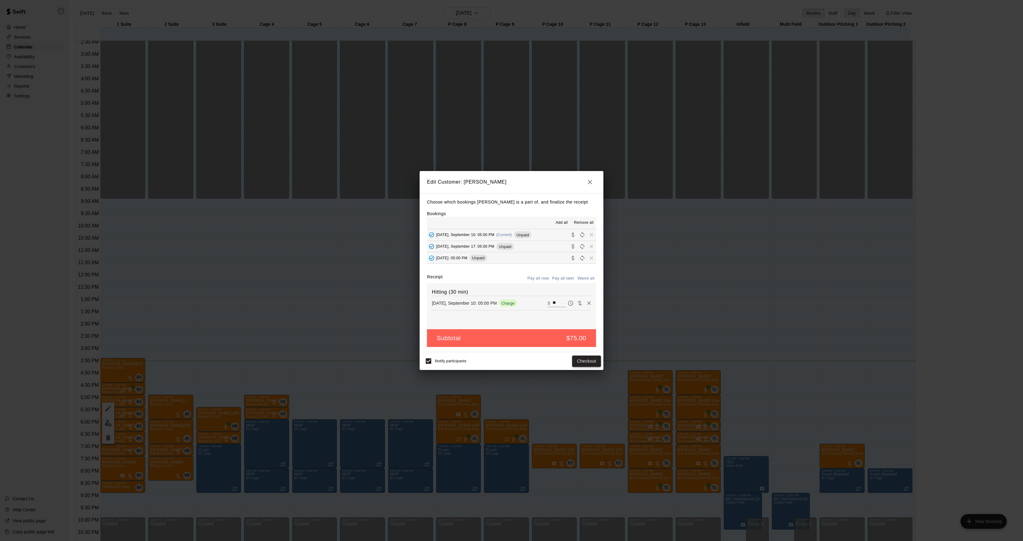
click at [581, 359] on button "Checkout" at bounding box center [586, 360] width 29 height 11
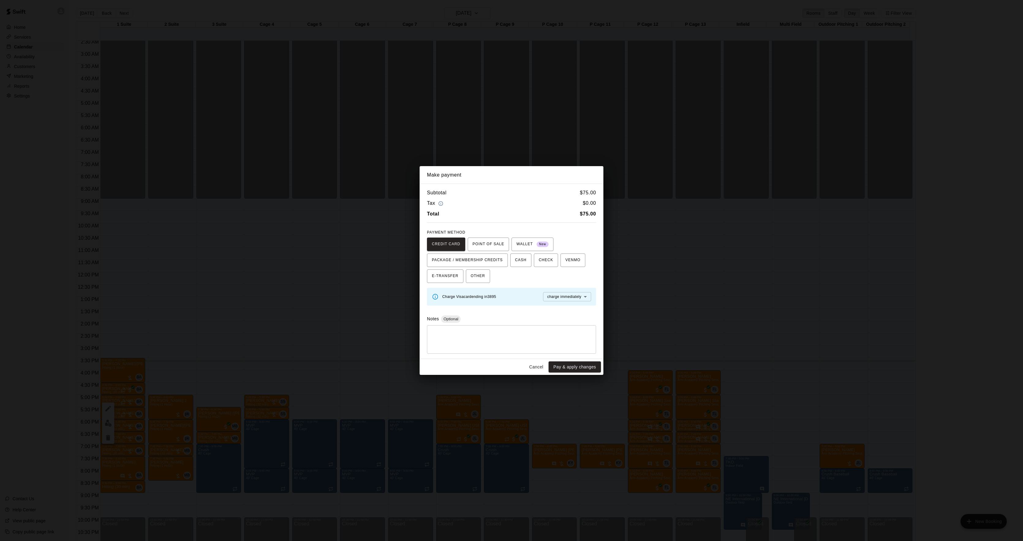
click at [721, 285] on div "Make payment Subtotal $ 75.00 Tax $ 0.00 Total $ 75.00 PAYMENT METHOD CREDIT CA…" at bounding box center [511, 270] width 1023 height 541
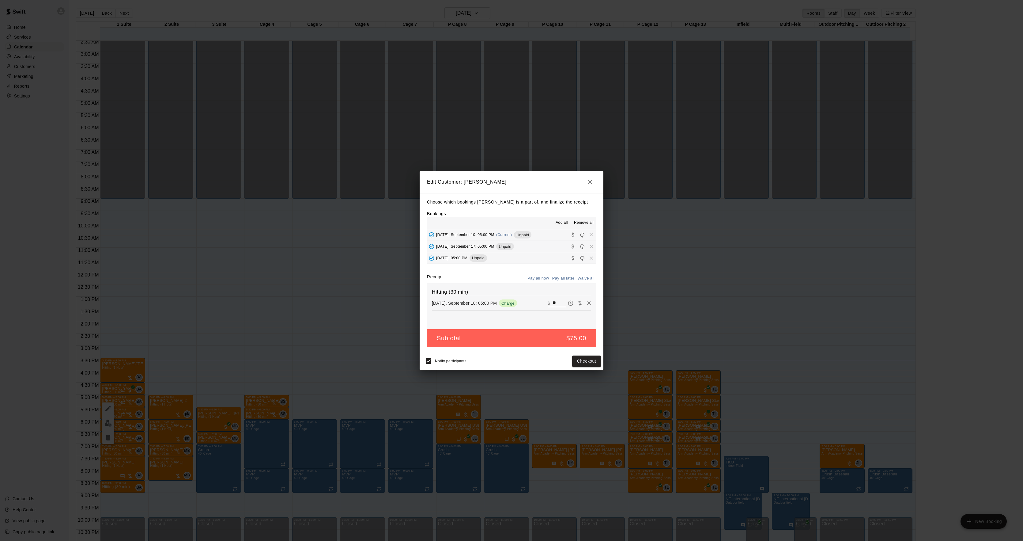
click at [721, 285] on div "Edit Customer: [PERSON_NAME] which bookings [PERSON_NAME] is a part of, and fin…" at bounding box center [511, 270] width 1023 height 541
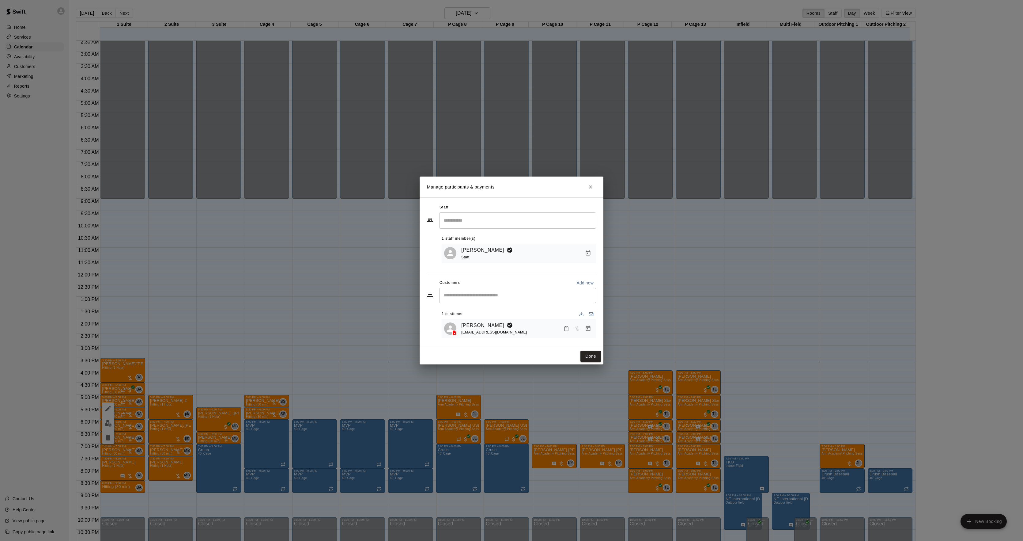
click at [467, 329] on div "[EMAIL_ADDRESS][DOMAIN_NAME]" at bounding box center [494, 332] width 66 height 6
click at [467, 324] on link "[PERSON_NAME]" at bounding box center [482, 325] width 43 height 8
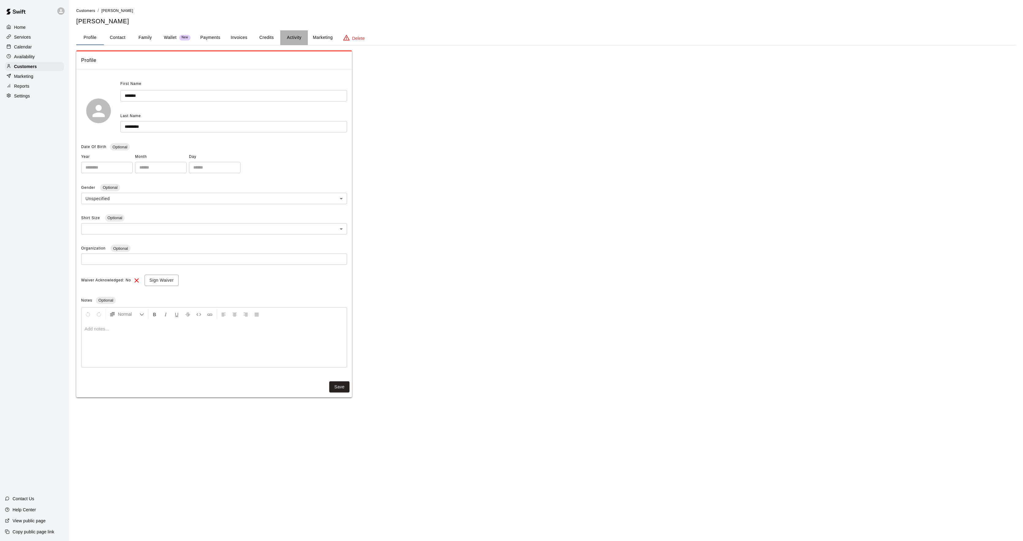
click at [303, 41] on button "Activity" at bounding box center [294, 37] width 28 height 15
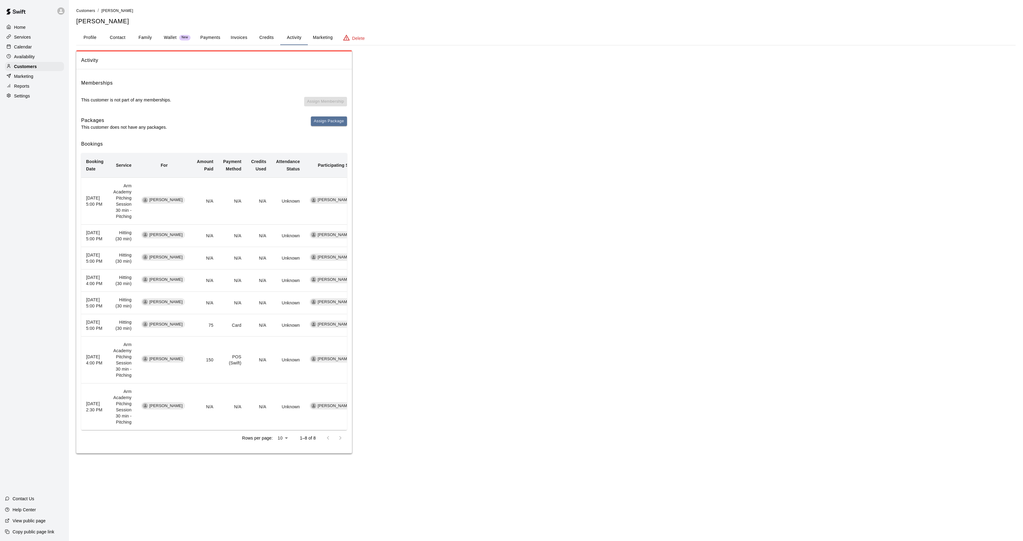
click at [119, 314] on td "Hitting (30 min)" at bounding box center [122, 303] width 28 height 22
click at [10, 49] on icon at bounding box center [8, 46] width 5 height 5
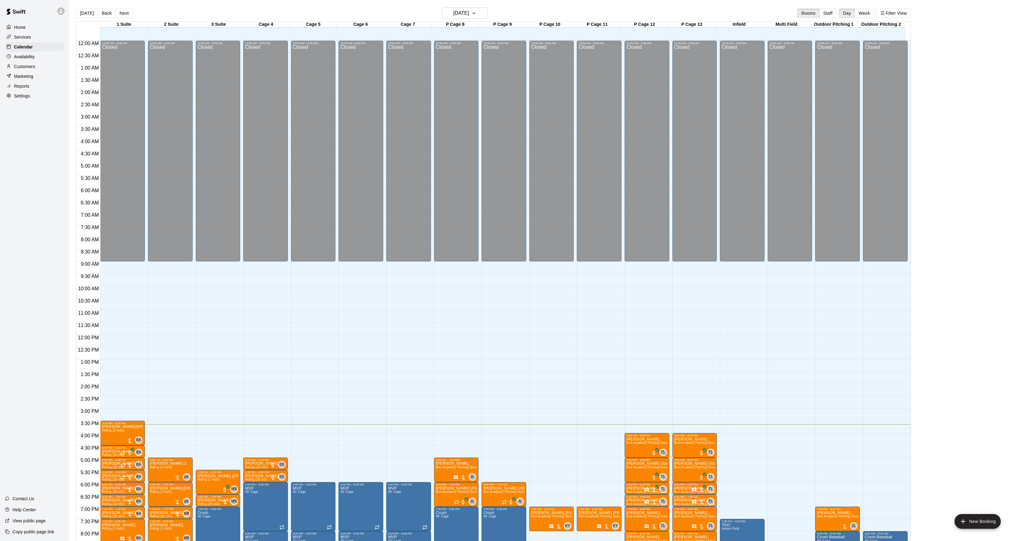
scroll to position [63, 0]
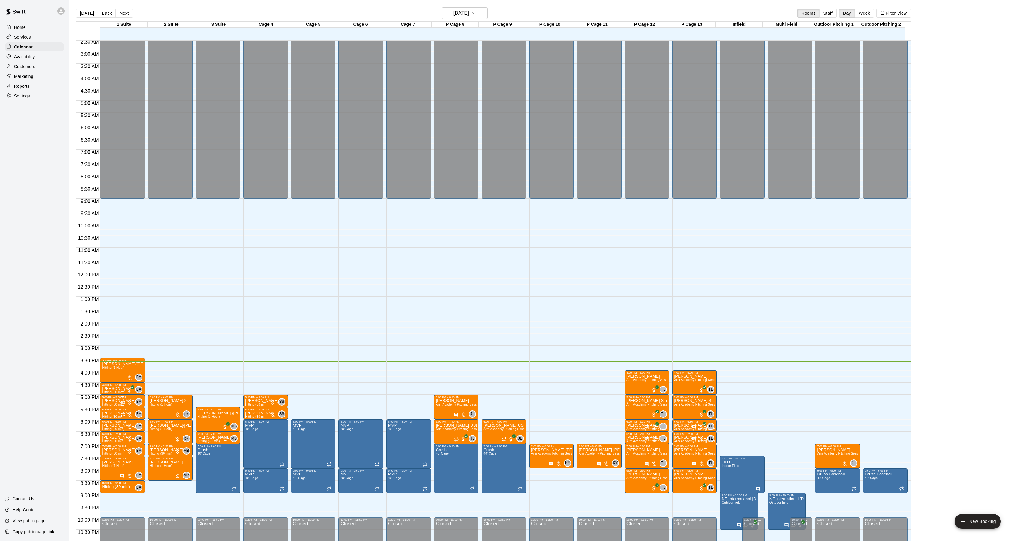
click at [105, 400] on p "[PERSON_NAME]" at bounding box center [118, 400] width 33 height 0
click at [107, 407] on icon "edit" at bounding box center [107, 408] width 7 height 7
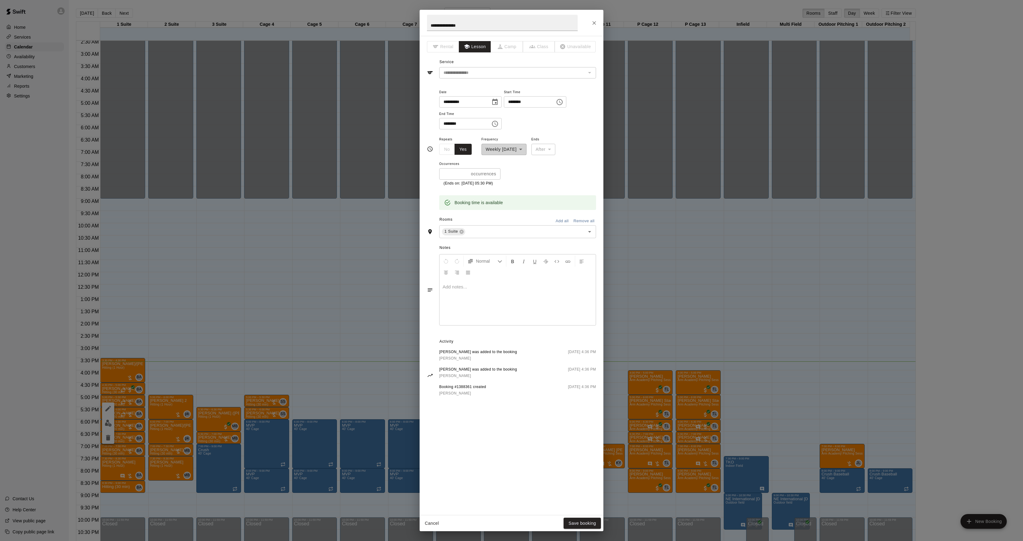
click at [483, 320] on div at bounding box center [518, 302] width 156 height 46
click at [592, 523] on button "Save booking" at bounding box center [582, 522] width 37 height 11
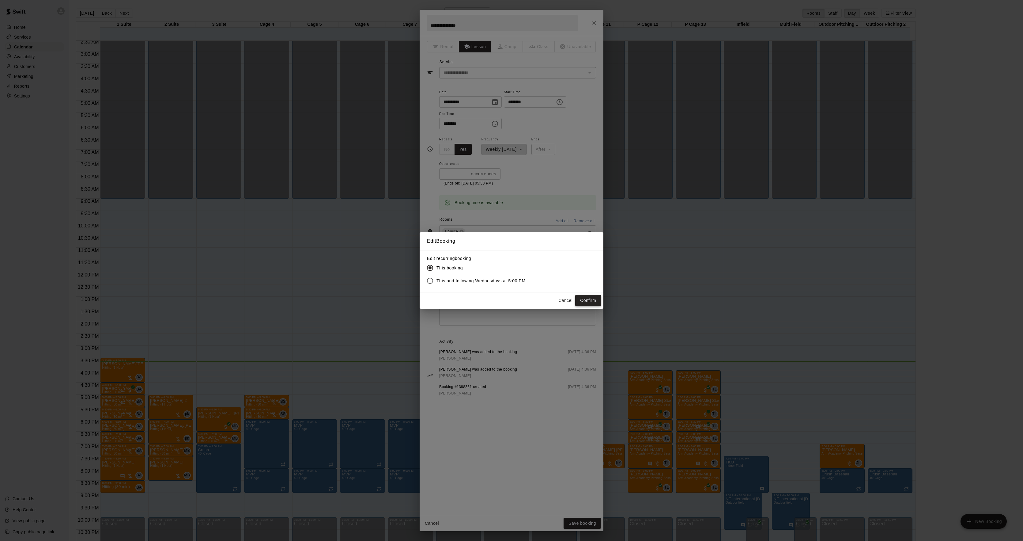
click at [592, 303] on button "Confirm" at bounding box center [588, 300] width 26 height 11
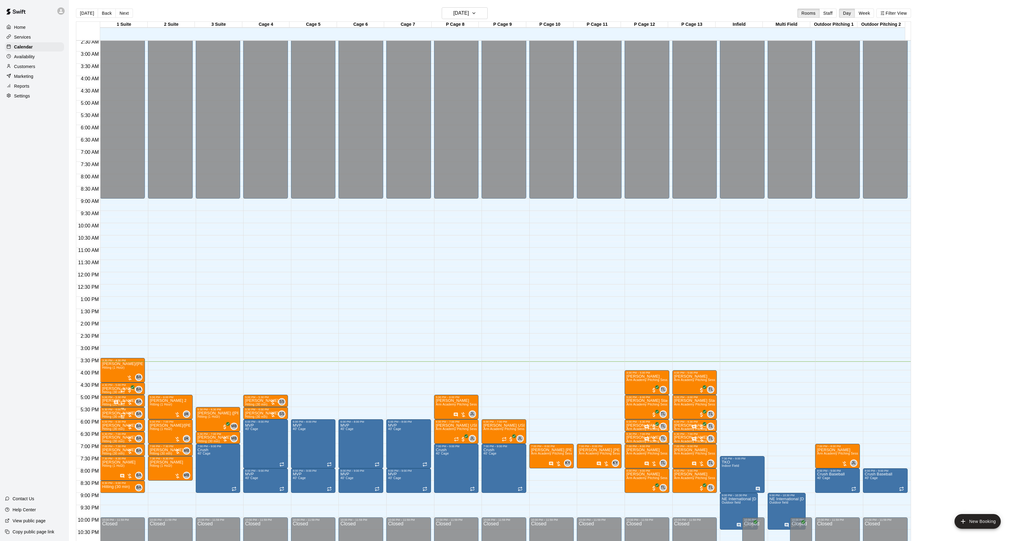
click at [104, 413] on p "[PERSON_NAME]" at bounding box center [118, 413] width 33 height 0
click at [112, 438] on button "edit" at bounding box center [108, 435] width 12 height 12
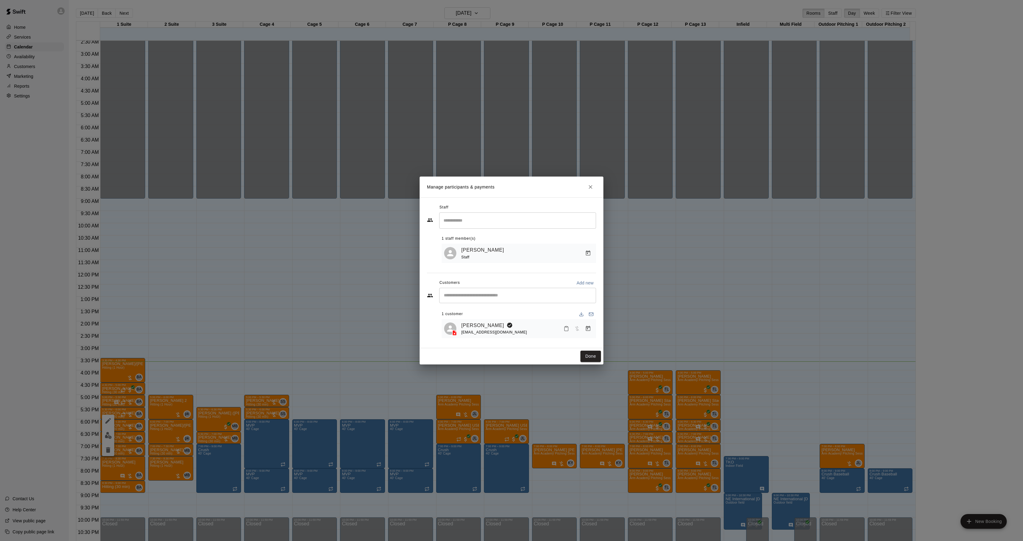
click at [456, 325] on div "[PERSON_NAME] [PERSON_NAME][EMAIL_ADDRESS][DOMAIN_NAME]" at bounding box center [518, 328] width 149 height 14
click at [465, 326] on link "[PERSON_NAME]" at bounding box center [482, 325] width 43 height 8
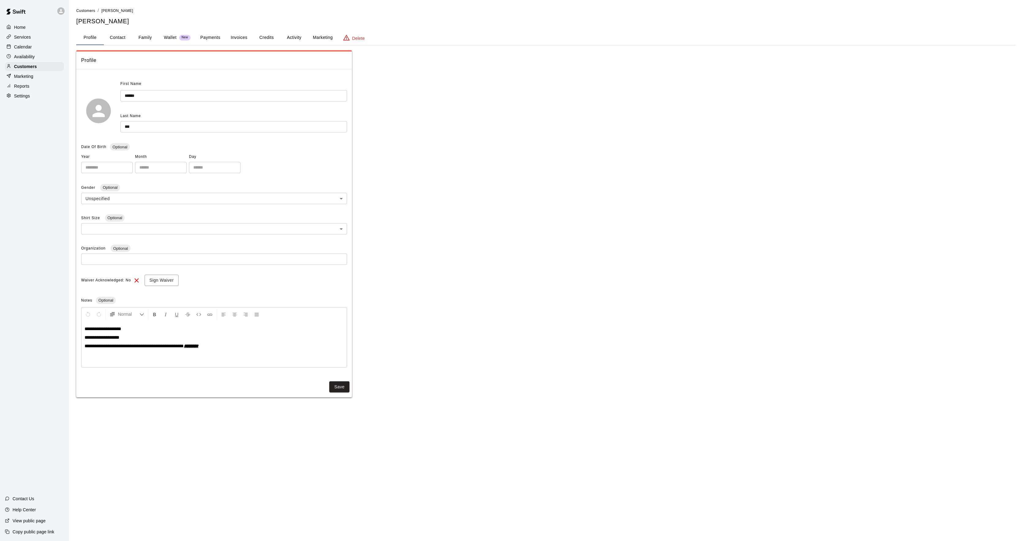
click at [296, 37] on button "Activity" at bounding box center [294, 37] width 28 height 15
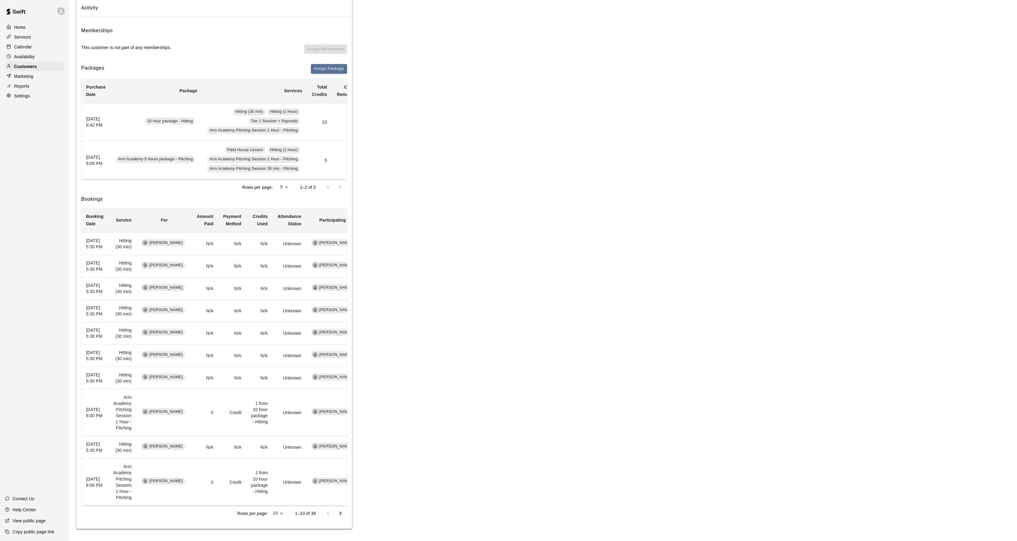
scroll to position [108, 0]
click at [341, 512] on icon "Go to next page" at bounding box center [340, 512] width 7 height 7
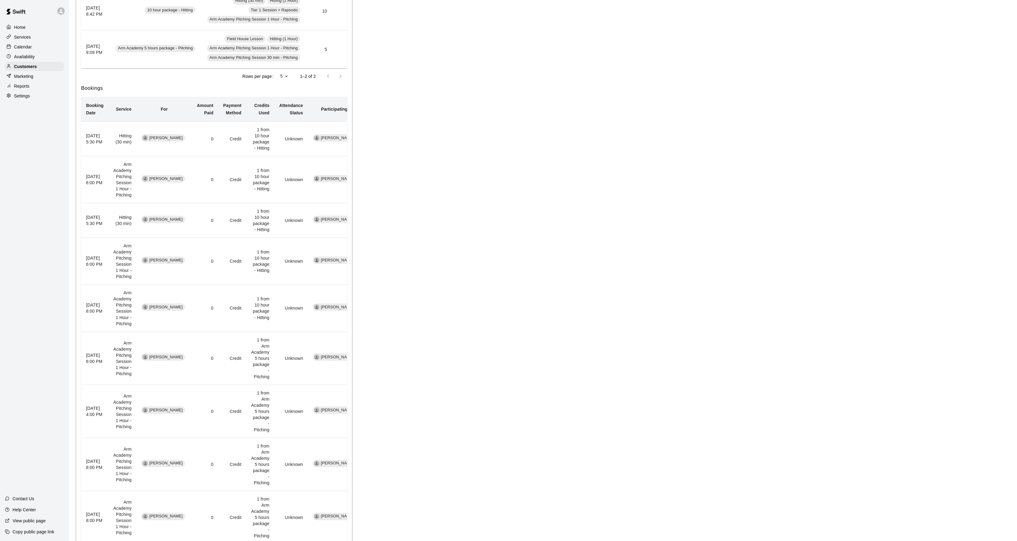
scroll to position [149, 0]
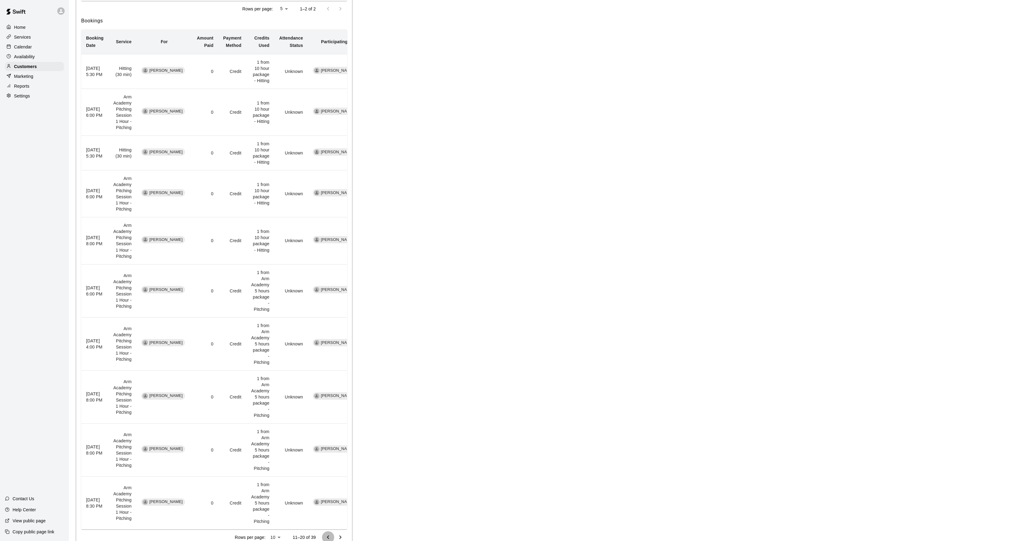
click at [323, 531] on button "Go to previous page" at bounding box center [328, 537] width 12 height 12
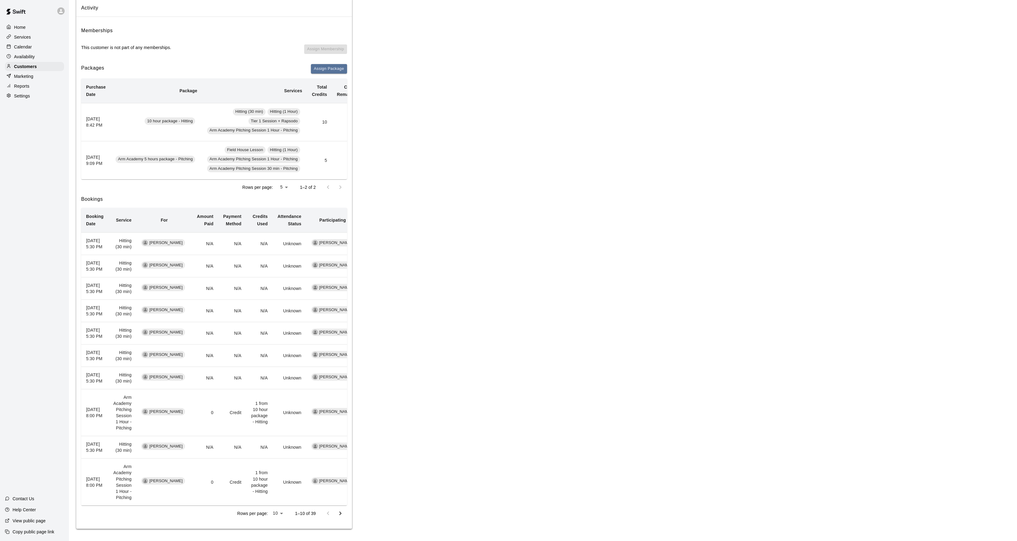
click at [25, 46] on p "Calendar" at bounding box center [23, 47] width 18 height 6
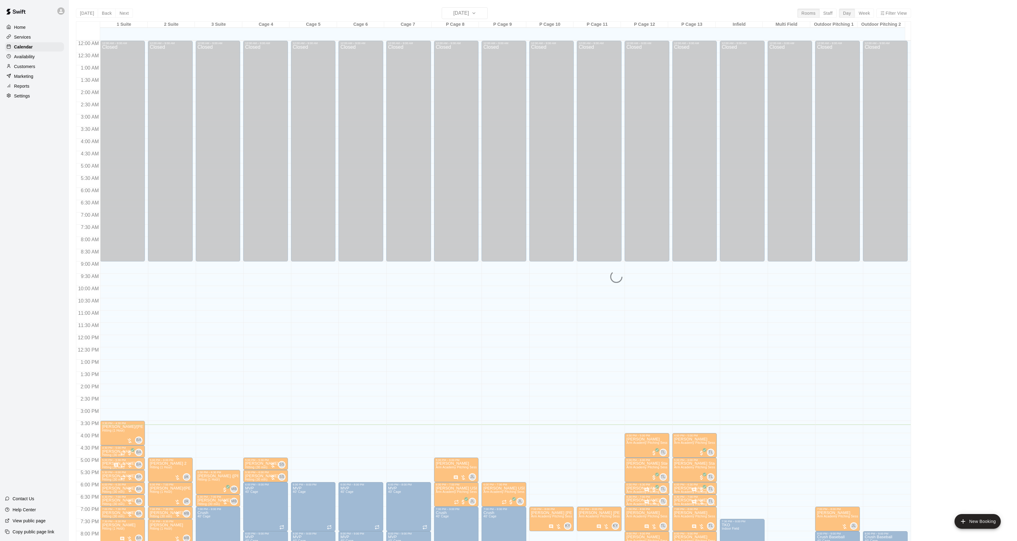
scroll to position [63, 0]
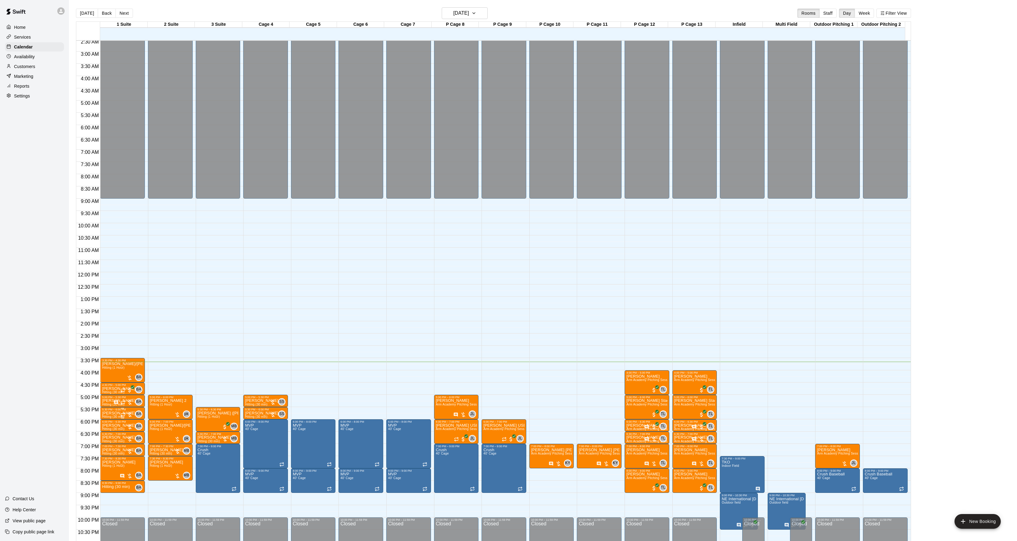
click at [106, 410] on div "5:30 PM – 6:00 PM" at bounding box center [122, 409] width 41 height 3
click at [105, 432] on img "edit" at bounding box center [108, 429] width 7 height 7
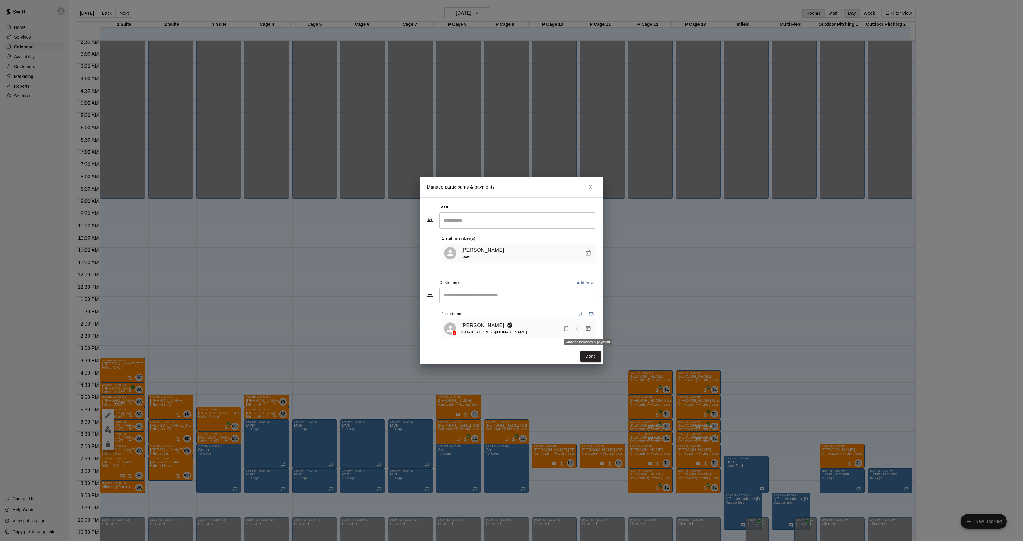
click at [590, 330] on icon "Manage bookings & payment" at bounding box center [588, 328] width 5 height 5
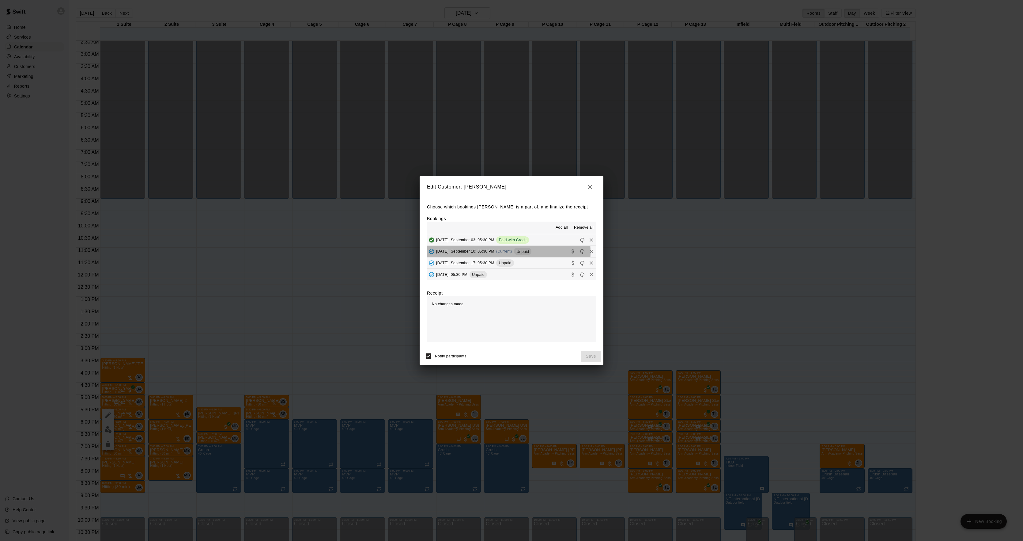
click at [494, 253] on span "[DATE], September 10: 05:30 PM" at bounding box center [465, 251] width 58 height 4
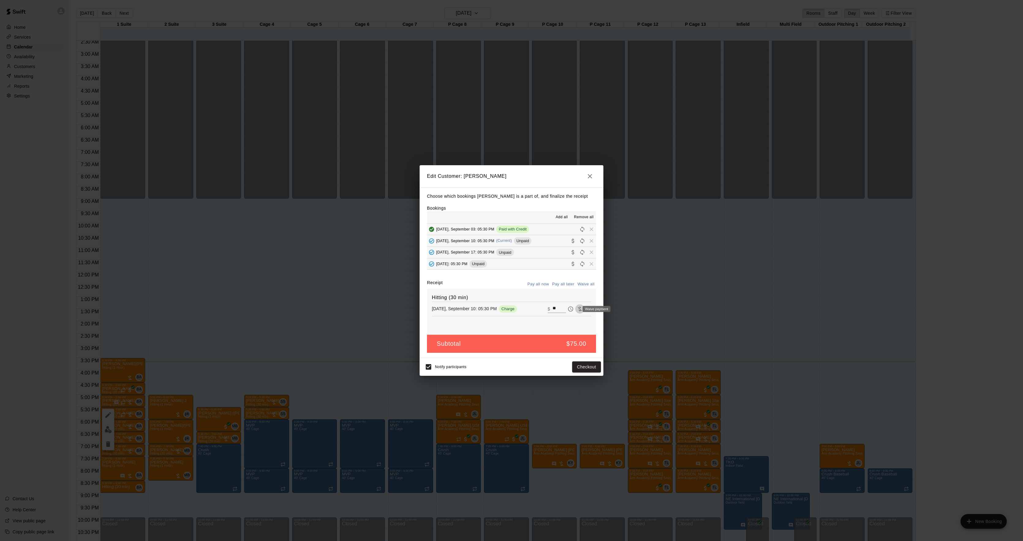
click at [577, 309] on icon "Waive payment" at bounding box center [580, 309] width 6 height 6
type input "*"
click at [587, 364] on button "Save" at bounding box center [591, 366] width 20 height 11
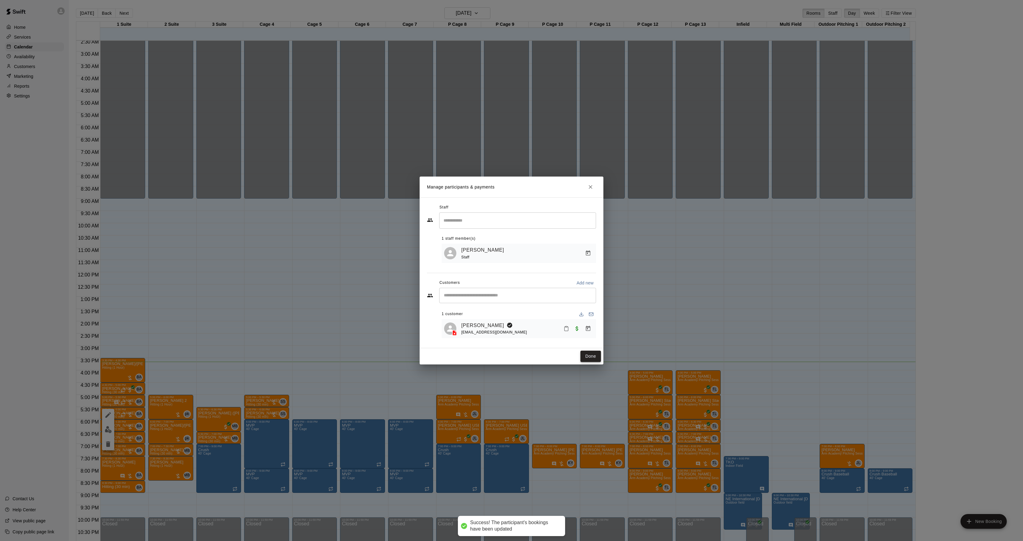
click at [596, 359] on button "Done" at bounding box center [590, 355] width 21 height 11
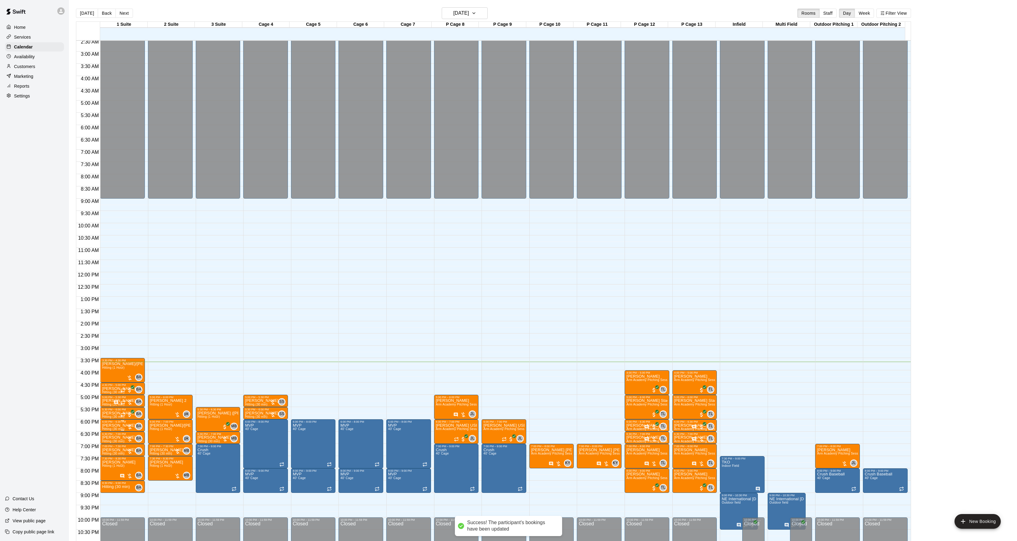
click at [114, 425] on p "[PERSON_NAME]" at bounding box center [118, 425] width 33 height 0
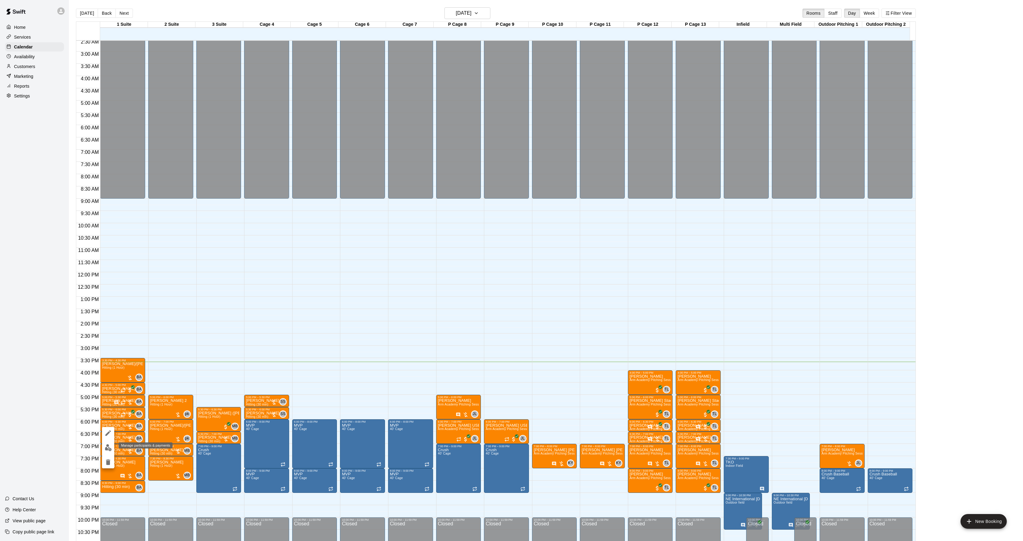
click at [109, 442] on button "edit" at bounding box center [108, 447] width 12 height 12
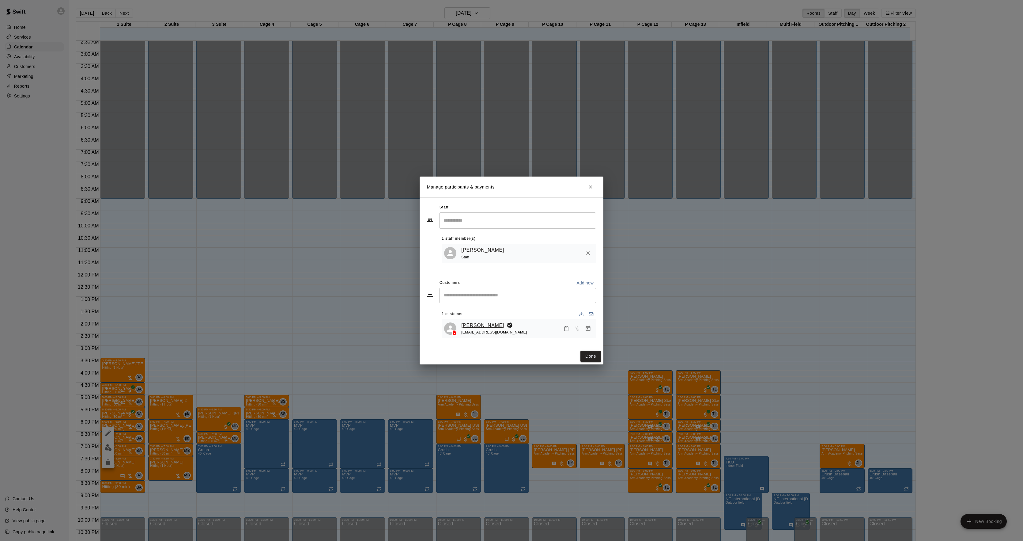
click at [474, 324] on link "[PERSON_NAME]" at bounding box center [482, 325] width 43 height 8
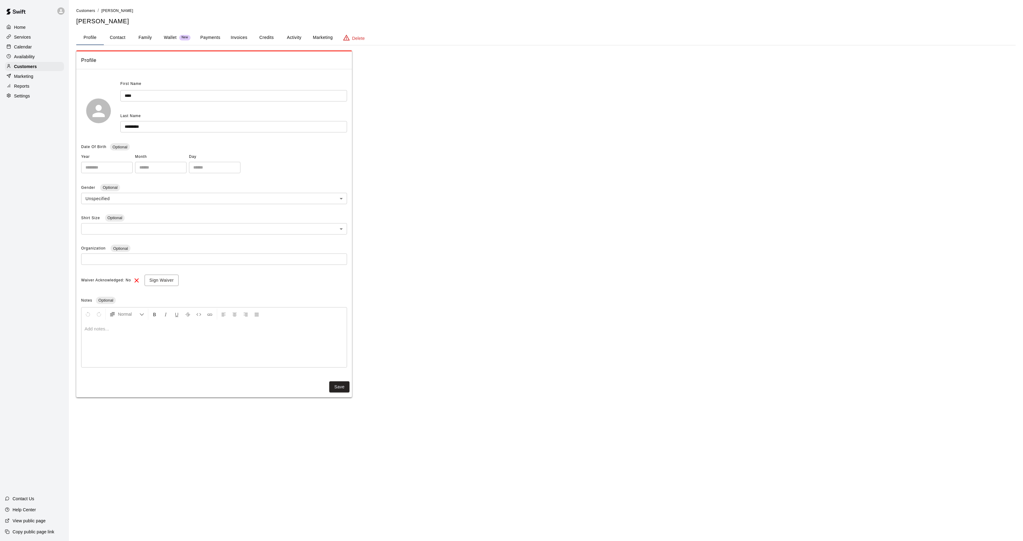
click at [289, 41] on button "Activity" at bounding box center [294, 37] width 28 height 15
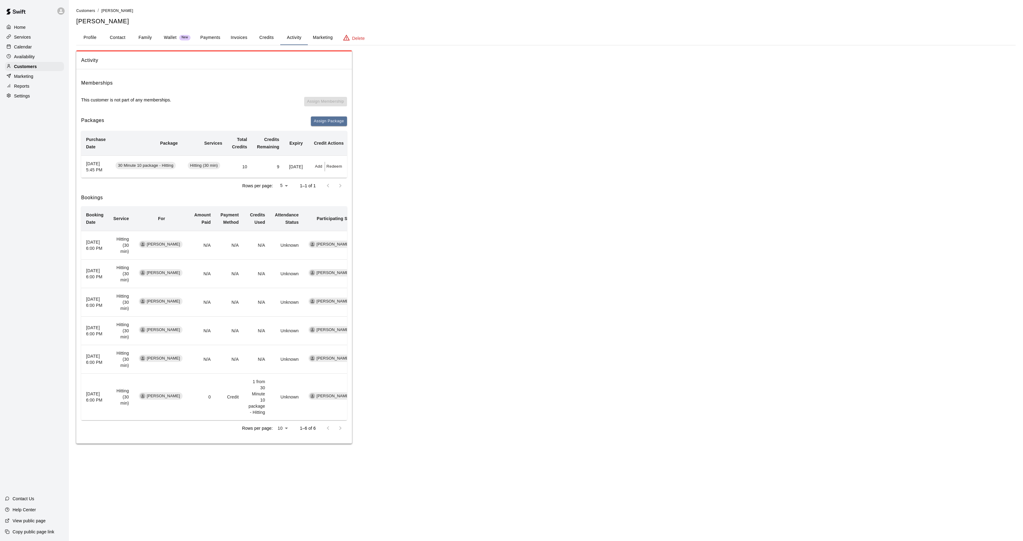
click at [47, 49] on div "Calendar" at bounding box center [34, 46] width 59 height 9
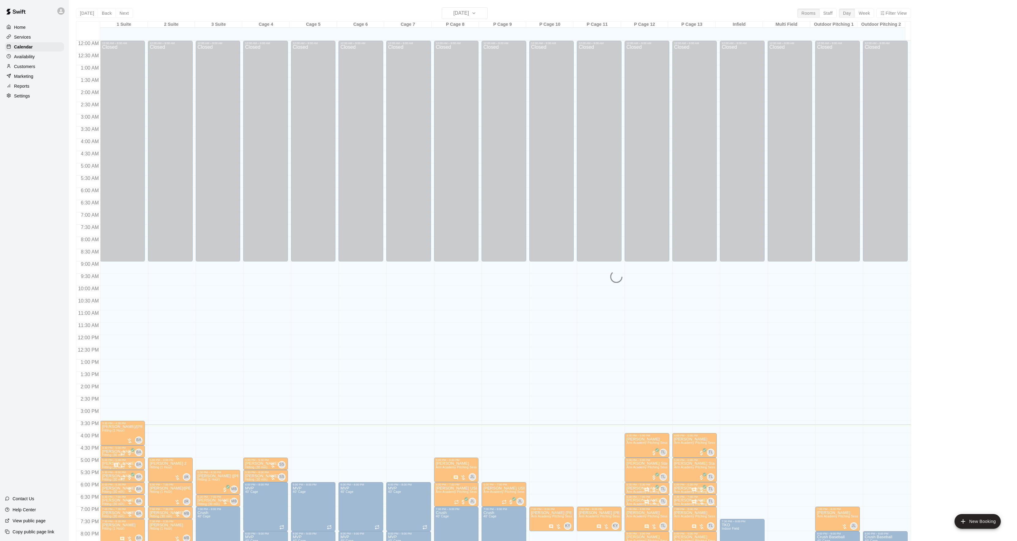
scroll to position [63, 0]
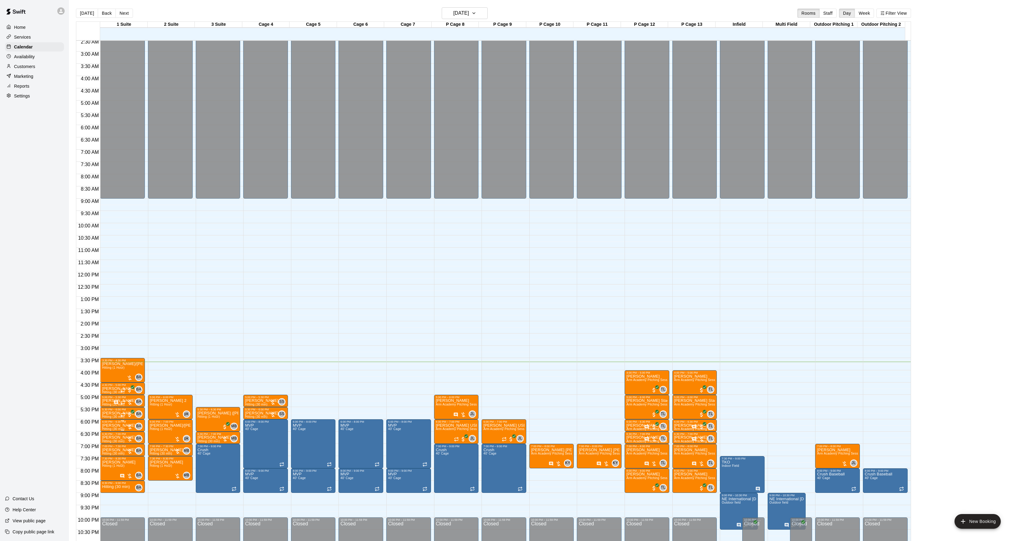
click at [105, 425] on p "[PERSON_NAME]" at bounding box center [118, 425] width 33 height 0
click at [106, 446] on img "edit" at bounding box center [108, 447] width 7 height 7
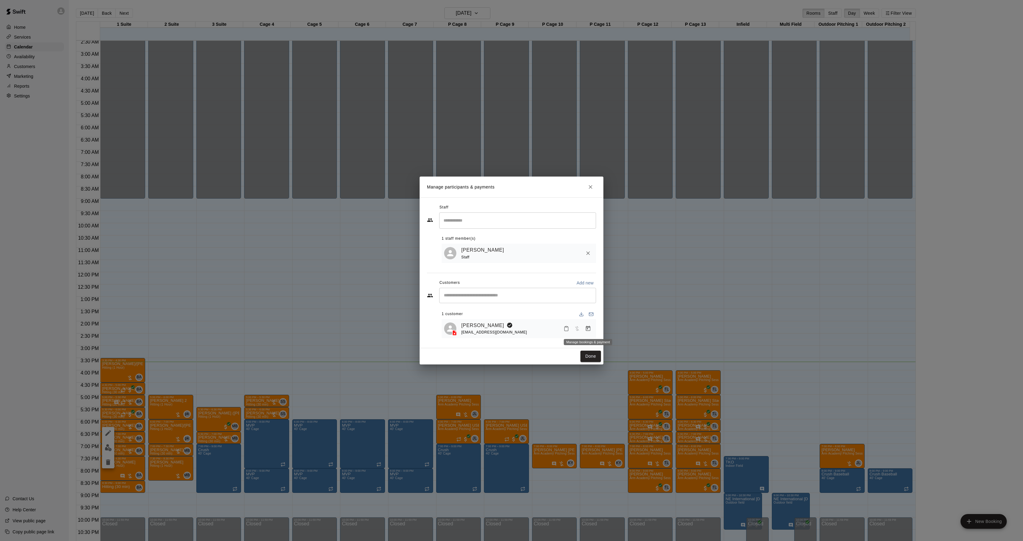
click at [587, 331] on icon "Manage bookings & payment" at bounding box center [588, 328] width 5 height 5
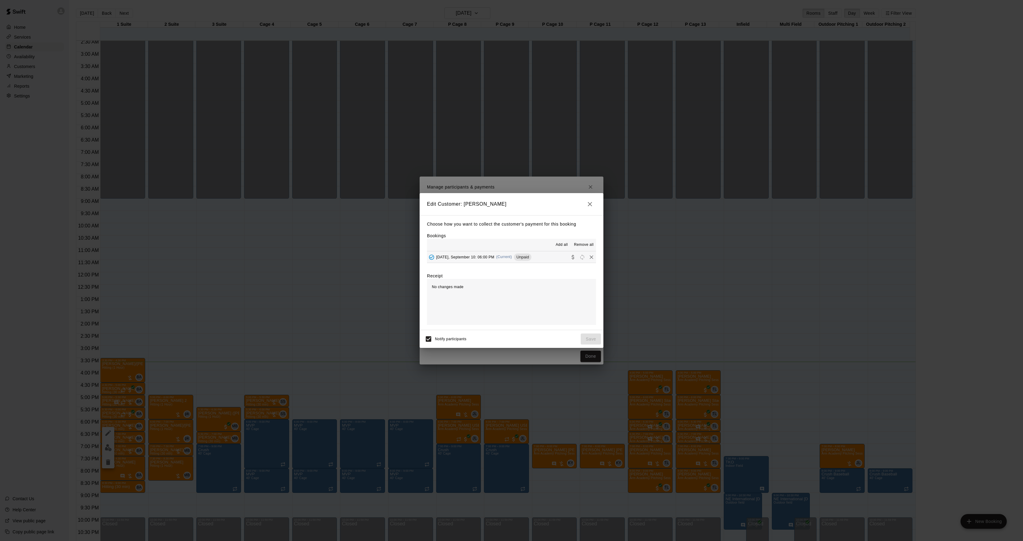
click at [510, 259] on div "[DATE], September 10: 06:00 PM (Current) Unpaid" at bounding box center [479, 256] width 104 height 9
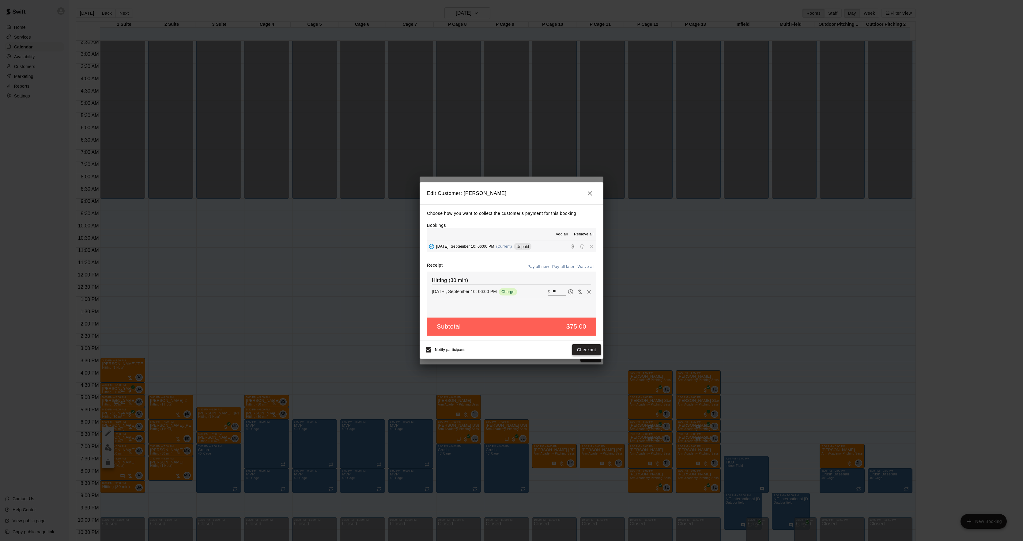
click at [582, 350] on button "Checkout" at bounding box center [586, 349] width 29 height 11
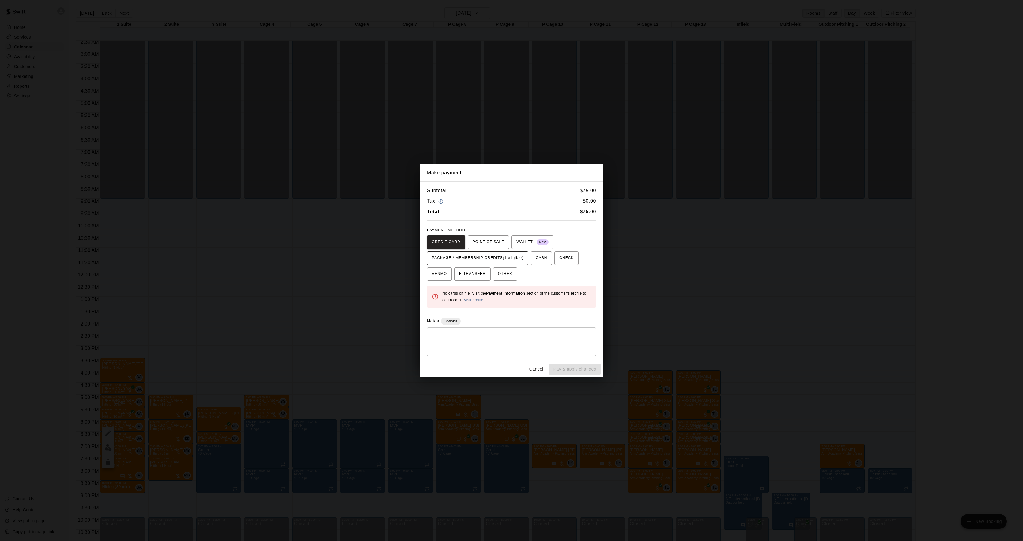
click at [478, 259] on span "PACKAGE / MEMBERSHIP CREDITS (1 eligible)" at bounding box center [478, 258] width 92 height 10
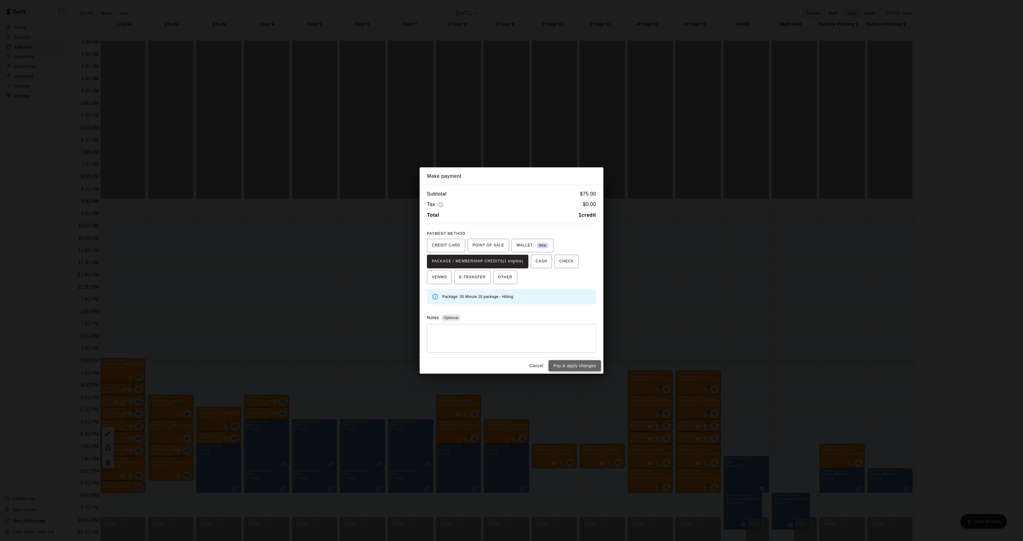
click at [577, 365] on button "Pay & apply changes" at bounding box center [575, 365] width 52 height 11
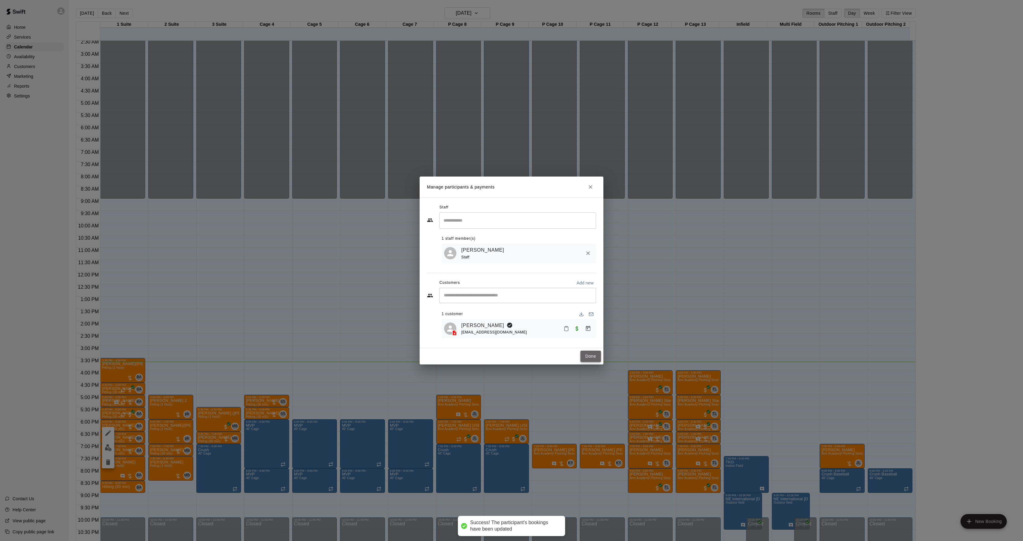
click at [589, 357] on button "Done" at bounding box center [590, 355] width 21 height 11
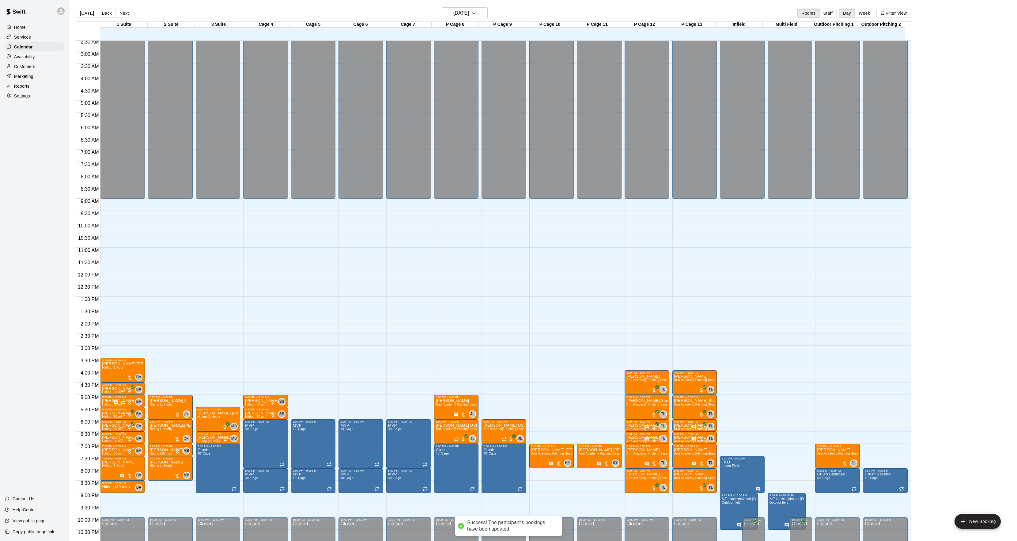
click at [112, 437] on p "[PERSON_NAME]" at bounding box center [118, 437] width 33 height 0
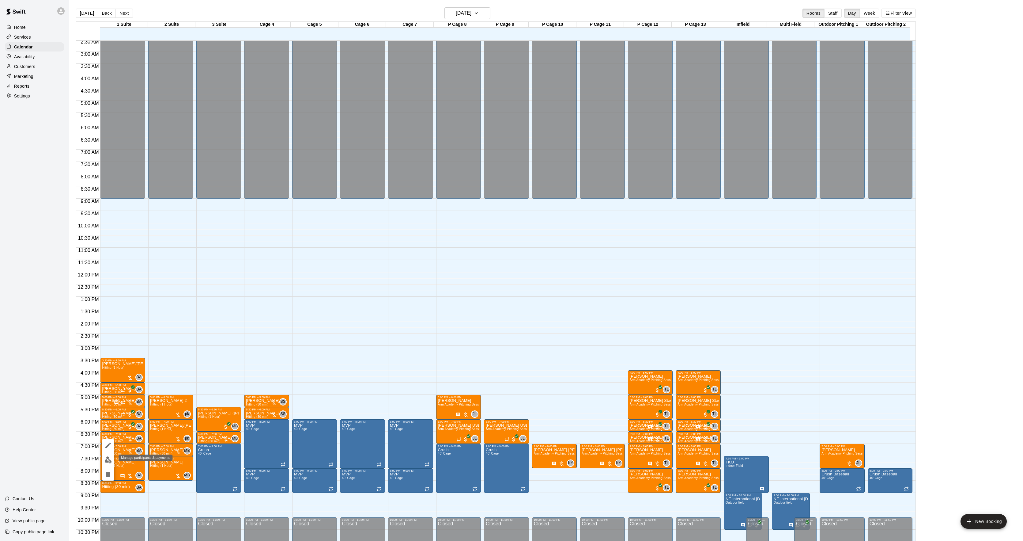
click at [110, 458] on img "edit" at bounding box center [108, 459] width 7 height 7
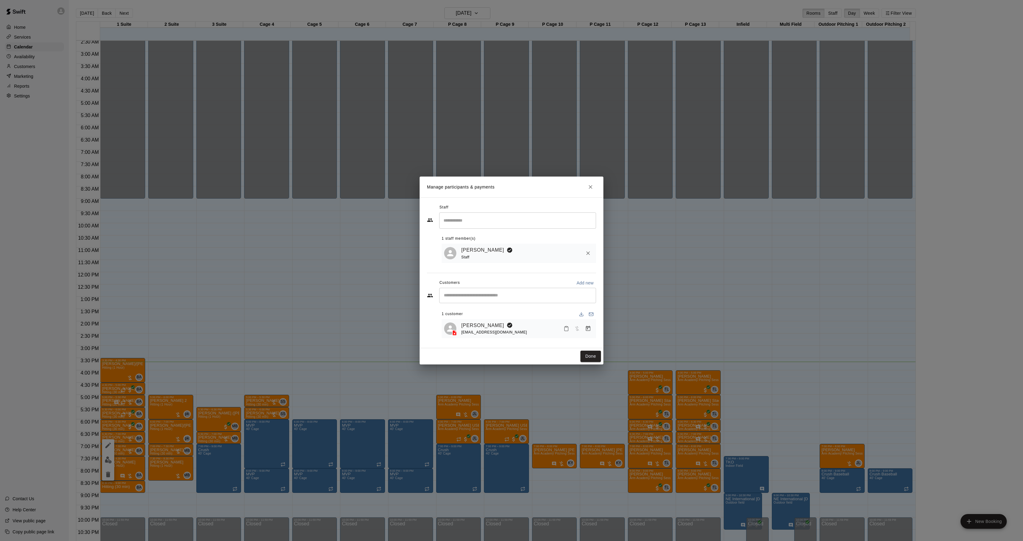
click at [586, 329] on icon "Manage bookings & payment" at bounding box center [588, 328] width 5 height 5
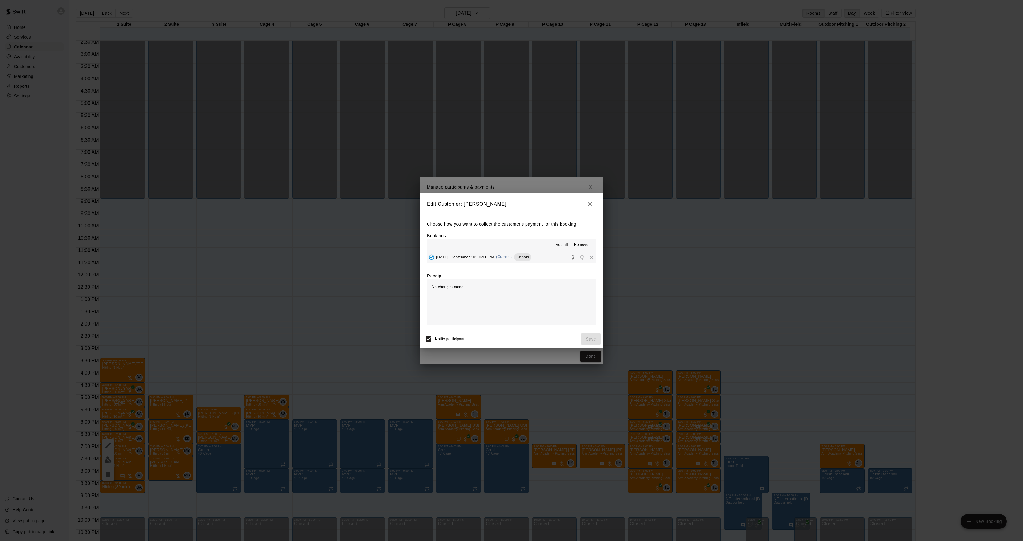
click at [496, 264] on div "Choose how you want to collect the customer's payment for this booking Bookings…" at bounding box center [512, 272] width 184 height 115
click at [489, 253] on div "[DATE], September 10: 06:30 PM (Current) Unpaid" at bounding box center [479, 256] width 104 height 9
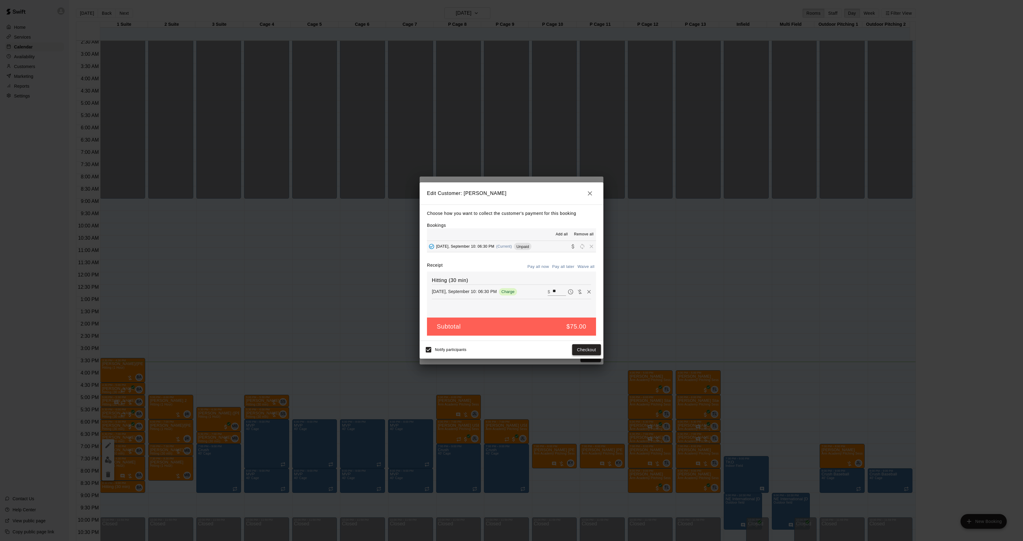
click at [586, 347] on button "Checkout" at bounding box center [586, 349] width 29 height 11
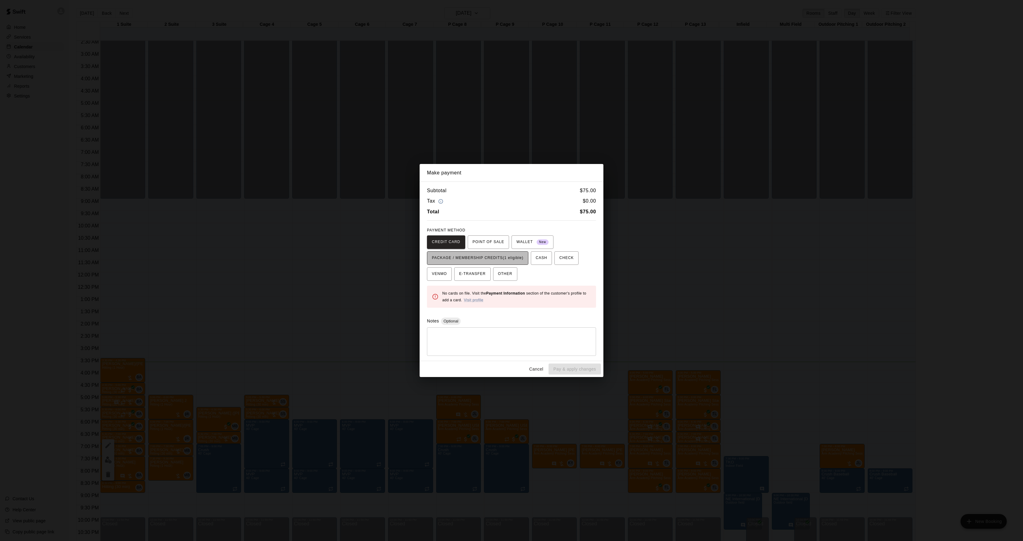
click at [479, 258] on span "PACKAGE / MEMBERSHIP CREDITS (1 eligible)" at bounding box center [478, 258] width 92 height 10
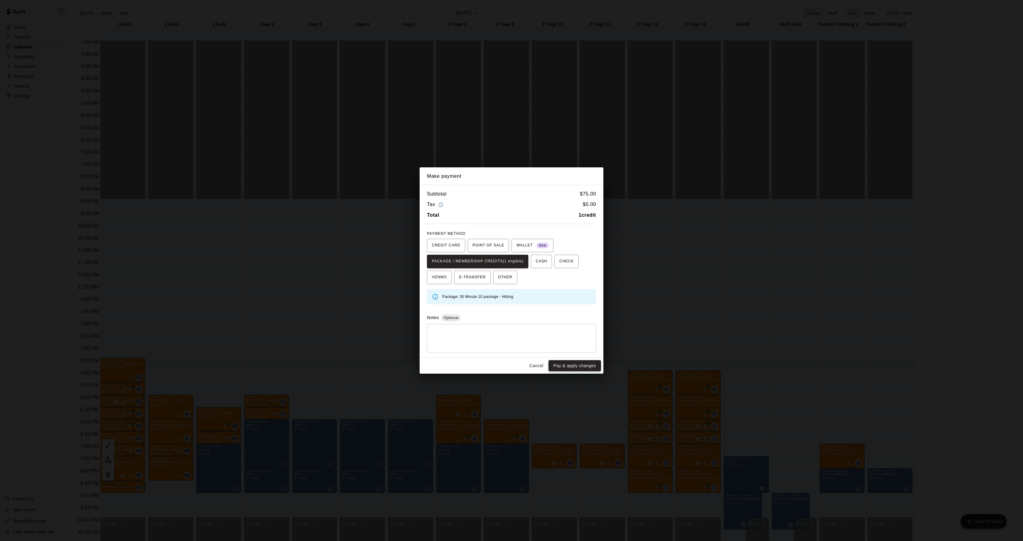
click at [567, 363] on button "Pay & apply changes" at bounding box center [575, 365] width 52 height 11
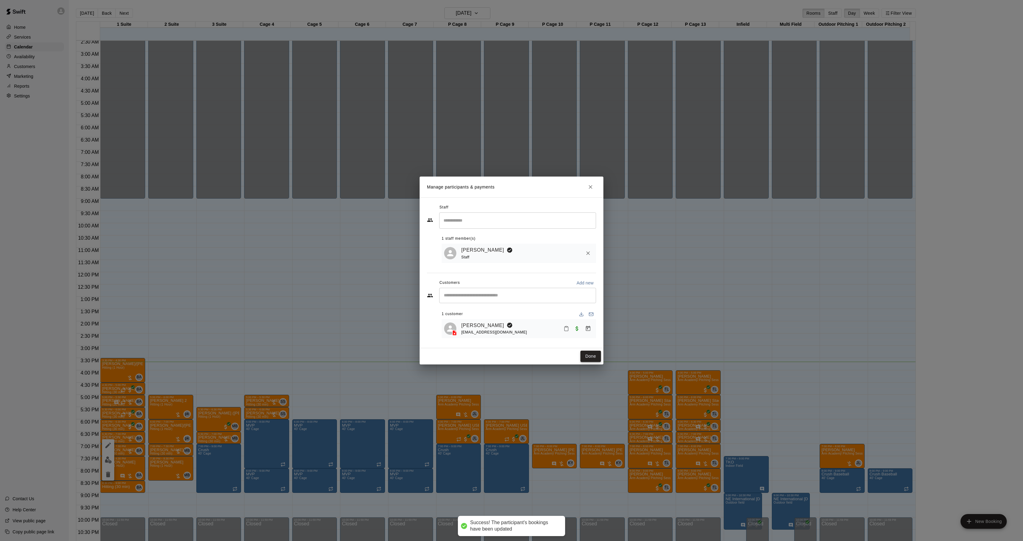
click at [586, 356] on button "Done" at bounding box center [590, 355] width 21 height 11
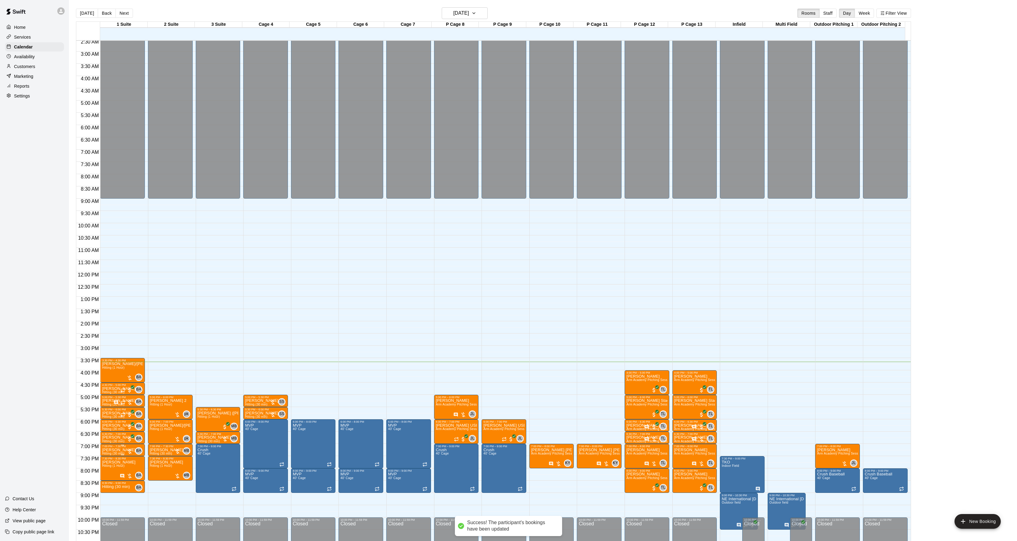
click at [115, 450] on p "[PERSON_NAME]" at bounding box center [118, 450] width 33 height 0
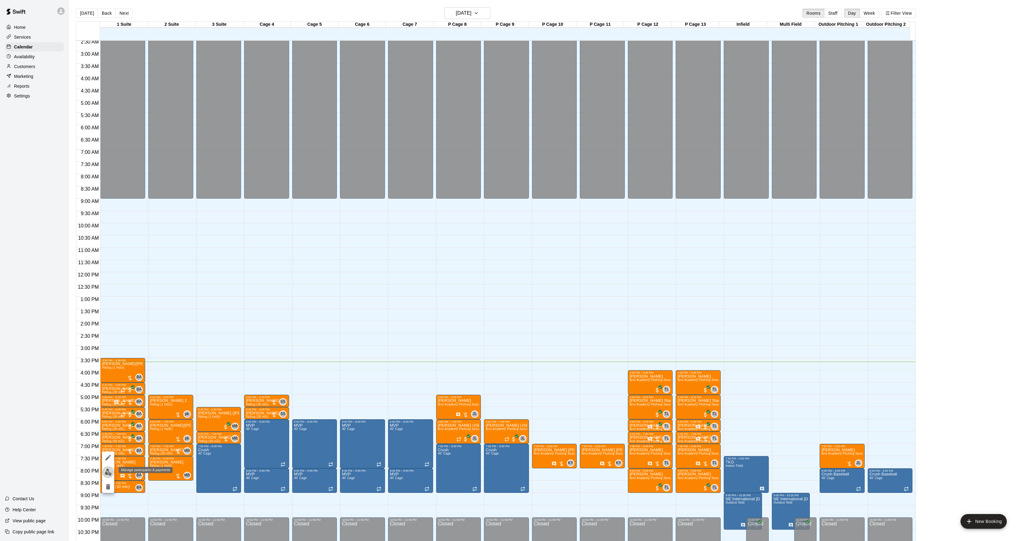
click at [111, 477] on button "edit" at bounding box center [108, 472] width 12 height 12
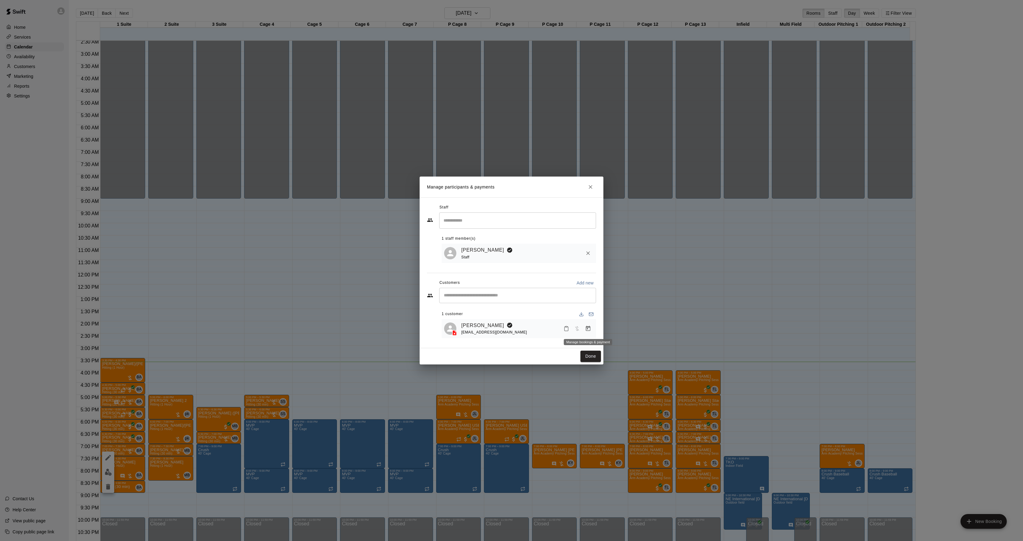
click at [588, 330] on icon "Manage bookings & payment" at bounding box center [588, 328] width 5 height 5
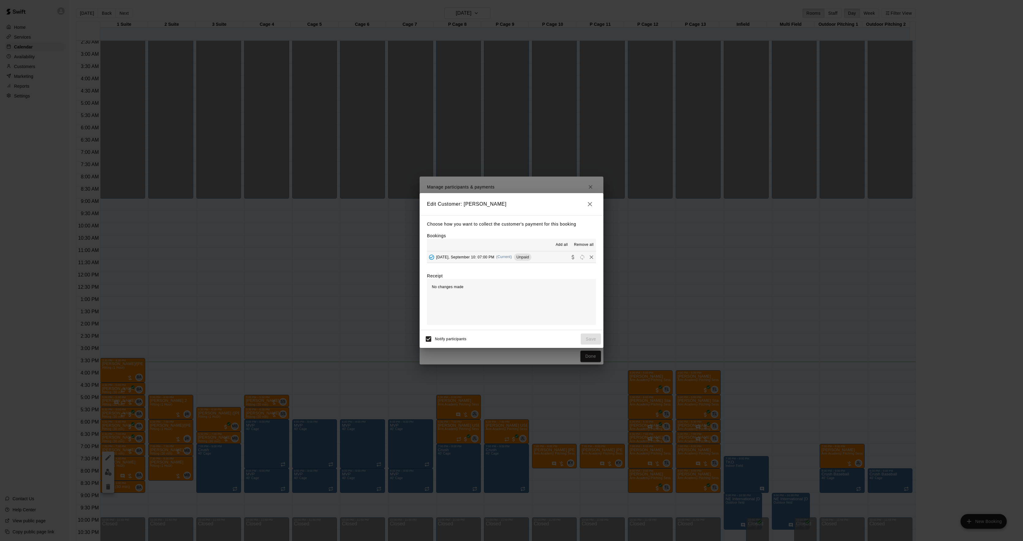
click at [488, 254] on div "[DATE], September 10: 07:00 PM (Current) Unpaid" at bounding box center [479, 256] width 104 height 9
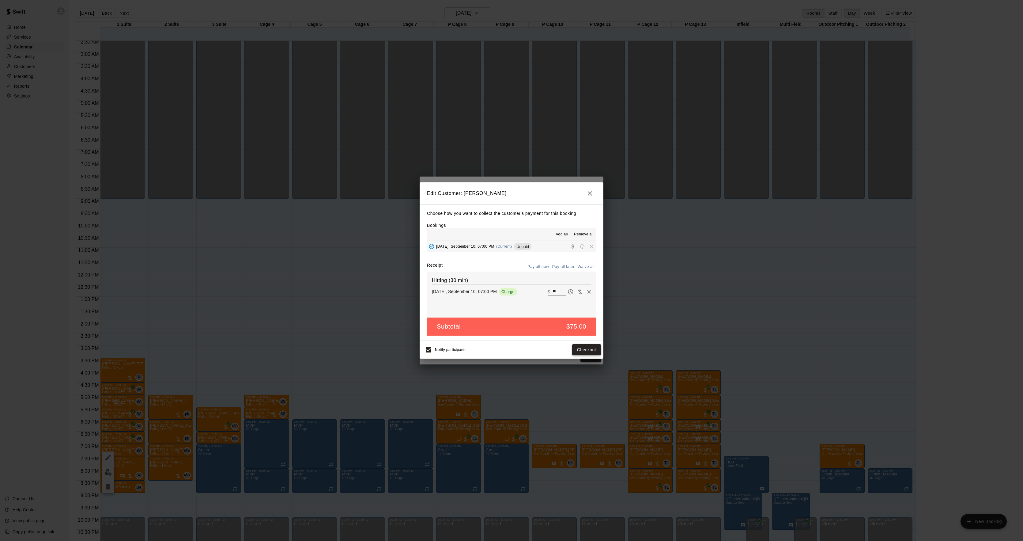
click at [589, 350] on button "Checkout" at bounding box center [586, 349] width 29 height 11
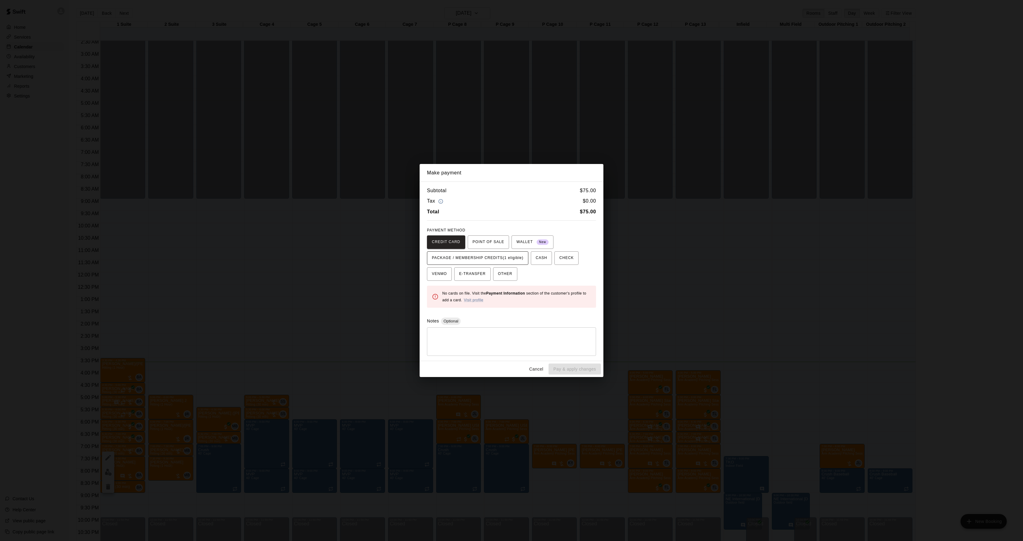
click at [506, 263] on button "PACKAGE / MEMBERSHIP CREDITS (1 eligible)" at bounding box center [477, 257] width 101 height 13
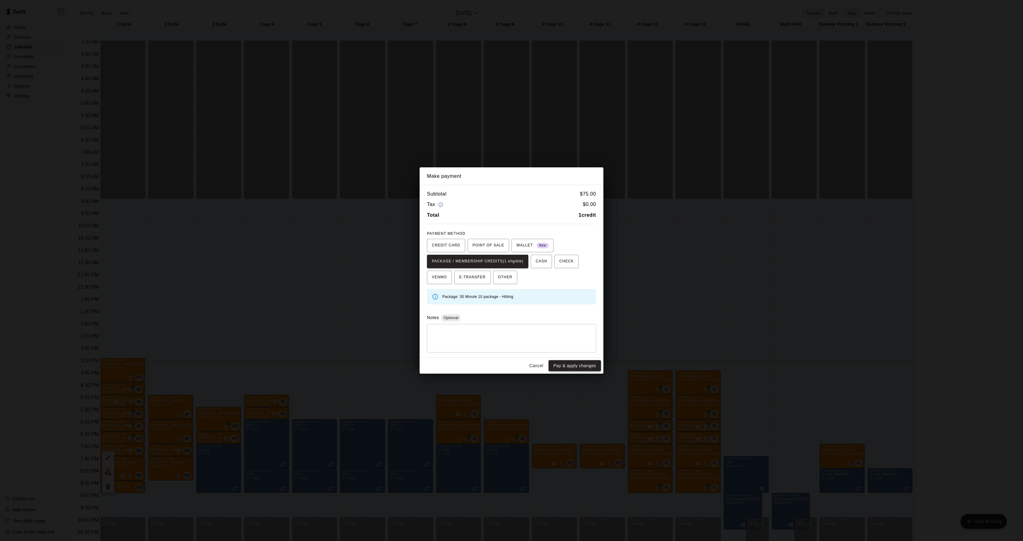
click at [569, 364] on button "Pay & apply changes" at bounding box center [575, 365] width 52 height 11
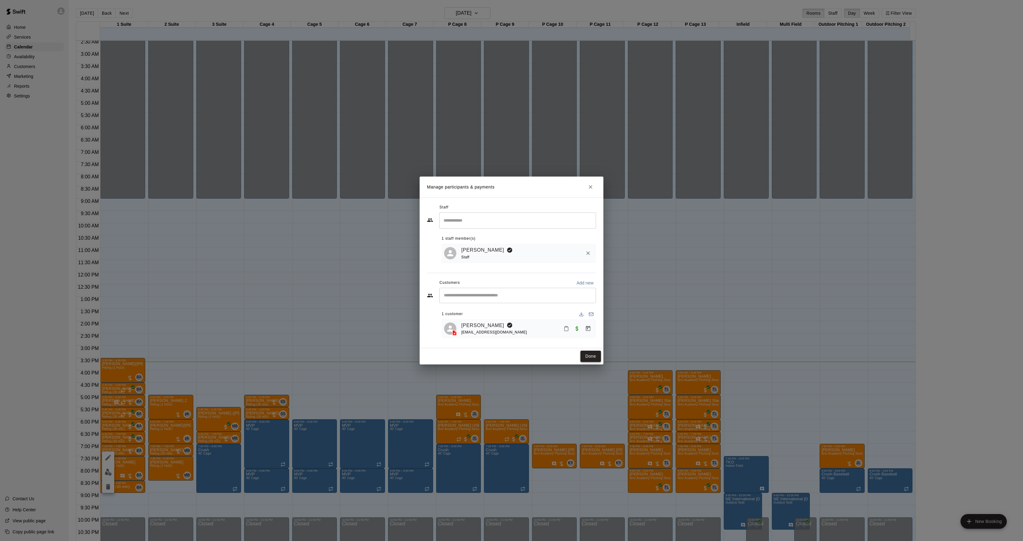
click at [596, 357] on button "Done" at bounding box center [590, 355] width 21 height 11
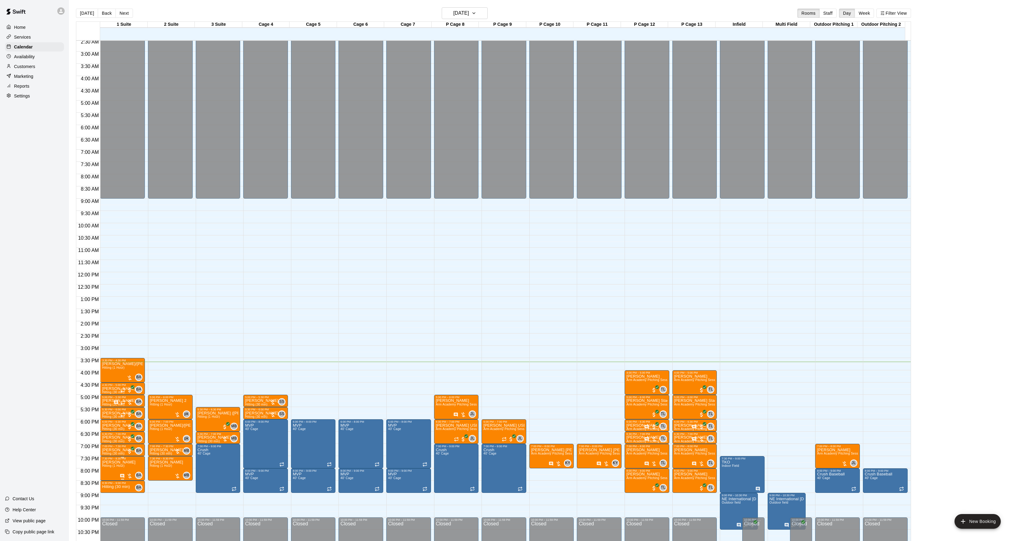
click at [109, 467] on span "Hitting (1 Hour)" at bounding box center [113, 465] width 22 height 3
click at [106, 487] on img "edit" at bounding box center [108, 485] width 7 height 7
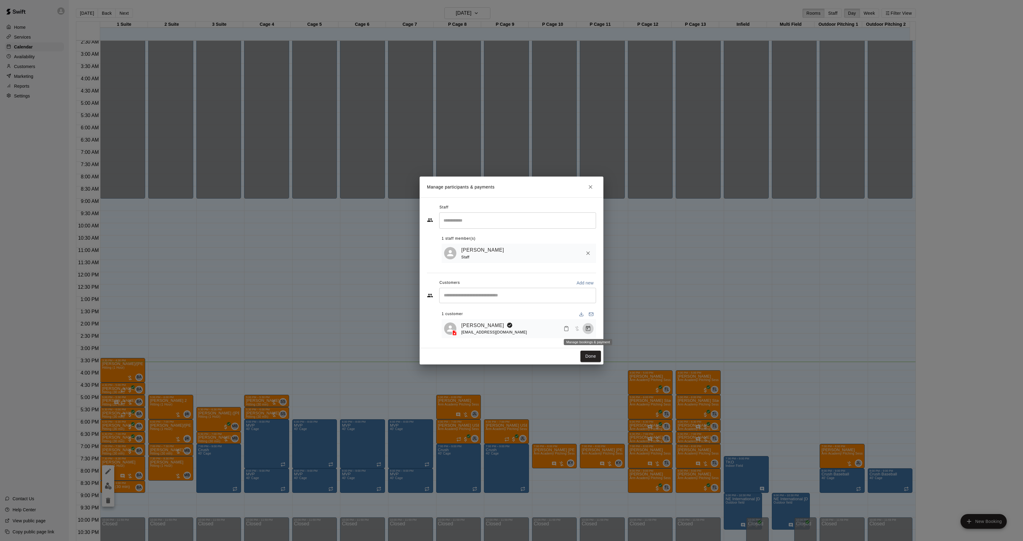
click at [585, 329] on icon "Manage bookings & payment" at bounding box center [588, 328] width 6 height 6
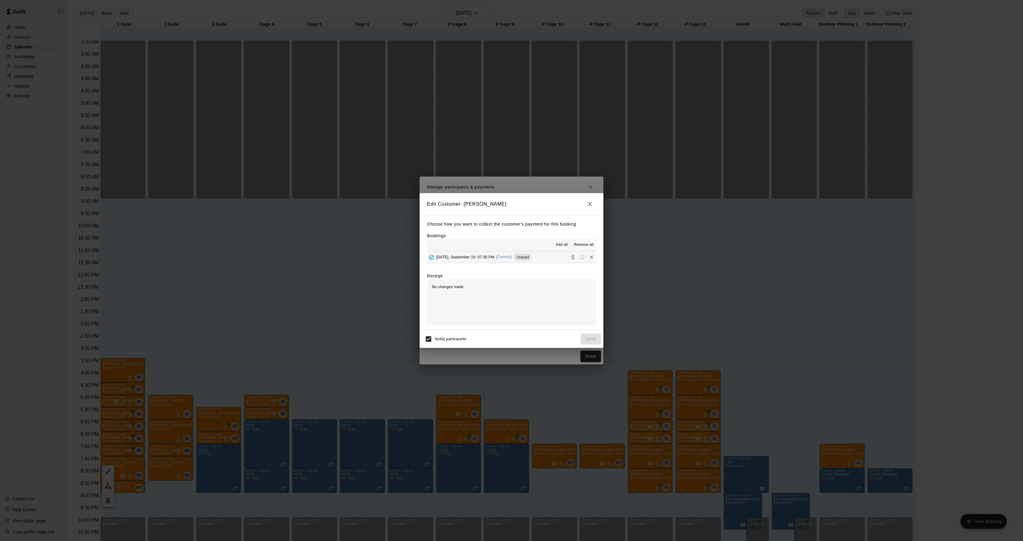
click at [503, 255] on span "(Current)" at bounding box center [504, 257] width 16 height 4
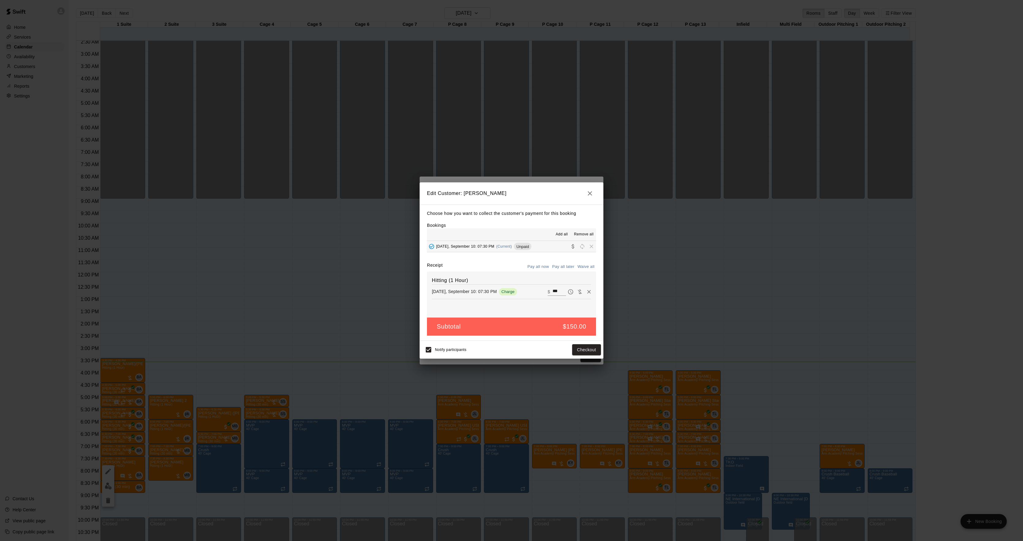
click at [587, 357] on div "Notify participants Checkout" at bounding box center [512, 350] width 184 height 18
click at [584, 345] on button "Checkout" at bounding box center [586, 349] width 29 height 11
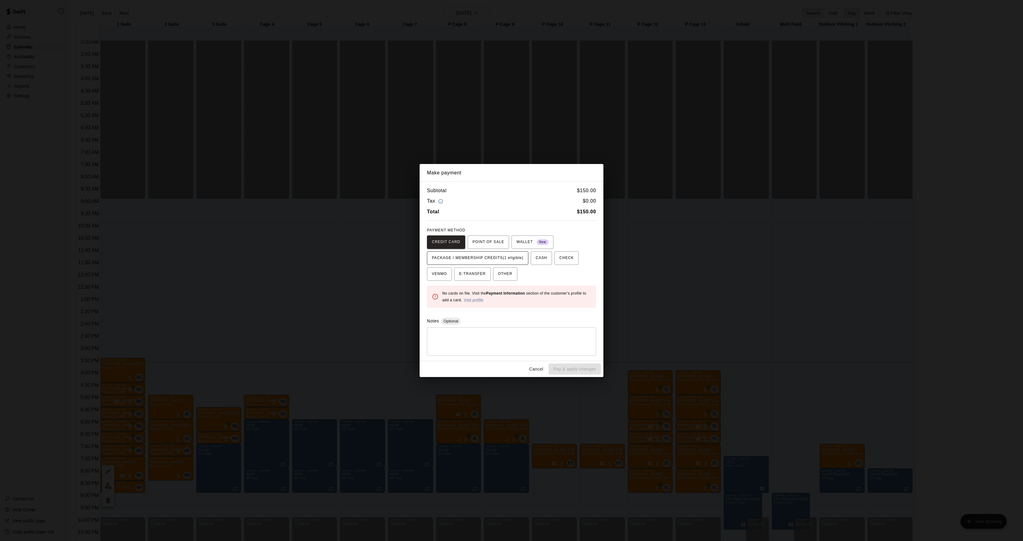
click at [496, 251] on button "PACKAGE / MEMBERSHIP CREDITS (1 eligible)" at bounding box center [477, 257] width 101 height 13
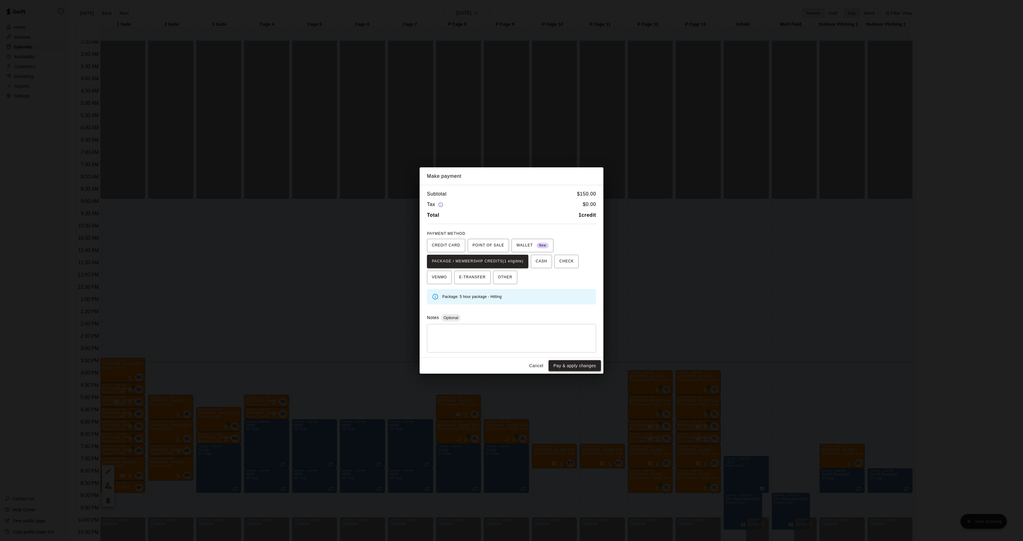
click at [584, 368] on button "Pay & apply changes" at bounding box center [575, 365] width 52 height 11
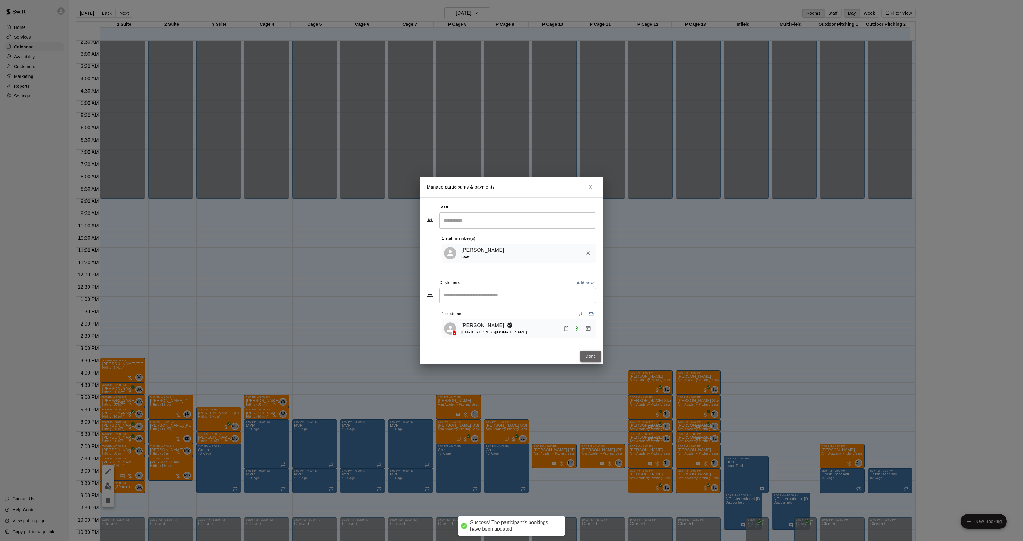
click at [587, 355] on button "Done" at bounding box center [590, 355] width 21 height 11
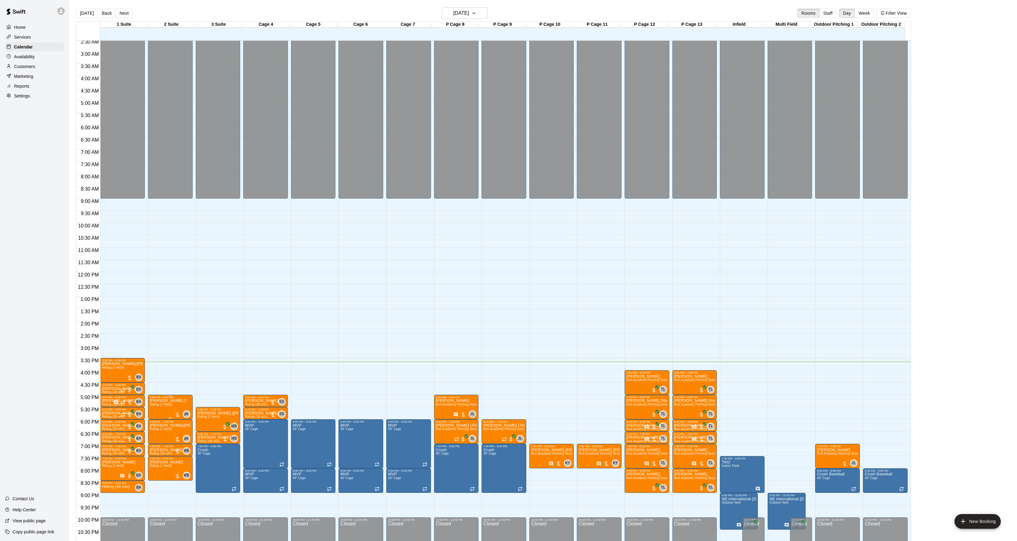
click at [157, 423] on img "edit" at bounding box center [155, 420] width 7 height 7
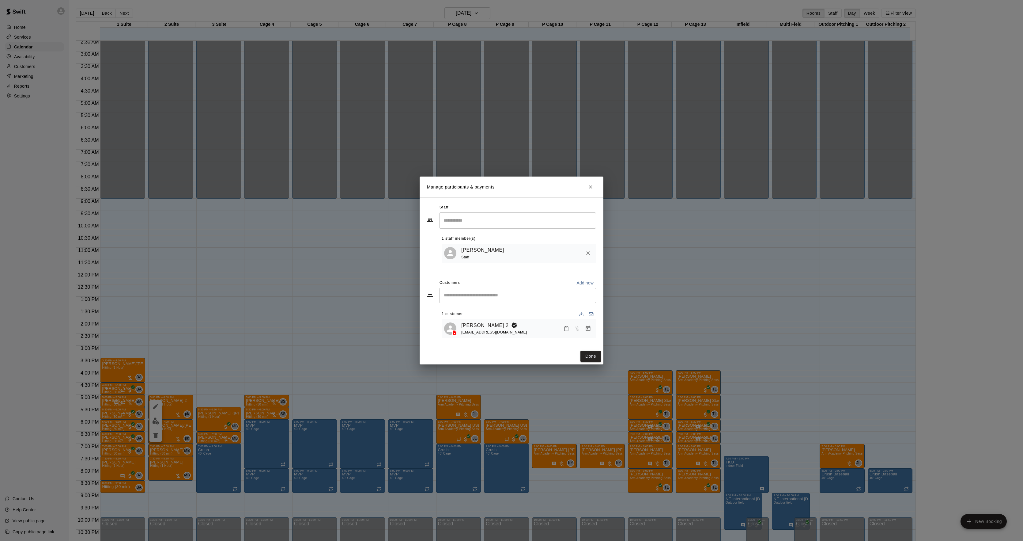
click at [583, 325] on div at bounding box center [577, 328] width 32 height 11
click at [587, 326] on icon "Manage bookings & payment" at bounding box center [588, 328] width 6 height 6
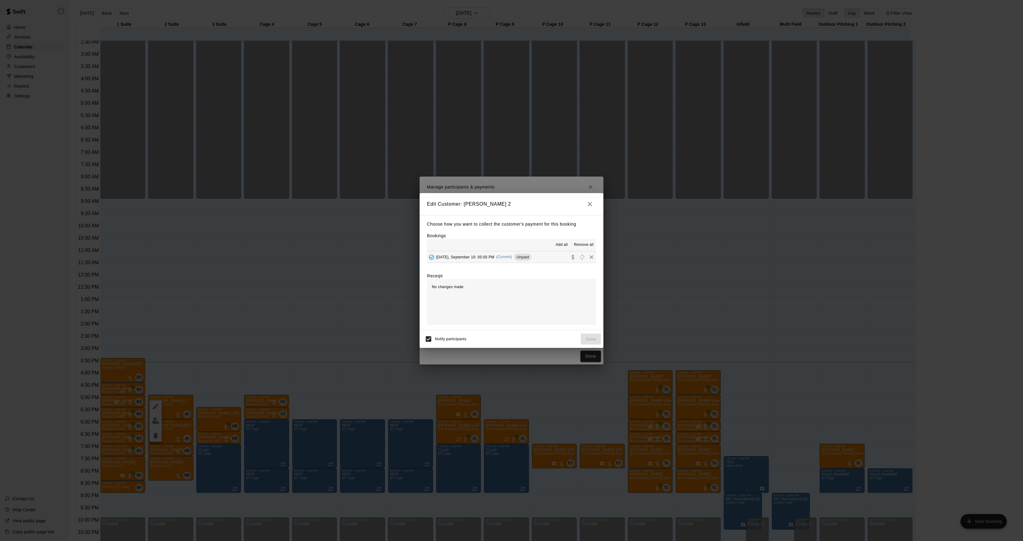
click at [511, 259] on span "(Current)" at bounding box center [504, 257] width 16 height 4
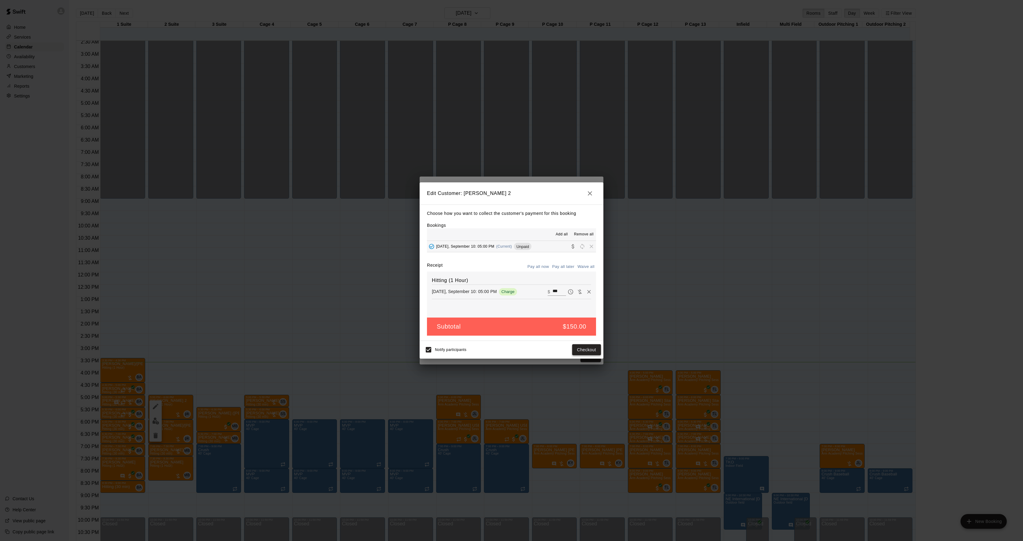
drag, startPoint x: 595, startPoint y: 357, endPoint x: 586, endPoint y: 354, distance: 9.4
click at [594, 357] on div "Notify participants Checkout" at bounding box center [512, 350] width 184 height 18
click at [580, 349] on button "Checkout" at bounding box center [586, 349] width 29 height 11
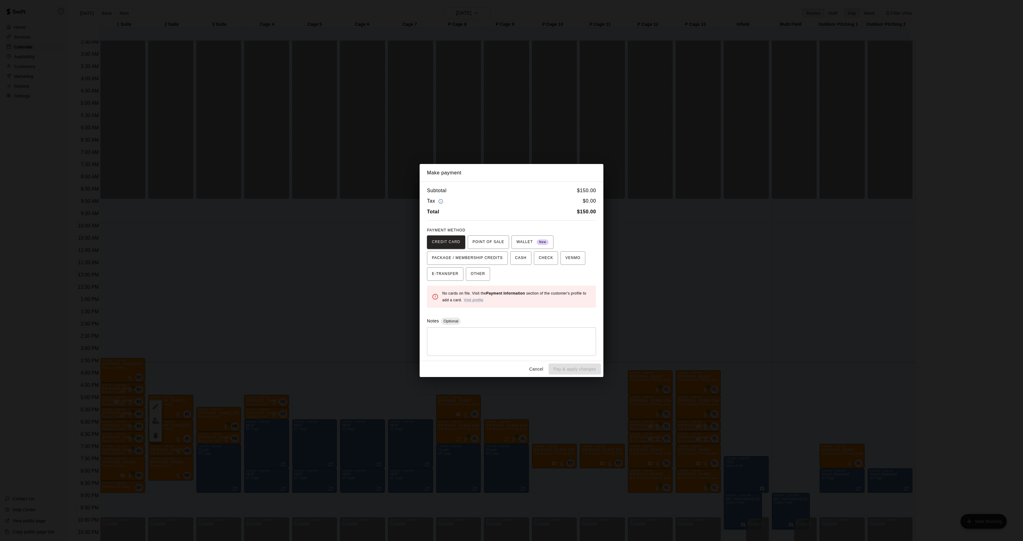
click at [767, 301] on div "Make payment Subtotal $ 150.00 Tax $ 0.00 Total $ 150.00 PAYMENT METHOD CREDIT …" at bounding box center [511, 270] width 1023 height 541
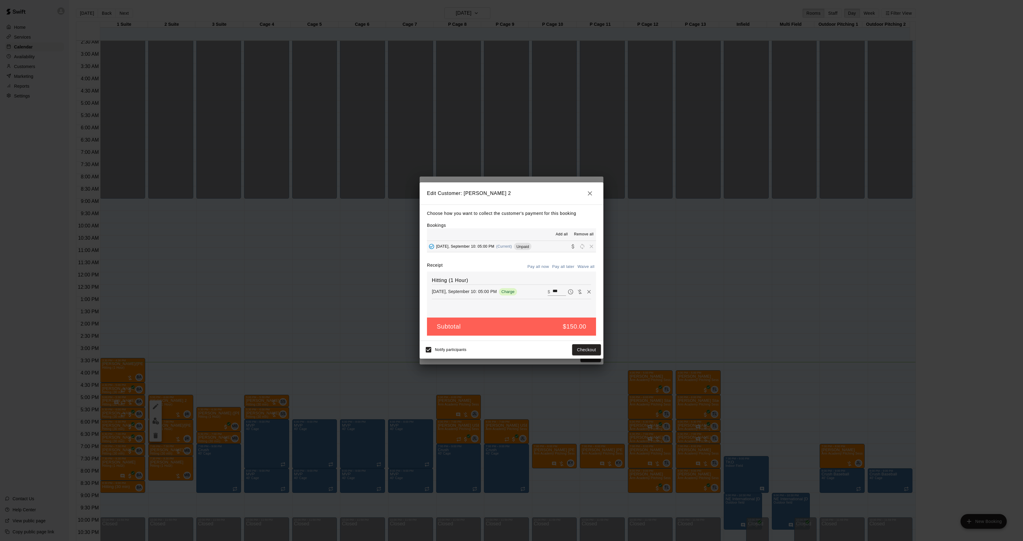
click at [745, 299] on div "Edit Customer: [PERSON_NAME] 2 Choose how you want to collect the customer's pa…" at bounding box center [511, 270] width 1023 height 541
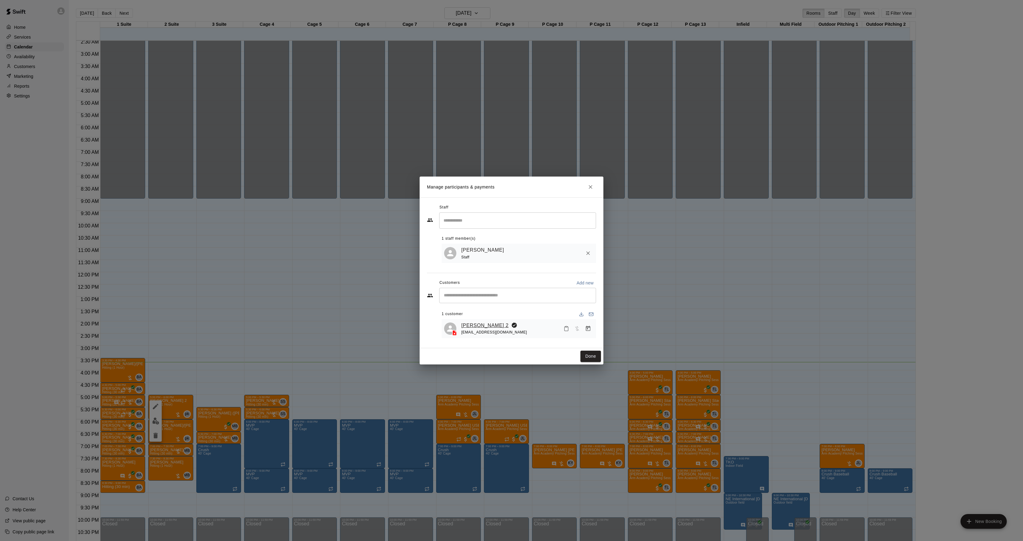
click at [466, 326] on link "[PERSON_NAME] 2" at bounding box center [484, 325] width 47 height 8
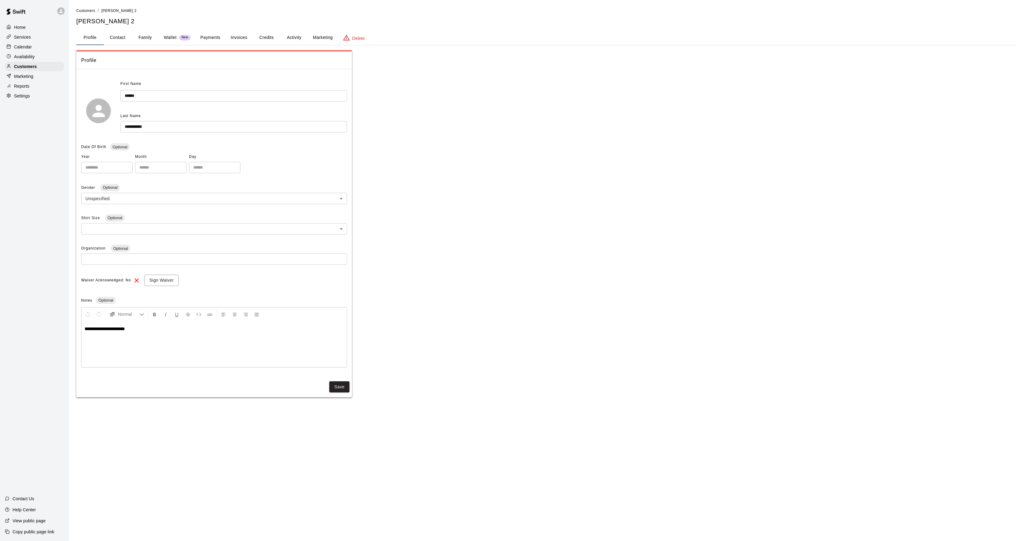
click at [292, 27] on div "**********" at bounding box center [545, 202] width 939 height 390
click at [293, 35] on button "Activity" at bounding box center [294, 37] width 28 height 15
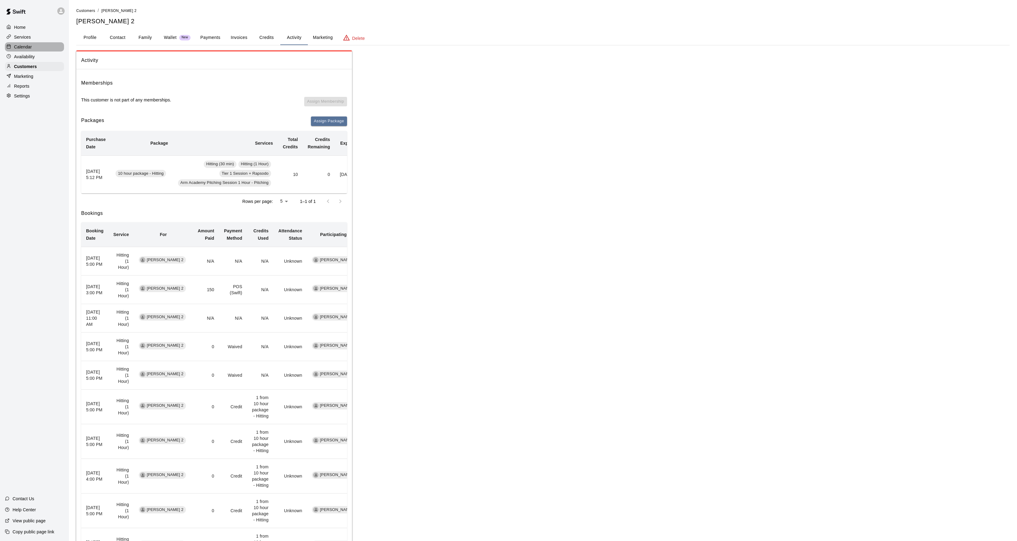
click at [20, 44] on div "Calendar" at bounding box center [34, 46] width 59 height 9
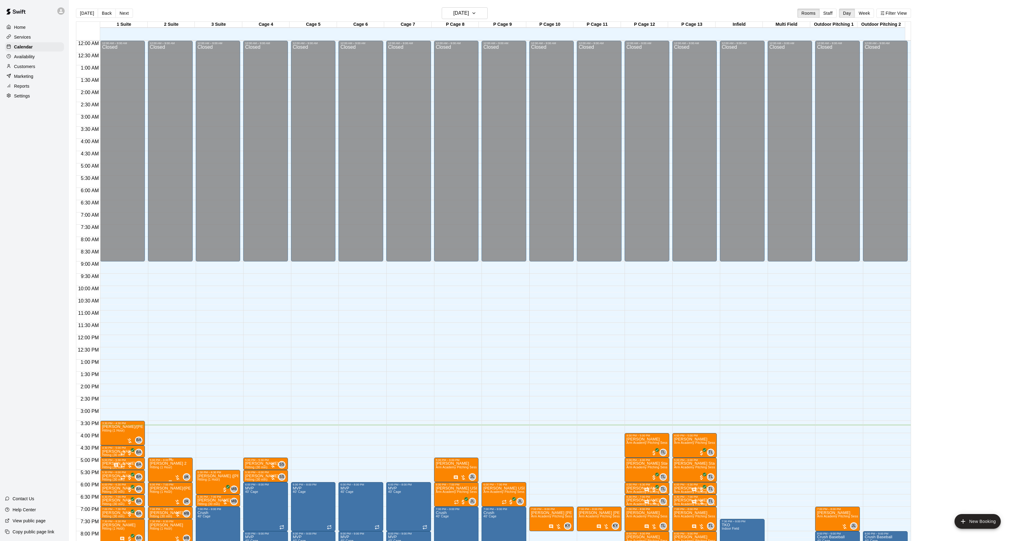
scroll to position [63, 0]
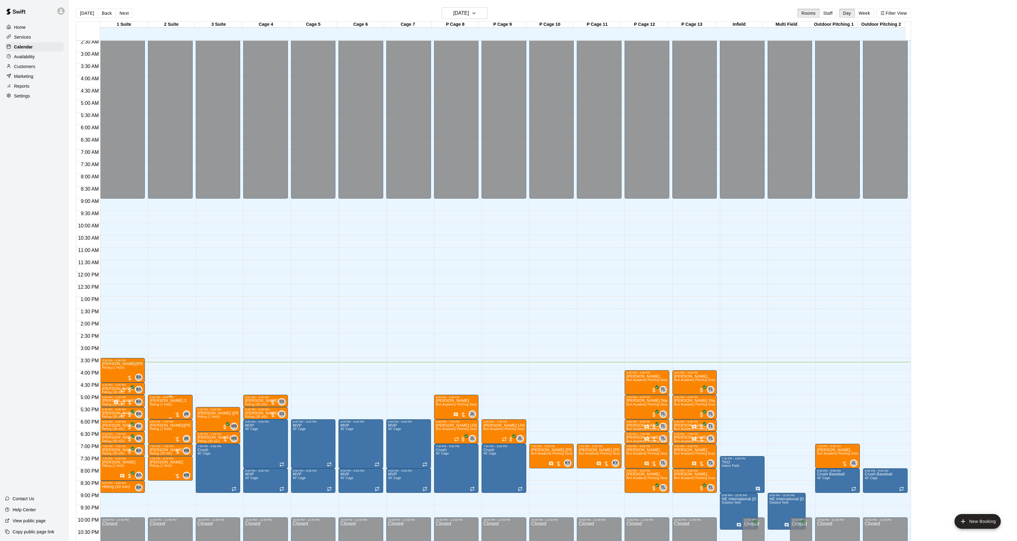
click at [153, 400] on p "[PERSON_NAME] 2" at bounding box center [168, 400] width 37 height 0
click at [156, 409] on icon "edit" at bounding box center [155, 408] width 7 height 7
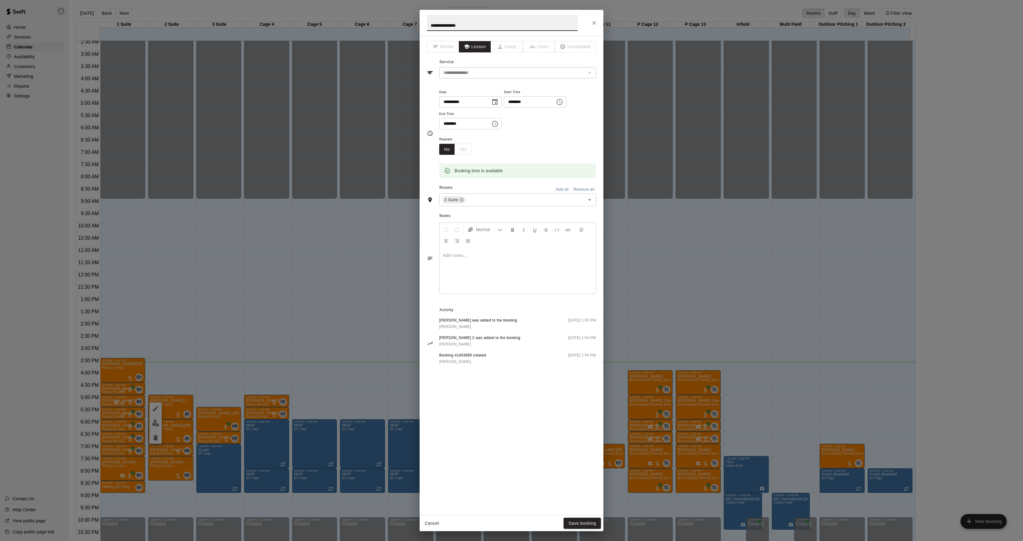
click at [493, 277] on div at bounding box center [518, 270] width 156 height 46
click at [570, 522] on button "Save booking" at bounding box center [582, 522] width 37 height 11
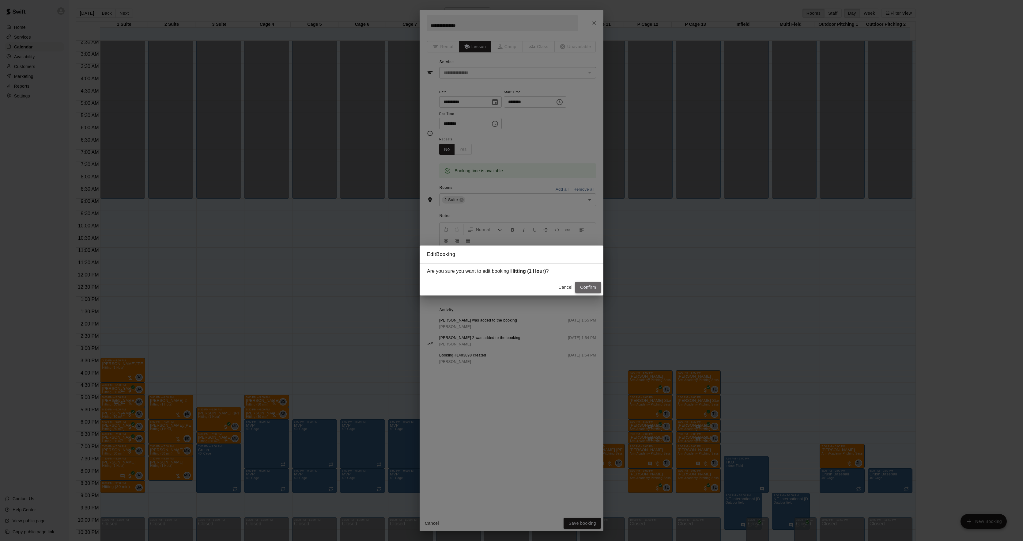
click at [582, 285] on button "Confirm" at bounding box center [588, 286] width 26 height 11
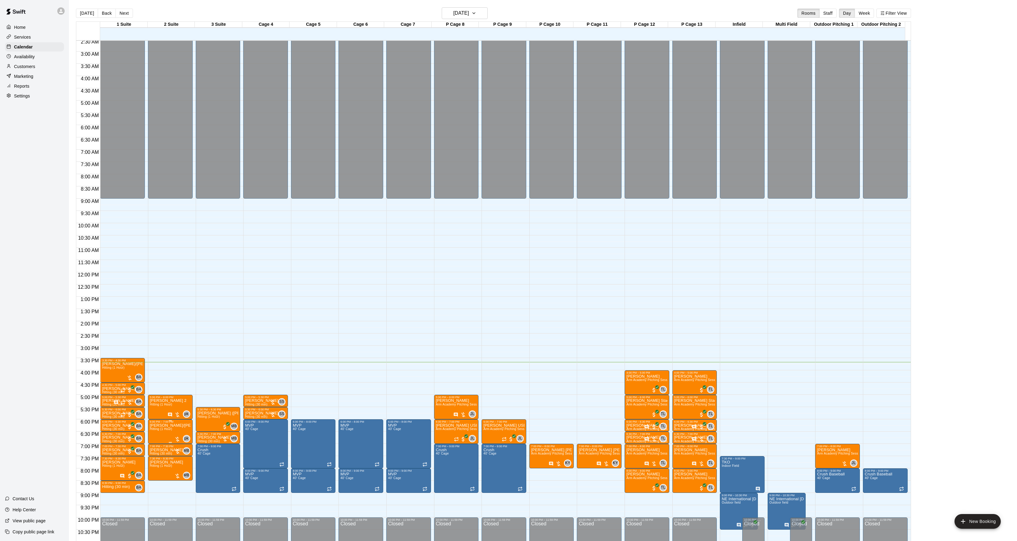
click at [159, 430] on span "Hitting (1 Hour)" at bounding box center [161, 428] width 22 height 3
click at [158, 445] on img "edit" at bounding box center [155, 448] width 7 height 7
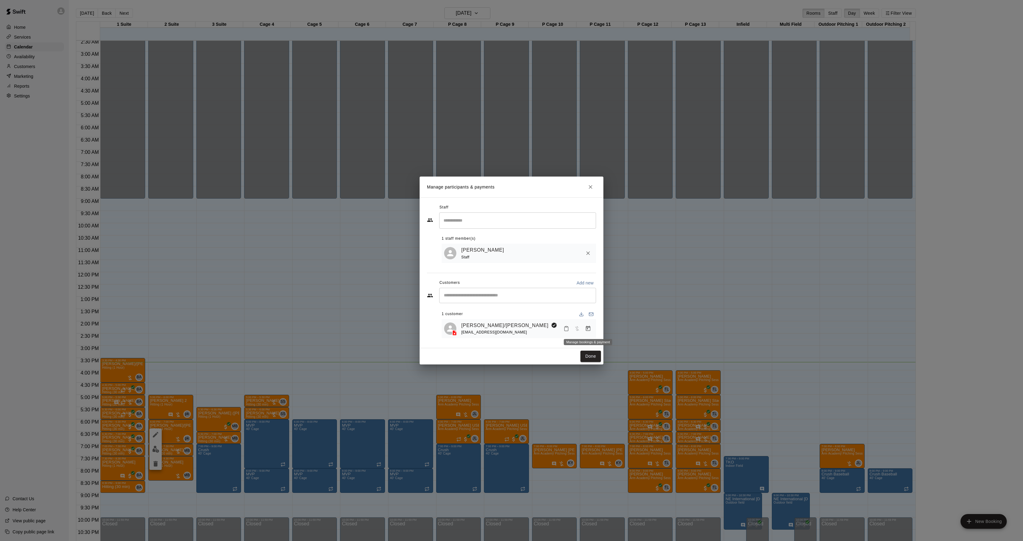
click at [592, 332] on button "Manage bookings & payment" at bounding box center [588, 328] width 11 height 11
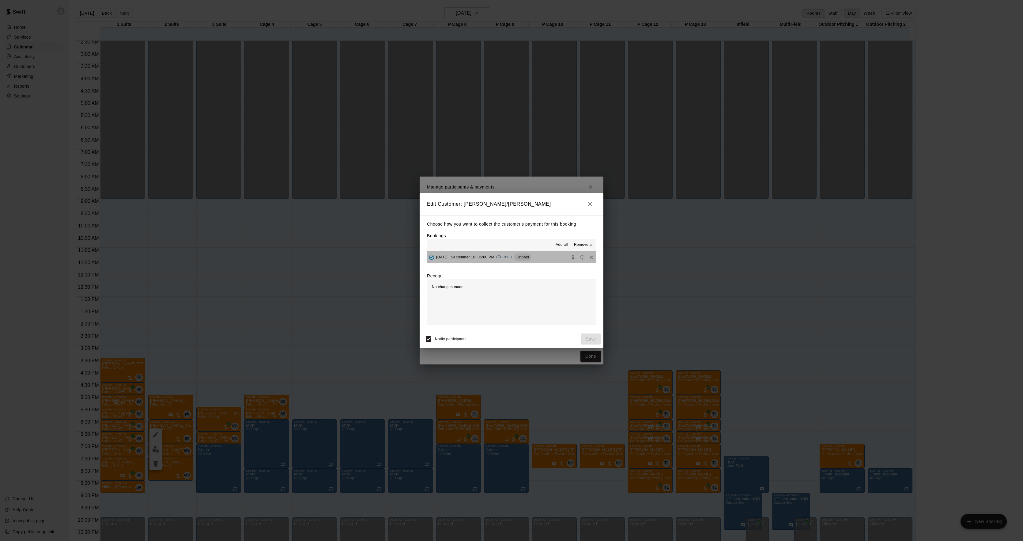
click at [531, 255] on span "Unpaid" at bounding box center [522, 257] width 17 height 5
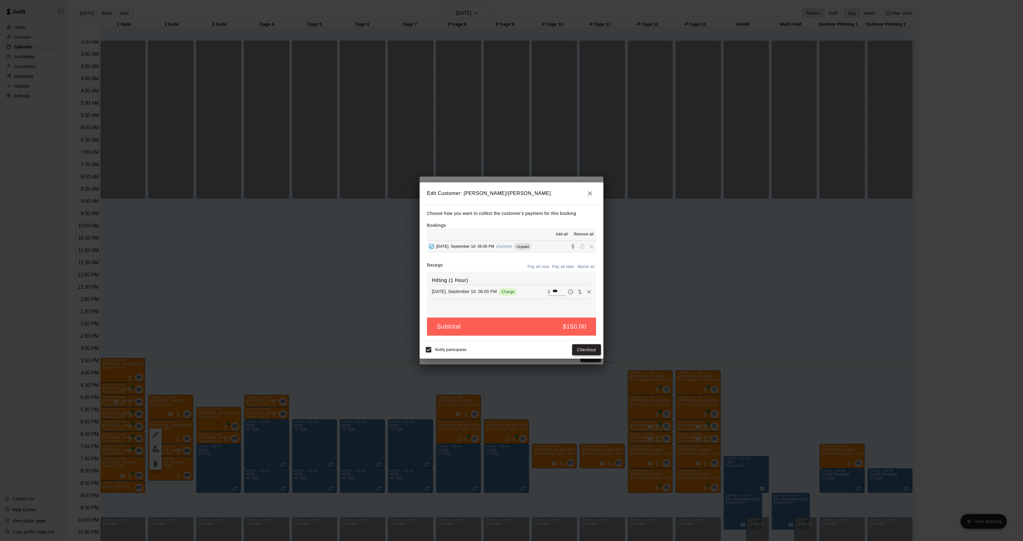
click at [578, 347] on button "Checkout" at bounding box center [586, 349] width 29 height 11
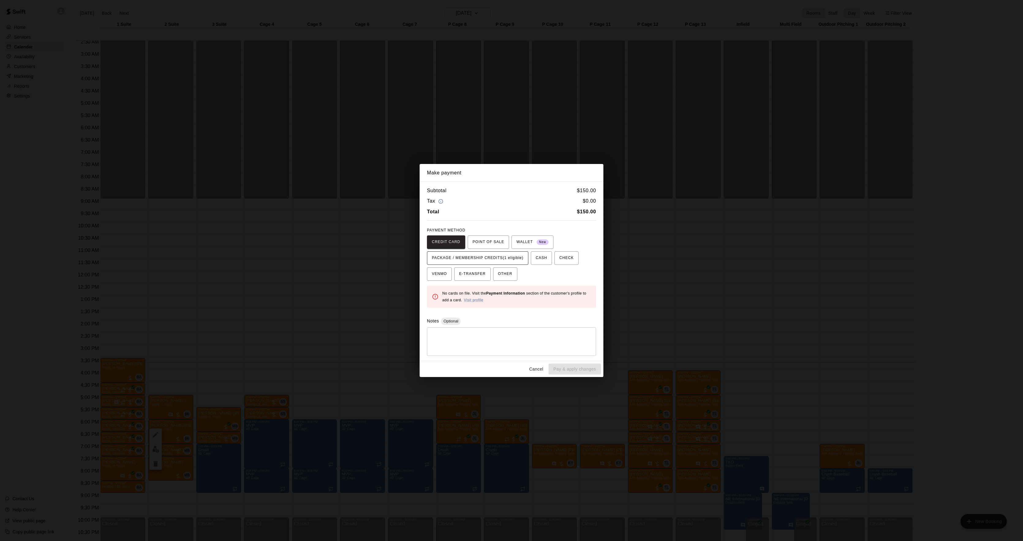
click at [500, 262] on span "PACKAGE / MEMBERSHIP CREDITS (1 eligible)" at bounding box center [478, 258] width 92 height 10
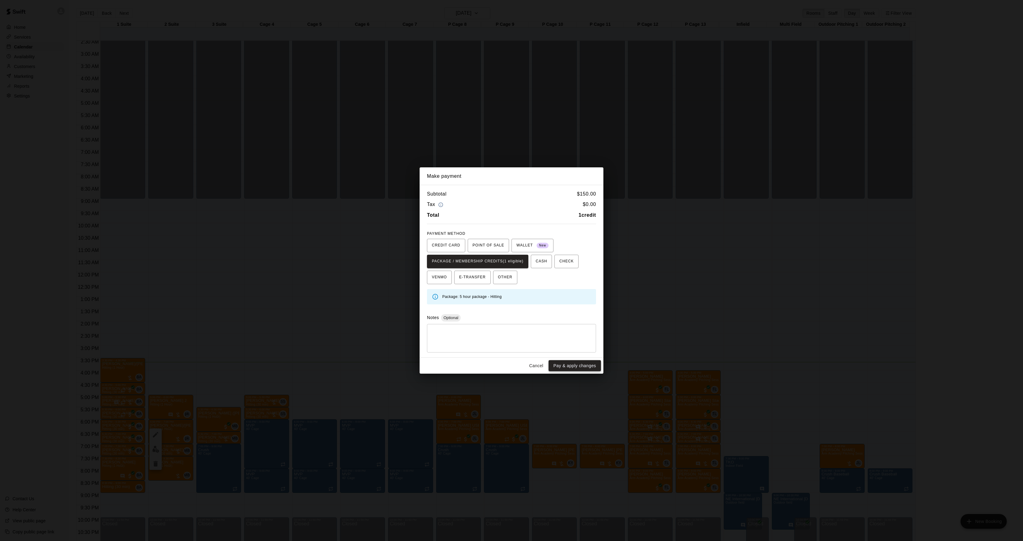
click at [561, 364] on button "Pay & apply changes" at bounding box center [575, 365] width 52 height 11
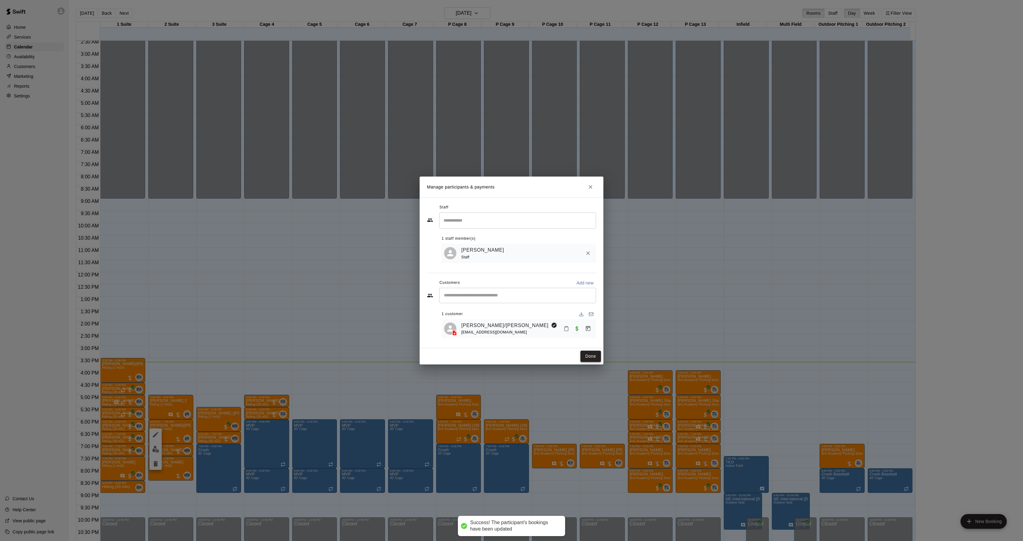
click at [583, 353] on button "Done" at bounding box center [590, 355] width 21 height 11
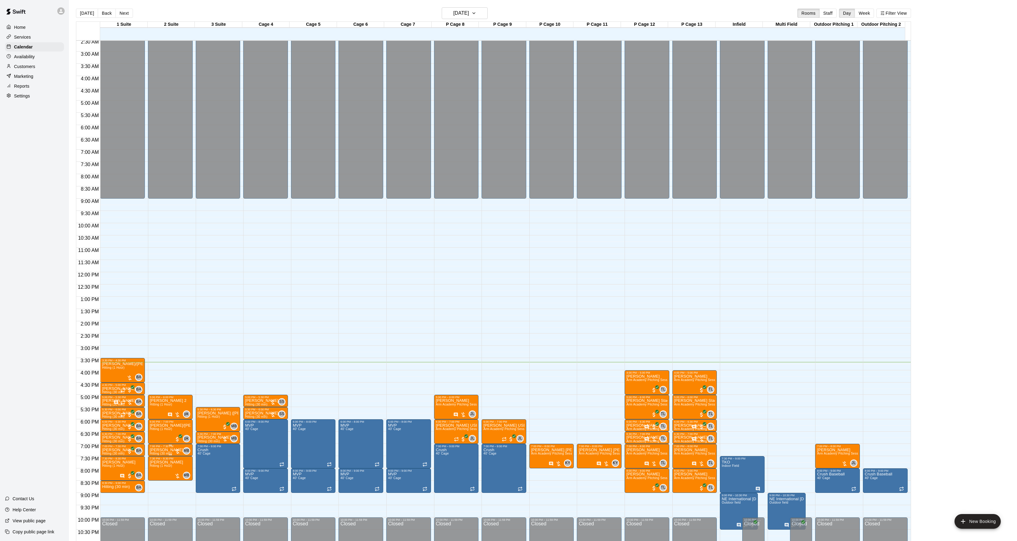
click at [160, 447] on div "7:00 PM – 7:30 PM" at bounding box center [170, 445] width 41 height 3
click at [157, 462] on button "edit" at bounding box center [155, 466] width 12 height 12
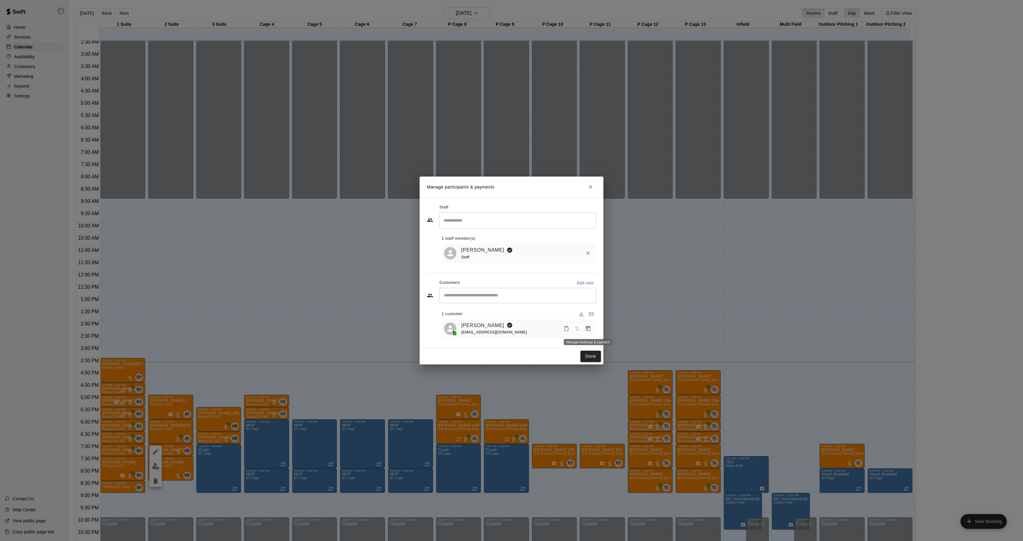
click at [589, 327] on icon "Manage bookings & payment" at bounding box center [588, 328] width 5 height 5
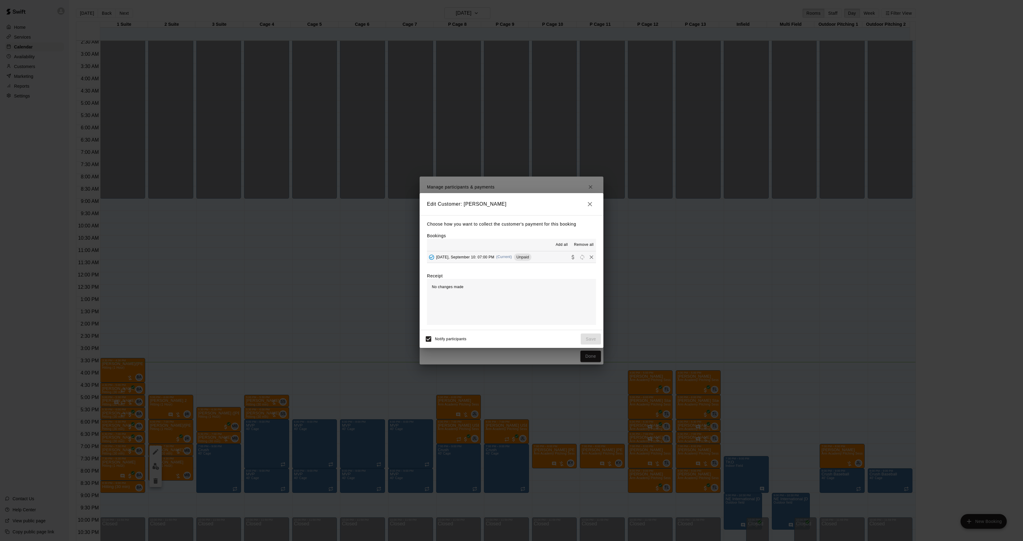
click at [501, 260] on div "[DATE], September 10: 07:00 PM (Current) Unpaid" at bounding box center [479, 256] width 104 height 9
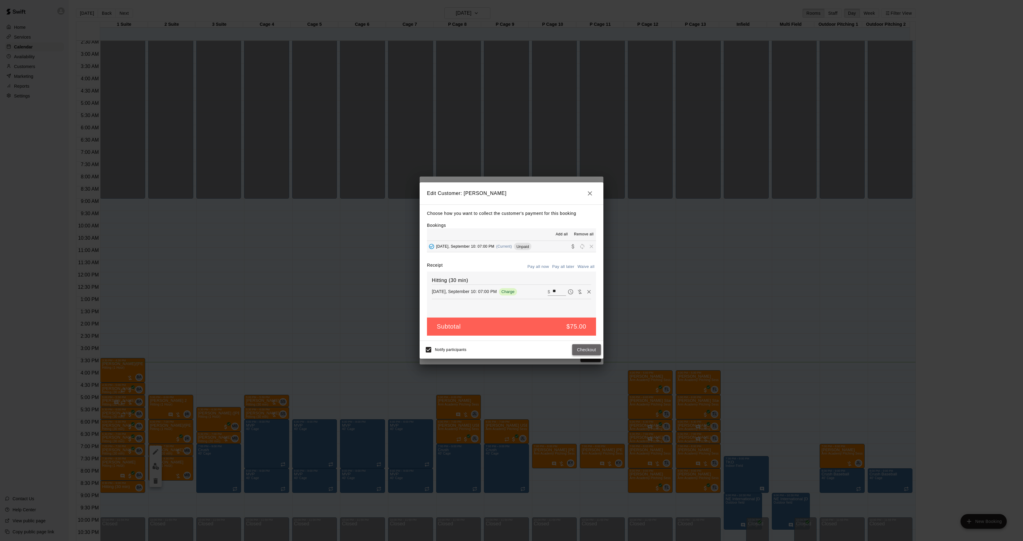
click at [581, 351] on button "Checkout" at bounding box center [586, 349] width 29 height 11
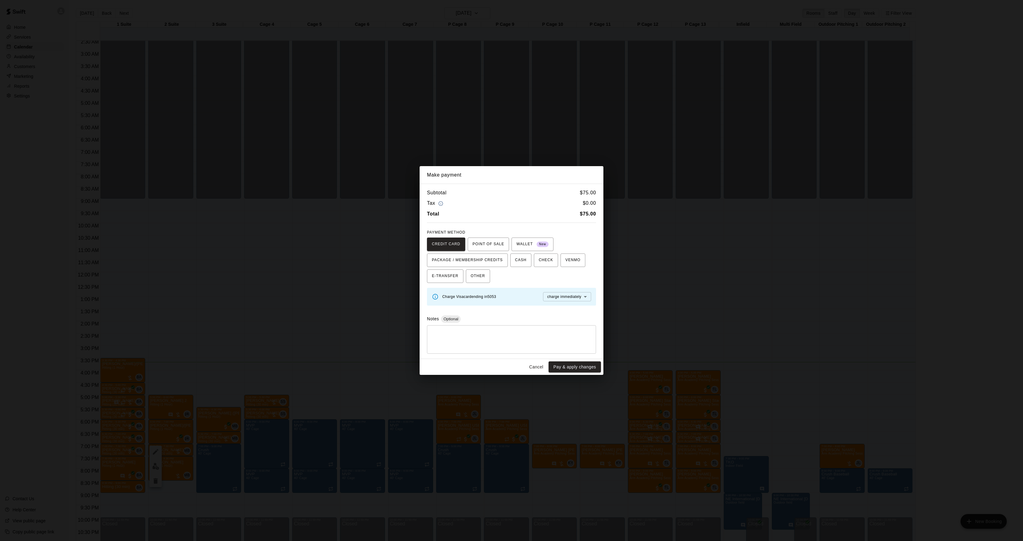
click at [760, 326] on div "Make payment Subtotal $ 75.00 Tax $ 0.00 Total $ 75.00 PAYMENT METHOD CREDIT CA…" at bounding box center [511, 270] width 1023 height 541
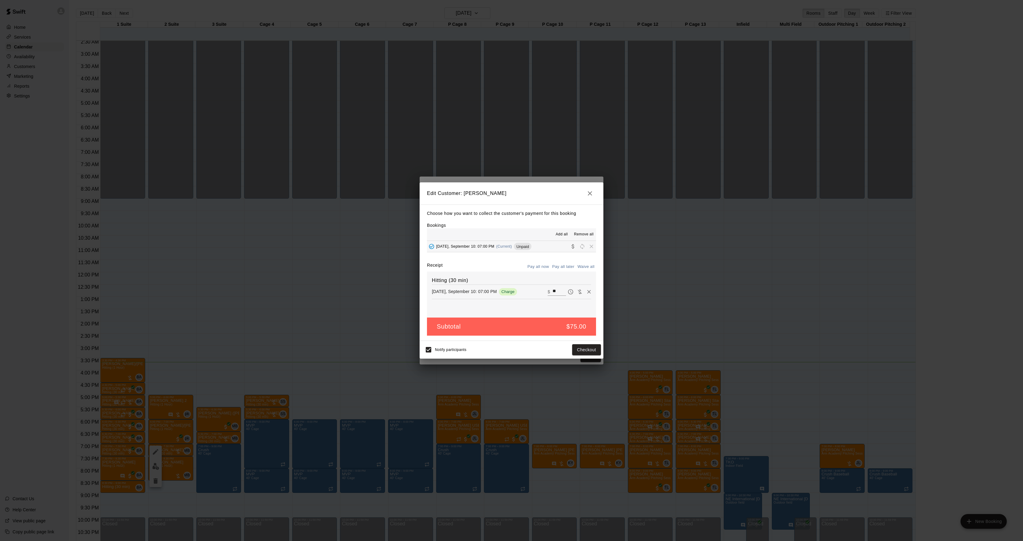
click at [760, 326] on div "Edit Customer: [PERSON_NAME] Choose how you want to collect the customer's paym…" at bounding box center [511, 270] width 1023 height 541
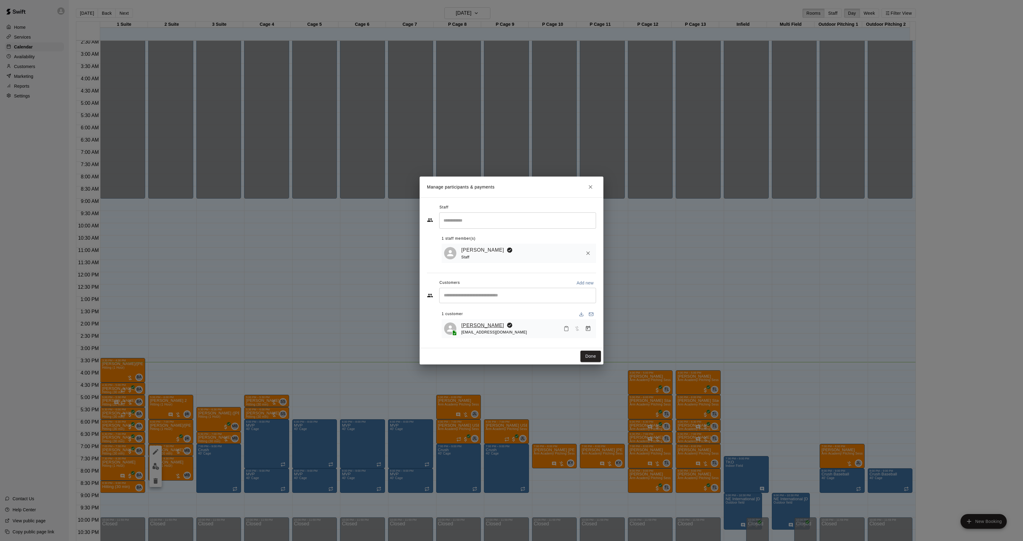
click at [464, 325] on link "[PERSON_NAME]" at bounding box center [482, 325] width 43 height 8
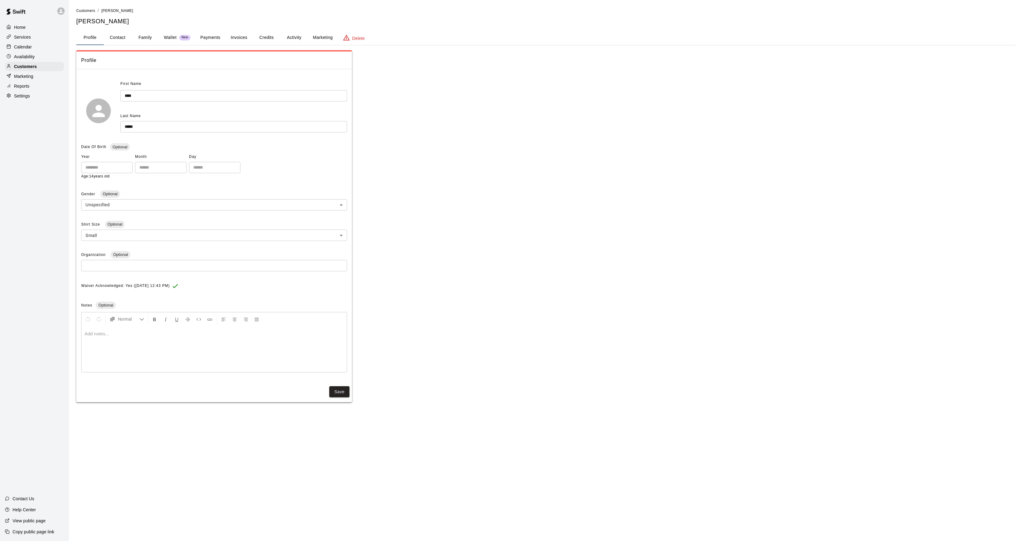
click at [294, 35] on button "Activity" at bounding box center [294, 37] width 28 height 15
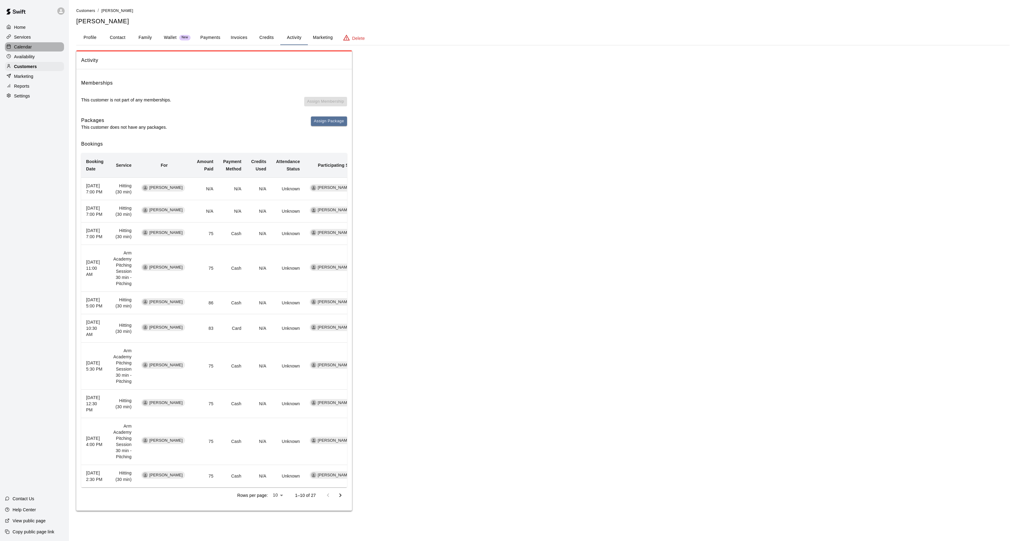
click at [29, 44] on div "Calendar" at bounding box center [34, 46] width 59 height 9
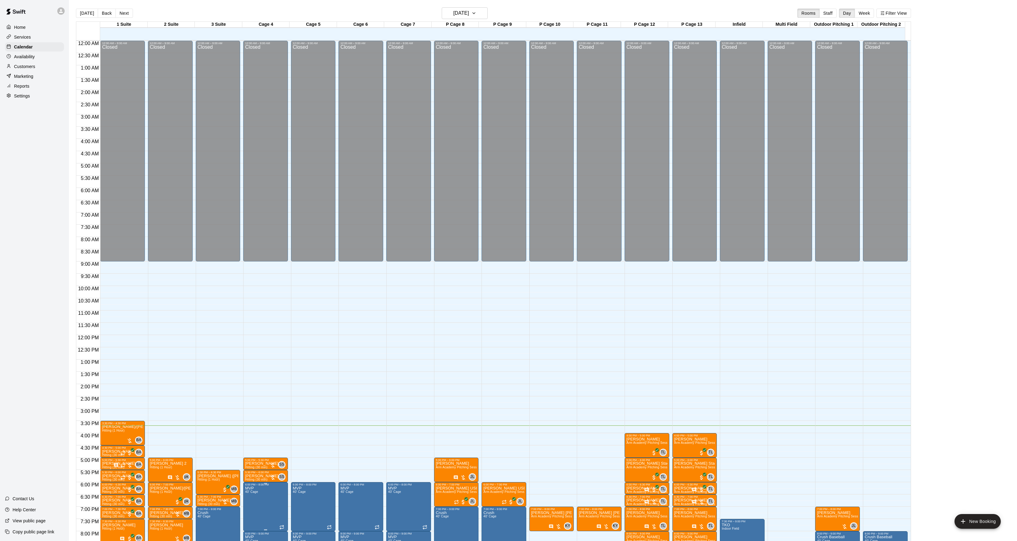
scroll to position [63, 0]
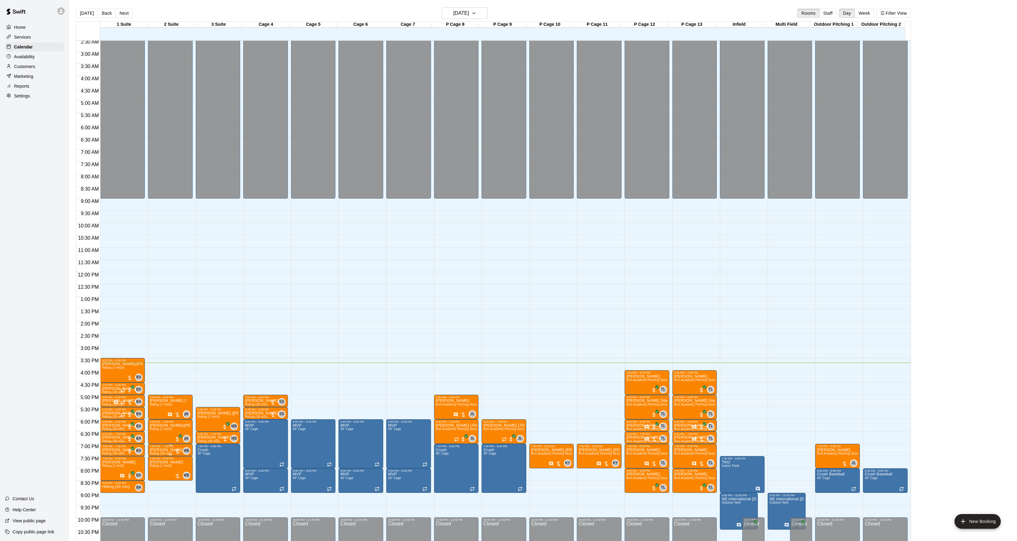
click at [156, 450] on p "[PERSON_NAME]" at bounding box center [166, 450] width 33 height 0
click at [155, 455] on icon "edit" at bounding box center [155, 457] width 7 height 7
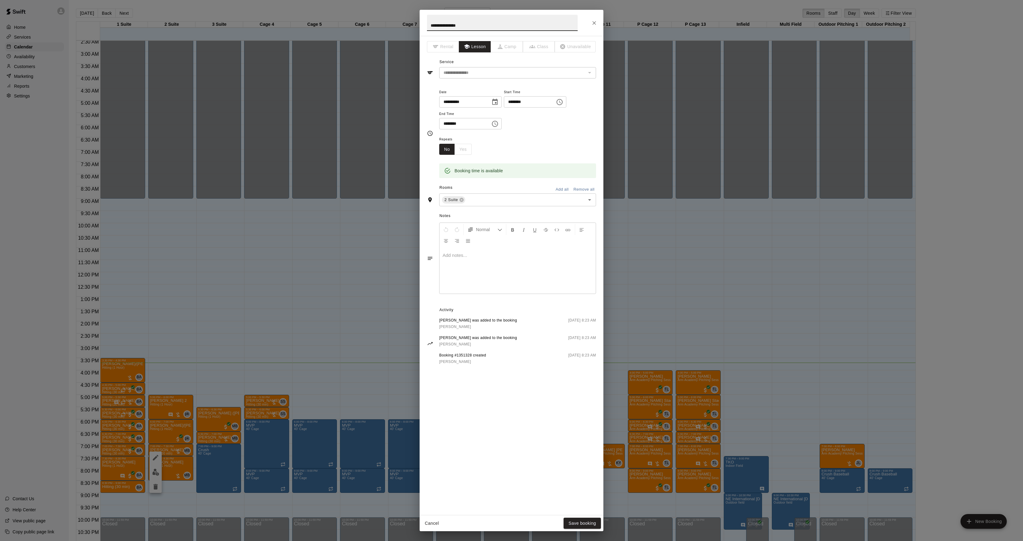
click at [474, 270] on div at bounding box center [518, 270] width 156 height 46
click at [581, 523] on button "Save booking" at bounding box center [582, 522] width 37 height 11
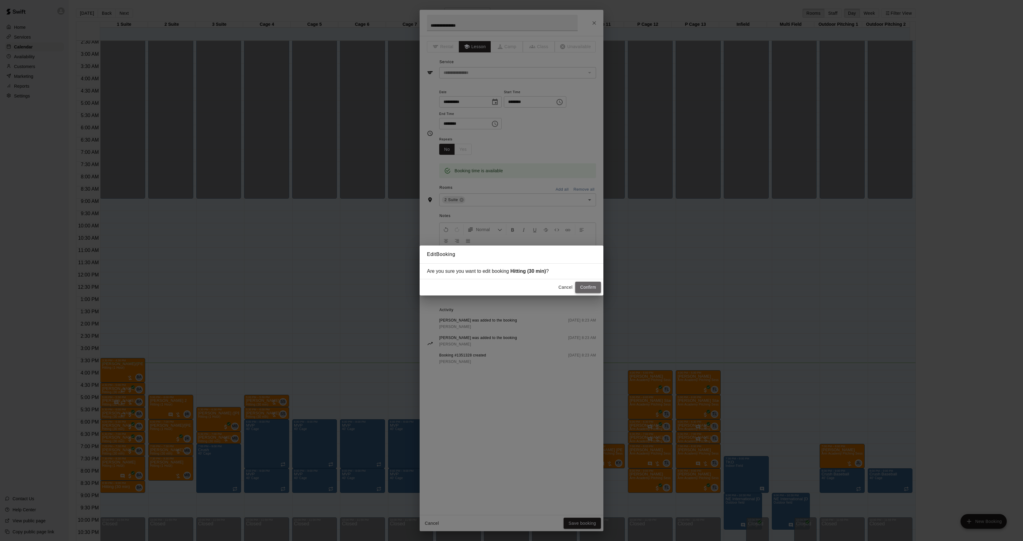
click at [585, 289] on button "Confirm" at bounding box center [588, 286] width 26 height 11
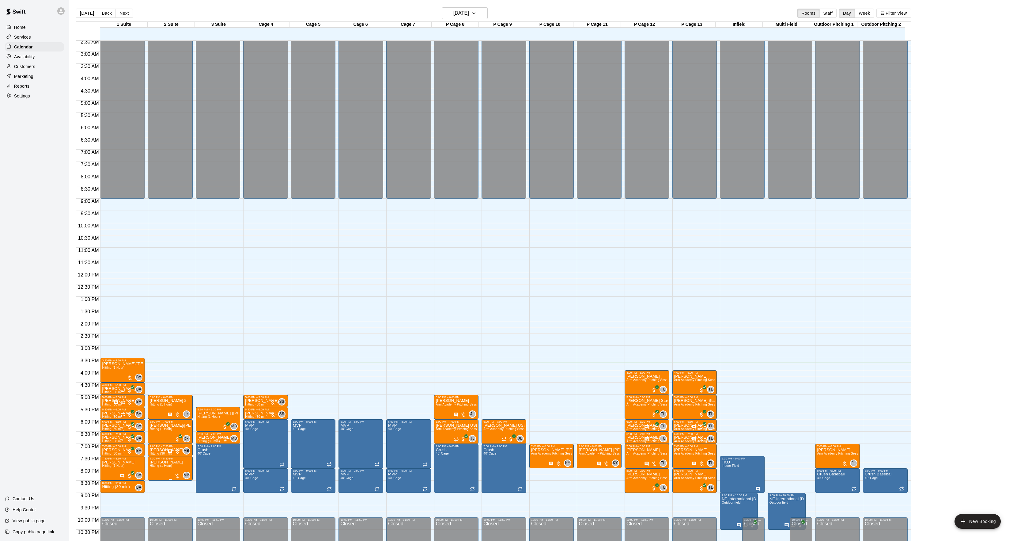
click at [157, 483] on img "edit" at bounding box center [155, 481] width 7 height 7
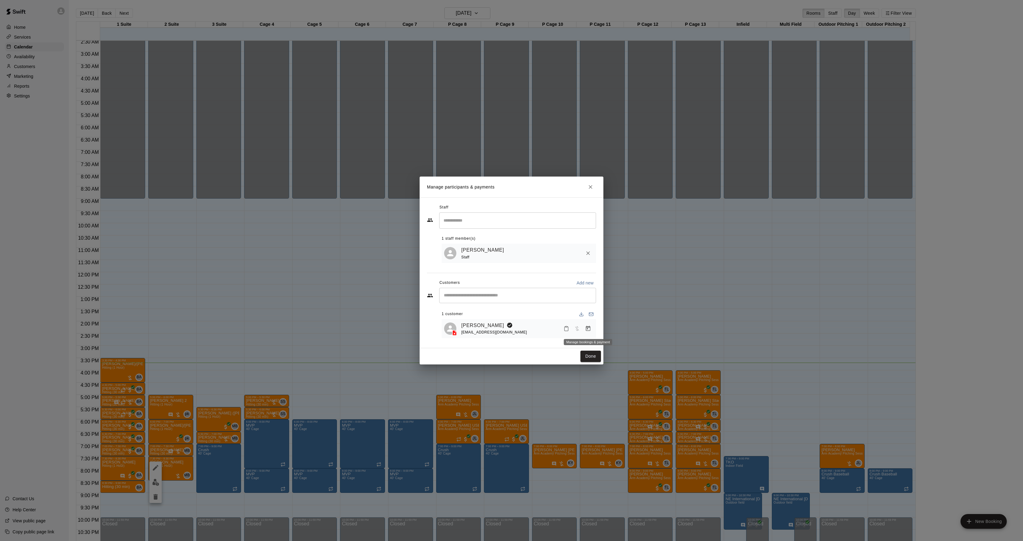
click at [585, 330] on icon "Manage bookings & payment" at bounding box center [588, 328] width 6 height 6
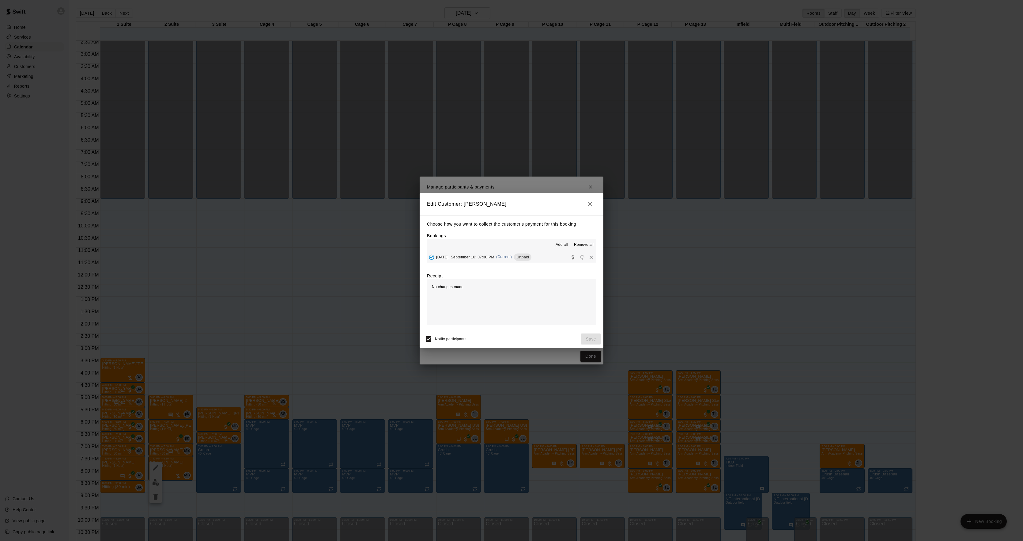
click at [522, 256] on span "Unpaid" at bounding box center [522, 257] width 17 height 5
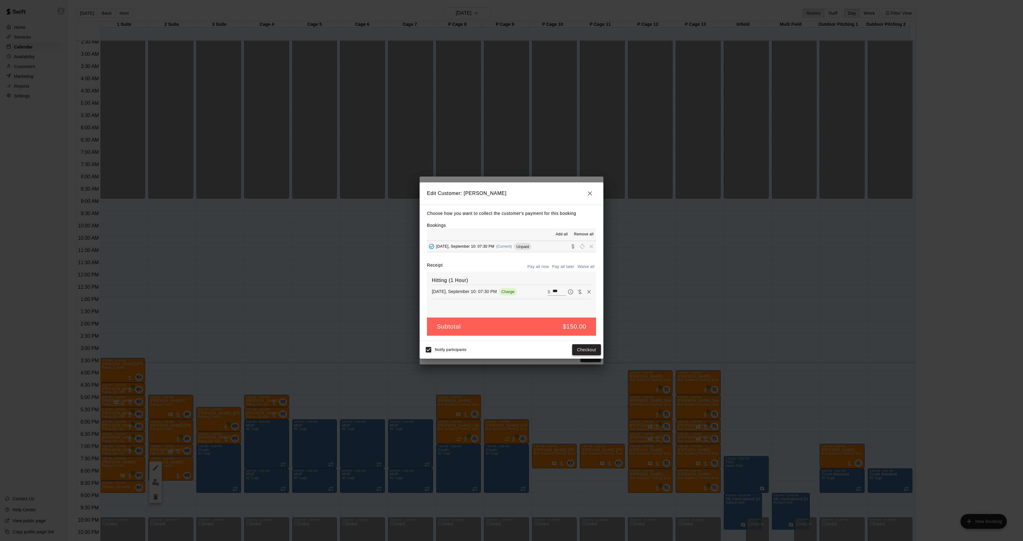
click at [585, 347] on button "Checkout" at bounding box center [586, 349] width 29 height 11
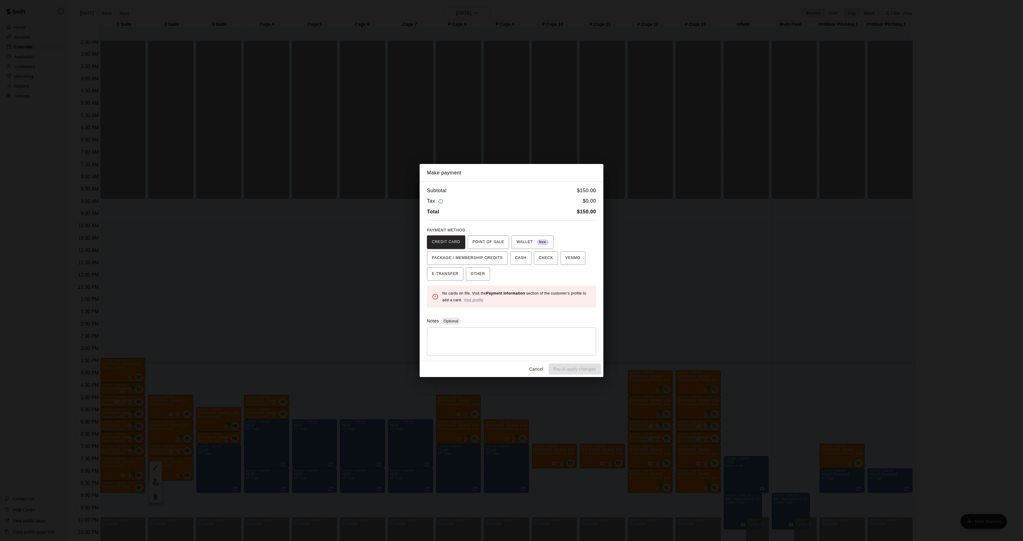
click at [728, 287] on div "Make payment Subtotal $ 150.00 Tax $ 0.00 Total $ 150.00 PAYMENT METHOD CREDIT …" at bounding box center [511, 270] width 1023 height 541
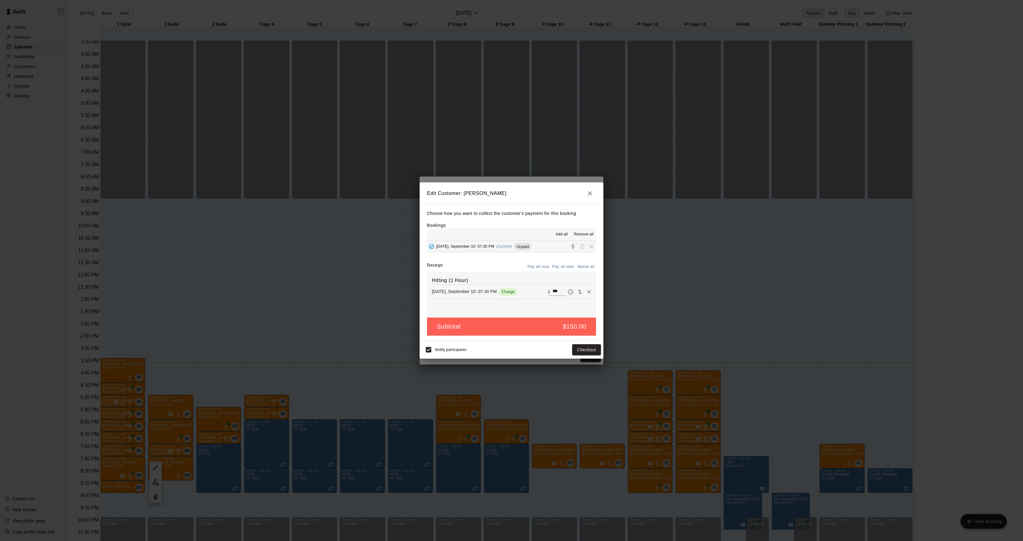
click at [767, 300] on div "Edit Customer: [PERSON_NAME] Choose how you want to collect the customer's paym…" at bounding box center [511, 270] width 1023 height 541
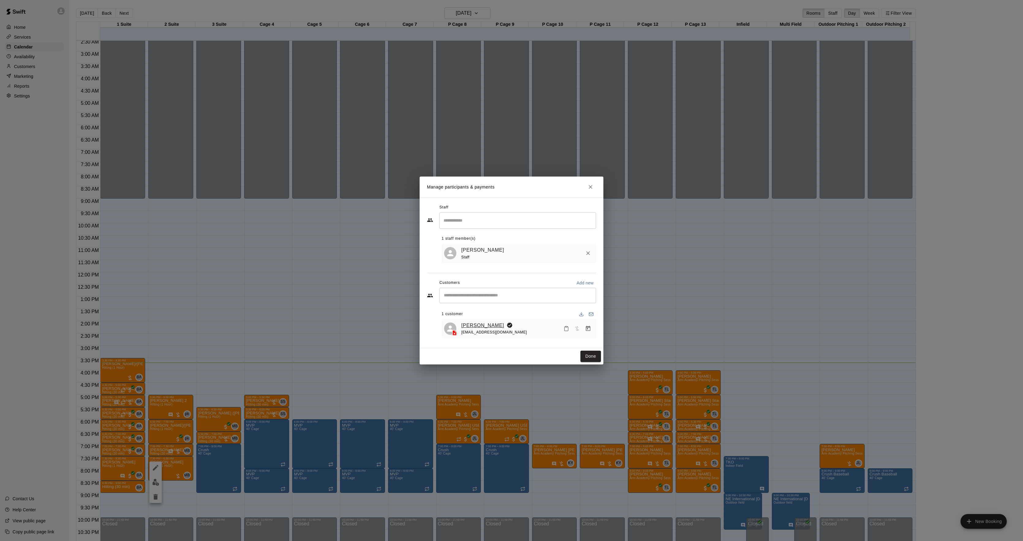
click at [491, 324] on link "[PERSON_NAME]" at bounding box center [482, 325] width 43 height 8
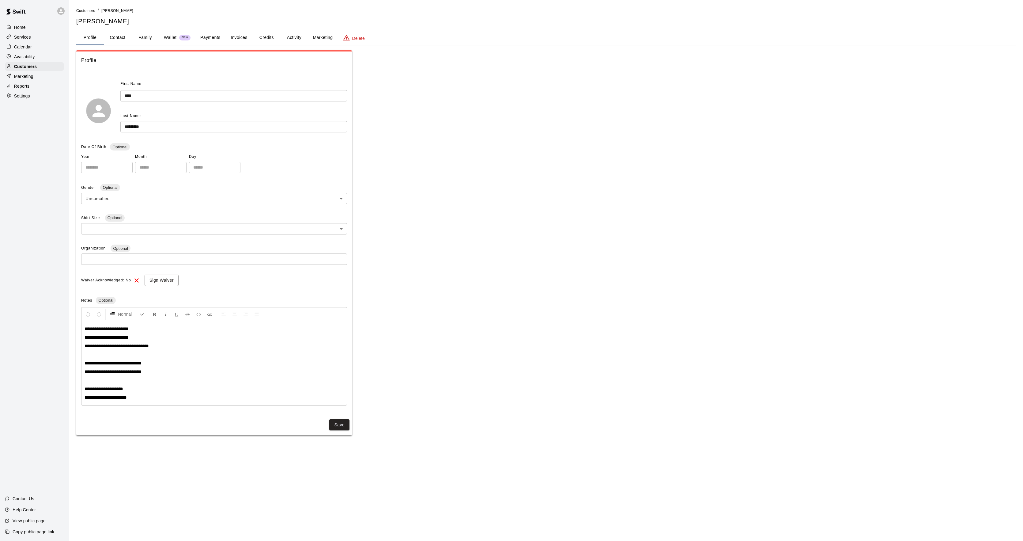
click at [285, 33] on button "Activity" at bounding box center [294, 37] width 28 height 15
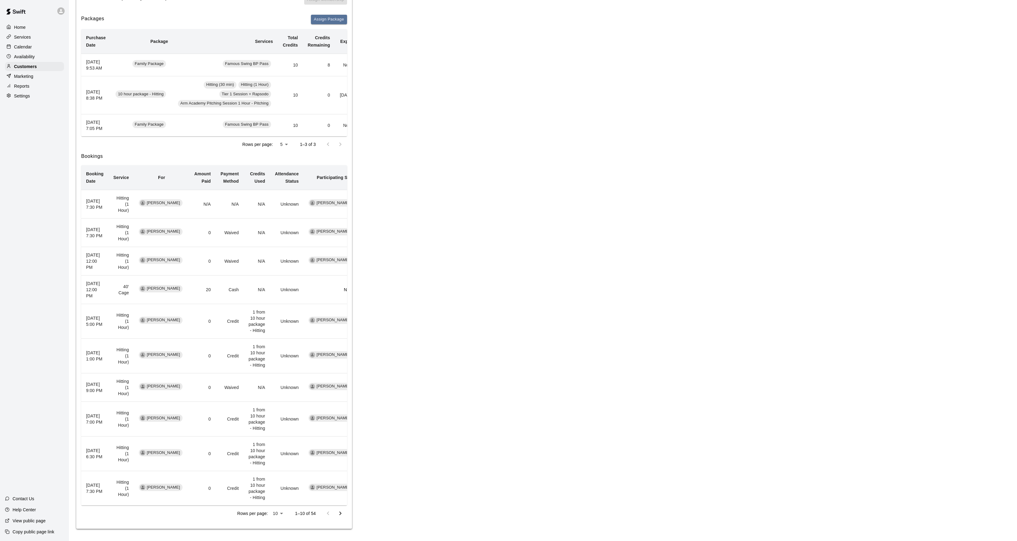
scroll to position [0, 46]
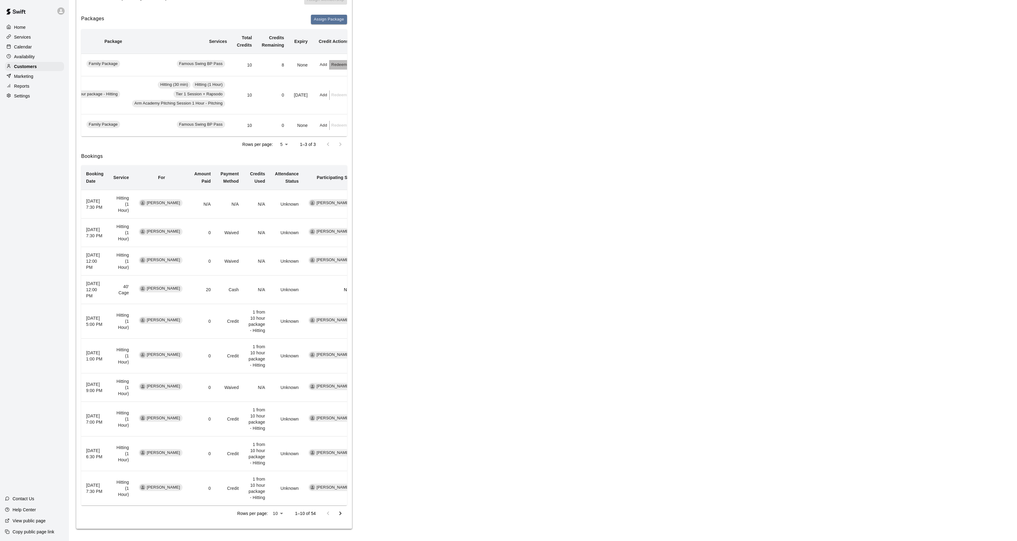
click at [334, 60] on button "Redeem" at bounding box center [339, 64] width 19 height 9
click at [336, 77] on input "text" at bounding box center [340, 72] width 22 height 11
type input "*"
click at [368, 88] on button "Redeem" at bounding box center [354, 88] width 51 height 11
click at [19, 47] on p "Calendar" at bounding box center [23, 47] width 18 height 6
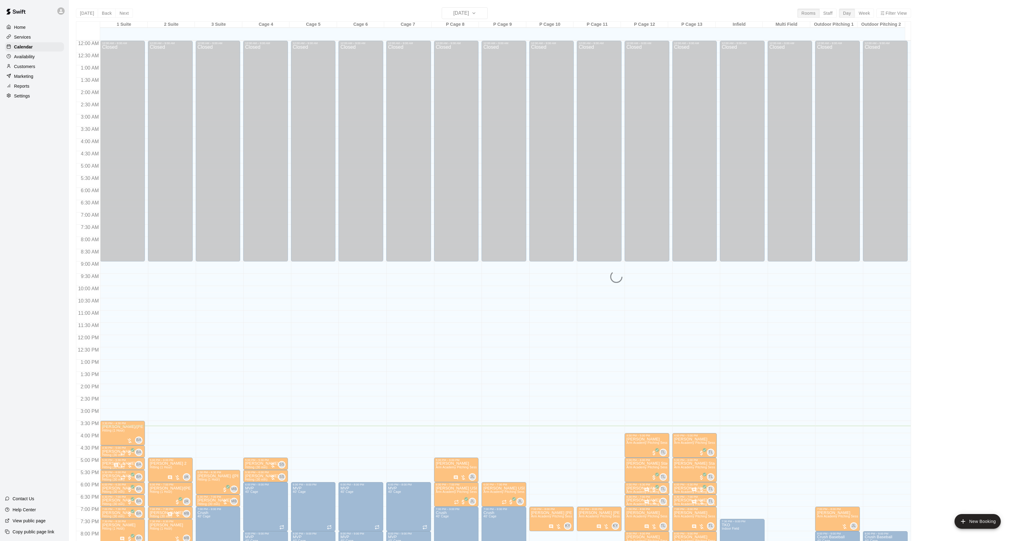
scroll to position [63, 0]
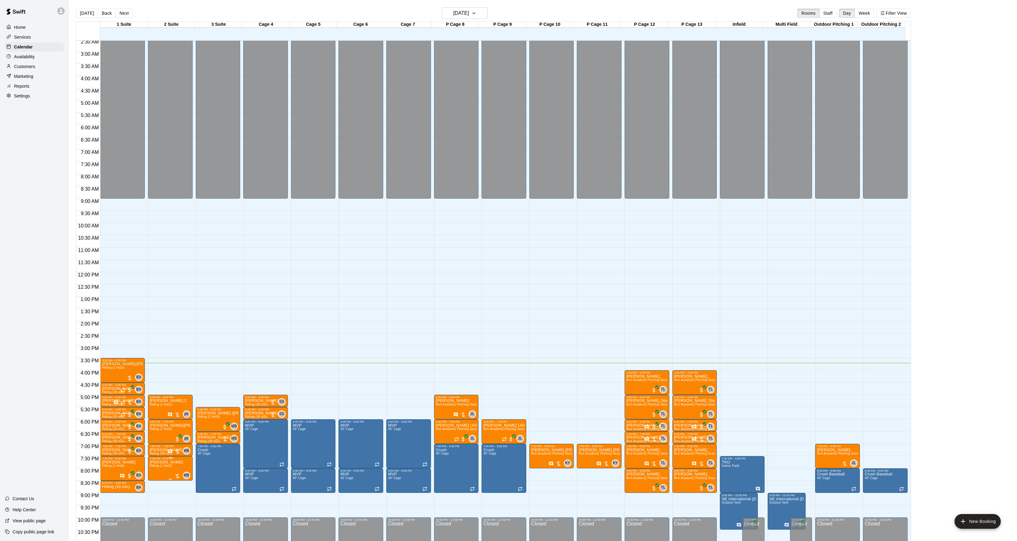
click at [159, 466] on span "Hitting (1 Hour)" at bounding box center [161, 465] width 22 height 3
click at [156, 481] on button "edit" at bounding box center [155, 486] width 12 height 12
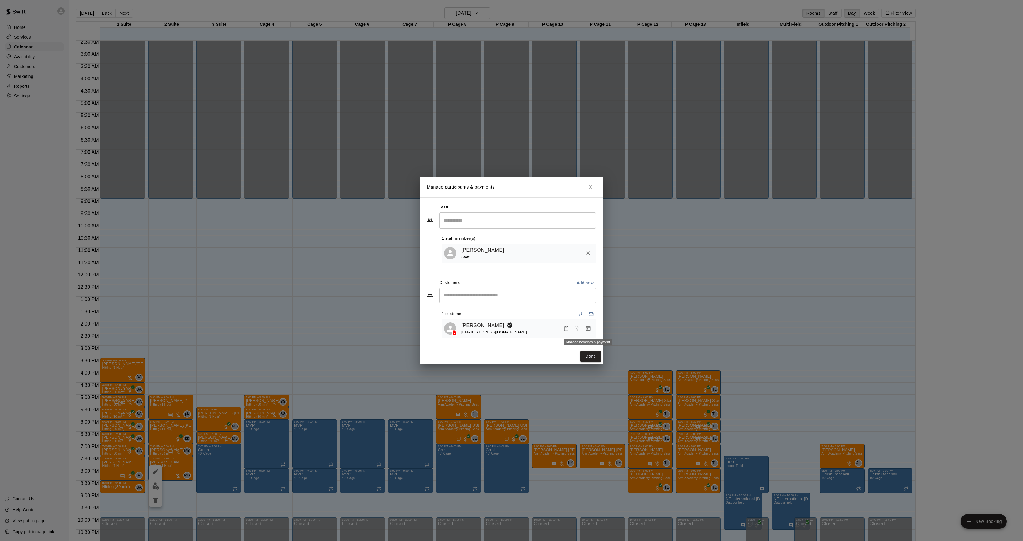
click at [585, 328] on icon "Manage bookings & payment" at bounding box center [588, 328] width 6 height 6
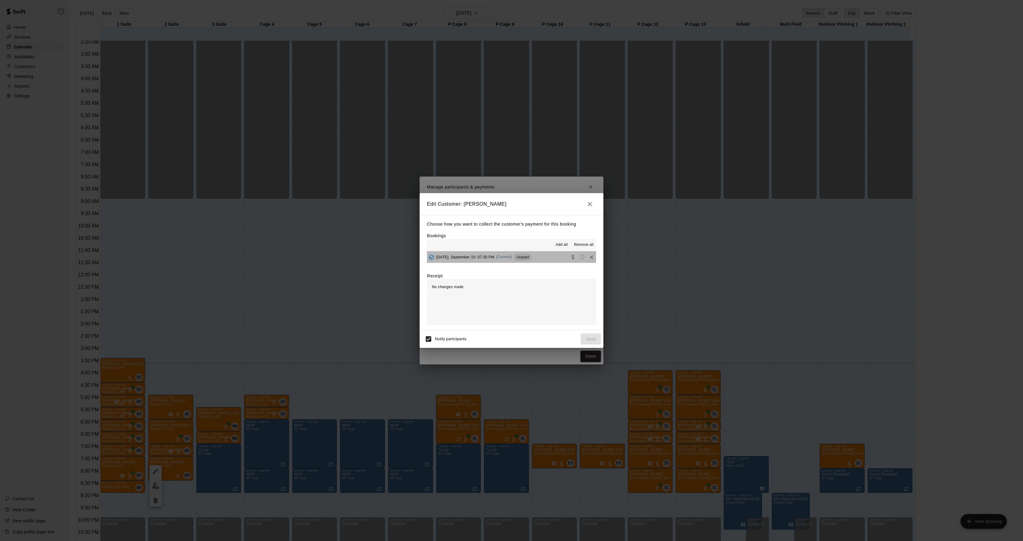
click at [531, 257] on span "Unpaid" at bounding box center [522, 257] width 17 height 5
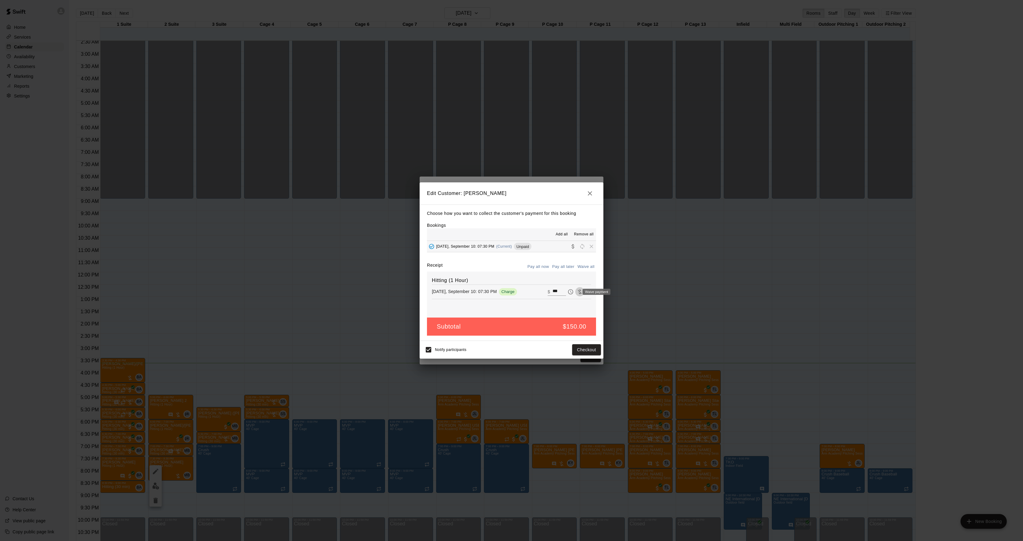
click at [578, 294] on icon "Waive payment" at bounding box center [580, 291] width 4 height 5
type input "*"
click at [588, 345] on button "Save" at bounding box center [591, 349] width 20 height 11
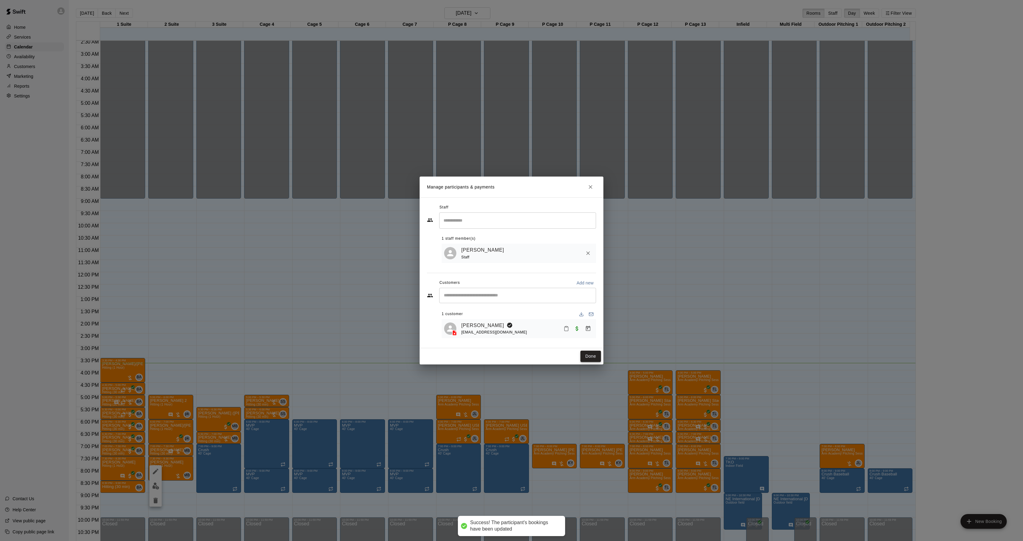
click at [592, 354] on button "Done" at bounding box center [590, 355] width 21 height 11
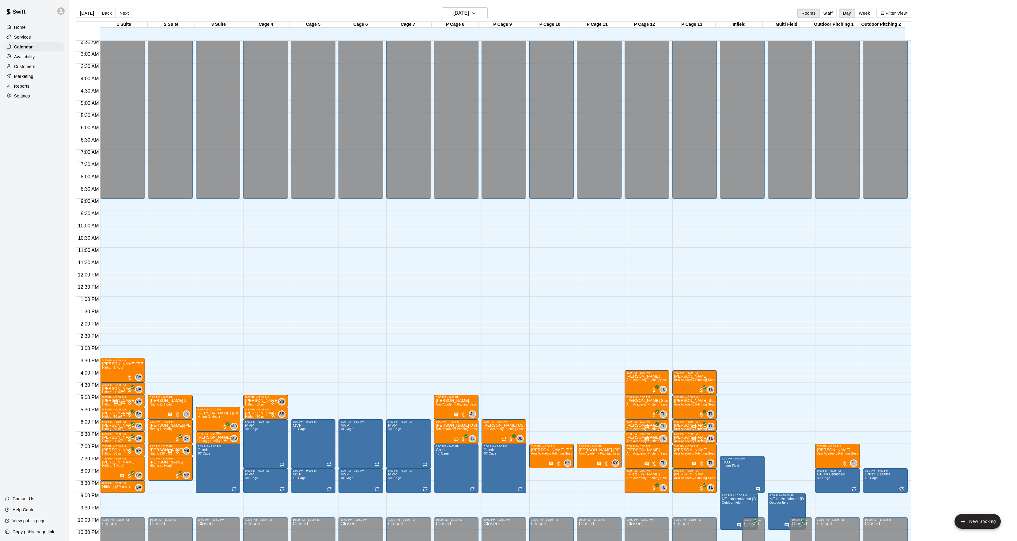
click at [202, 455] on img "edit" at bounding box center [203, 457] width 7 height 7
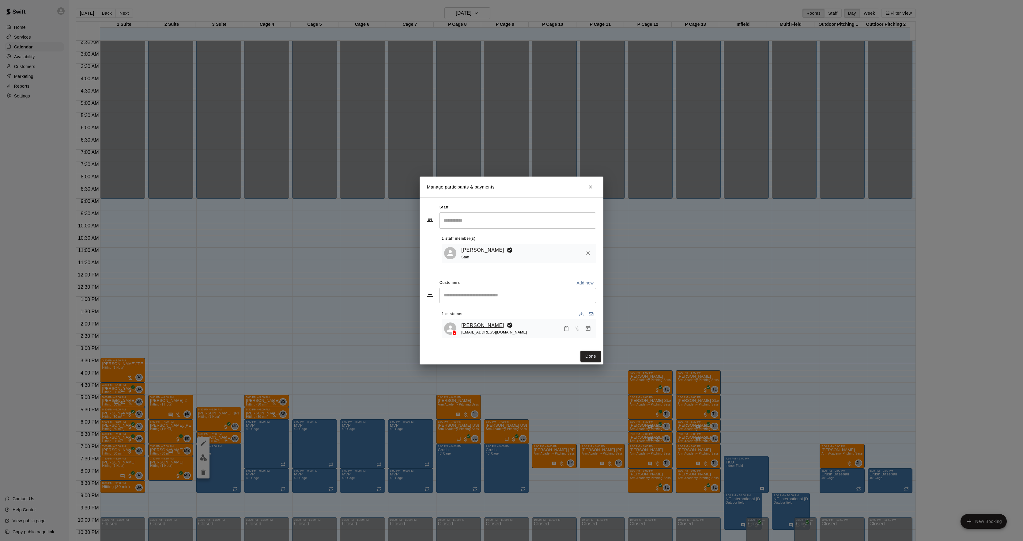
click at [467, 322] on link "[PERSON_NAME]" at bounding box center [482, 325] width 43 height 8
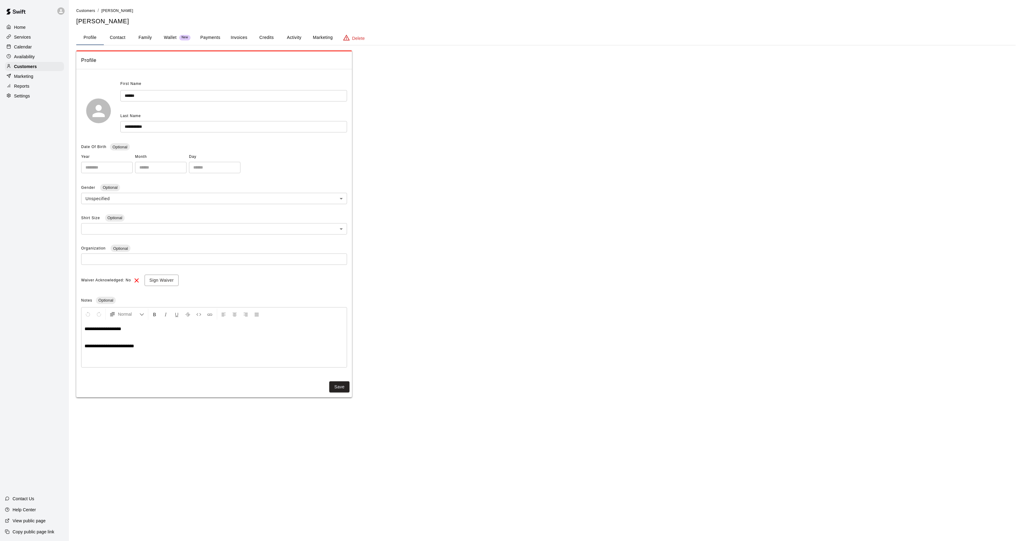
click at [294, 35] on button "Activity" at bounding box center [294, 37] width 28 height 15
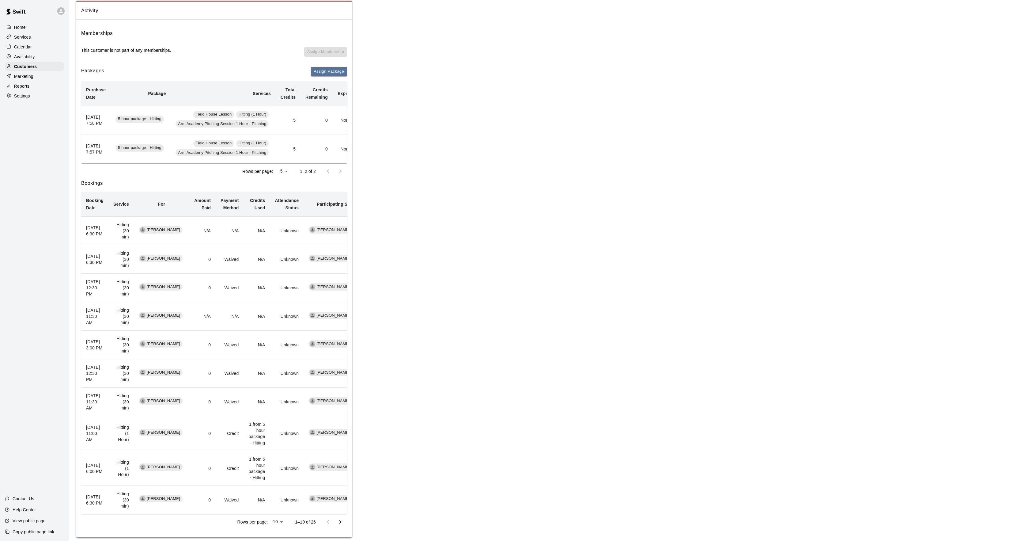
scroll to position [65, 0]
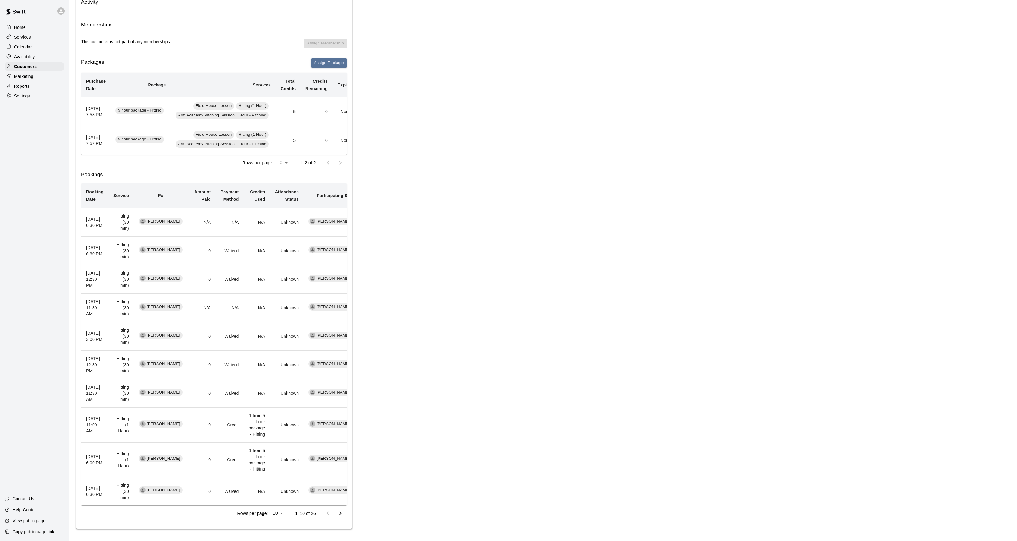
click at [340, 511] on icon "Go to next page" at bounding box center [340, 513] width 2 height 4
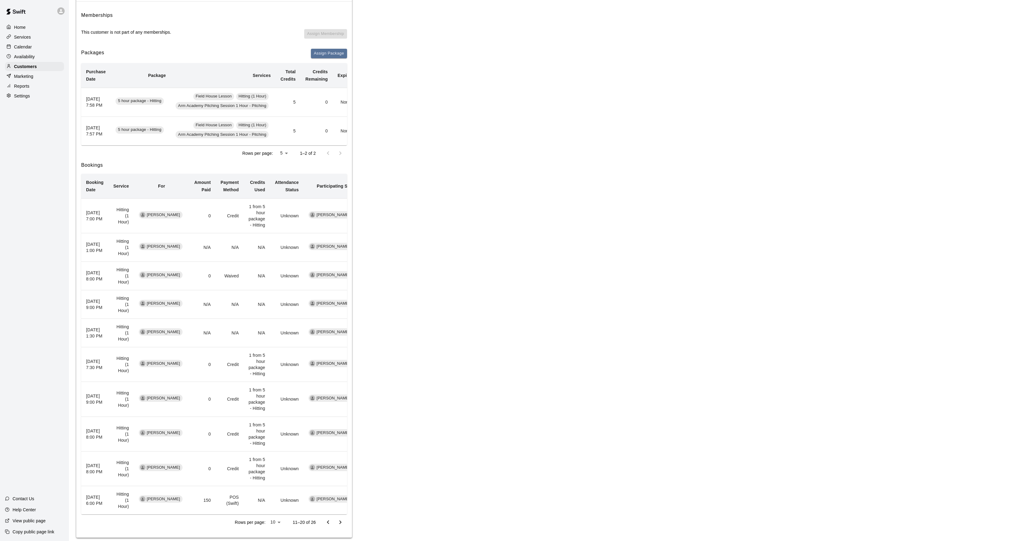
scroll to position [84, 0]
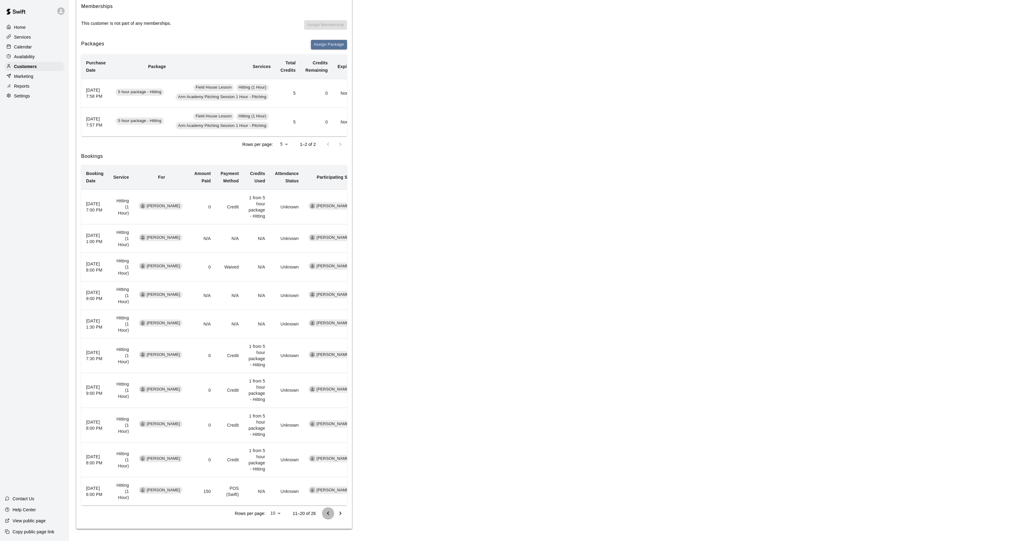
click at [327, 514] on icon "Go to previous page" at bounding box center [327, 512] width 7 height 7
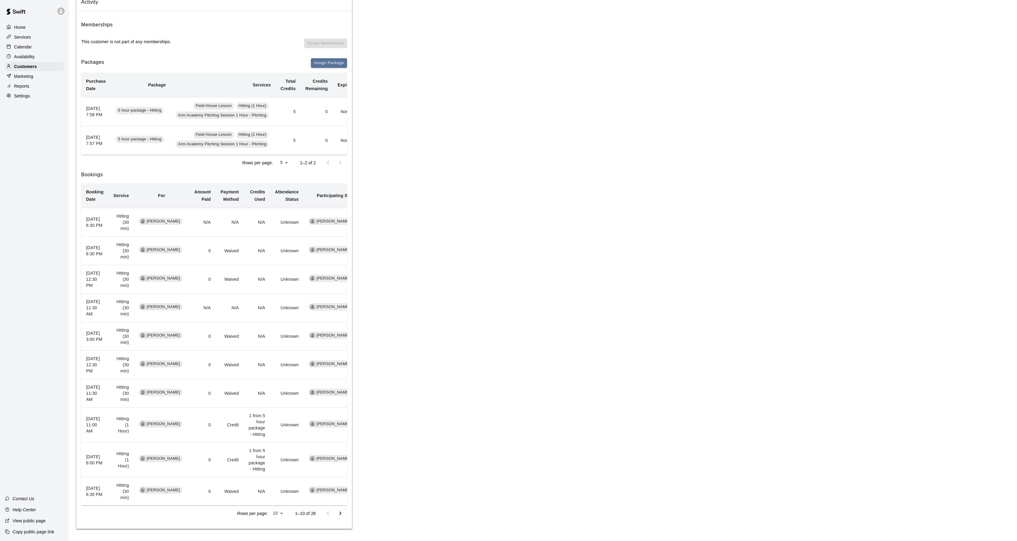
drag, startPoint x: 419, startPoint y: 481, endPoint x: 402, endPoint y: 482, distance: 16.5
drag, startPoint x: 402, startPoint y: 482, endPoint x: 341, endPoint y: 515, distance: 69.5
click at [341, 515] on icon "Go to next page" at bounding box center [340, 512] width 7 height 7
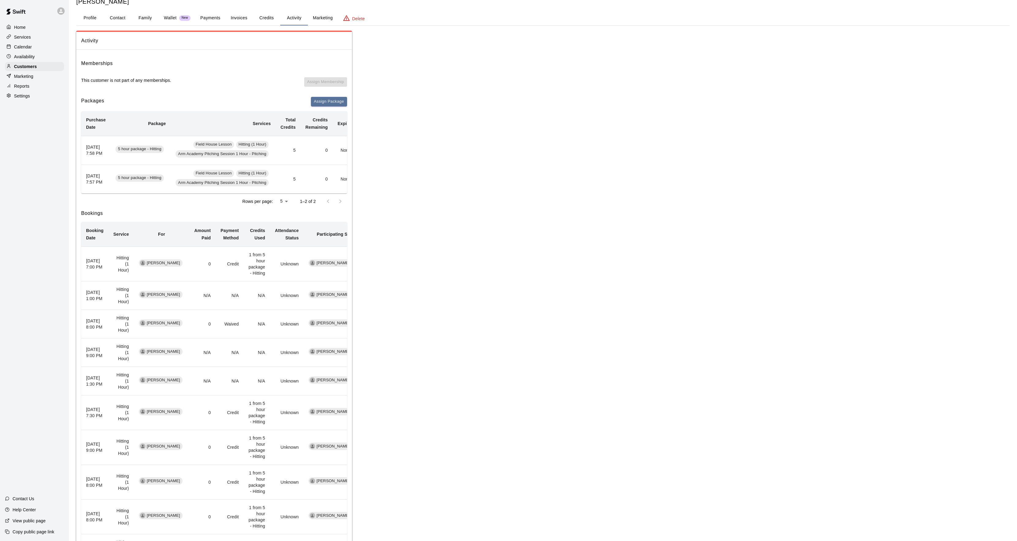
scroll to position [0, 0]
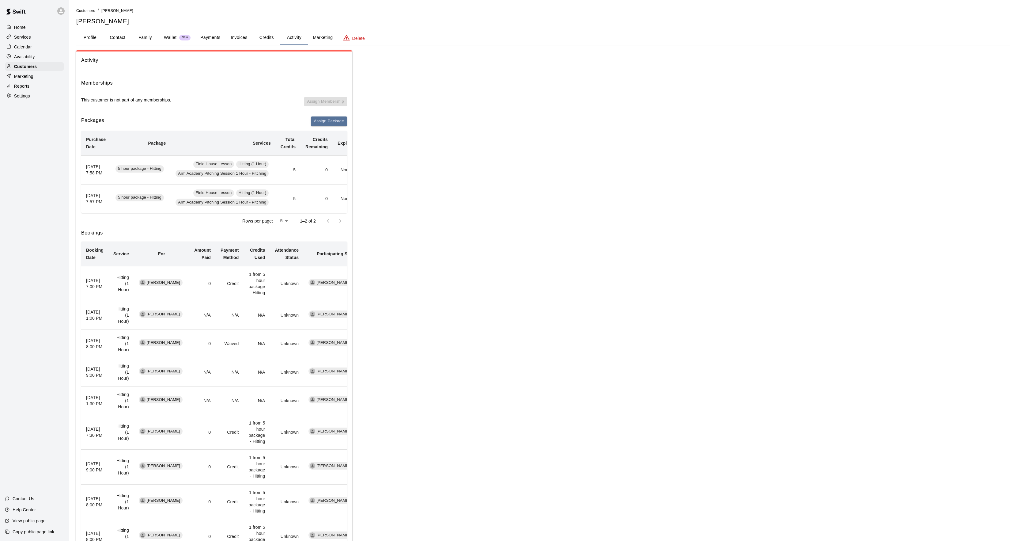
click at [92, 32] on button "Profile" at bounding box center [90, 37] width 28 height 15
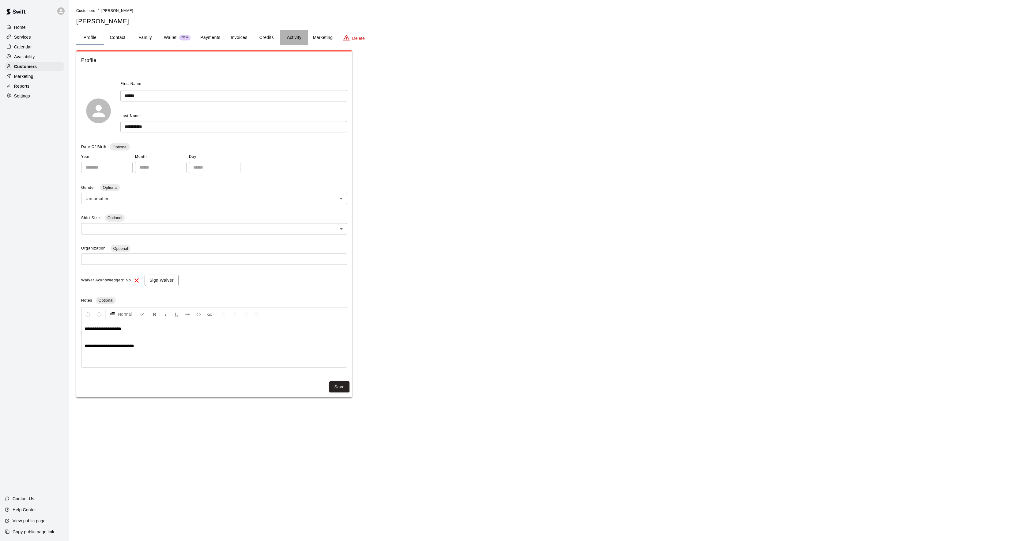
click at [302, 39] on button "Activity" at bounding box center [294, 37] width 28 height 15
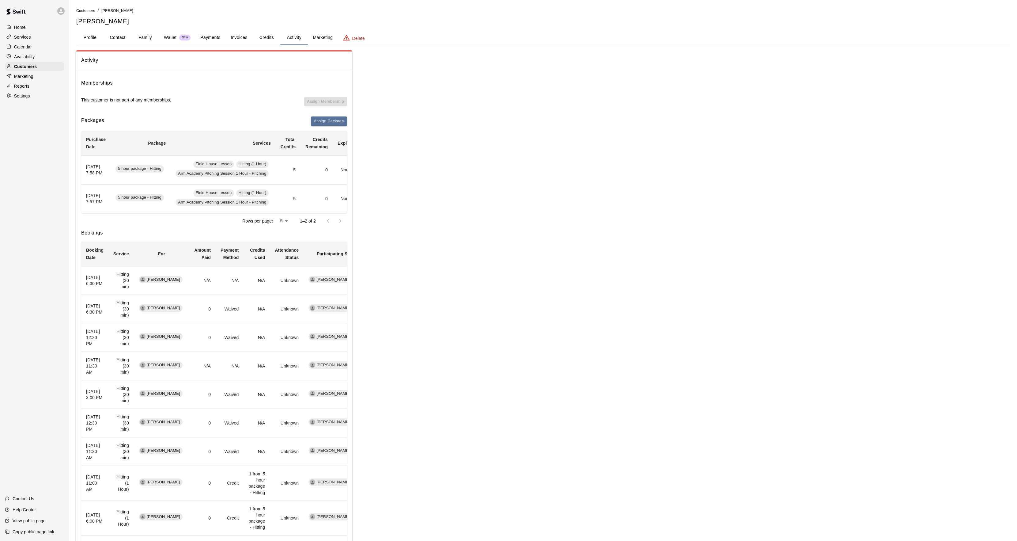
click at [206, 36] on button "Payments" at bounding box center [210, 37] width 30 height 15
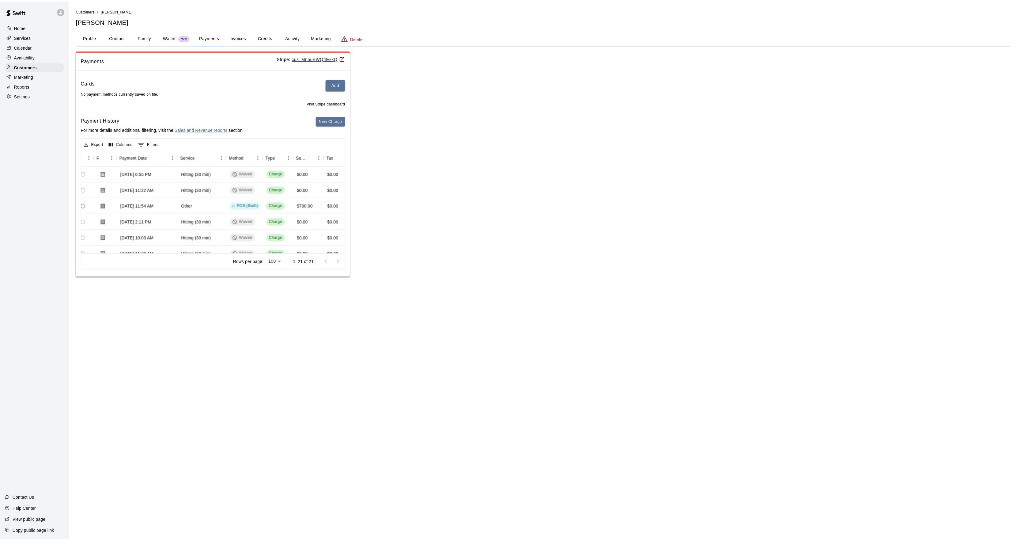
scroll to position [0, 42]
click at [293, 38] on button "Activity" at bounding box center [294, 37] width 28 height 15
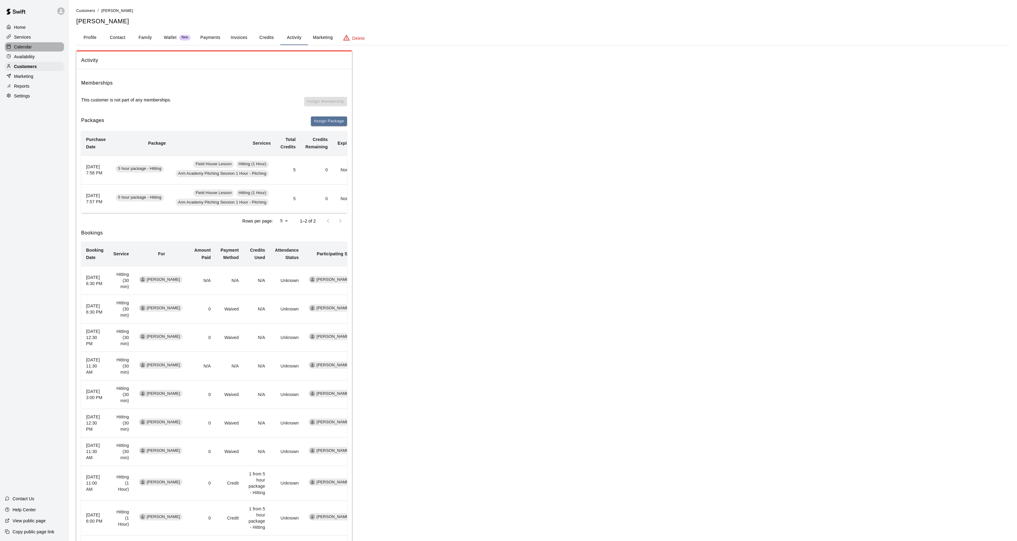
click at [21, 44] on div "Calendar" at bounding box center [34, 46] width 59 height 9
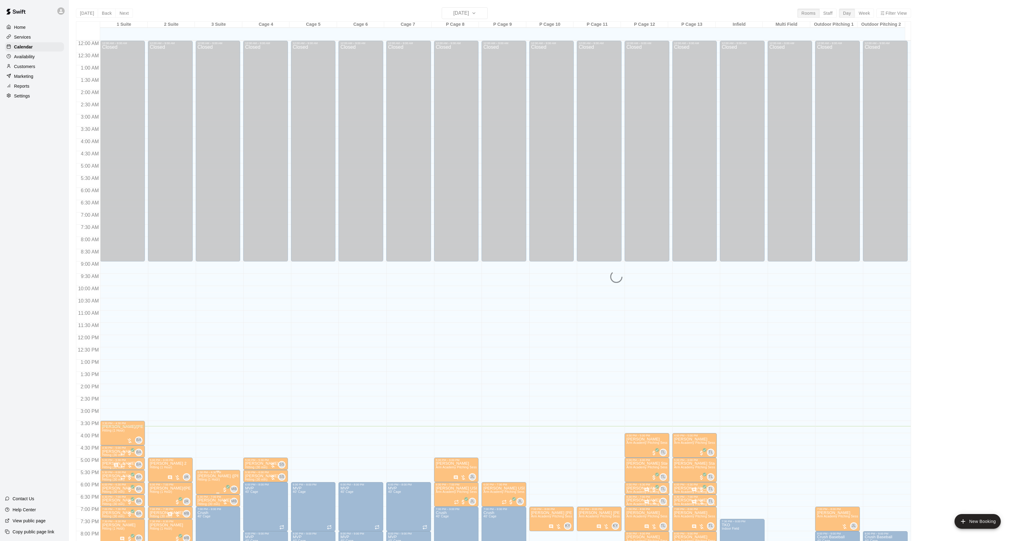
scroll to position [63, 0]
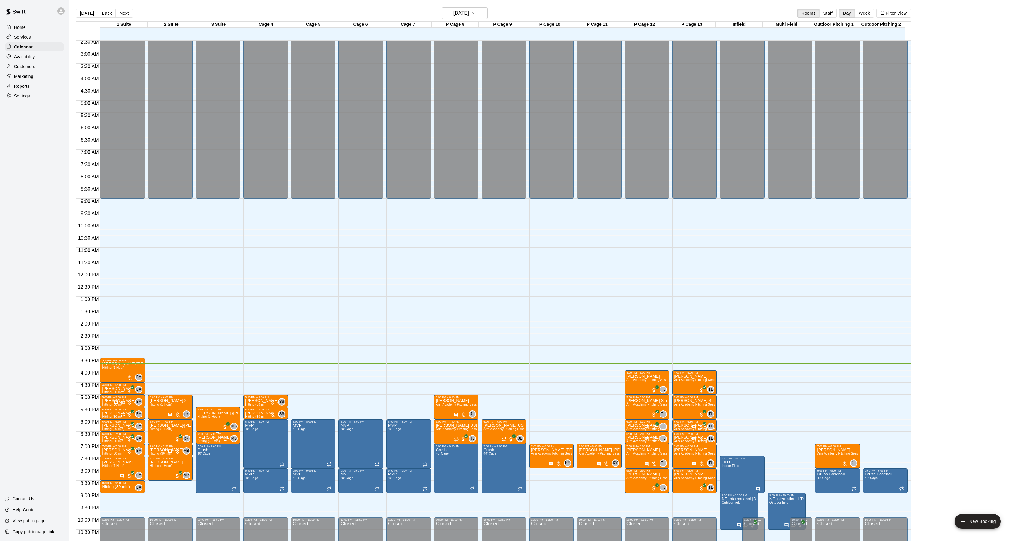
click at [210, 437] on p "[PERSON_NAME]" at bounding box center [214, 437] width 33 height 0
click at [206, 461] on img "edit" at bounding box center [203, 459] width 7 height 7
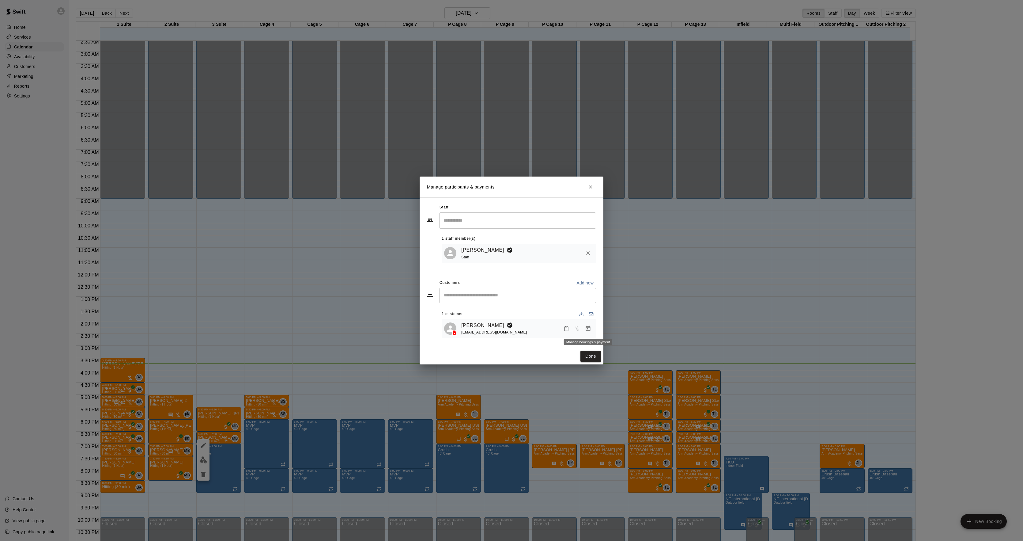
click at [586, 328] on icon "Manage bookings & payment" at bounding box center [588, 328] width 6 height 6
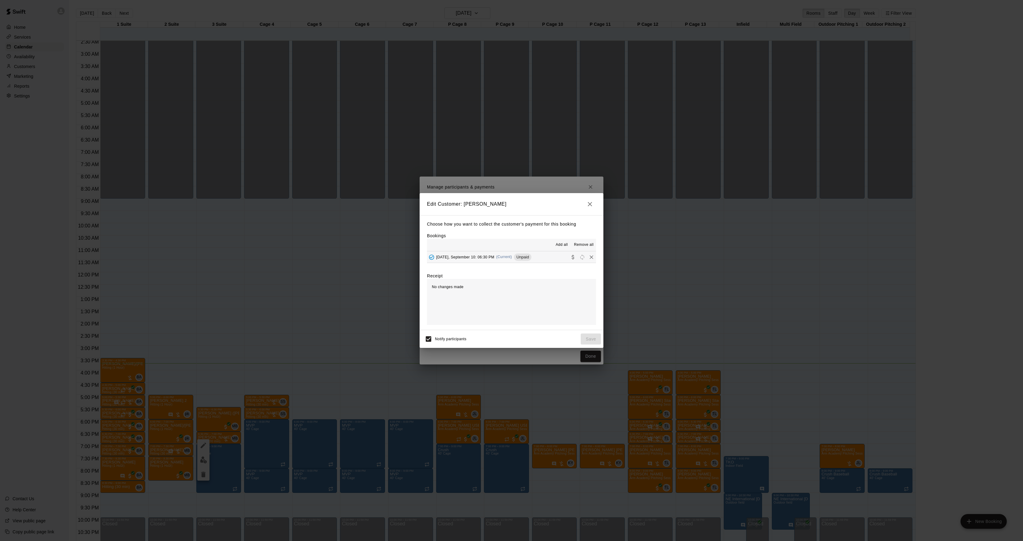
click at [509, 260] on div "[DATE], September 10: 06:30 PM (Current) Unpaid" at bounding box center [479, 256] width 104 height 9
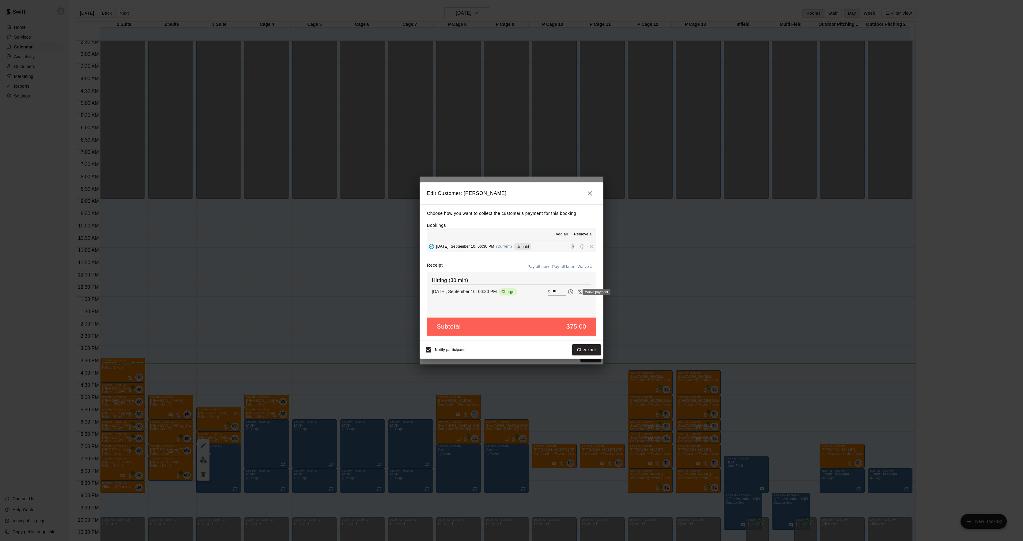
click at [577, 293] on icon "Waive payment" at bounding box center [580, 292] width 6 height 6
type input "*"
click at [589, 350] on button "Save" at bounding box center [591, 349] width 20 height 11
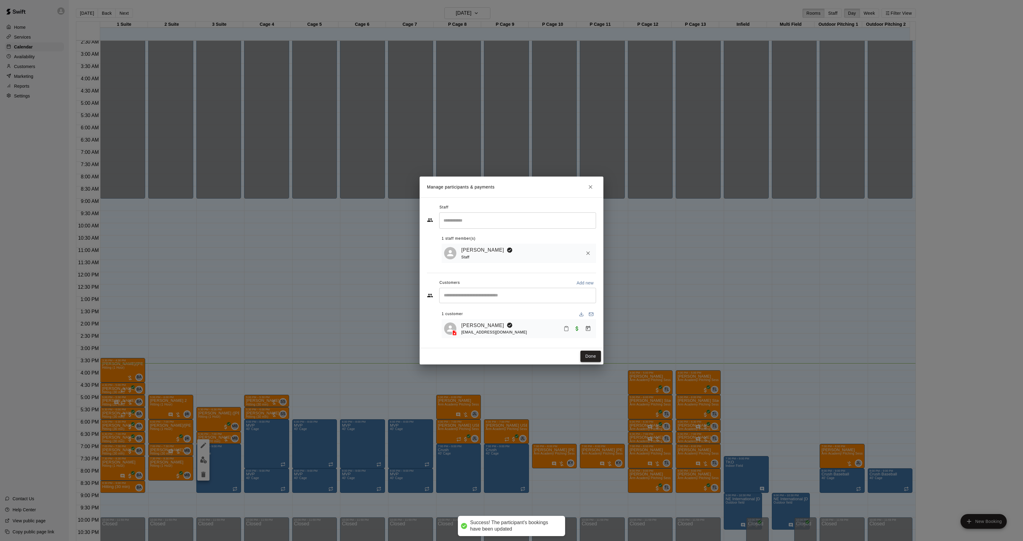
click at [589, 353] on button "Done" at bounding box center [590, 355] width 21 height 11
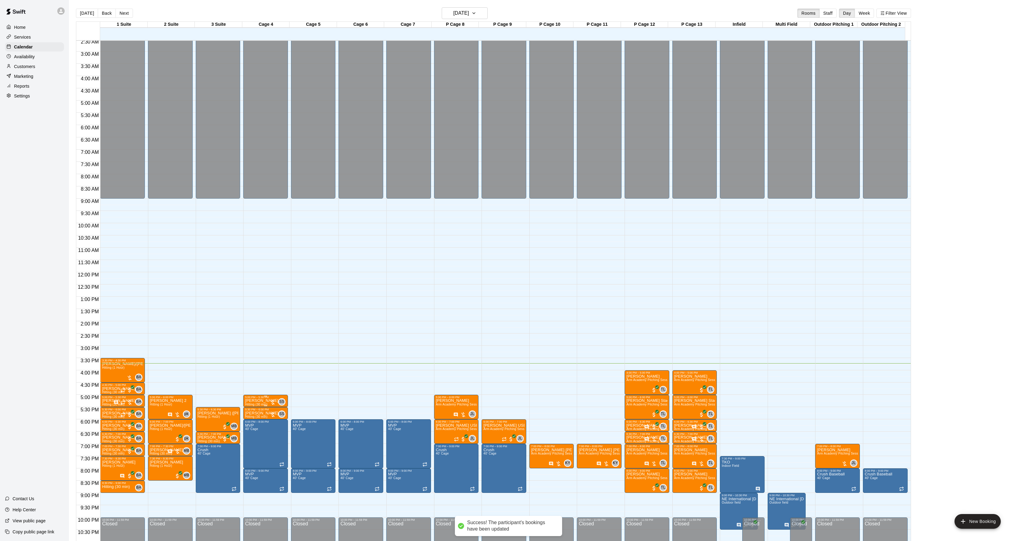
click at [255, 400] on p "[PERSON_NAME]" at bounding box center [261, 400] width 33 height 0
click at [251, 408] on icon "edit" at bounding box center [251, 409] width 6 height 6
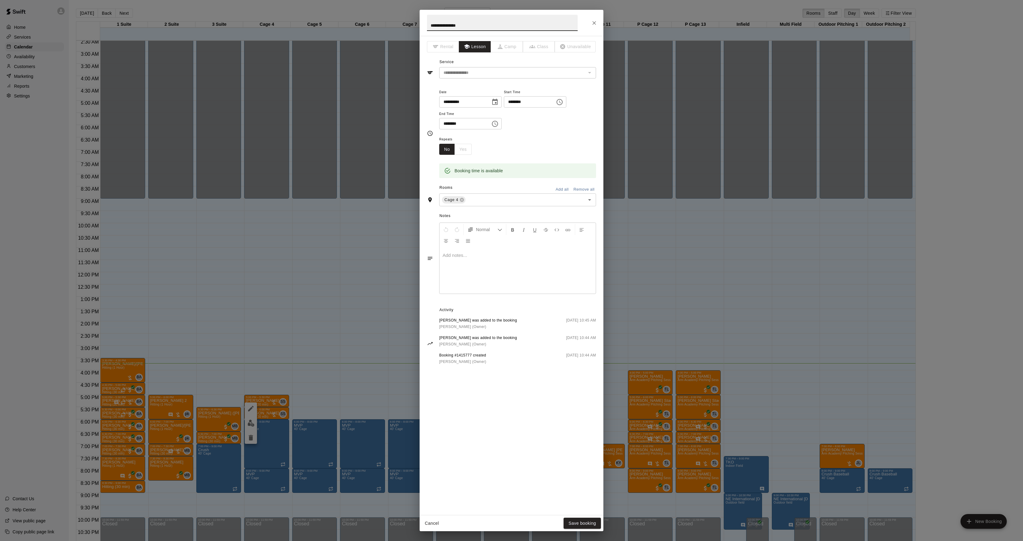
click at [475, 284] on div at bounding box center [518, 270] width 156 height 46
click at [575, 521] on button "Save booking" at bounding box center [582, 522] width 37 height 11
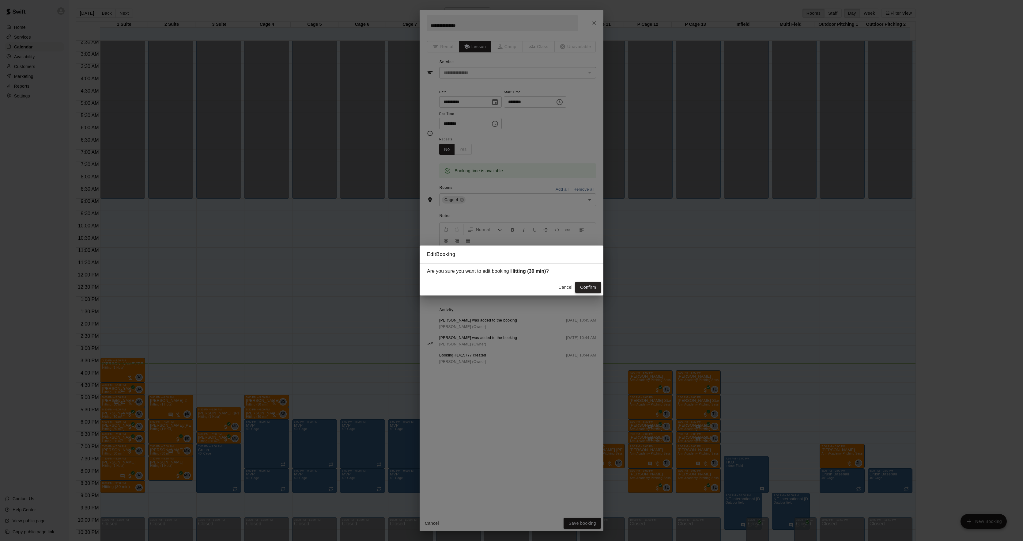
click at [583, 285] on button "Confirm" at bounding box center [588, 286] width 26 height 11
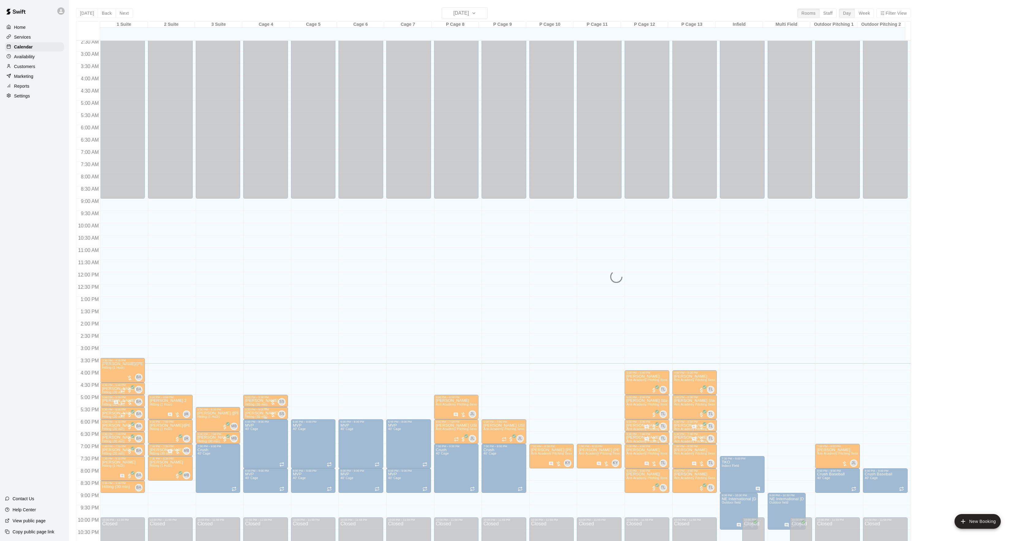
click at [262, 416] on span "Hitting (30 min)" at bounding box center [256, 416] width 22 height 3
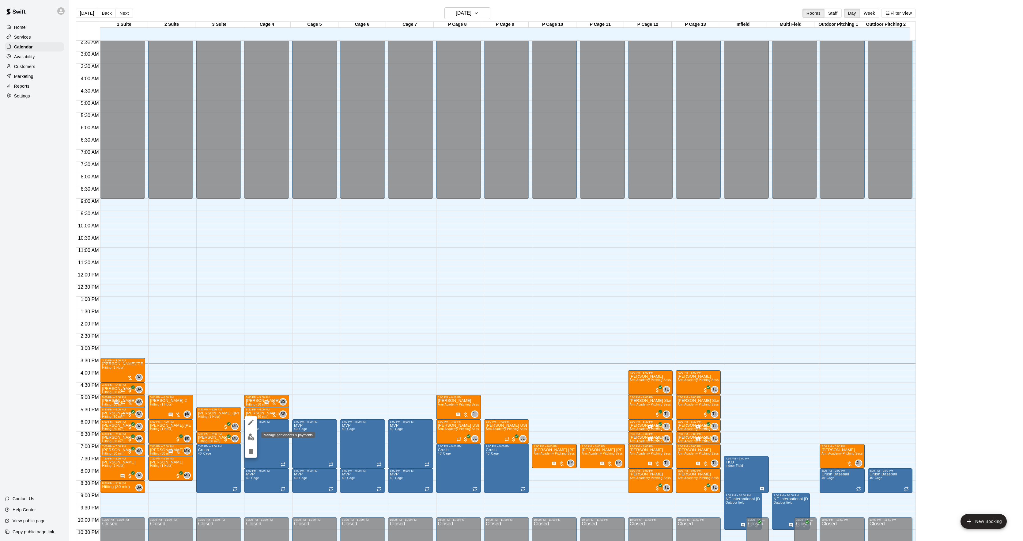
click at [247, 434] on button "edit" at bounding box center [251, 437] width 12 height 12
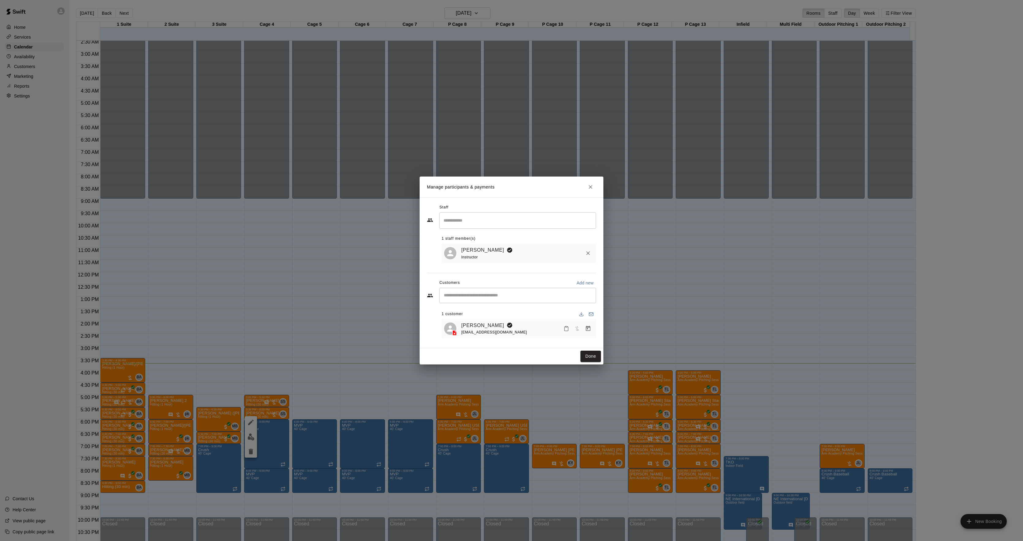
click at [472, 329] on div "[EMAIL_ADDRESS][DOMAIN_NAME]" at bounding box center [494, 332] width 66 height 6
click at [472, 320] on div "[PERSON_NAME] [PERSON_NAME][EMAIL_ADDRESS][DOMAIN_NAME]" at bounding box center [519, 328] width 154 height 19
click at [472, 321] on link "[PERSON_NAME]" at bounding box center [482, 325] width 43 height 8
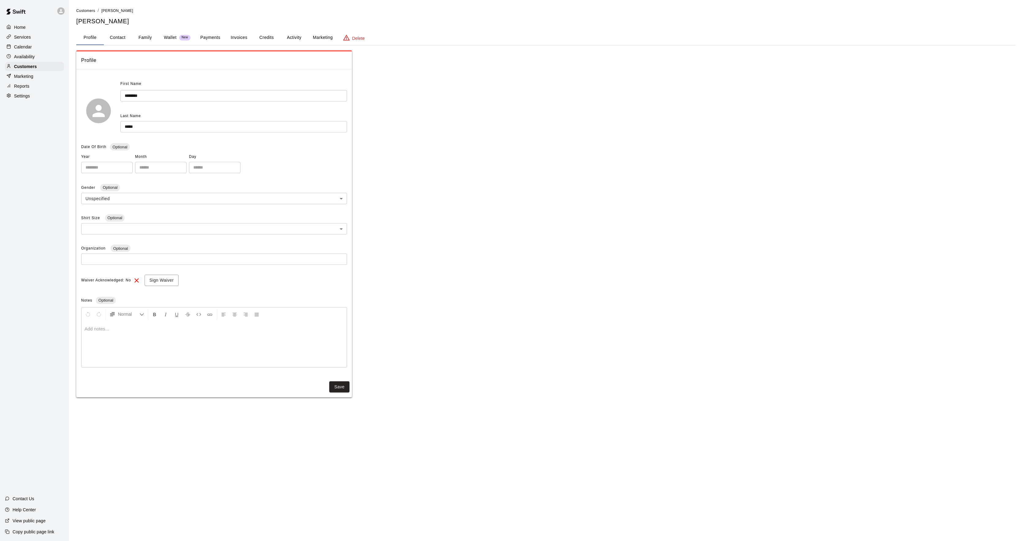
click at [295, 32] on button "Activity" at bounding box center [294, 37] width 28 height 15
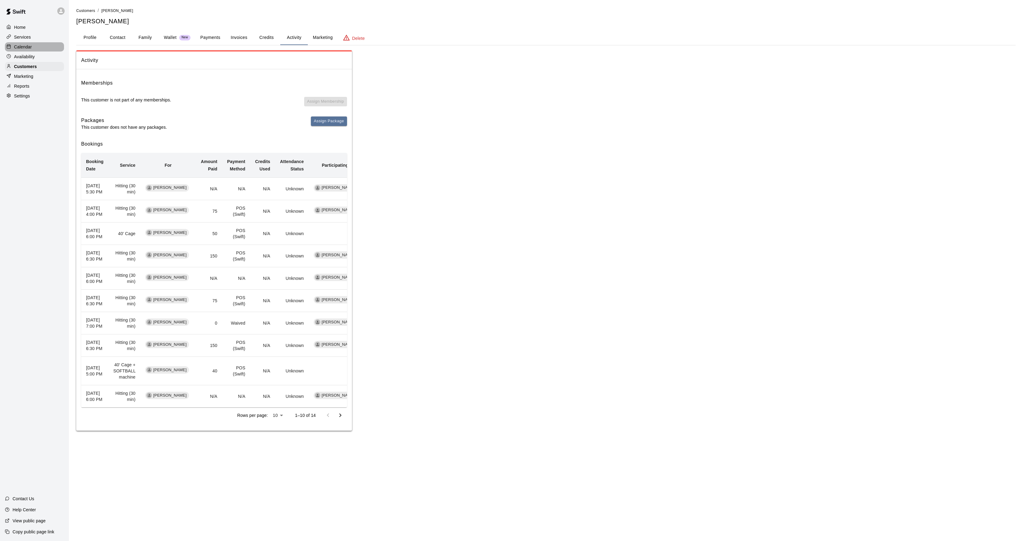
click at [34, 51] on div "Calendar" at bounding box center [34, 46] width 59 height 9
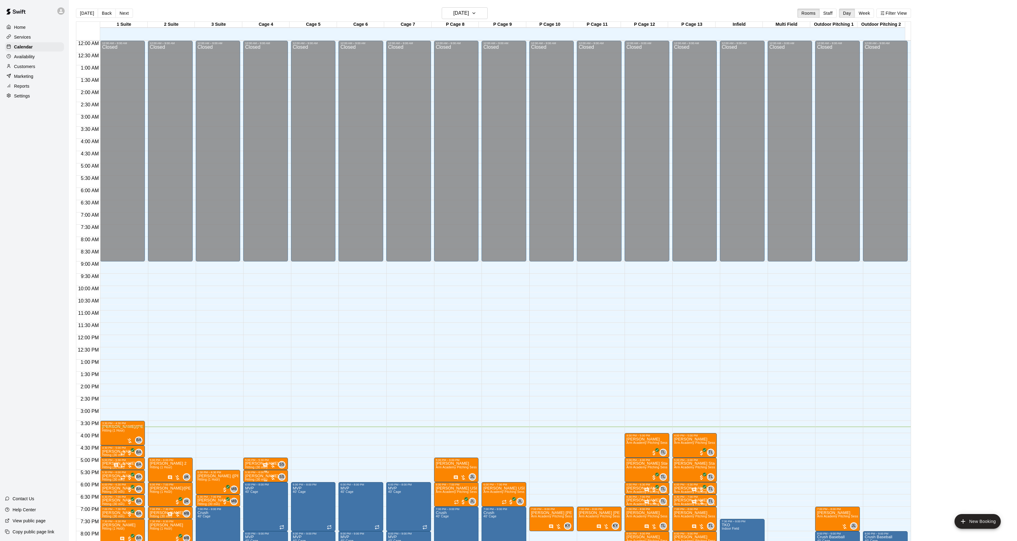
scroll to position [63, 0]
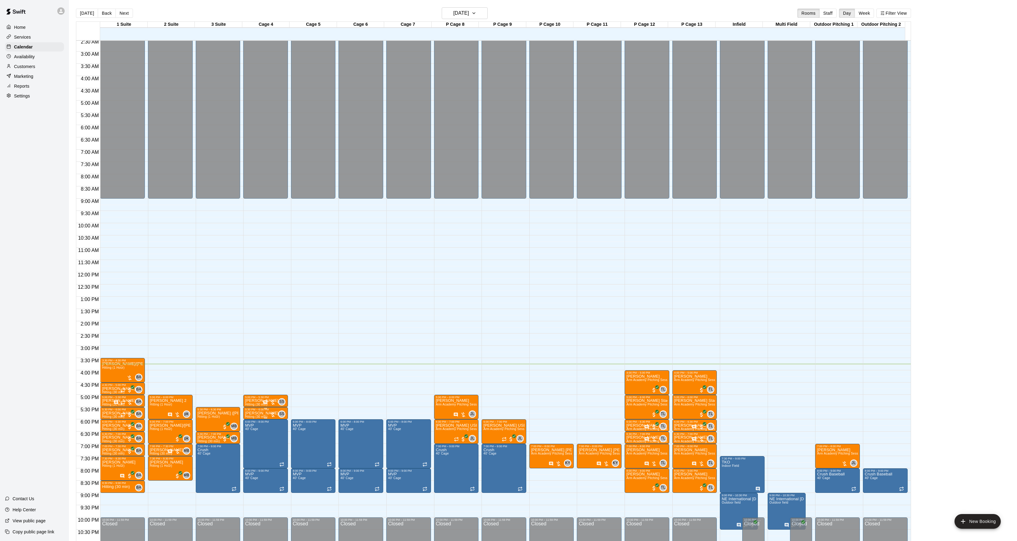
click at [250, 416] on span "Hitting (30 min)" at bounding box center [256, 416] width 22 height 3
click at [249, 419] on icon "edit" at bounding box center [250, 421] width 7 height 7
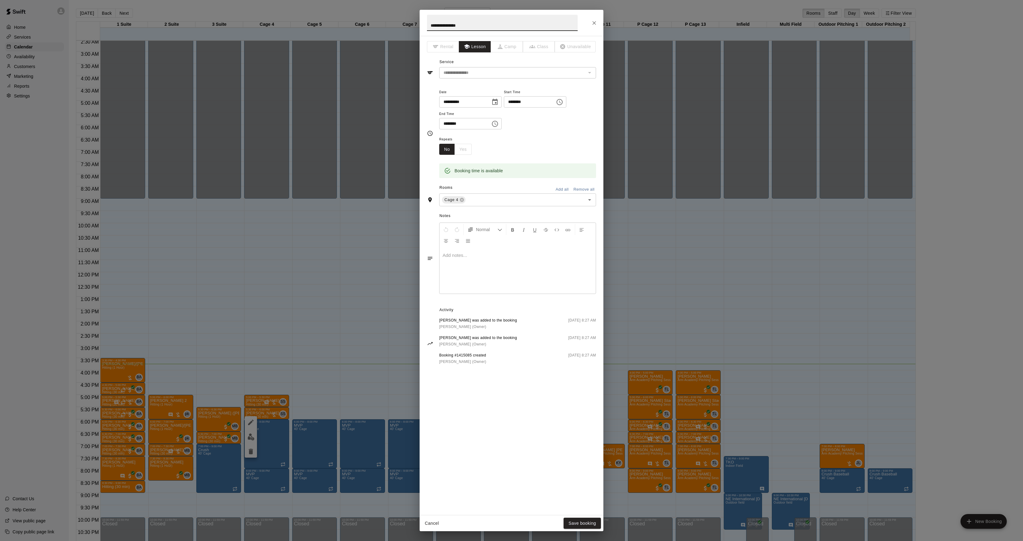
click at [499, 270] on div at bounding box center [518, 270] width 156 height 46
click at [596, 526] on button "Save booking" at bounding box center [582, 522] width 37 height 11
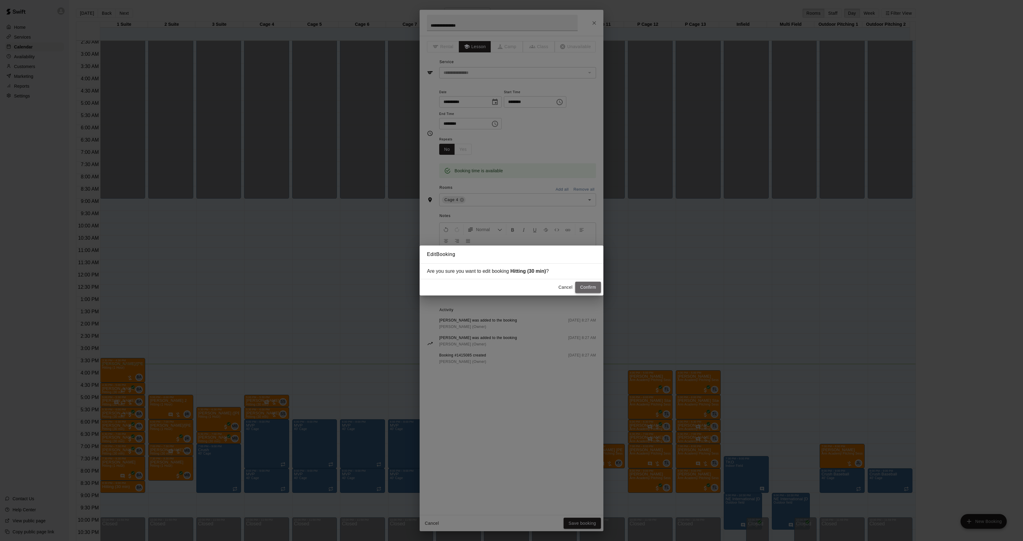
click at [597, 289] on button "Confirm" at bounding box center [588, 286] width 26 height 11
